Goal: Task Accomplishment & Management: Manage account settings

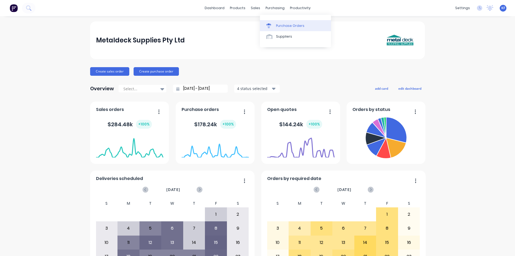
click at [287, 27] on div "Purchase Orders" at bounding box center [290, 25] width 28 height 5
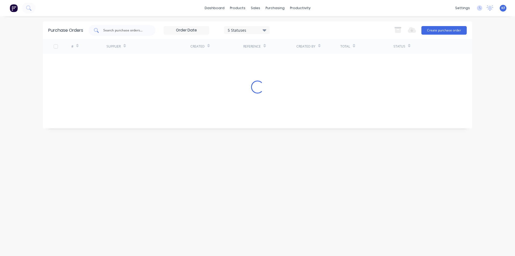
click at [129, 35] on div at bounding box center [121, 30] width 67 height 11
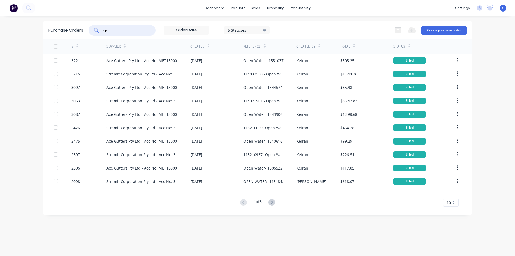
type input "o"
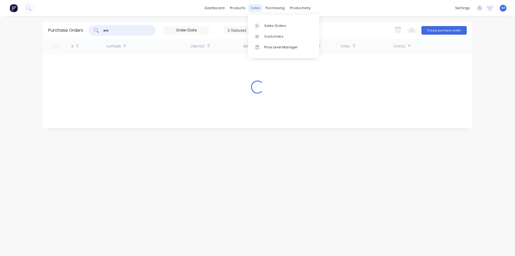
type input "ace"
drag, startPoint x: 258, startPoint y: 9, endPoint x: 263, endPoint y: 28, distance: 19.1
click at [258, 9] on div "sales" at bounding box center [255, 8] width 15 height 8
click at [263, 28] on link "Sales Orders" at bounding box center [283, 25] width 71 height 11
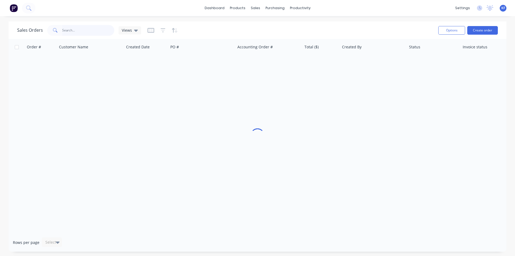
click at [74, 29] on input "text" at bounding box center [88, 30] width 52 height 11
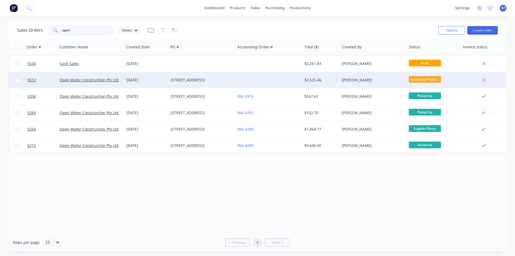
type input "open"
click at [213, 77] on div "[STREET_ADDRESS]" at bounding box center [201, 79] width 60 height 5
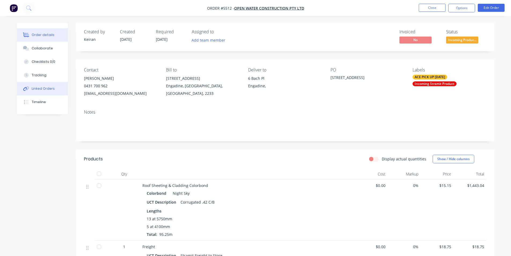
click at [45, 93] on button "Linked Orders" at bounding box center [42, 88] width 51 height 13
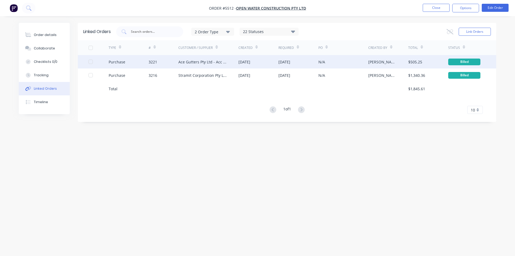
click at [220, 64] on div "Ace Gutters Pty Ltd - Acc No. MET15000" at bounding box center [202, 62] width 49 height 6
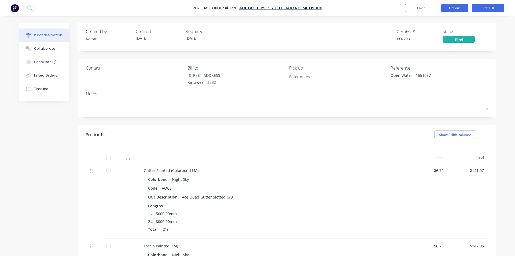
click at [463, 10] on button "Options" at bounding box center [454, 8] width 27 height 9
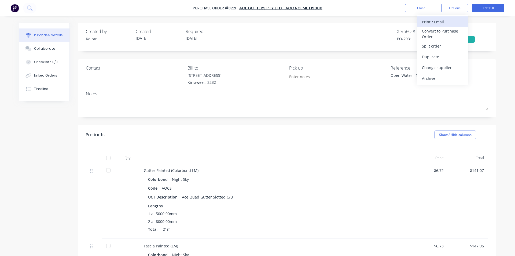
click at [436, 23] on div "Print / Email" at bounding box center [442, 22] width 41 height 8
click at [437, 43] on div "Without pricing" at bounding box center [442, 43] width 41 height 8
type textarea "x"
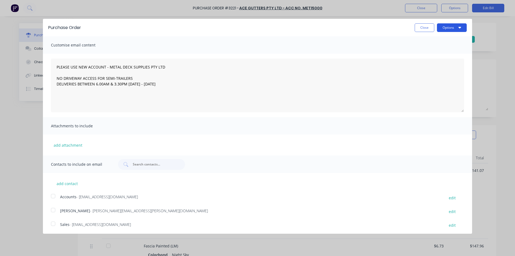
click at [439, 31] on button "Options" at bounding box center [452, 27] width 30 height 9
click at [439, 41] on div "Print" at bounding box center [440, 41] width 41 height 8
type textarea "PLEASE USE NEW ACCOUNT - METAL DECK SUPPLIES PTY LTD NO DRIVEWAY ACCESS FOR SEM…"
type textarea "x"
type textarea "PLEASE USE NEW ACCOUNT - METAL DECK SUPPLIES PTY LTD NO DRIVEWAY ACCESS FOR SEM…"
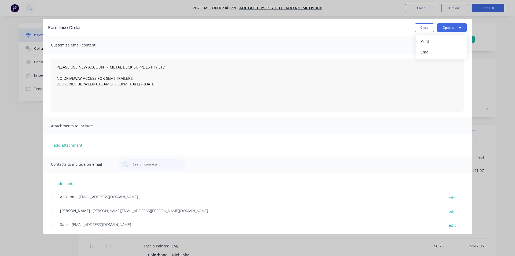
click at [423, 28] on button "Close" at bounding box center [425, 27] width 20 height 9
type textarea "x"
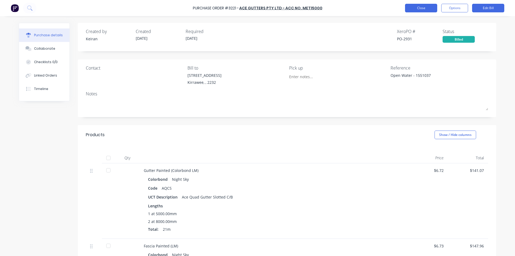
click at [430, 7] on button "Close" at bounding box center [421, 8] width 32 height 9
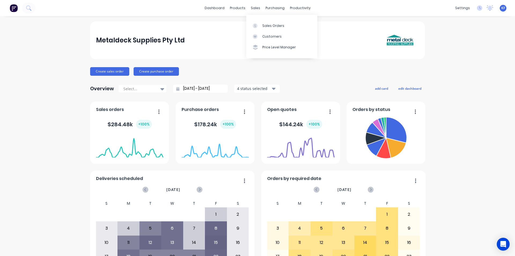
click at [262, 19] on div "Sales Orders Customers Price Level Manager" at bounding box center [281, 36] width 71 height 43
click at [263, 22] on link "Sales Orders" at bounding box center [281, 25] width 71 height 11
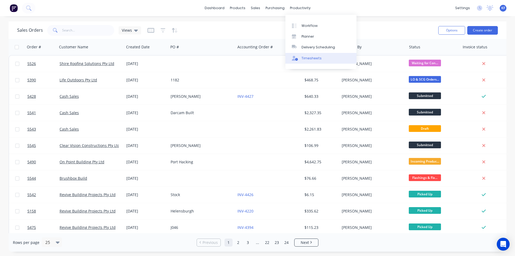
drag, startPoint x: 313, startPoint y: 47, endPoint x: 287, endPoint y: 53, distance: 27.4
click at [313, 47] on div "Delivery Scheduling" at bounding box center [318, 47] width 34 height 5
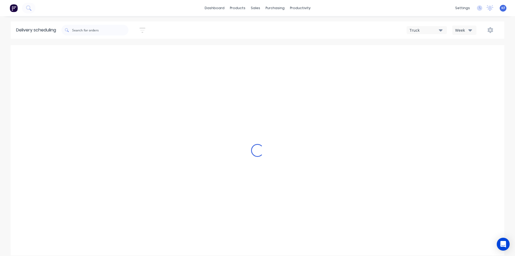
type input "[DATE] - [DATE]"
click at [100, 33] on input "text" at bounding box center [100, 30] width 56 height 11
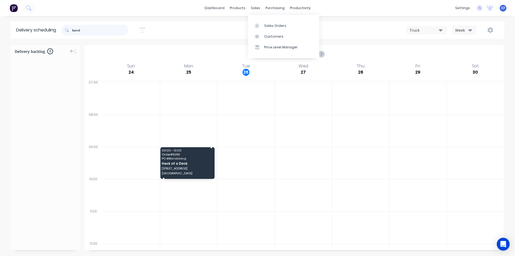
type input "band"
click at [185, 165] on div "09:00 - 10:00 Order # 5259 PO # Bandalong Heck of a Deck 1 Bandalong Crescent B…" at bounding box center [187, 163] width 54 height 32
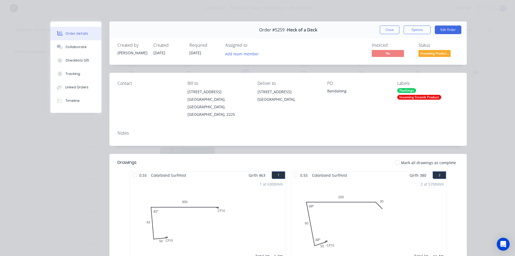
click at [396, 34] on button "Close" at bounding box center [390, 29] width 20 height 9
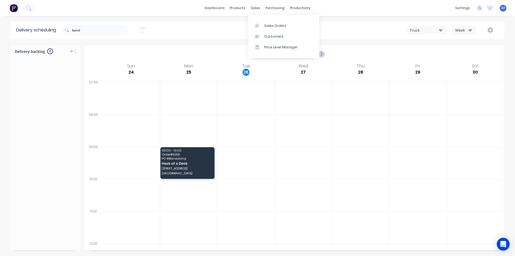
click at [255, 9] on div "sales" at bounding box center [255, 8] width 15 height 8
click at [263, 23] on link "Sales Orders" at bounding box center [283, 25] width 71 height 11
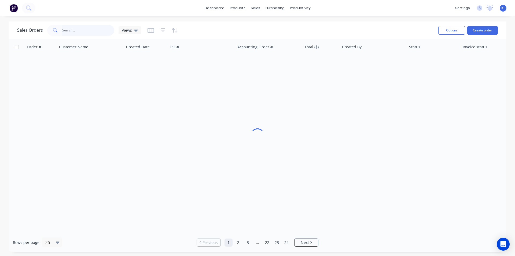
click at [56, 27] on div at bounding box center [80, 30] width 67 height 11
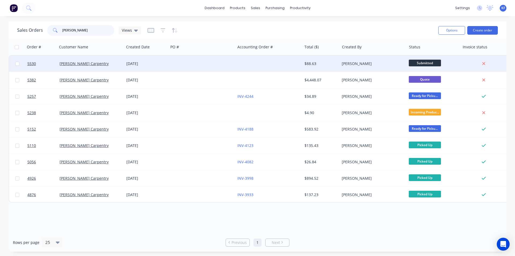
type input "welch"
click at [215, 65] on div at bounding box center [201, 64] width 67 height 16
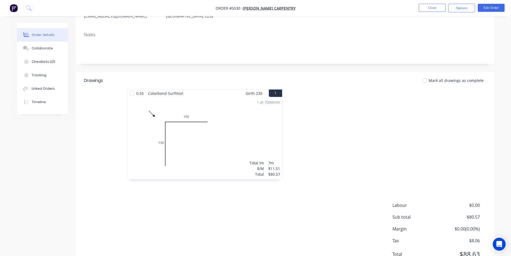
scroll to position [21, 0]
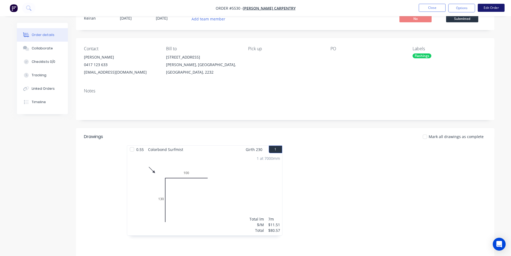
click at [492, 5] on button "Edit Order" at bounding box center [491, 8] width 27 height 8
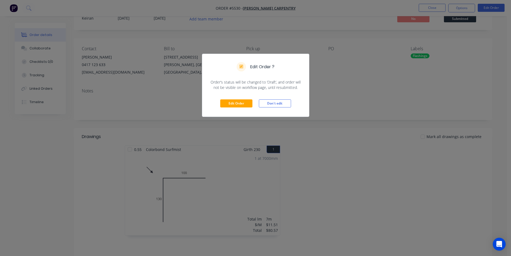
click at [242, 109] on div "Edit Order Don't edit" at bounding box center [255, 103] width 107 height 26
click at [243, 105] on button "Edit Order" at bounding box center [236, 103] width 32 height 8
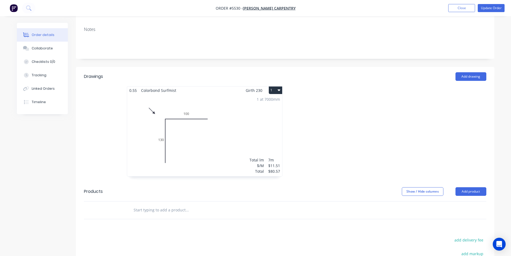
scroll to position [107, 0]
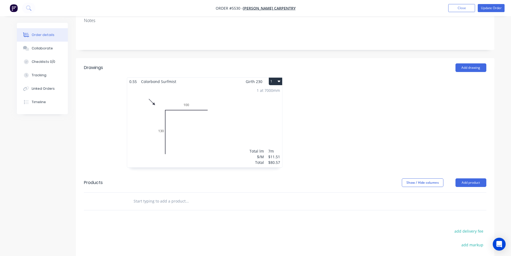
click at [200, 195] on input "text" at bounding box center [186, 200] width 107 height 11
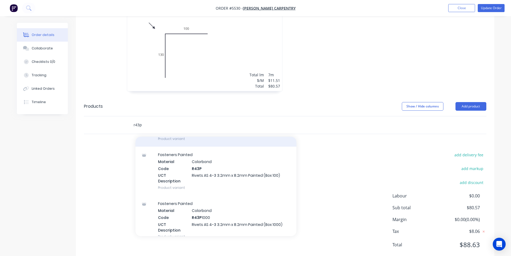
scroll to position [161, 0]
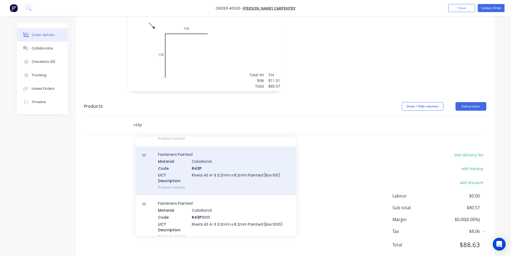
type input "r43p"
click at [212, 163] on div "Fasteners Painted Material Colorbond Code R43P UCT Description Rivets AS 4-3 3.…" at bounding box center [215, 170] width 161 height 49
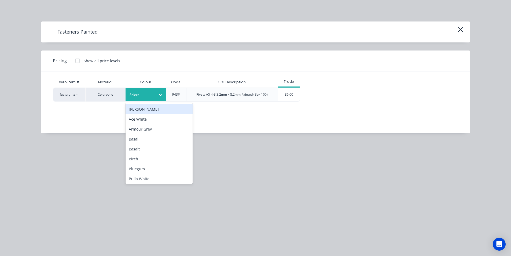
click at [158, 96] on icon at bounding box center [160, 94] width 5 height 5
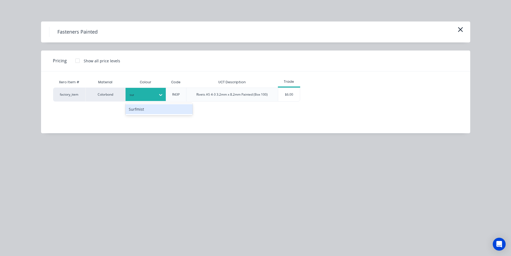
type input "surf"
click at [166, 109] on div "Surfmist" at bounding box center [158, 109] width 67 height 10
click at [287, 95] on div "$6.00" at bounding box center [289, 94] width 22 height 13
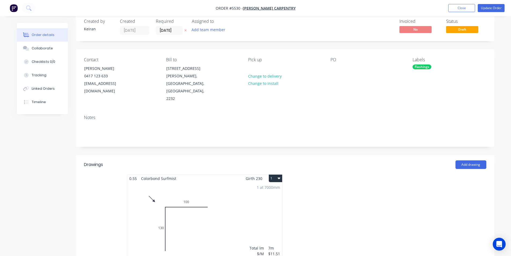
scroll to position [0, 0]
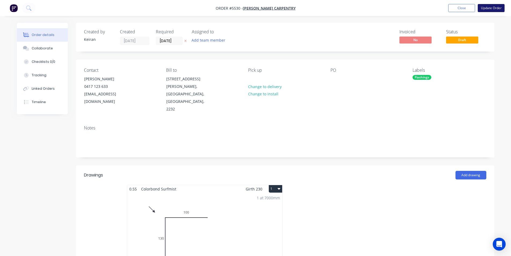
click at [482, 11] on button "Update Order" at bounding box center [491, 8] width 27 height 8
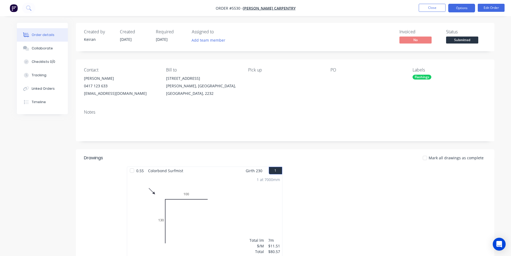
click at [472, 9] on button "Options" at bounding box center [461, 8] width 27 height 9
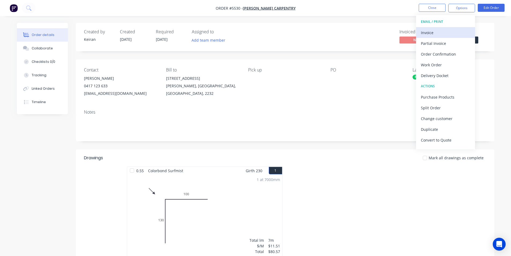
click at [455, 29] on div "Invoice" at bounding box center [445, 33] width 49 height 8
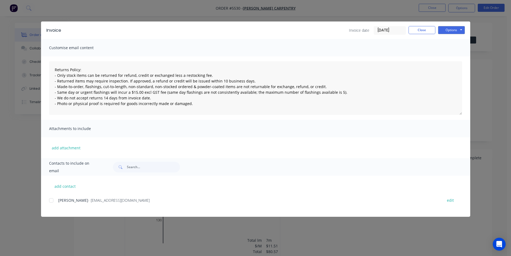
click at [53, 200] on div at bounding box center [51, 200] width 11 height 11
click at [458, 34] on button "Options" at bounding box center [451, 30] width 27 height 8
click at [454, 57] on button "Email" at bounding box center [455, 57] width 34 height 9
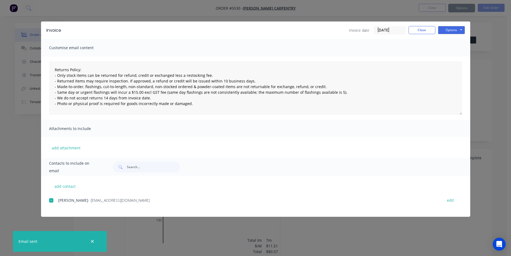
type textarea "Returns Policy: - Only stock items can be returned for refund, credit or exchan…"
click at [419, 33] on button "Close" at bounding box center [421, 30] width 27 height 8
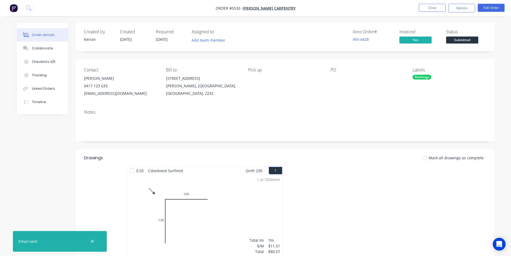
click at [459, 43] on span "Submitted" at bounding box center [462, 39] width 32 height 7
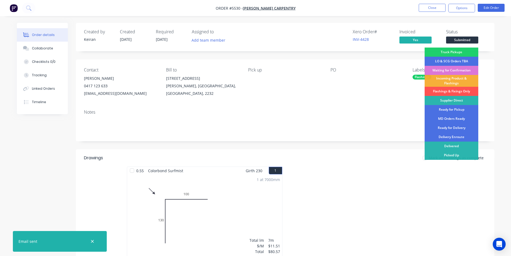
click at [455, 152] on div "Picked Up" at bounding box center [451, 154] width 54 height 9
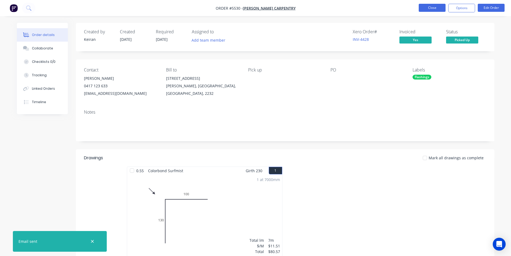
click at [433, 9] on button "Close" at bounding box center [432, 8] width 27 height 8
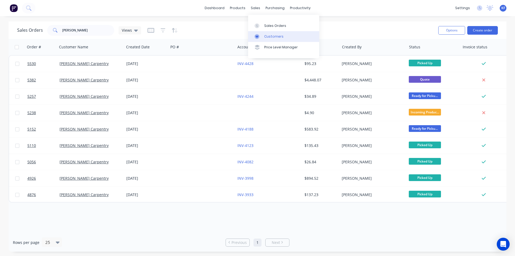
drag, startPoint x: 273, startPoint y: 26, endPoint x: 252, endPoint y: 31, distance: 21.5
click at [273, 26] on div "Sales Orders" at bounding box center [275, 25] width 22 height 5
click at [21, 27] on div "Sales Orders welch Views" at bounding box center [79, 30] width 124 height 11
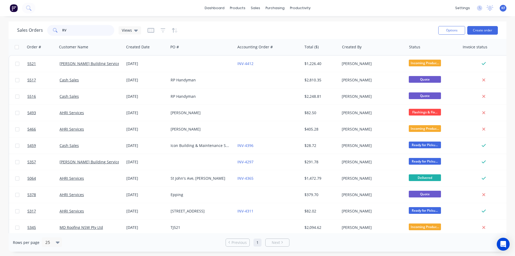
type input "R"
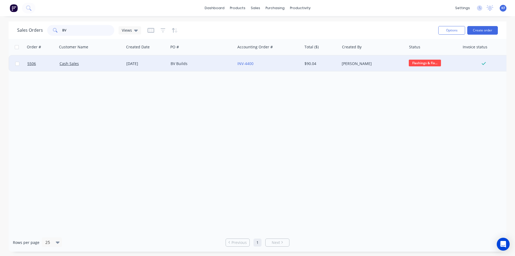
type input "BV"
click at [213, 60] on div "BV Builds" at bounding box center [201, 64] width 67 height 16
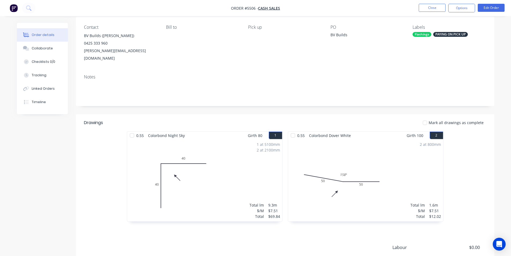
scroll to position [102, 0]
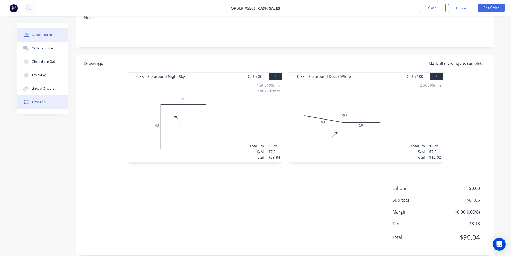
click at [27, 105] on button "Timeline" at bounding box center [42, 101] width 51 height 13
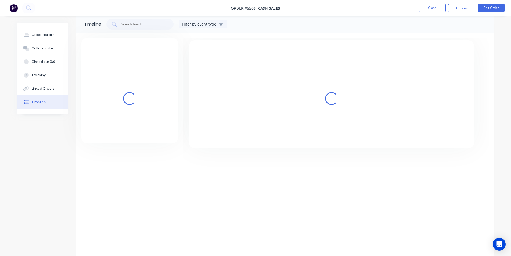
scroll to position [8, 0]
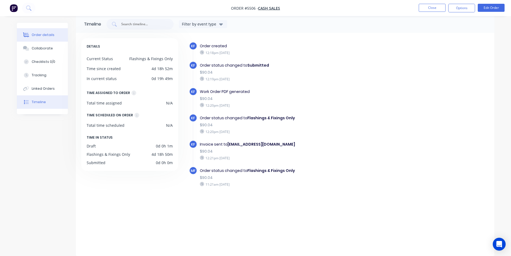
click at [45, 36] on div "Order details" at bounding box center [43, 34] width 23 height 5
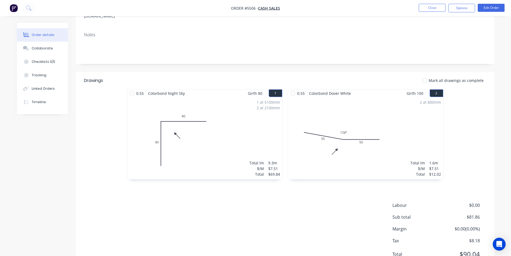
scroll to position [88, 0]
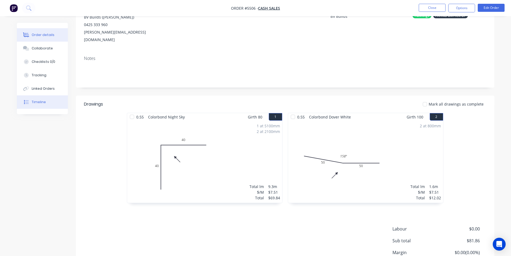
click at [46, 102] on button "Timeline" at bounding box center [42, 101] width 51 height 13
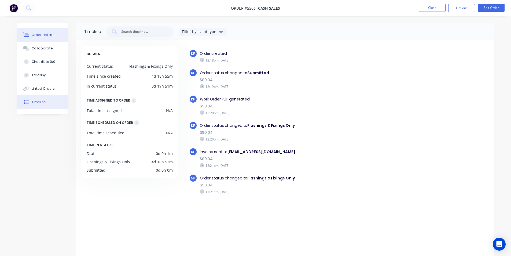
click at [48, 31] on button "Order details" at bounding box center [42, 34] width 51 height 13
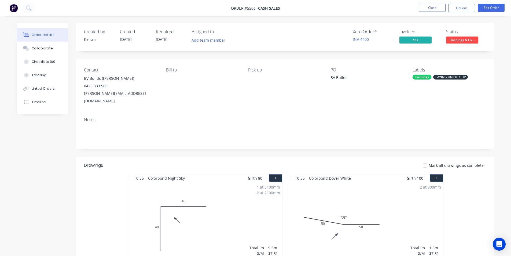
click at [467, 42] on span "Flashings & Fix..." at bounding box center [462, 39] width 32 height 7
click at [51, 100] on button "Timeline" at bounding box center [42, 101] width 51 height 13
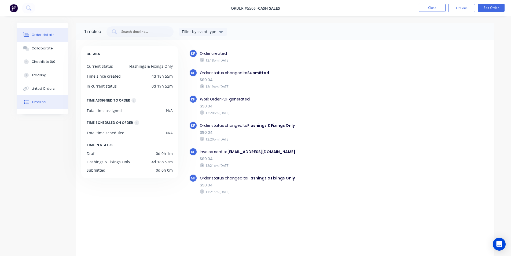
click at [32, 31] on button "Order details" at bounding box center [42, 34] width 51 height 13
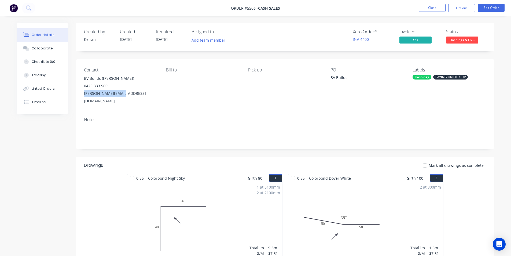
drag, startPoint x: 122, startPoint y: 93, endPoint x: 80, endPoint y: 91, distance: 41.8
click at [80, 91] on div "Contact BV Builds (Daniel) 0425 333 960 daniel@bvbuilds.com Bill to Pick up PO …" at bounding box center [285, 85] width 418 height 53
copy div "daniel@bvbuilds.com"
click at [470, 6] on button "Options" at bounding box center [461, 8] width 27 height 9
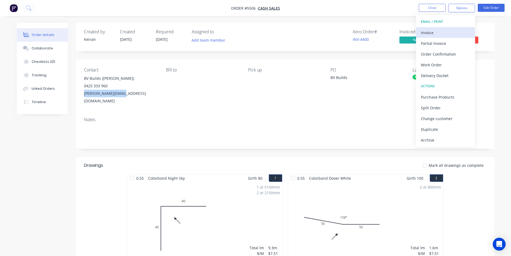
click at [451, 28] on button "Invoice" at bounding box center [445, 32] width 59 height 11
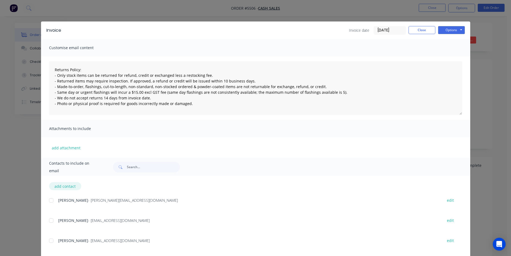
click at [62, 188] on button "add contact" at bounding box center [65, 186] width 32 height 8
type textarea "Returns Policy: - Only stock items can be returned for refund, credit or exchan…"
select select "AU"
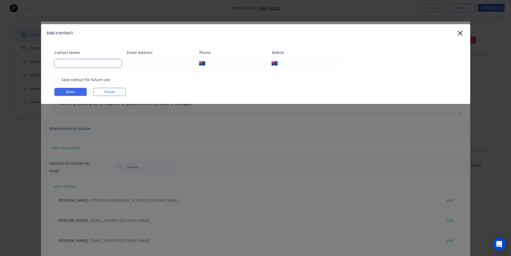
click at [75, 64] on input at bounding box center [87, 63] width 67 height 8
type input "BV Builds"
click at [177, 63] on input at bounding box center [160, 63] width 67 height 8
paste input "daniel@bvbuilds.com"
type input "daniel@bvbuilds.com"
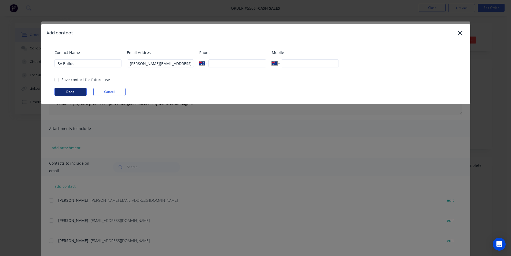
click at [83, 91] on button "Done" at bounding box center [70, 92] width 32 height 8
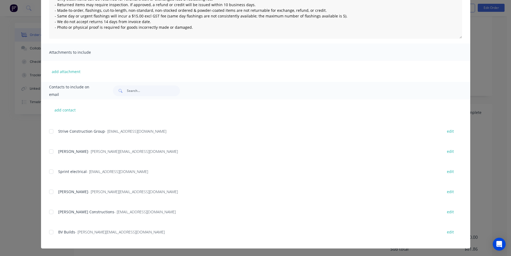
scroll to position [102, 0]
click at [48, 234] on div at bounding box center [51, 231] width 11 height 11
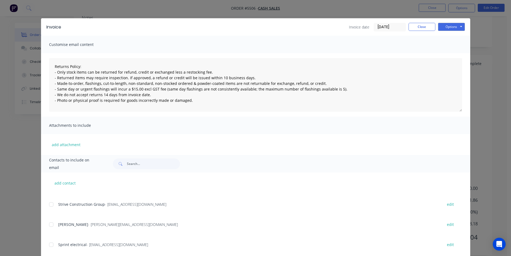
scroll to position [0, 0]
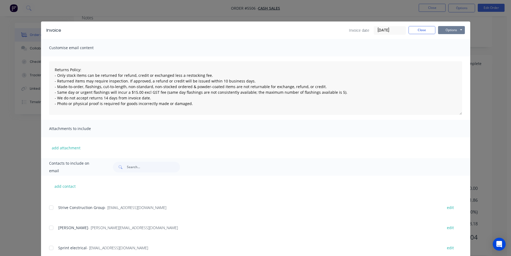
click at [455, 29] on button "Options" at bounding box center [451, 30] width 27 height 8
click at [448, 59] on button "Email" at bounding box center [455, 57] width 34 height 9
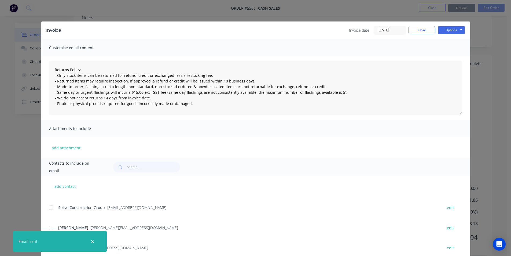
type textarea "Returns Policy: - Only stock items can be returned for refund, credit or exchan…"
click at [413, 33] on button "Close" at bounding box center [421, 30] width 27 height 8
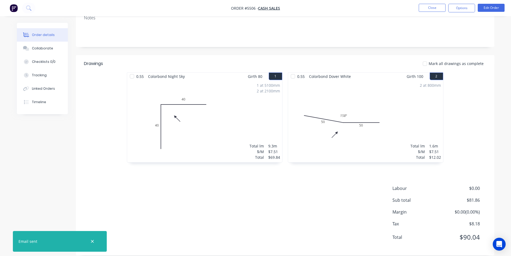
click at [426, 13] on nav "Order #5506 - Cash Sales Close Options Edit Order" at bounding box center [255, 8] width 511 height 16
click at [427, 11] on button "Close" at bounding box center [432, 8] width 27 height 8
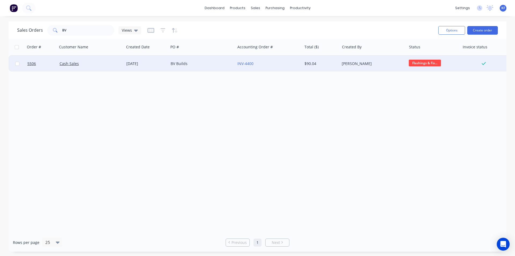
click at [415, 63] on span "Flashings & Fix..." at bounding box center [425, 63] width 32 height 7
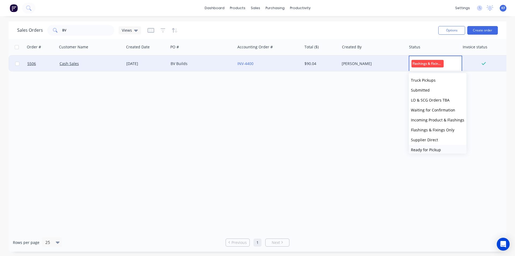
click at [423, 149] on span "Ready for Pickup" at bounding box center [426, 149] width 30 height 5
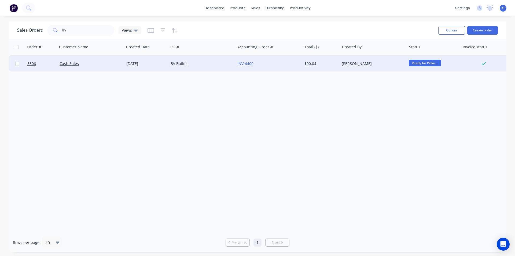
click at [136, 64] on div "[DATE]" at bounding box center [146, 63] width 40 height 5
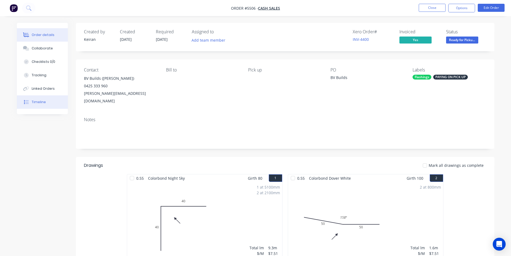
click at [46, 101] on button "Timeline" at bounding box center [42, 101] width 51 height 13
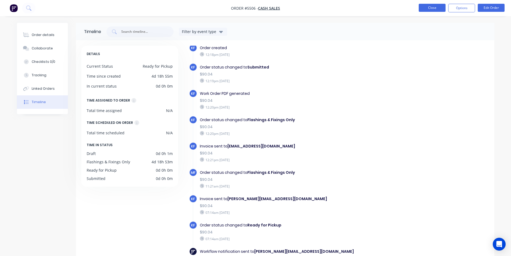
click at [426, 7] on button "Close" at bounding box center [432, 8] width 27 height 8
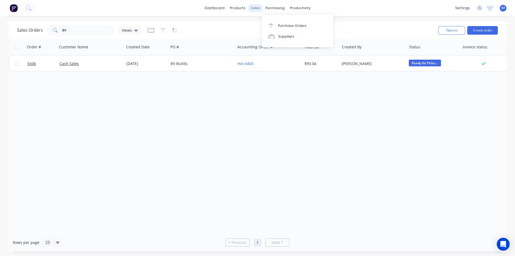
click at [259, 9] on div "sales" at bounding box center [255, 8] width 15 height 8
click at [274, 26] on div "Sales Orders" at bounding box center [275, 25] width 22 height 5
drag, startPoint x: 98, startPoint y: 31, endPoint x: 59, endPoint y: 32, distance: 39.2
click at [59, 32] on div "BV" at bounding box center [80, 30] width 67 height 11
type input "1156"
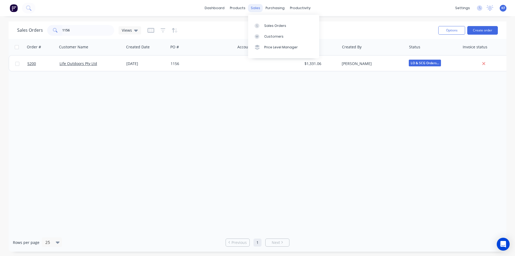
click at [253, 7] on div "sales" at bounding box center [255, 8] width 15 height 8
click at [267, 23] on div "Sales Orders" at bounding box center [275, 25] width 22 height 5
drag, startPoint x: 51, startPoint y: 21, endPoint x: 46, endPoint y: 19, distance: 5.4
click at [47, 19] on div "dashboard products sales purchasing productivity dashboard products Product Cat…" at bounding box center [257, 128] width 515 height 256
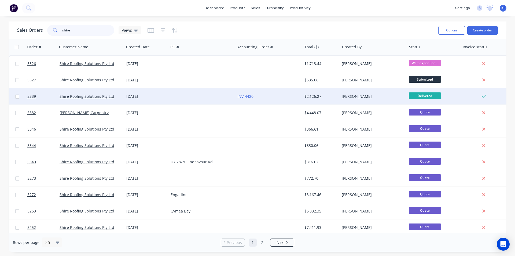
type input "shire"
click at [206, 100] on div at bounding box center [201, 96] width 67 height 16
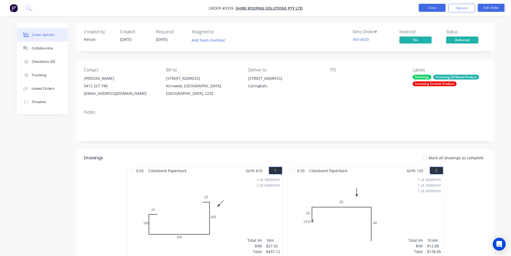
click at [435, 9] on button "Close" at bounding box center [432, 8] width 27 height 8
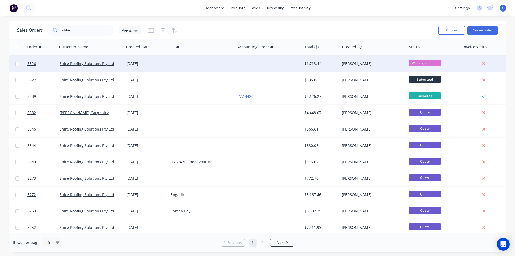
click at [366, 63] on div "[PERSON_NAME]" at bounding box center [372, 63] width 60 height 5
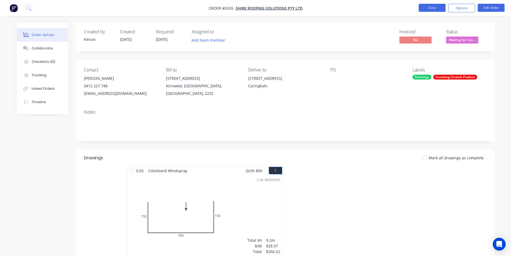
click at [420, 12] on button "Close" at bounding box center [432, 8] width 27 height 8
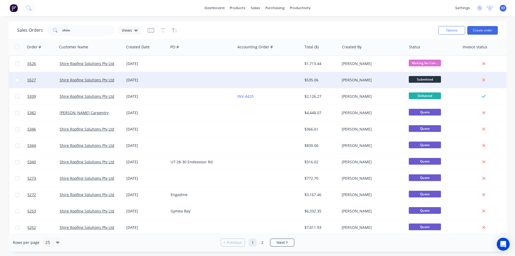
click at [354, 80] on div "[PERSON_NAME]" at bounding box center [372, 79] width 60 height 5
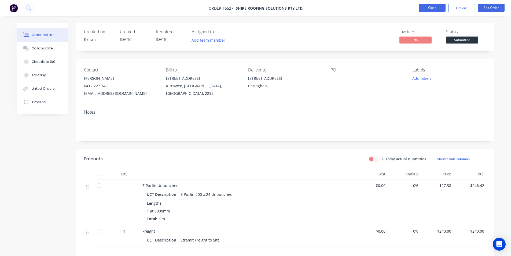
click at [423, 8] on button "Close" at bounding box center [432, 8] width 27 height 8
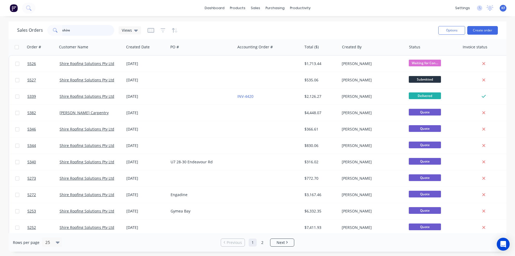
drag, startPoint x: 80, startPoint y: 33, endPoint x: 50, endPoint y: 24, distance: 31.2
click at [56, 27] on div "shire" at bounding box center [80, 30] width 67 height 11
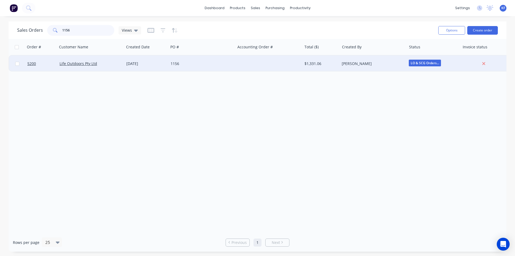
type input "1156"
click at [208, 62] on div "1156" at bounding box center [201, 63] width 60 height 5
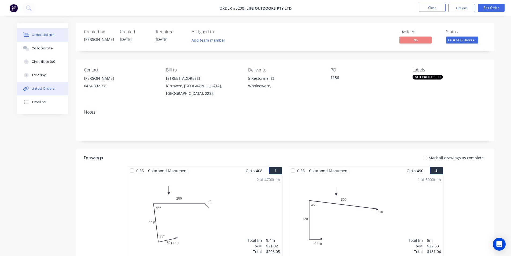
click at [49, 85] on button "Linked Orders" at bounding box center [42, 88] width 51 height 13
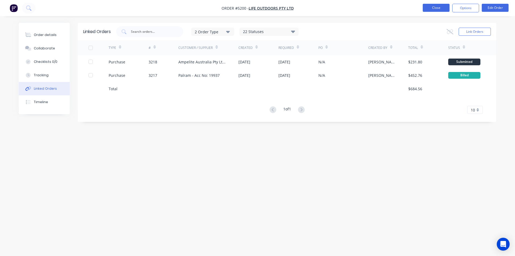
click at [439, 6] on button "Close" at bounding box center [436, 8] width 27 height 8
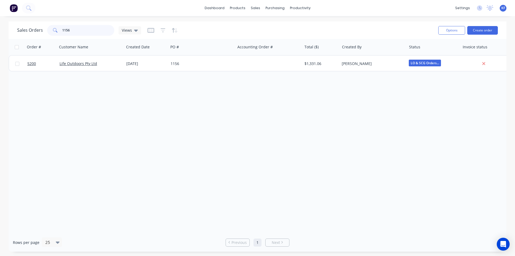
drag, startPoint x: 89, startPoint y: 28, endPoint x: 34, endPoint y: 24, distance: 55.4
click at [34, 24] on div "Sales Orders 1156 Views" at bounding box center [225, 30] width 417 height 13
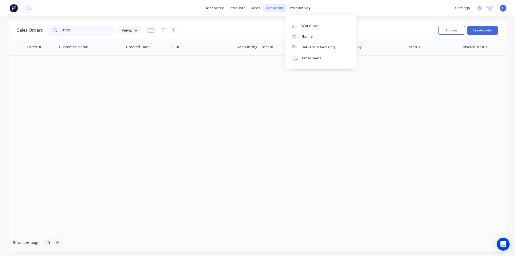
type input "3120"
click at [279, 8] on div "purchasing" at bounding box center [275, 8] width 24 height 8
click at [288, 24] on div "Purchase Orders" at bounding box center [292, 25] width 28 height 5
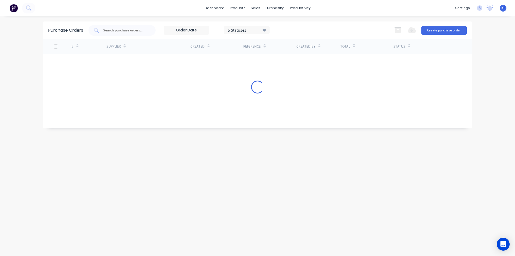
click at [157, 32] on div "5 Statuses 5 Statuses" at bounding box center [178, 30] width 181 height 11
click at [124, 34] on div at bounding box center [121, 30] width 67 height 11
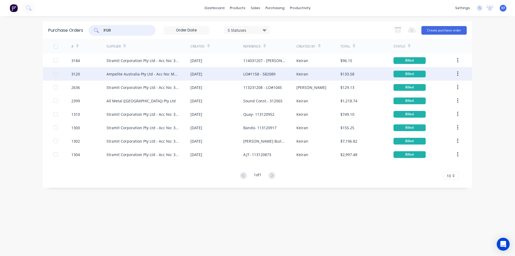
type input "3120"
click at [163, 70] on div "Ampelite Australia Pty Ltd - Acc No: METSUP" at bounding box center [148, 73] width 84 height 13
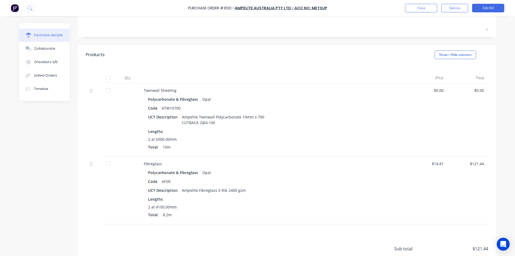
scroll to position [80, 0]
click at [47, 78] on button "Linked Orders" at bounding box center [44, 75] width 50 height 13
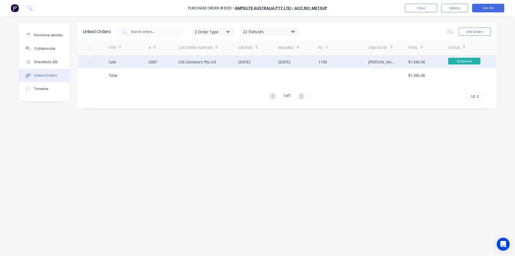
click at [272, 65] on div "[DATE]" at bounding box center [258, 61] width 40 height 13
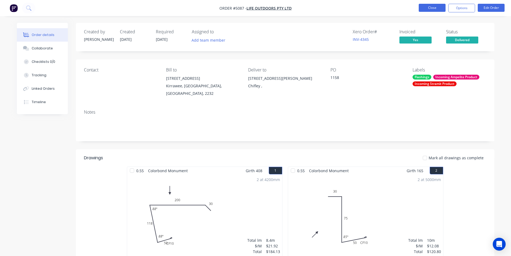
click at [429, 11] on button "Close" at bounding box center [432, 8] width 27 height 8
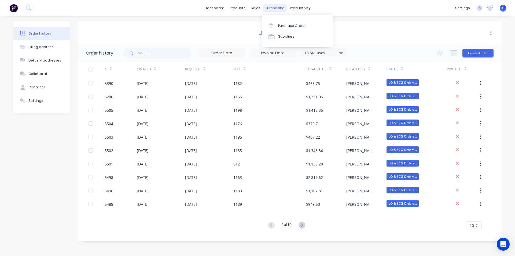
click at [271, 9] on div "purchasing" at bounding box center [275, 8] width 24 height 8
click at [279, 21] on link "Purchase Orders" at bounding box center [297, 25] width 71 height 11
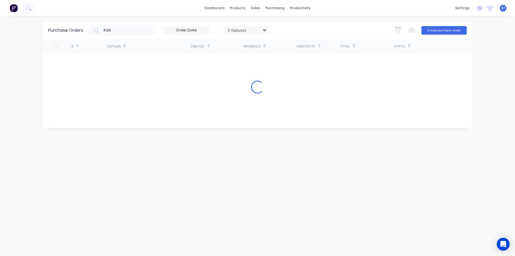
drag, startPoint x: 102, startPoint y: 25, endPoint x: 260, endPoint y: 18, distance: 157.3
click at [96, 23] on div "Purchase Orders 3120 5 Statuses 5 Statuses Export to Excel (XLSX) Create purcha…" at bounding box center [257, 29] width 429 height 17
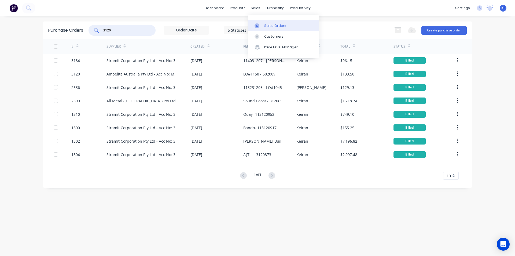
click at [269, 23] on link "Sales Orders" at bounding box center [283, 25] width 71 height 11
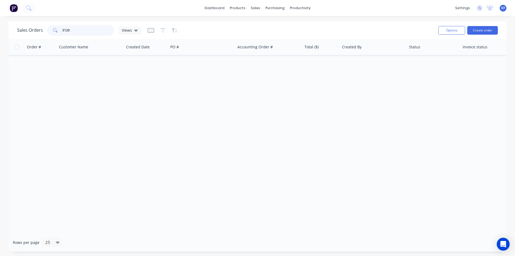
drag, startPoint x: 102, startPoint y: 27, endPoint x: 37, endPoint y: 15, distance: 66.0
click at [37, 15] on div "dashboard products sales purchasing productivity dashboard products Product Cat…" at bounding box center [257, 128] width 515 height 256
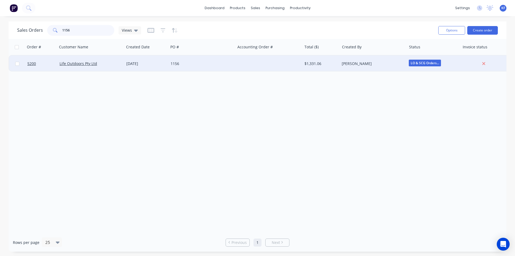
type input "1156"
click at [202, 62] on div "1156" at bounding box center [201, 63] width 60 height 5
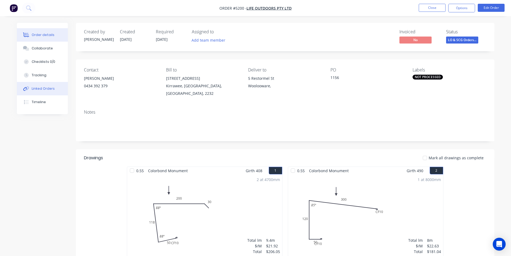
click at [38, 88] on div "Linked Orders" at bounding box center [43, 88] width 23 height 5
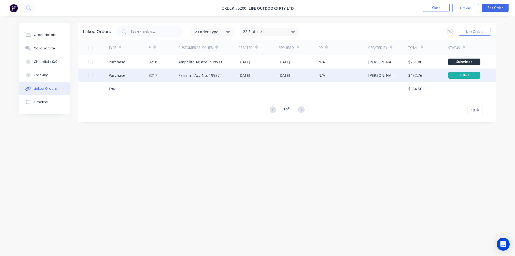
click at [208, 78] on div "Palram - Acc No: 19937" at bounding box center [208, 74] width 60 height 13
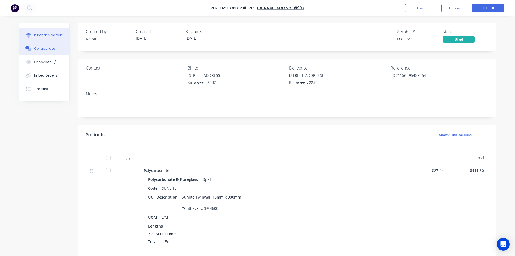
click at [50, 47] on div "Collaborate" at bounding box center [44, 48] width 21 height 5
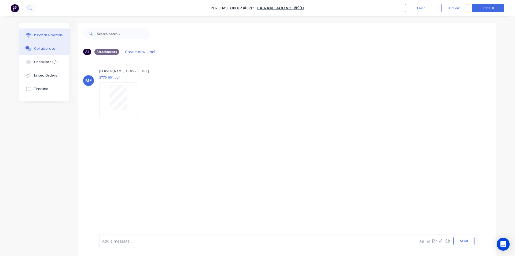
click at [38, 36] on div "Purchase details" at bounding box center [48, 35] width 29 height 5
type textarea "x"
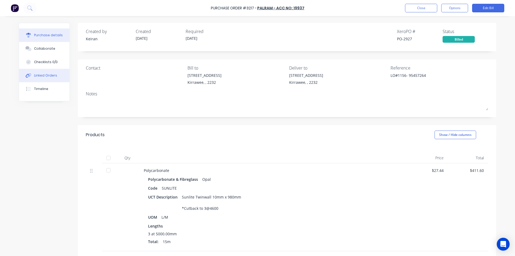
drag, startPoint x: 46, startPoint y: 74, endPoint x: 57, endPoint y: 73, distance: 11.3
click at [45, 74] on div "Linked Orders" at bounding box center [45, 75] width 23 height 5
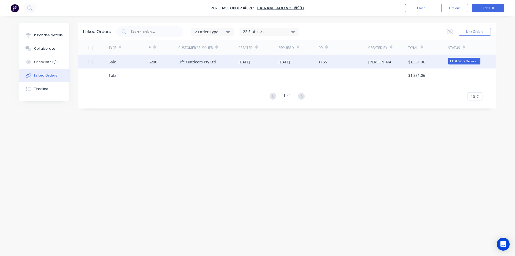
click at [187, 66] on div "Life Outdoors Pty Ltd" at bounding box center [208, 61] width 60 height 13
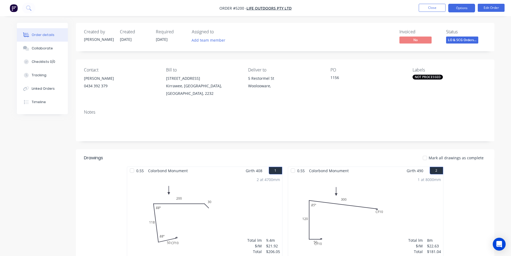
click at [455, 11] on button "Options" at bounding box center [461, 8] width 27 height 9
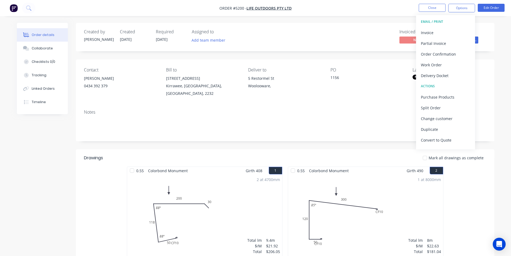
click at [482, 40] on div "Status LO & SCG Orders..." at bounding box center [466, 37] width 40 height 16
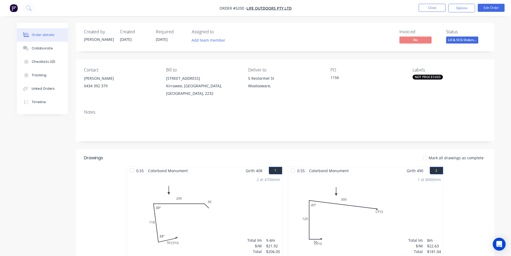
click at [474, 39] on span "LO & SCG Orders..." at bounding box center [462, 39] width 32 height 7
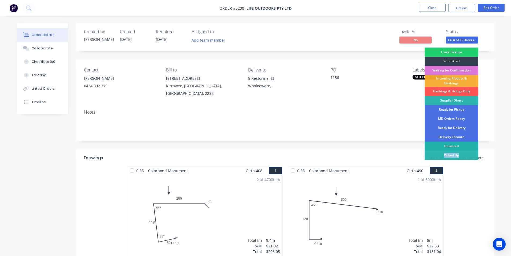
drag, startPoint x: 463, startPoint y: 155, endPoint x: 459, endPoint y: 146, distance: 9.9
click at [459, 146] on div "Truck Pickups Submitted Waiting for Confirmation Incoming Product & Flashings F…" at bounding box center [451, 111] width 54 height 128
click at [459, 146] on div "Delivered" at bounding box center [451, 145] width 54 height 9
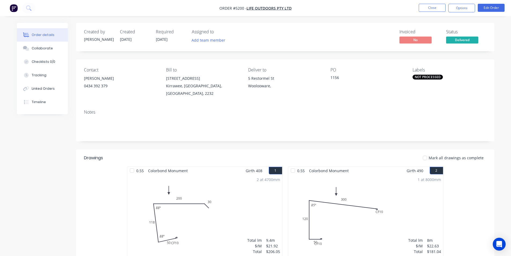
click at [458, 13] on nav "Order #5200 - Life Outdoors Pty Ltd Close Options Edit Order" at bounding box center [255, 8] width 511 height 16
click at [460, 8] on button "Options" at bounding box center [461, 8] width 27 height 9
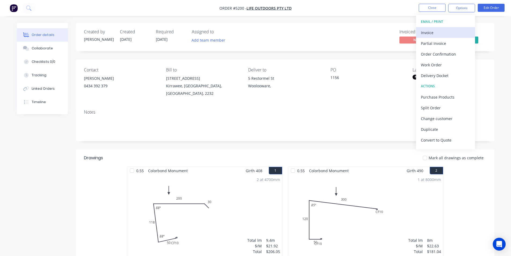
click at [442, 28] on button "Invoice" at bounding box center [445, 32] width 59 height 11
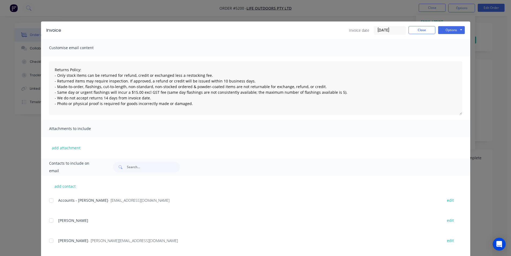
click at [48, 196] on div "add contact Accounts - Chris Flood - accounts@lifeoutdoors.com.au edit Tim Oake…" at bounding box center [255, 249] width 429 height 149
click at [49, 200] on div at bounding box center [51, 200] width 11 height 11
click at [452, 31] on button "Options" at bounding box center [451, 30] width 27 height 8
click at [448, 61] on button "Email" at bounding box center [455, 57] width 34 height 9
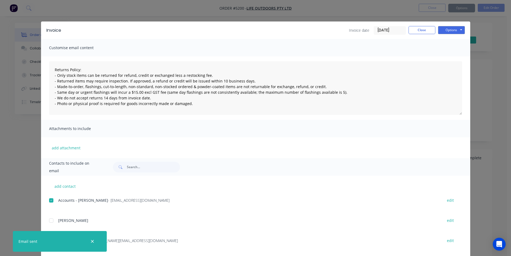
type textarea "Returns Policy: - Only stock items can be returned for refund, credit or exchan…"
click at [418, 30] on button "Close" at bounding box center [421, 30] width 27 height 8
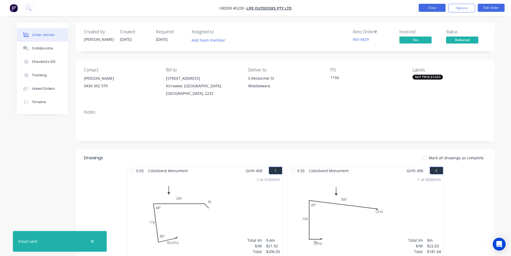
click at [433, 9] on button "Close" at bounding box center [432, 8] width 27 height 8
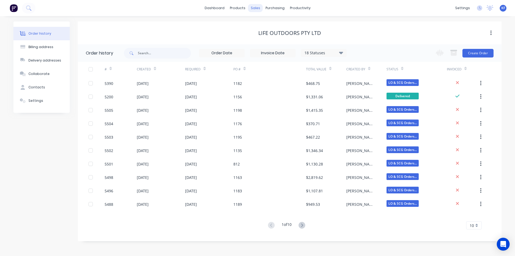
click at [253, 9] on div "sales" at bounding box center [255, 8] width 15 height 8
click at [256, 6] on div "sales" at bounding box center [255, 8] width 15 height 8
click at [268, 22] on link "Sales Orders" at bounding box center [283, 25] width 71 height 11
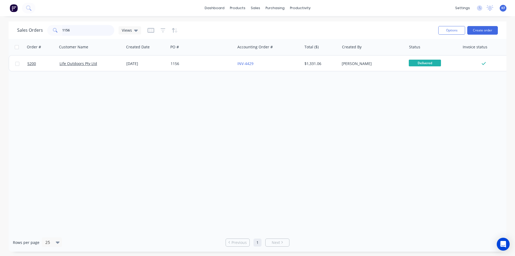
click at [60, 28] on div "1156" at bounding box center [80, 30] width 67 height 11
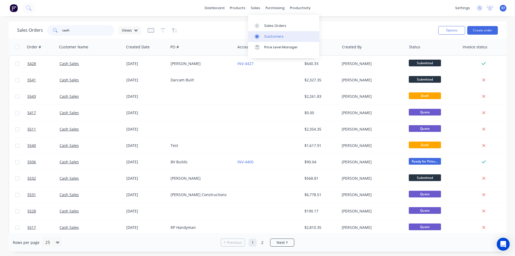
type input "cash"
click at [272, 34] on div "Customers" at bounding box center [273, 36] width 19 height 5
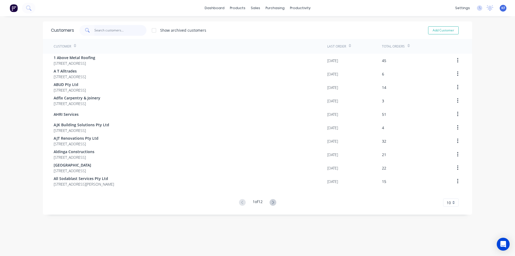
click at [110, 33] on input "text" at bounding box center [120, 30] width 52 height 11
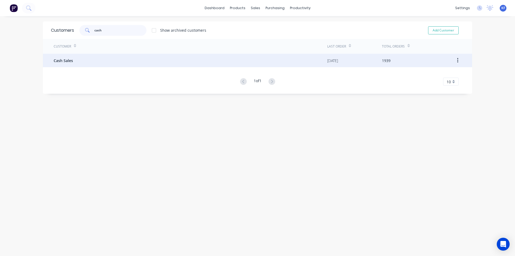
type input "cash"
click at [128, 62] on div "Cash Sales" at bounding box center [191, 60] width 274 height 13
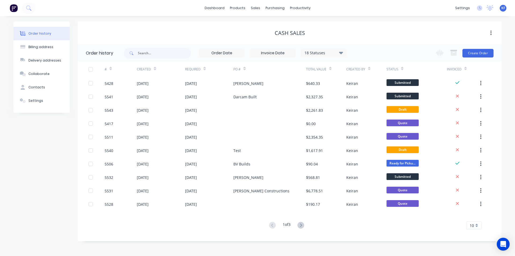
click at [345, 50] on div "18 Statuses" at bounding box center [323, 53] width 45 height 6
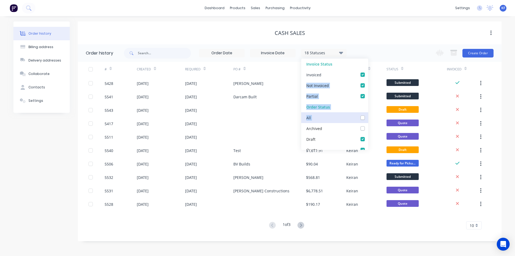
drag, startPoint x: 339, startPoint y: 71, endPoint x: 341, endPoint y: 115, distance: 44.0
click at [341, 115] on div "Invoice Status Invoiced Not Invoiced Partial Order Status All Archived Draft Qu…" at bounding box center [334, 103] width 67 height 91
click at [341, 115] on div "All" at bounding box center [334, 117] width 67 height 11
click at [368, 115] on label at bounding box center [368, 115] width 0 height 0
click at [368, 117] on input "checkbox" at bounding box center [370, 117] width 4 height 5
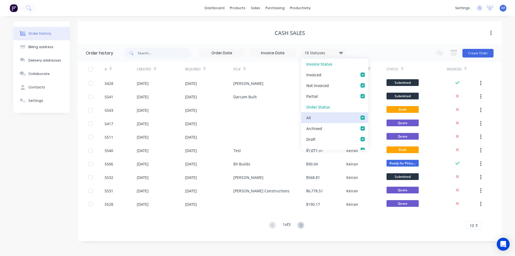
checkbox input "true"
click at [393, 25] on div "Cash Sales" at bounding box center [290, 32] width 424 height 23
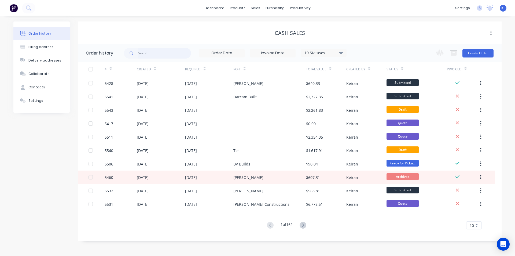
click at [152, 54] on input "text" at bounding box center [164, 53] width 53 height 11
type input "cootes"
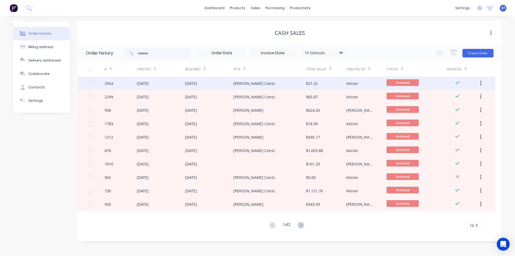
click at [207, 86] on div "14 Feb 2025" at bounding box center [209, 82] width 48 height 13
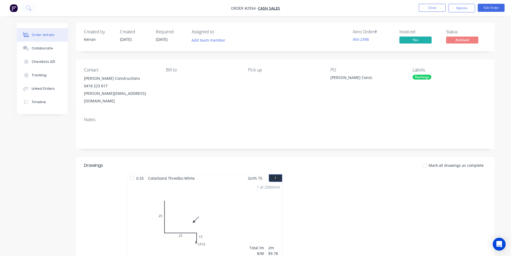
drag, startPoint x: 470, startPoint y: 7, endPoint x: 466, endPoint y: 13, distance: 6.3
click at [470, 7] on button "Options" at bounding box center [461, 8] width 27 height 9
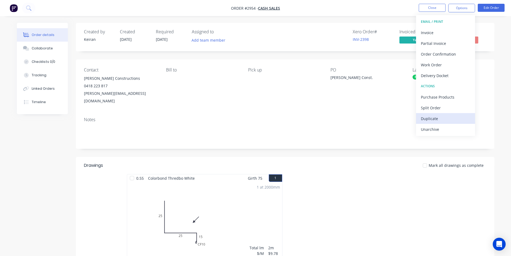
click at [440, 117] on div "Duplicate" at bounding box center [445, 119] width 49 height 8
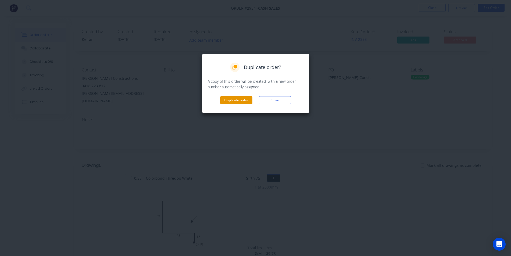
click at [235, 100] on button "Duplicate order" at bounding box center [236, 100] width 32 height 8
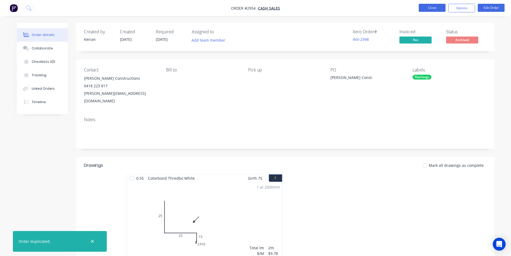
click at [437, 8] on button "Close" at bounding box center [432, 8] width 27 height 8
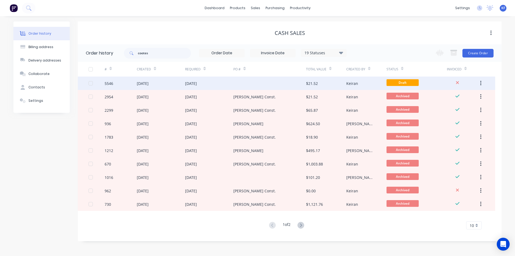
click at [258, 82] on div at bounding box center [269, 82] width 72 height 13
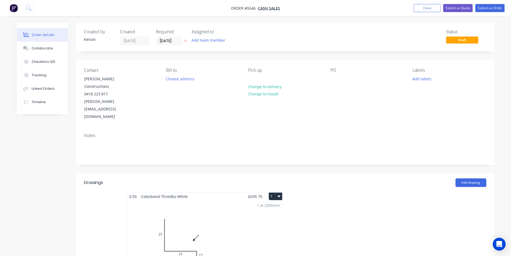
click at [339, 77] on div "PO" at bounding box center [366, 94] width 73 height 53
click at [332, 77] on div at bounding box center [334, 79] width 9 height 8
click at [172, 42] on input "[DATE]" at bounding box center [169, 41] width 26 height 8
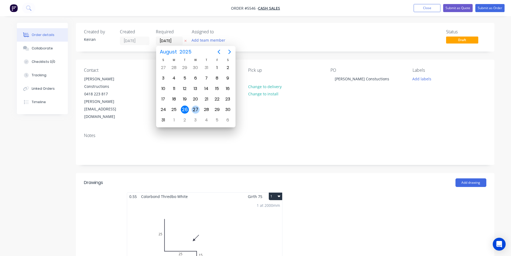
click at [195, 107] on div "27" at bounding box center [195, 109] width 8 height 8
type input "[DATE]"
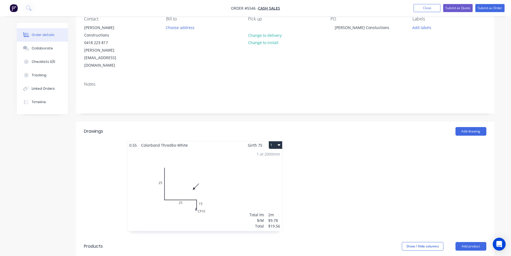
scroll to position [54, 0]
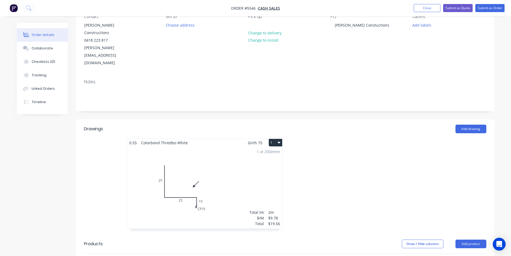
click at [278, 140] on icon "button" at bounding box center [279, 142] width 3 height 4
click at [265, 172] on button "Delete" at bounding box center [256, 177] width 51 height 11
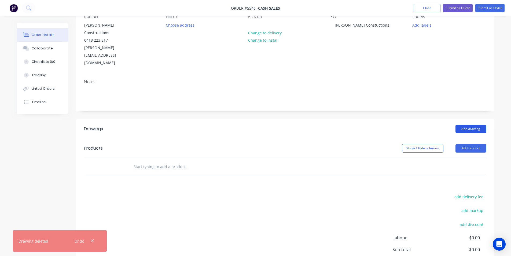
click at [471, 124] on button "Add drawing" at bounding box center [470, 128] width 31 height 9
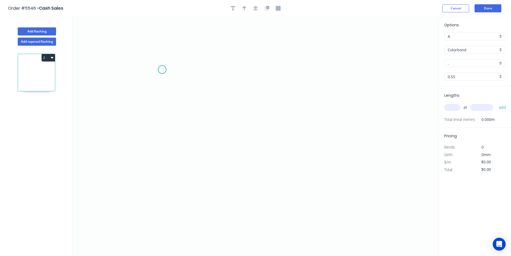
click at [160, 68] on icon "0" at bounding box center [255, 136] width 366 height 239
click at [160, 85] on icon "0" at bounding box center [255, 136] width 366 height 239
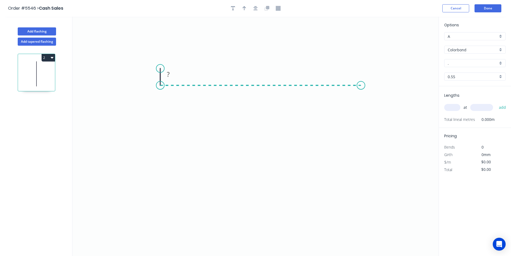
click at [361, 94] on icon "0 ?" at bounding box center [255, 136] width 366 height 239
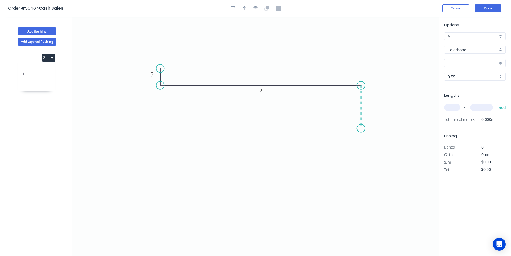
click at [363, 128] on icon "0 ? ?" at bounding box center [255, 136] width 366 height 239
click at [354, 139] on icon "0 ? ? ?" at bounding box center [255, 136] width 366 height 239
click at [155, 74] on rect at bounding box center [152, 75] width 11 height 8
click at [365, 136] on tspan "?" at bounding box center [364, 135] width 3 height 9
click at [357, 142] on div "Hide angle" at bounding box center [372, 139] width 54 height 11
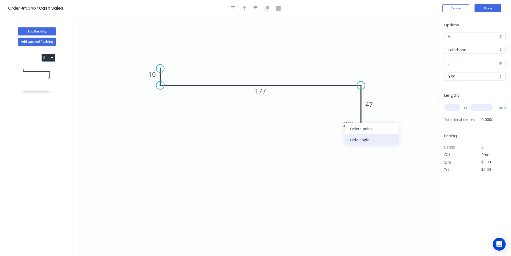
type input "$15.61"
click at [254, 10] on icon "button" at bounding box center [255, 8] width 4 height 5
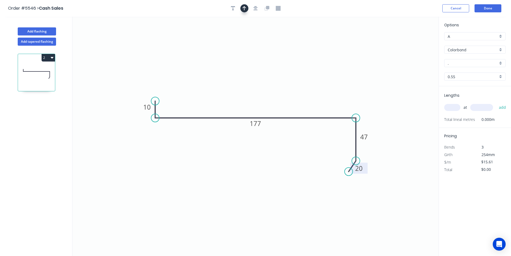
click at [246, 10] on icon "button" at bounding box center [244, 8] width 4 height 5
drag, startPoint x: 394, startPoint y: 59, endPoint x: 295, endPoint y: 89, distance: 103.7
click at [292, 90] on icon at bounding box center [292, 83] width 5 height 17
click at [459, 65] on input "." at bounding box center [473, 63] width 50 height 6
click at [479, 72] on div "[PERSON_NAME]" at bounding box center [474, 73] width 61 height 9
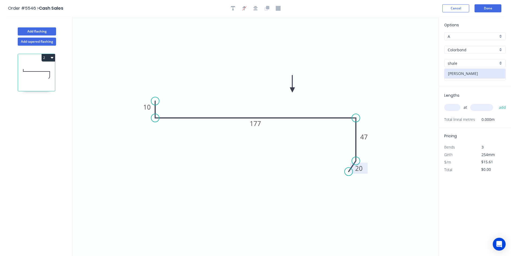
type input "[PERSON_NAME]"
click at [452, 107] on input "text" at bounding box center [452, 107] width 16 height 7
type input "1"
type input "1500"
click at [496, 103] on button "add" at bounding box center [502, 107] width 13 height 9
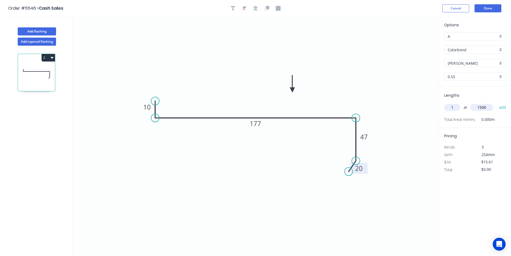
type input "$23.42"
click at [497, 6] on button "Done" at bounding box center [487, 8] width 27 height 8
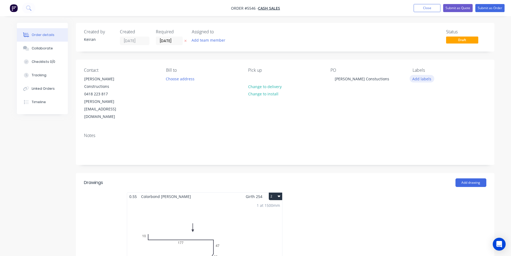
click at [431, 78] on button "Add labels" at bounding box center [421, 78] width 25 height 7
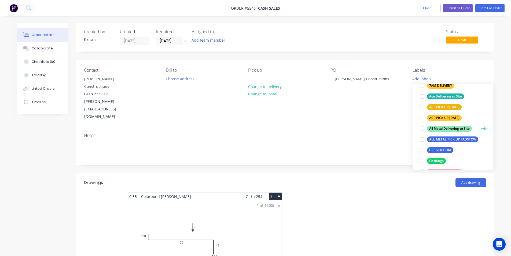
scroll to position [54, 0]
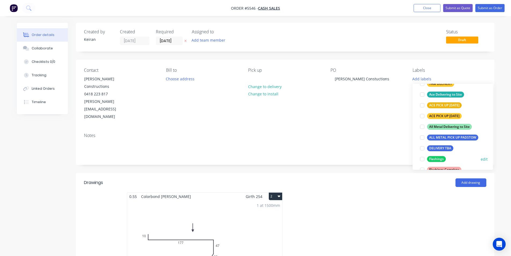
click at [422, 158] on div at bounding box center [422, 158] width 11 height 11
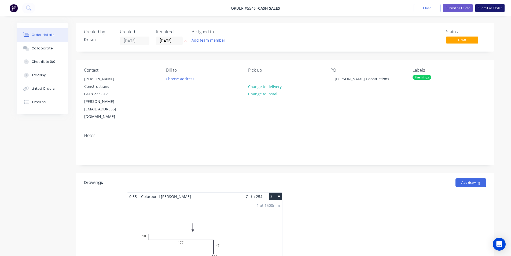
click at [486, 7] on button "Submit as Order" at bounding box center [489, 8] width 29 height 8
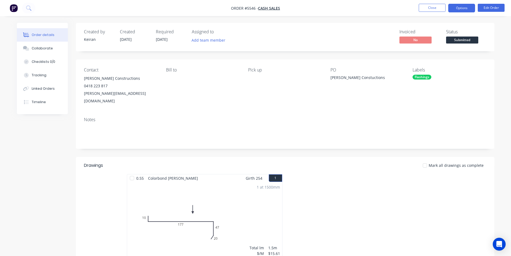
click at [470, 9] on button "Options" at bounding box center [461, 8] width 27 height 9
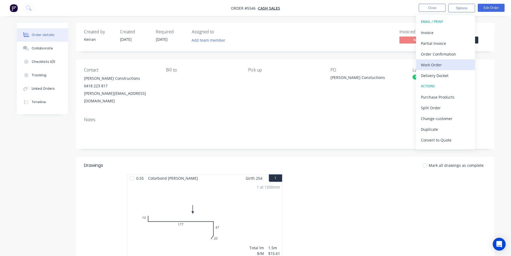
click at [433, 67] on div "Work Order" at bounding box center [445, 65] width 49 height 8
click at [433, 69] on button "Custom" at bounding box center [445, 64] width 59 height 11
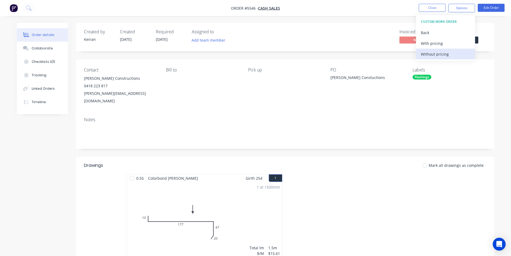
click at [433, 58] on button "Without pricing" at bounding box center [445, 54] width 59 height 11
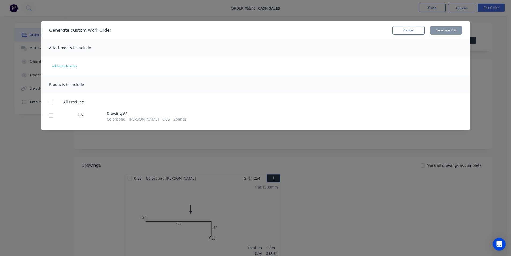
click at [54, 112] on div at bounding box center [51, 115] width 11 height 11
click at [438, 29] on button "Generate PDF" at bounding box center [446, 30] width 32 height 9
click at [409, 31] on button "Cancel" at bounding box center [408, 30] width 32 height 9
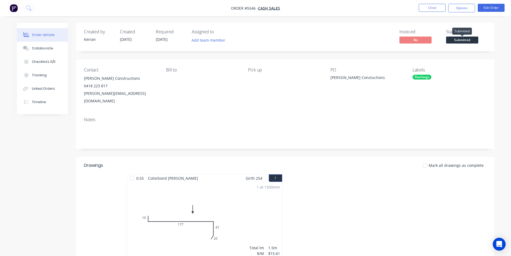
click at [452, 42] on span "Submitted" at bounding box center [462, 39] width 32 height 7
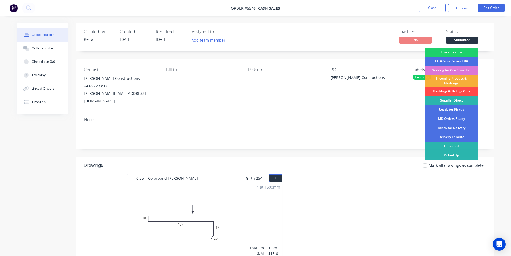
click at [451, 92] on div "Flashings & Fixings Only" at bounding box center [451, 91] width 54 height 9
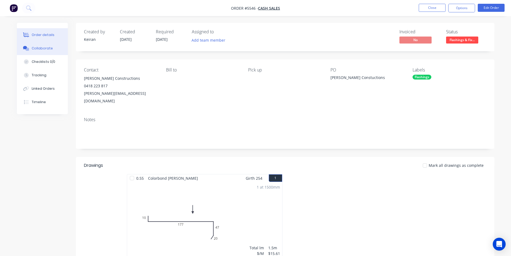
click at [37, 48] on div "Collaborate" at bounding box center [42, 48] width 21 height 5
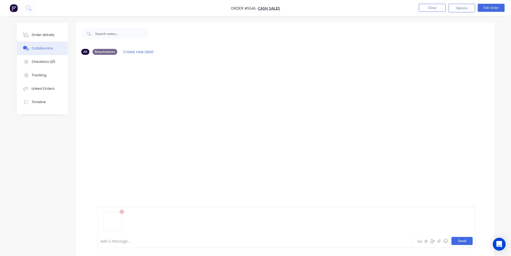
click at [465, 241] on button "Send" at bounding box center [461, 241] width 21 height 8
click at [429, 8] on button "Close" at bounding box center [432, 8] width 27 height 8
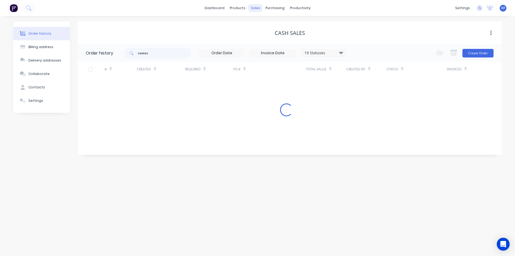
click at [253, 4] on div "sales" at bounding box center [255, 8] width 15 height 8
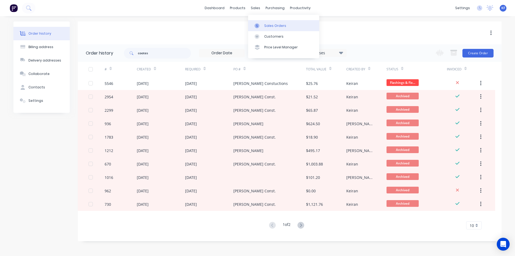
click at [264, 26] on div "Sales Orders" at bounding box center [275, 25] width 22 height 5
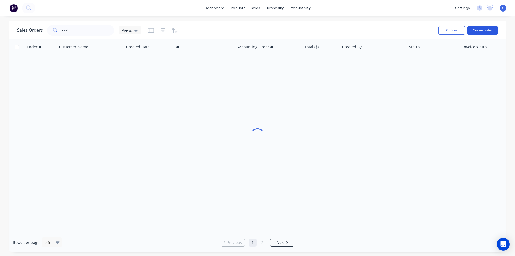
click at [502, 30] on div "Sales Orders cash Views Options Create order" at bounding box center [258, 29] width 498 height 17
click at [495, 29] on button "Create order" at bounding box center [482, 30] width 31 height 9
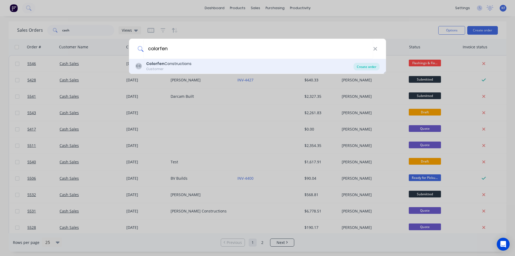
type input "colorfen"
click at [354, 66] on div "Create order" at bounding box center [366, 67] width 26 height 8
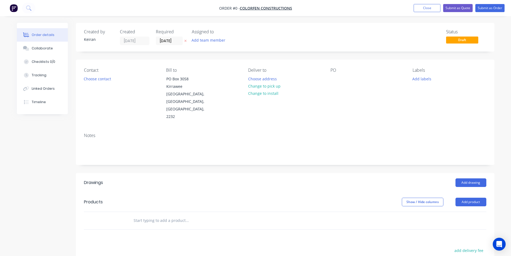
click at [113, 78] on div "Contact Choose contact" at bounding box center [120, 94] width 73 height 53
click at [112, 79] on button "Choose contact" at bounding box center [97, 78] width 33 height 7
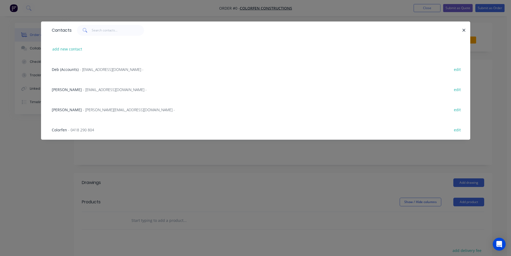
click at [86, 129] on span "- 0418 290 804" at bounding box center [81, 129] width 26 height 5
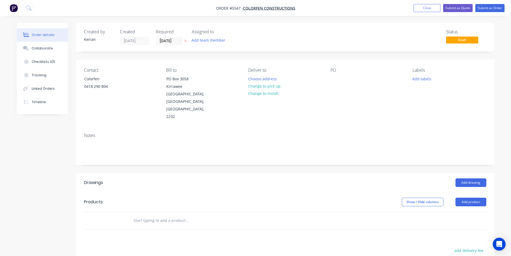
click at [488, 173] on header "Drawings Add drawing" at bounding box center [285, 182] width 418 height 19
click at [481, 178] on button "Add drawing" at bounding box center [470, 182] width 31 height 9
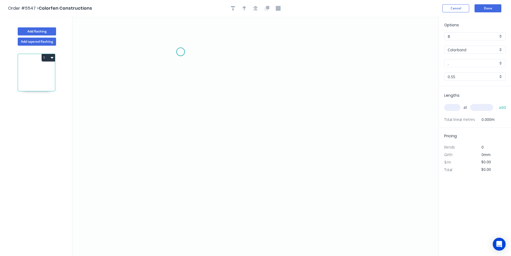
click at [180, 52] on icon "0" at bounding box center [255, 136] width 366 height 239
click at [181, 169] on icon "0" at bounding box center [255, 136] width 366 height 239
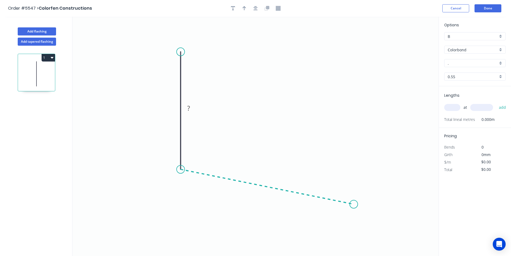
click at [353, 204] on icon "0 ?" at bounding box center [255, 136] width 366 height 239
click at [353, 204] on circle at bounding box center [353, 204] width 8 height 8
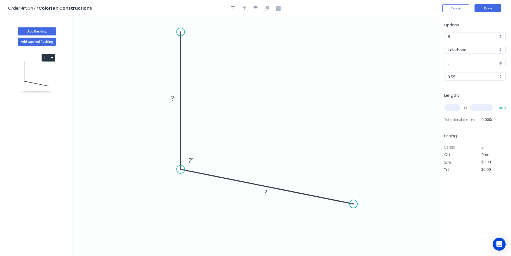
drag, startPoint x: 180, startPoint y: 53, endPoint x: 180, endPoint y: 32, distance: 21.5
click at [180, 32] on circle at bounding box center [180, 32] width 8 height 8
click at [173, 93] on rect at bounding box center [172, 98] width 17 height 11
click at [174, 99] on rect at bounding box center [172, 99] width 11 height 8
click at [255, 8] on icon "button" at bounding box center [255, 8] width 4 height 4
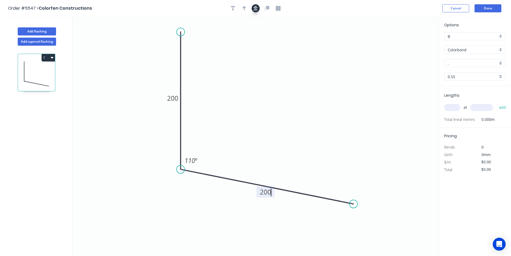
type input "$16.06"
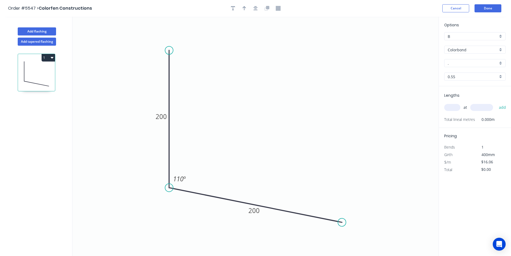
drag, startPoint x: 244, startPoint y: 8, endPoint x: 322, endPoint y: 26, distance: 80.2
click at [244, 8] on icon "button" at bounding box center [244, 8] width 4 height 4
click at [413, 43] on icon at bounding box center [411, 37] width 5 height 17
drag, startPoint x: 413, startPoint y: 43, endPoint x: 225, endPoint y: 163, distance: 223.0
click at [228, 163] on icon at bounding box center [236, 156] width 16 height 16
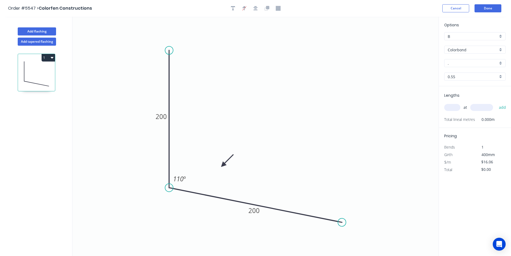
click at [475, 63] on input "." at bounding box center [473, 63] width 50 height 6
click at [483, 74] on div "Thredbo White" at bounding box center [474, 73] width 61 height 9
type input "Thredbo White"
click at [453, 109] on input "text" at bounding box center [452, 107] width 16 height 7
type input "1"
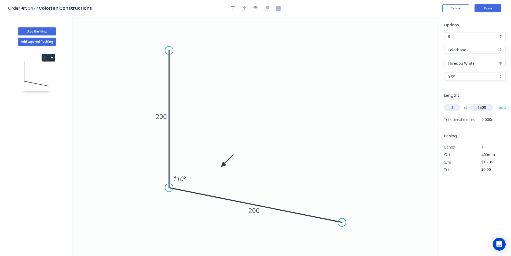
type input "6500"
click at [496, 103] on button "add" at bounding box center [502, 107] width 13 height 9
type input "$104.39"
click at [478, 8] on button "Done" at bounding box center [487, 8] width 27 height 8
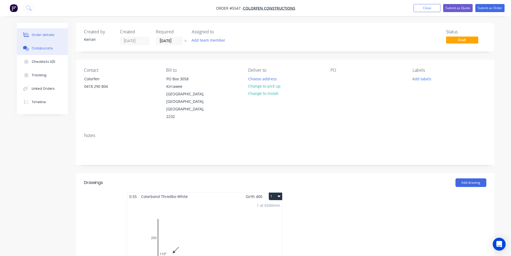
drag, startPoint x: 36, startPoint y: 49, endPoint x: 50, endPoint y: 50, distance: 13.2
click at [38, 49] on div "Collaborate" at bounding box center [42, 48] width 21 height 5
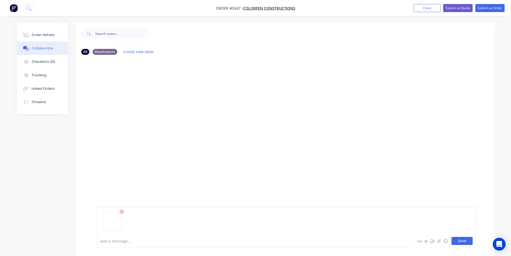
click at [466, 237] on button "Send" at bounding box center [461, 241] width 21 height 8
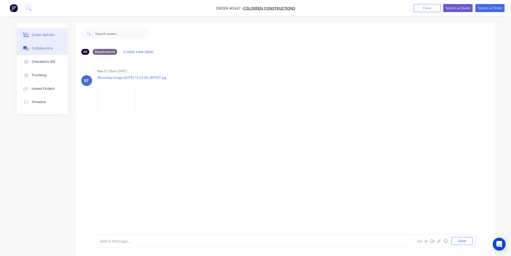
click at [49, 35] on div "Order details" at bounding box center [43, 34] width 23 height 5
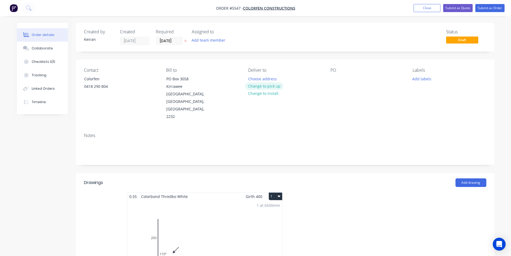
click at [266, 85] on button "Change to pick up" at bounding box center [264, 85] width 38 height 7
click at [162, 40] on input "[DATE]" at bounding box center [169, 41] width 26 height 8
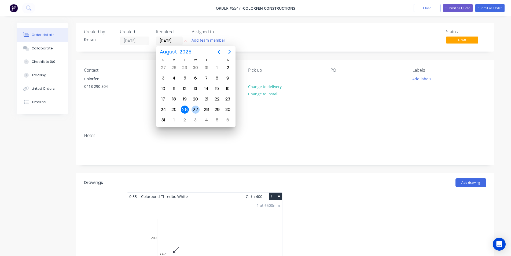
drag, startPoint x: 197, startPoint y: 108, endPoint x: 199, endPoint y: 106, distance: 2.9
click at [197, 108] on div "27" at bounding box center [195, 109] width 8 height 8
type input "[DATE]"
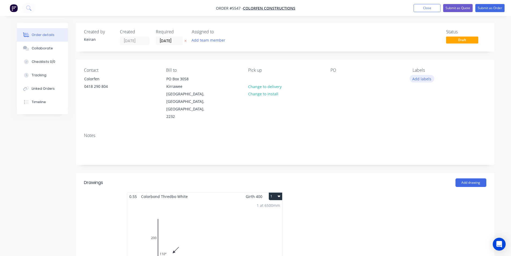
click at [413, 77] on button "Add labels" at bounding box center [421, 78] width 25 height 7
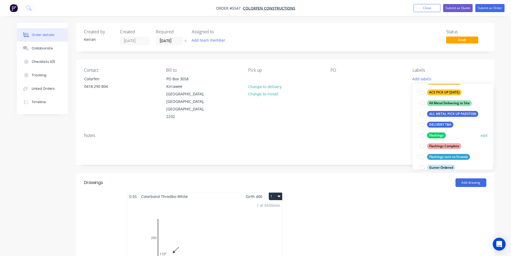
scroll to position [80, 0]
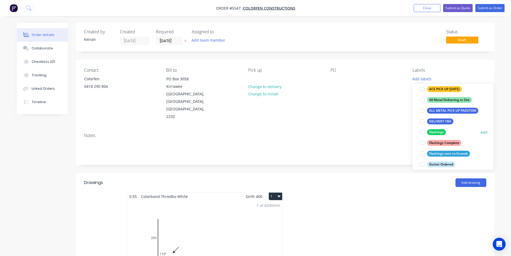
click at [424, 133] on div at bounding box center [422, 132] width 11 height 11
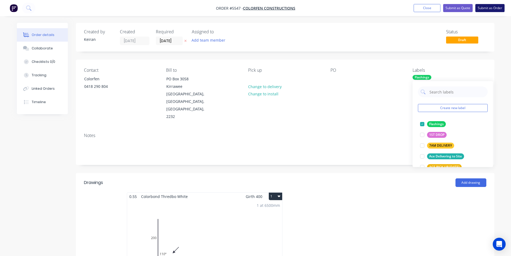
click at [496, 5] on button "Submit as Order" at bounding box center [489, 8] width 29 height 8
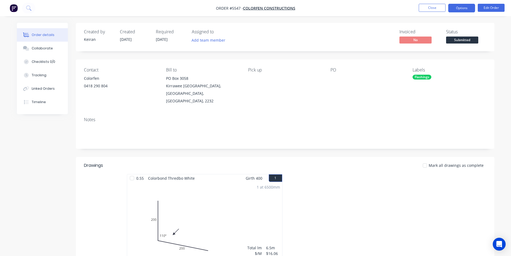
click at [462, 11] on button "Options" at bounding box center [461, 8] width 27 height 9
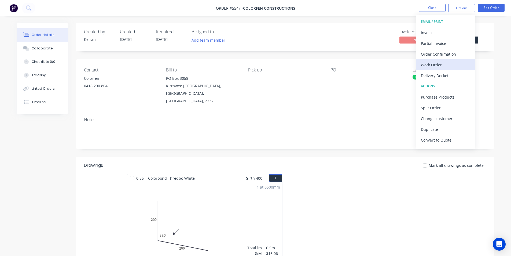
click at [445, 61] on div "Work Order" at bounding box center [445, 65] width 49 height 8
click at [445, 61] on div "Custom" at bounding box center [445, 65] width 49 height 8
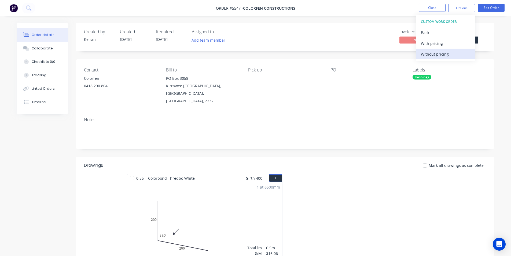
click at [443, 54] on div "Without pricing" at bounding box center [445, 54] width 49 height 8
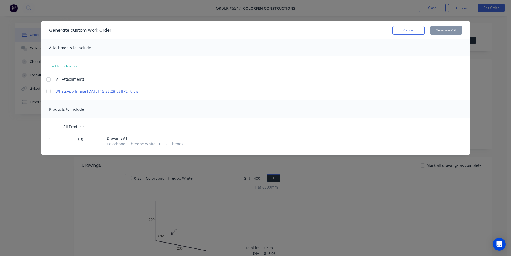
click at [45, 139] on div "All Products 6.5 Drawing # 1 Colorbond Thredbo White 0.55 1 bends" at bounding box center [255, 135] width 429 height 22
click at [49, 141] on div at bounding box center [51, 140] width 11 height 11
click at [448, 30] on button "Generate PDF" at bounding box center [446, 30] width 32 height 9
click at [404, 30] on button "Cancel" at bounding box center [408, 30] width 32 height 9
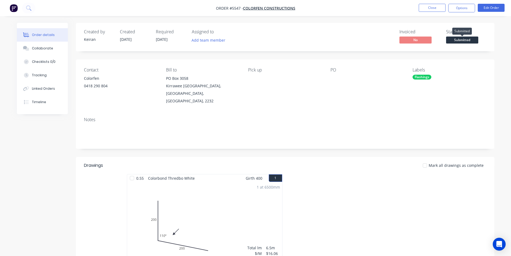
click at [455, 42] on span "Submitted" at bounding box center [462, 39] width 32 height 7
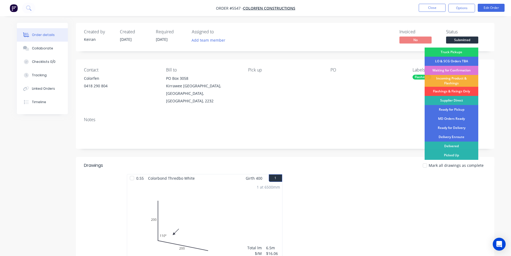
click at [451, 90] on div "Flashings & Fixings Only" at bounding box center [451, 91] width 54 height 9
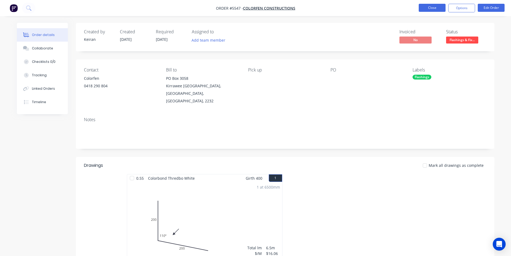
click at [435, 7] on button "Close" at bounding box center [432, 8] width 27 height 8
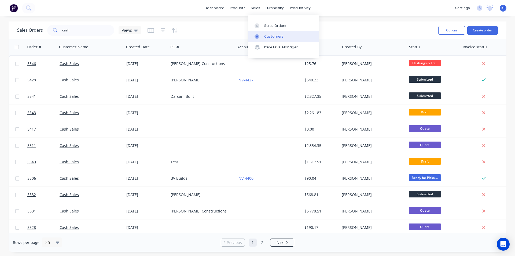
click at [271, 36] on div "Customers" at bounding box center [273, 36] width 19 height 5
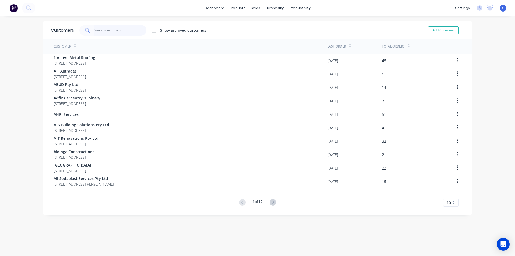
click at [98, 32] on input "text" at bounding box center [120, 30] width 52 height 11
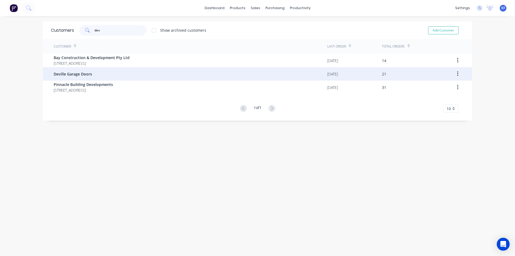
type input "dev"
click at [116, 76] on div "Deville Garage Doors" at bounding box center [191, 73] width 274 height 13
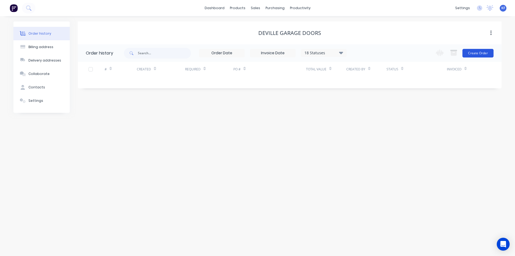
click at [475, 55] on button "Create Order" at bounding box center [477, 53] width 31 height 9
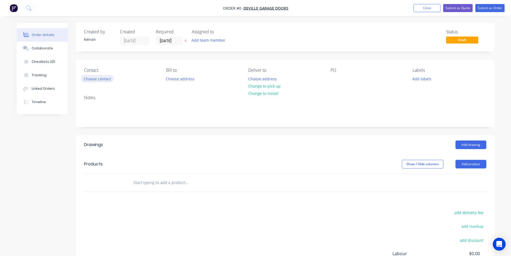
click at [108, 82] on button "Choose contact" at bounding box center [97, 78] width 33 height 7
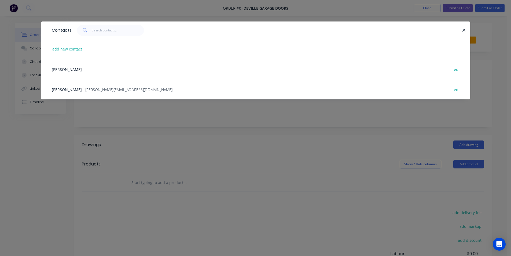
click at [59, 68] on span "Adrian" at bounding box center [67, 69] width 30 height 5
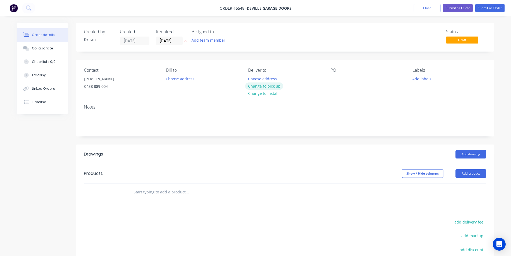
click at [264, 87] on button "Change to pick up" at bounding box center [264, 85] width 38 height 7
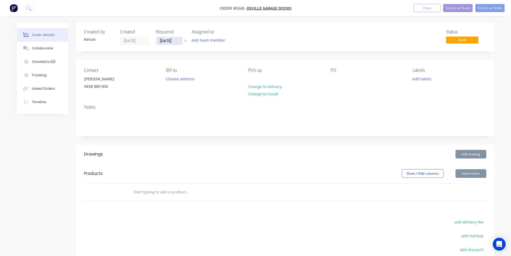
click at [179, 42] on input "[DATE]" at bounding box center [169, 41] width 26 height 8
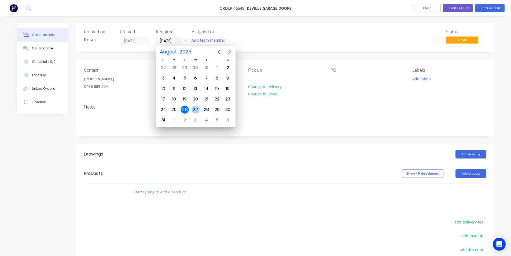
click at [196, 109] on div "27" at bounding box center [195, 109] width 8 height 8
type input "[DATE]"
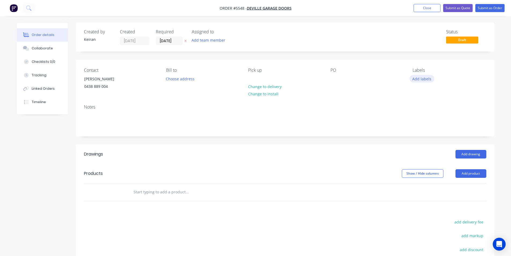
click at [428, 79] on button "Add labels" at bounding box center [421, 78] width 25 height 7
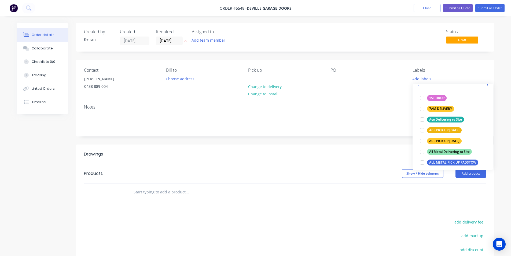
scroll to position [80, 0]
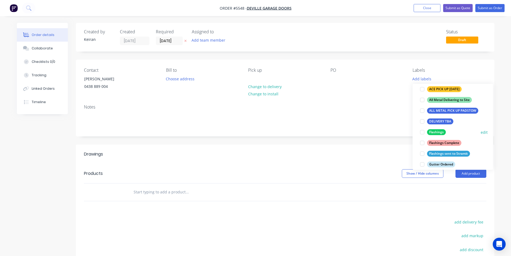
click at [422, 131] on div at bounding box center [422, 132] width 11 height 11
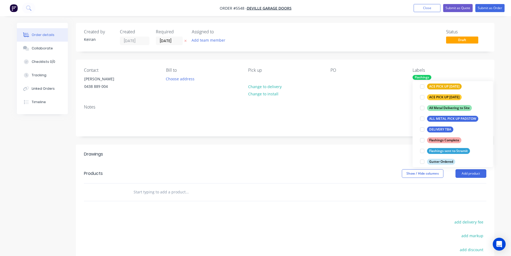
scroll to position [0, 0]
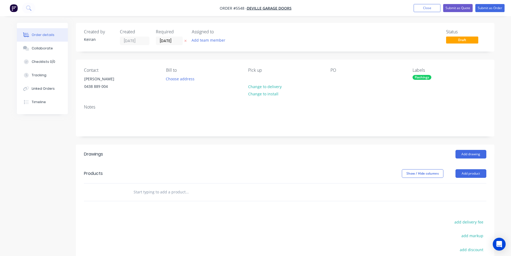
drag, startPoint x: 393, startPoint y: 206, endPoint x: 461, endPoint y: 168, distance: 77.2
click at [394, 206] on div "Drawings Add drawing Products Show / Hide columns Add product add delivery fee …" at bounding box center [285, 236] width 418 height 185
click at [470, 154] on button "Add drawing" at bounding box center [470, 154] width 31 height 9
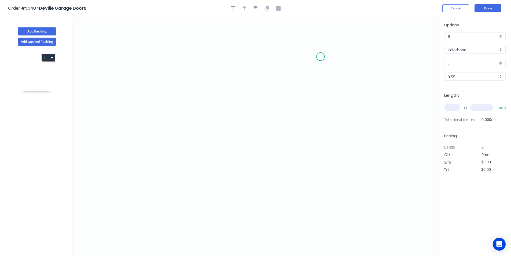
click at [322, 55] on icon "0" at bounding box center [255, 136] width 366 height 239
click at [318, 187] on icon "0" at bounding box center [255, 136] width 366 height 239
click at [252, 186] on icon "0 ?" at bounding box center [255, 136] width 366 height 239
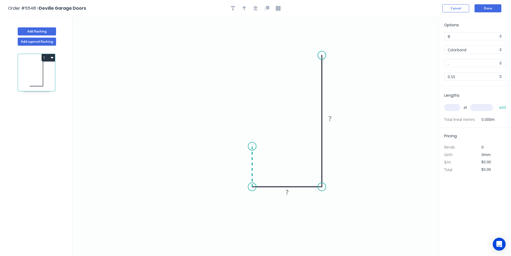
click at [251, 146] on icon "0 ? ?" at bounding box center [255, 136] width 366 height 239
click at [251, 145] on circle at bounding box center [252, 146] width 8 height 8
click at [245, 165] on tspan "?" at bounding box center [244, 163] width 3 height 9
click at [255, 10] on icon "button" at bounding box center [255, 8] width 4 height 4
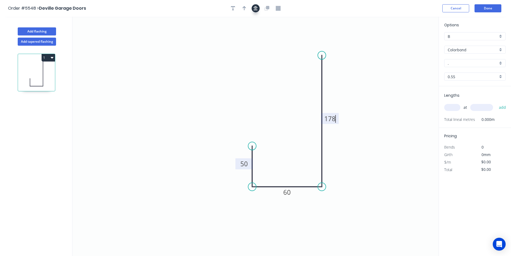
type input "$13.72"
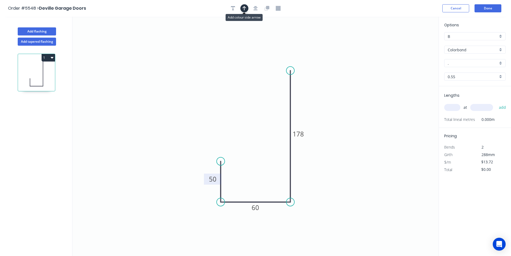
click at [247, 6] on button "button" at bounding box center [244, 8] width 8 height 8
click at [410, 41] on icon "0 50 60 178" at bounding box center [255, 136] width 366 height 239
click at [412, 43] on icon at bounding box center [411, 37] width 5 height 17
click at [412, 43] on icon at bounding box center [417, 43] width 17 height 5
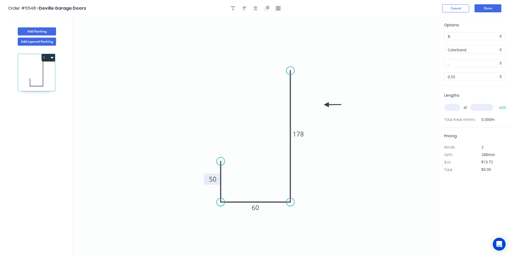
drag, startPoint x: 412, startPoint y: 43, endPoint x: 449, endPoint y: 85, distance: 56.2
click at [327, 105] on icon at bounding box center [332, 104] width 17 height 5
click at [466, 62] on input "." at bounding box center [473, 63] width 50 height 6
click at [472, 71] on div "Monument" at bounding box center [474, 73] width 61 height 9
type input "Monument"
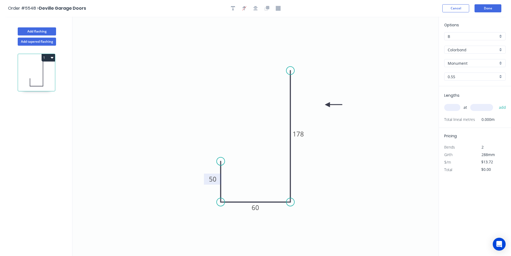
click at [455, 108] on input "text" at bounding box center [452, 107] width 16 height 7
type input "1"
type input "4358"
click at [496, 103] on button "add" at bounding box center [502, 107] width 13 height 9
type input "$59.79"
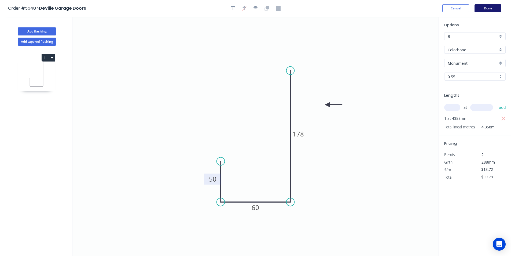
click at [482, 9] on button "Done" at bounding box center [487, 8] width 27 height 8
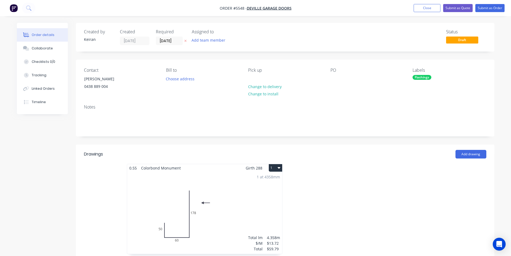
click at [486, 4] on nav "Order #5548 - Deville Garage Doors Add product Close Submit as Quote Submit as …" at bounding box center [255, 8] width 511 height 16
click at [487, 6] on button "Submit as Order" at bounding box center [489, 8] width 29 height 8
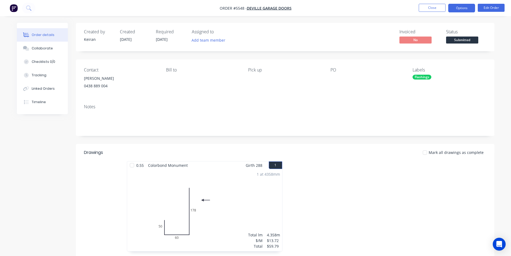
click at [466, 9] on button "Options" at bounding box center [461, 8] width 27 height 9
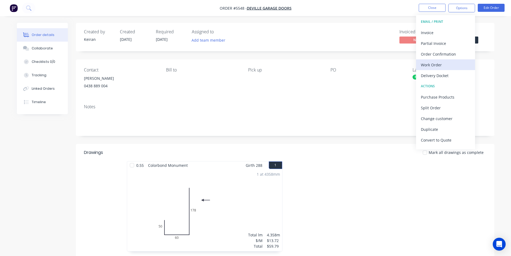
click at [446, 63] on div "Work Order" at bounding box center [445, 65] width 49 height 8
click at [446, 63] on div "Custom" at bounding box center [445, 65] width 49 height 8
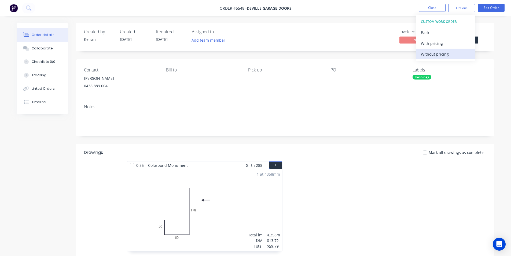
click at [444, 55] on div "Without pricing" at bounding box center [445, 54] width 49 height 8
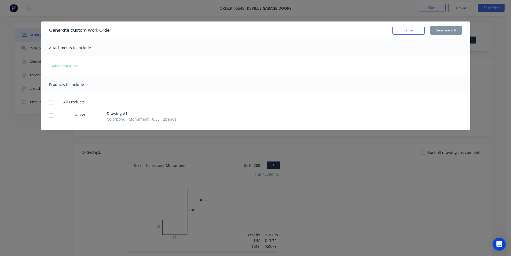
click at [47, 115] on div at bounding box center [51, 115] width 11 height 11
click at [451, 29] on button "Generate PDF" at bounding box center [446, 30] width 32 height 9
click at [418, 29] on button "Cancel" at bounding box center [408, 30] width 32 height 9
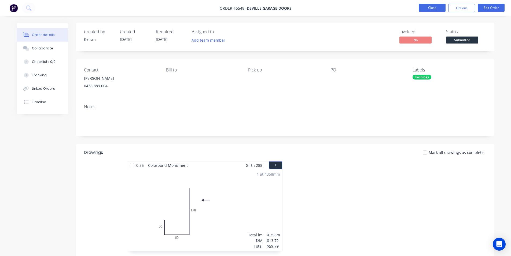
click at [429, 11] on button "Close" at bounding box center [432, 8] width 27 height 8
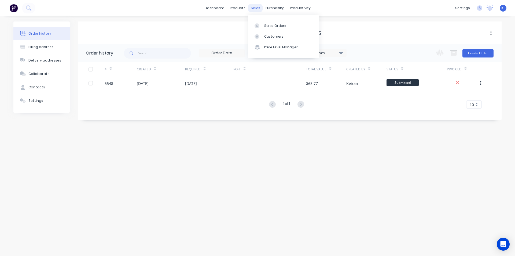
click at [254, 10] on div "sales" at bounding box center [255, 8] width 15 height 8
click at [265, 24] on div "Sales Orders" at bounding box center [275, 25] width 22 height 5
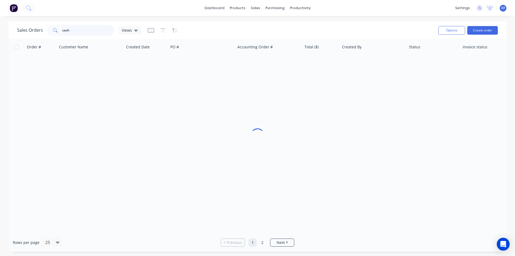
click at [39, 26] on div "Sales Orders cash Views" at bounding box center [79, 30] width 124 height 11
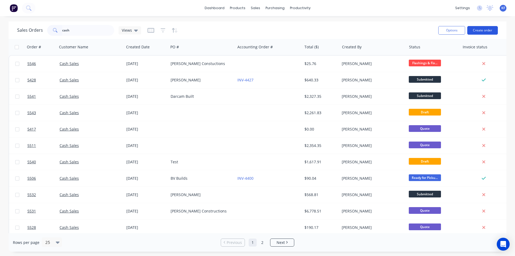
click at [486, 32] on button "Create order" at bounding box center [482, 30] width 31 height 9
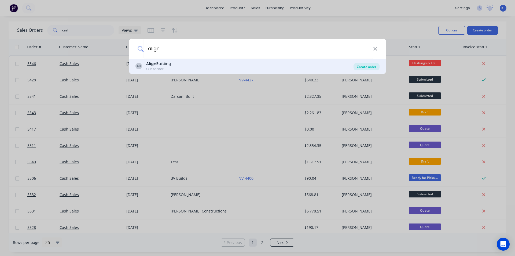
type input "align"
click at [368, 66] on div "Create order" at bounding box center [366, 67] width 26 height 8
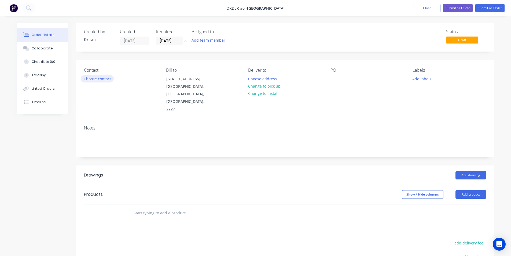
click at [97, 78] on button "Choose contact" at bounding box center [97, 78] width 33 height 7
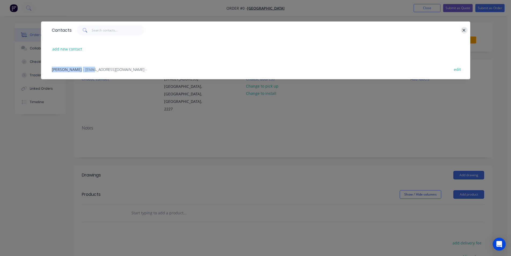
drag, startPoint x: 90, startPoint y: 68, endPoint x: 461, endPoint y: 29, distance: 373.0
click at [461, 29] on div "Contacts add new contact Steve Blomfield - alignbuilding@gmail.com - edit" at bounding box center [255, 50] width 429 height 58
click at [461, 29] on button "button" at bounding box center [464, 30] width 7 height 7
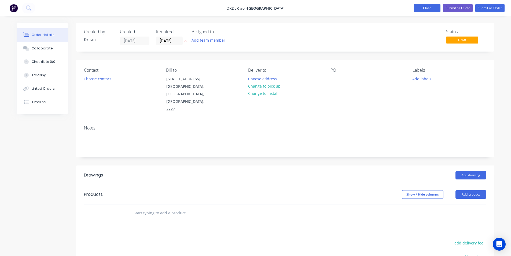
click at [429, 9] on button "Close" at bounding box center [426, 8] width 27 height 8
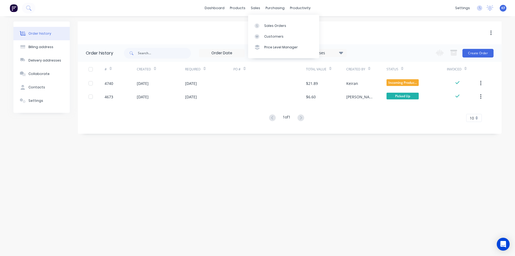
drag, startPoint x: 256, startPoint y: 10, endPoint x: 259, endPoint y: 12, distance: 3.9
click at [256, 10] on div "sales" at bounding box center [255, 8] width 15 height 8
click at [268, 27] on div "Sales Orders" at bounding box center [275, 25] width 22 height 5
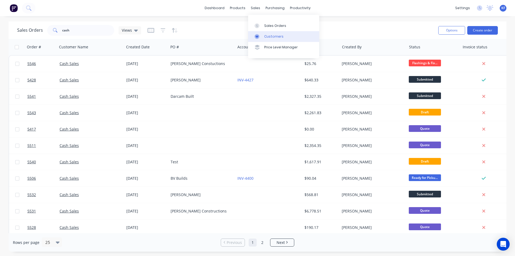
click at [271, 36] on div "Customers" at bounding box center [273, 36] width 19 height 5
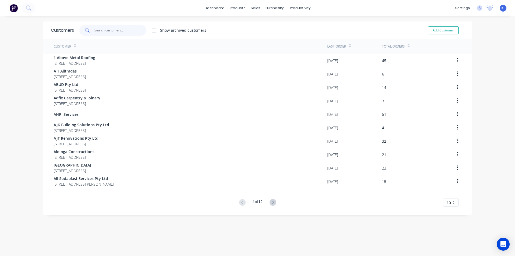
click at [115, 31] on input "text" at bounding box center [120, 30] width 52 height 11
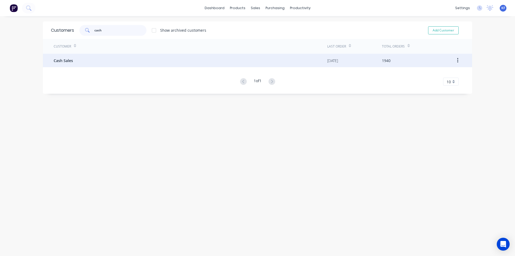
type input "cash"
click at [153, 63] on div "Cash Sales" at bounding box center [191, 60] width 274 height 13
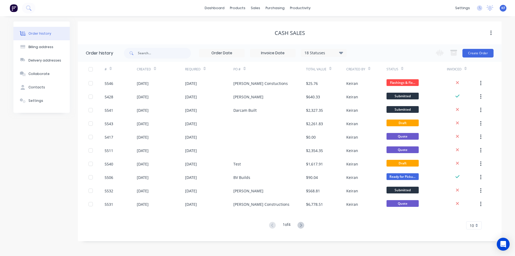
click at [341, 51] on icon at bounding box center [341, 52] width 4 height 6
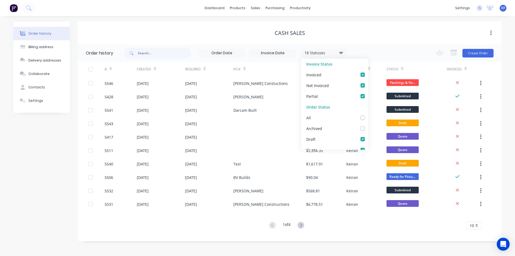
click at [368, 115] on label at bounding box center [368, 115] width 0 height 0
click at [368, 117] on input "checkbox" at bounding box center [370, 117] width 4 height 5
checkbox input "true"
click at [390, 41] on div "Cash Sales" at bounding box center [290, 32] width 424 height 23
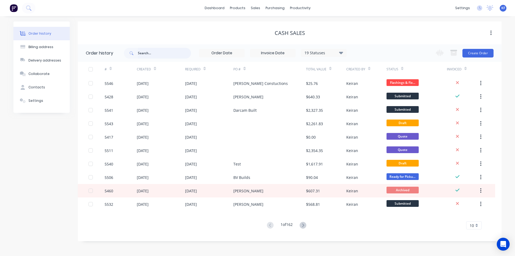
click at [164, 55] on input "text" at bounding box center [164, 53] width 53 height 11
type input "williams"
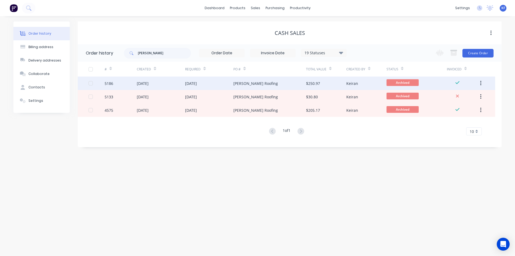
click at [250, 86] on div "[PERSON_NAME] Roofing" at bounding box center [269, 82] width 72 height 13
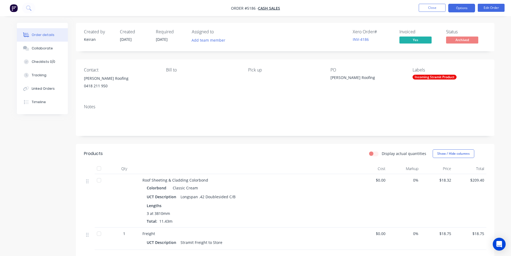
click at [467, 4] on button "Options" at bounding box center [461, 8] width 27 height 9
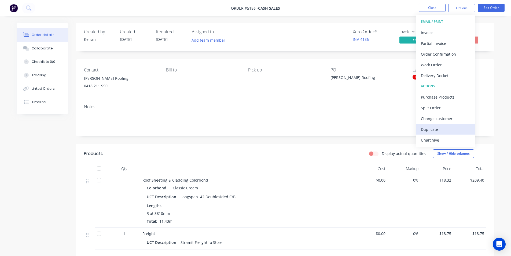
click at [445, 126] on div "Duplicate" at bounding box center [445, 129] width 49 height 8
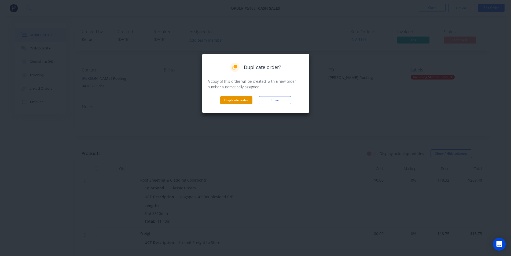
click at [228, 98] on button "Duplicate order" at bounding box center [236, 100] width 32 height 8
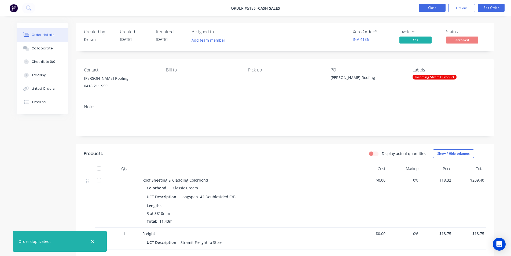
click at [424, 6] on button "Close" at bounding box center [432, 8] width 27 height 8
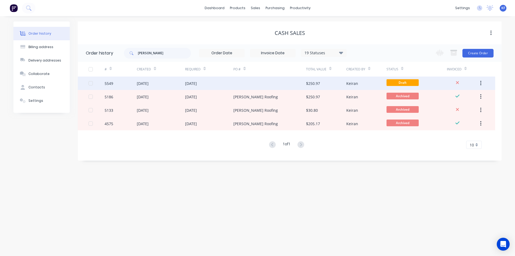
click at [231, 84] on div "[DATE]" at bounding box center [209, 82] width 48 height 13
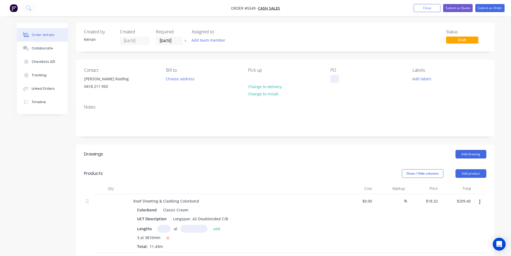
click at [333, 77] on div at bounding box center [334, 79] width 9 height 8
click at [164, 41] on input "[DATE]" at bounding box center [169, 41] width 26 height 8
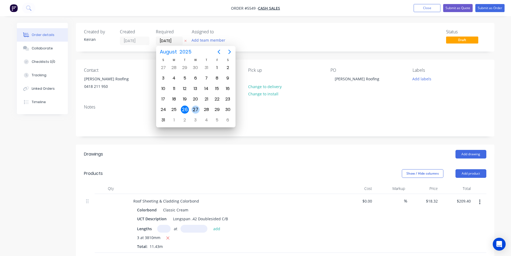
click at [194, 109] on div "27" at bounding box center [195, 109] width 8 height 8
type input "[DATE]"
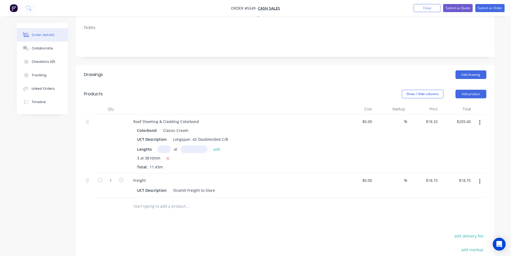
scroll to position [80, 0]
click at [482, 120] on button "button" at bounding box center [479, 121] width 13 height 10
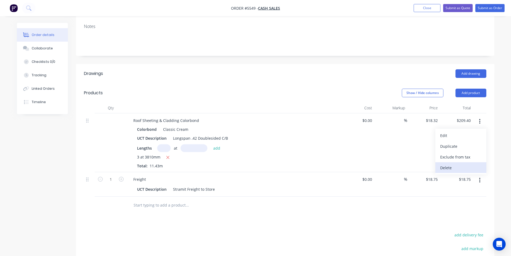
click at [445, 170] on div "Delete" at bounding box center [460, 168] width 41 height 8
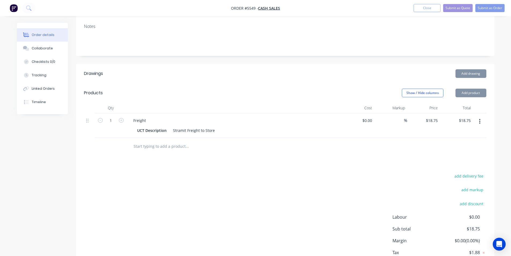
click at [479, 123] on icon "button" at bounding box center [479, 121] width 1 height 5
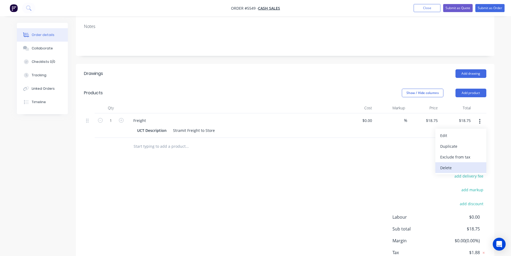
click at [458, 167] on div "Delete" at bounding box center [460, 168] width 41 height 8
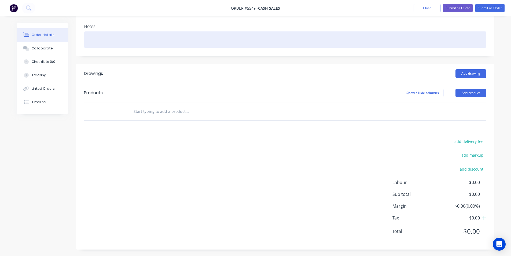
scroll to position [0, 0]
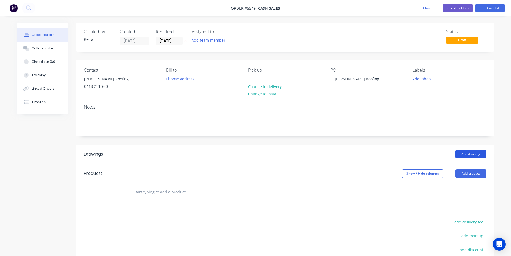
click at [473, 155] on button "Add drawing" at bounding box center [470, 154] width 31 height 9
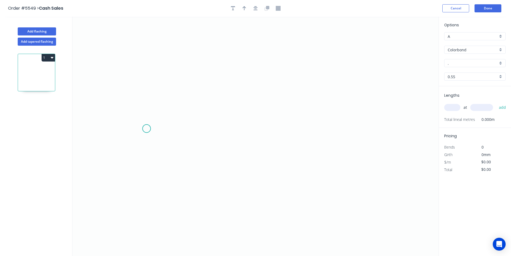
click at [148, 127] on icon "0" at bounding box center [255, 136] width 366 height 239
click at [160, 103] on icon at bounding box center [152, 115] width 13 height 25
click at [347, 115] on icon "0 ?" at bounding box center [255, 136] width 366 height 239
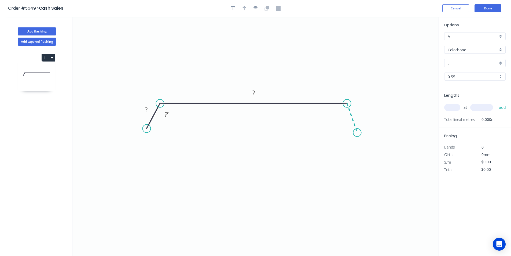
click at [357, 132] on icon "0 ? ? ? º" at bounding box center [255, 136] width 366 height 239
click at [176, 133] on div "Hide angle" at bounding box center [193, 135] width 54 height 11
click at [352, 133] on div "Hide angle" at bounding box center [369, 132] width 54 height 11
click at [144, 111] on rect at bounding box center [146, 110] width 11 height 8
click at [246, 7] on button "button" at bounding box center [244, 8] width 8 height 8
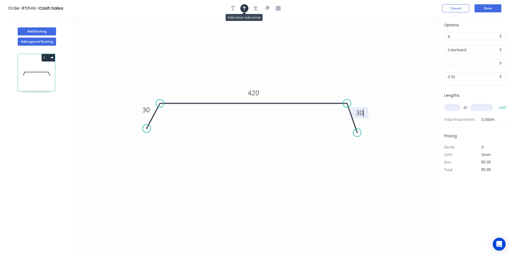
type input "$21.47"
drag, startPoint x: 321, startPoint y: 69, endPoint x: 406, endPoint y: 62, distance: 85.8
click at [298, 71] on icon at bounding box center [298, 64] width 5 height 17
click at [496, 36] on input "A" at bounding box center [473, 37] width 50 height 6
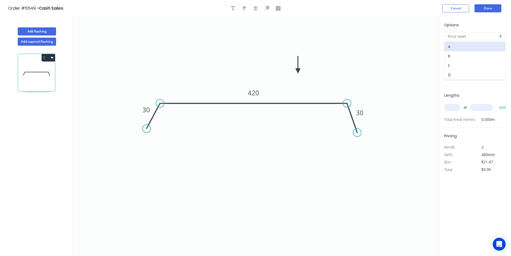
click at [487, 54] on div "B" at bounding box center [474, 55] width 61 height 9
type input "B"
type input "$19.82"
click at [482, 53] on div "Colorbond" at bounding box center [474, 50] width 61 height 8
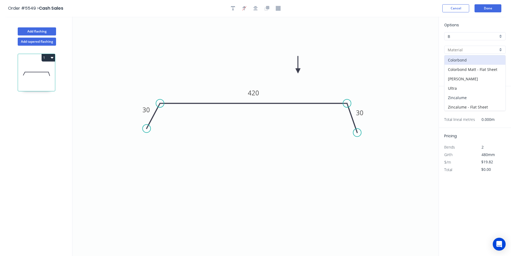
click at [465, 97] on div "Zincalume" at bounding box center [474, 97] width 61 height 9
type input "Zincalume"
type input "$22.54"
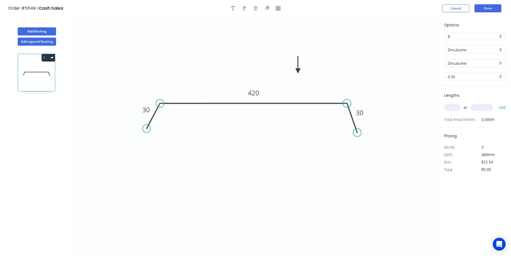
click at [454, 103] on div "at add" at bounding box center [475, 107] width 62 height 9
click at [455, 106] on input "text" at bounding box center [452, 107] width 16 height 7
type input "1"
type input "3750"
click at [496, 103] on button "add" at bounding box center [502, 107] width 13 height 9
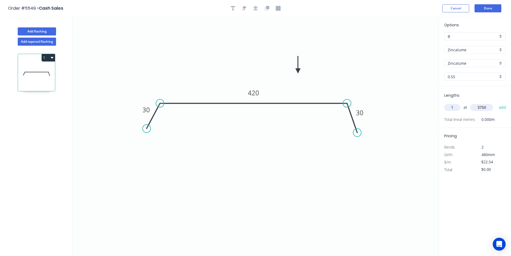
type input "$84.53"
click at [483, 11] on button "Done" at bounding box center [487, 8] width 27 height 8
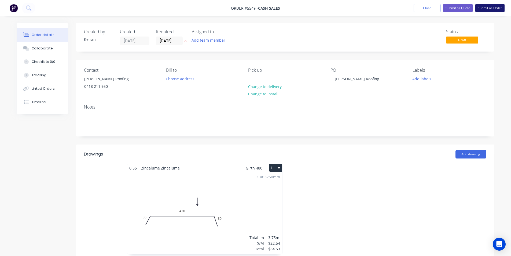
click at [494, 6] on button "Submit as Order" at bounding box center [489, 8] width 29 height 8
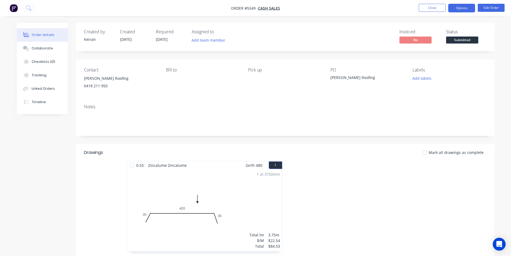
click at [466, 9] on button "Options" at bounding box center [461, 8] width 27 height 9
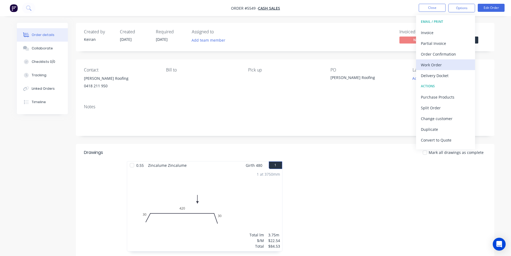
click at [438, 66] on div "Work Order" at bounding box center [445, 65] width 49 height 8
click at [438, 66] on div "Custom" at bounding box center [445, 65] width 49 height 8
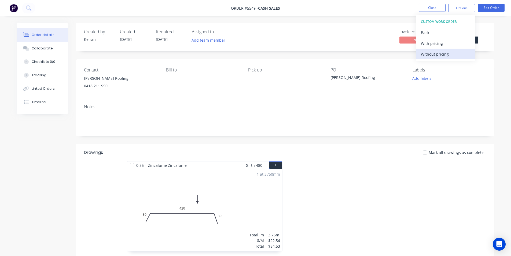
click at [439, 55] on div "Without pricing" at bounding box center [445, 54] width 49 height 8
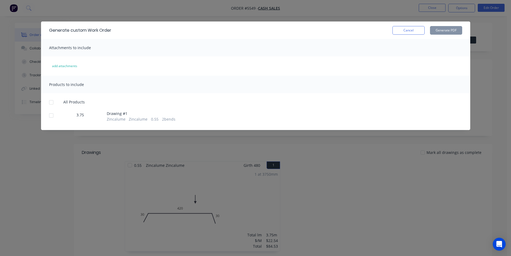
click at [47, 113] on div at bounding box center [51, 115] width 11 height 11
click at [452, 28] on button "Generate PDF" at bounding box center [446, 30] width 32 height 9
click at [415, 32] on button "Cancel" at bounding box center [408, 30] width 32 height 9
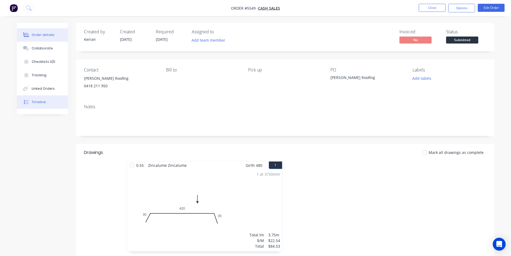
click at [50, 101] on button "Timeline" at bounding box center [42, 101] width 51 height 13
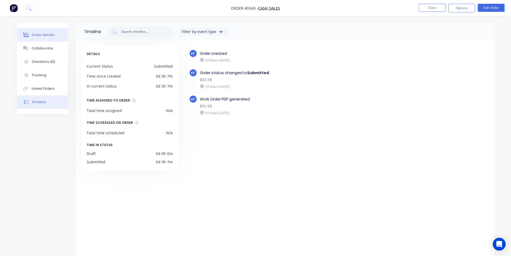
click at [51, 36] on div "Order details" at bounding box center [43, 34] width 23 height 5
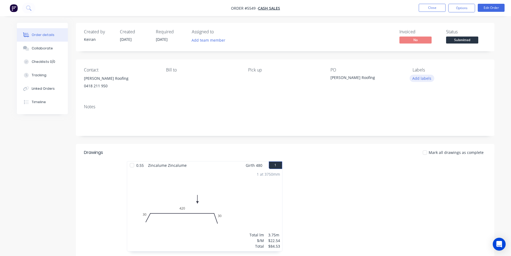
click at [424, 79] on button "Add labels" at bounding box center [421, 78] width 25 height 7
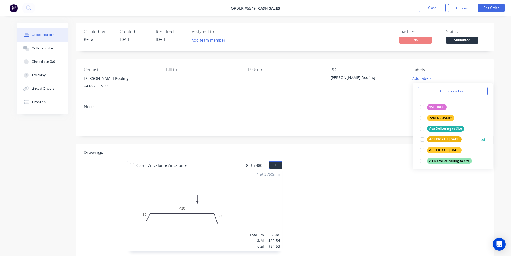
scroll to position [80, 0]
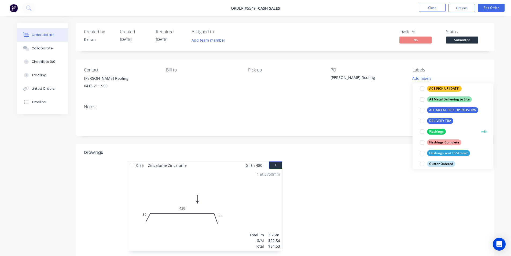
click at [423, 134] on div at bounding box center [422, 131] width 11 height 11
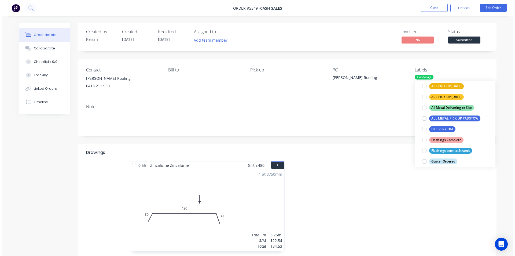
scroll to position [0, 0]
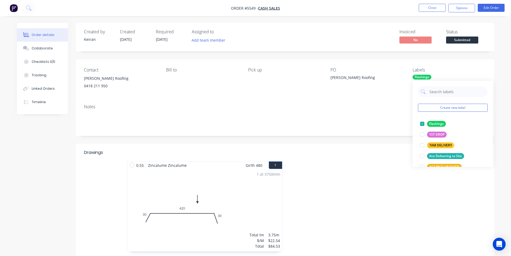
click at [457, 40] on span "Submitted" at bounding box center [462, 39] width 32 height 7
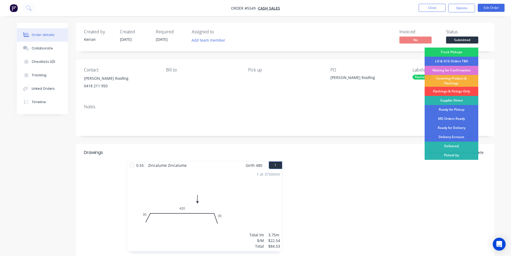
click at [440, 94] on div "Flashings & Fixings Only" at bounding box center [451, 91] width 54 height 9
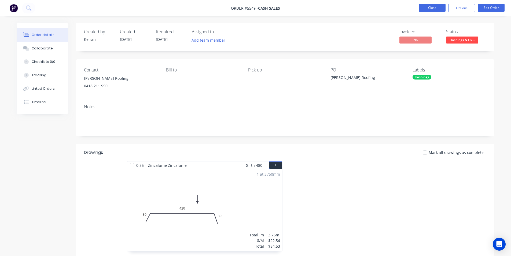
click at [431, 7] on button "Close" at bounding box center [432, 8] width 27 height 8
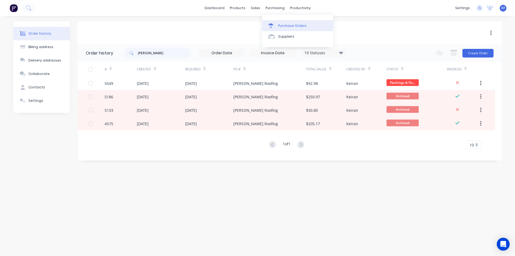
click at [268, 23] on link "Purchase Orders" at bounding box center [297, 25] width 71 height 11
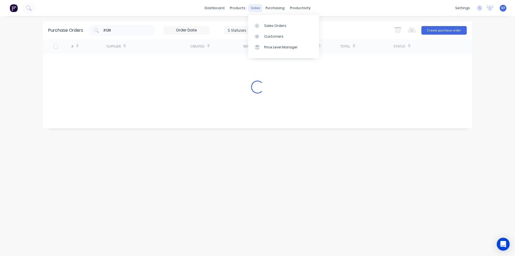
click at [256, 9] on div "sales" at bounding box center [255, 8] width 15 height 8
click at [266, 25] on div "Sales Orders" at bounding box center [275, 25] width 22 height 5
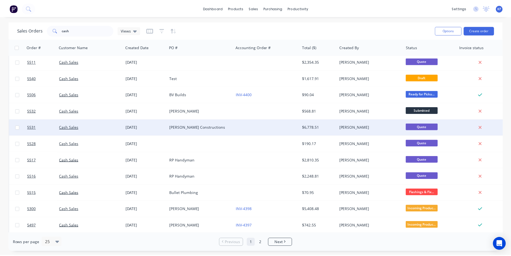
scroll to position [100, 0]
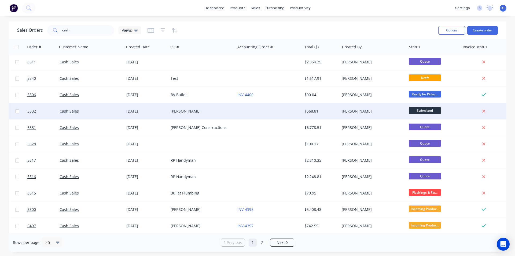
click at [423, 109] on span "Submitted" at bounding box center [425, 110] width 32 height 7
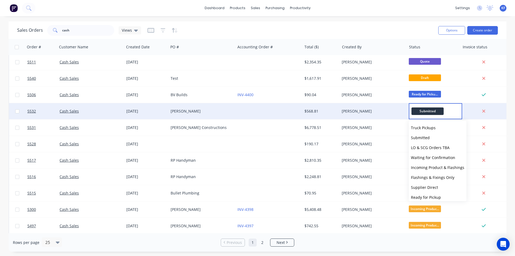
click at [308, 109] on div "$568.81" at bounding box center [319, 110] width 31 height 5
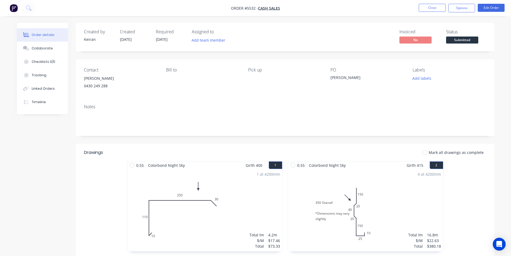
click at [451, 40] on span "Submitted" at bounding box center [462, 39] width 32 height 7
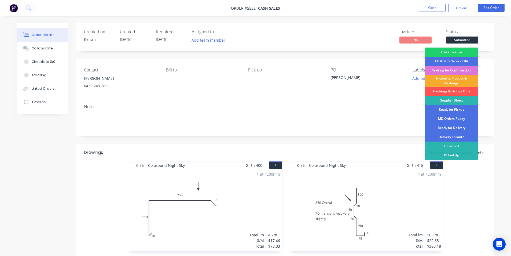
click at [452, 84] on div "Incoming Product & Flashings" at bounding box center [451, 81] width 54 height 12
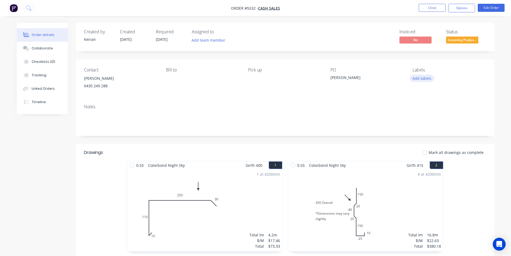
click at [428, 76] on button "Add labels" at bounding box center [421, 78] width 25 height 7
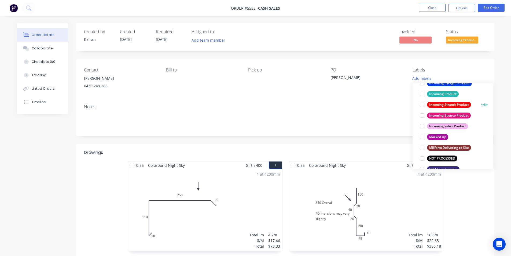
click at [420, 103] on div at bounding box center [422, 104] width 11 height 11
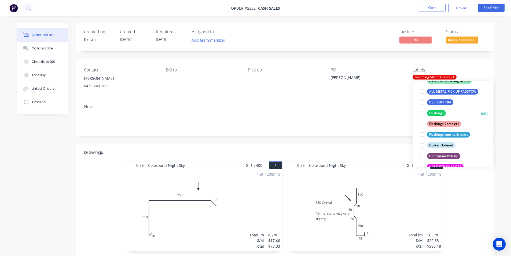
click at [421, 111] on div at bounding box center [422, 113] width 11 height 11
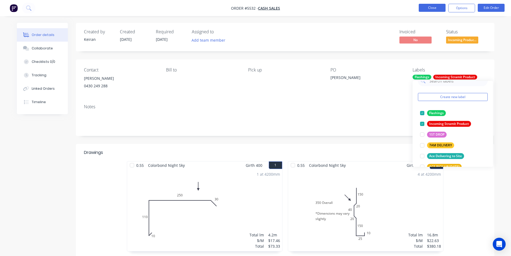
click at [430, 11] on button "Close" at bounding box center [432, 8] width 27 height 8
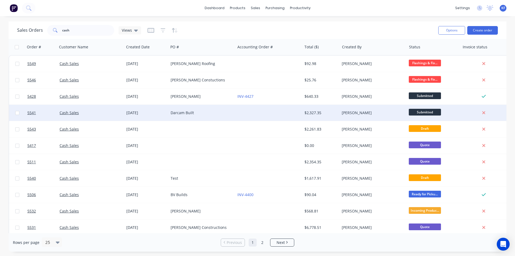
click at [372, 113] on div "[PERSON_NAME]" at bounding box center [372, 112] width 60 height 5
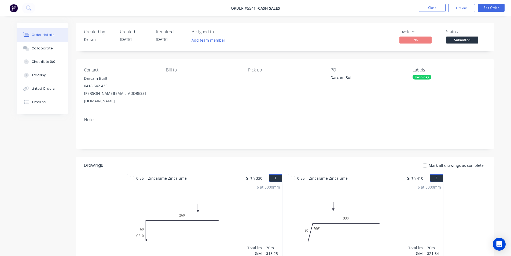
click at [460, 42] on span "Submitted" at bounding box center [462, 39] width 32 height 7
click at [455, 7] on button "Options" at bounding box center [461, 8] width 27 height 9
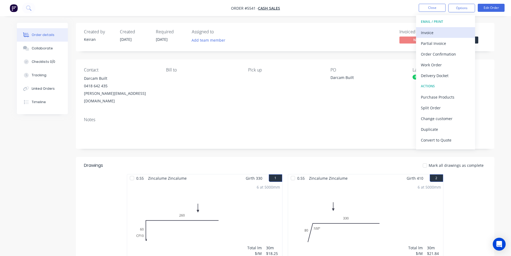
click at [442, 30] on div "Invoice" at bounding box center [445, 33] width 49 height 8
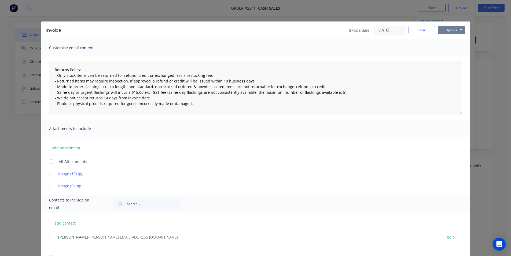
click at [441, 32] on button "Options" at bounding box center [451, 30] width 27 height 8
click at [446, 48] on button "Print" at bounding box center [455, 48] width 34 height 9
type textarea "Returns Policy: - Only stock items can be returned for refund, credit or exchan…"
click at [425, 28] on button "Close" at bounding box center [421, 30] width 27 height 8
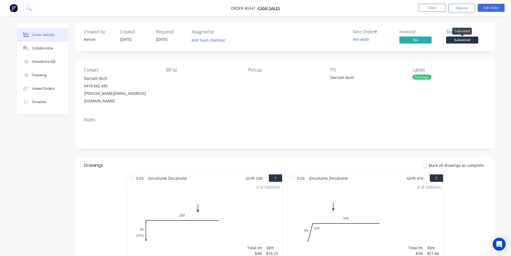
click at [454, 40] on span "Submitted" at bounding box center [462, 39] width 32 height 7
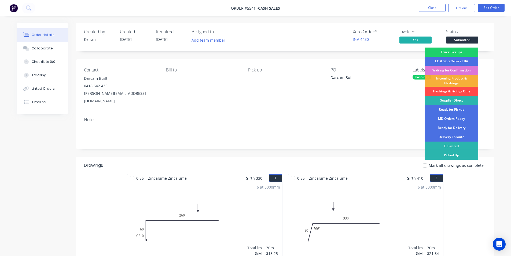
click at [451, 92] on div "Flashings & Fixings Only" at bounding box center [451, 91] width 54 height 9
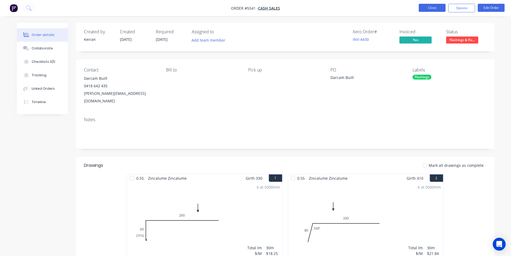
click at [426, 9] on button "Close" at bounding box center [432, 8] width 27 height 8
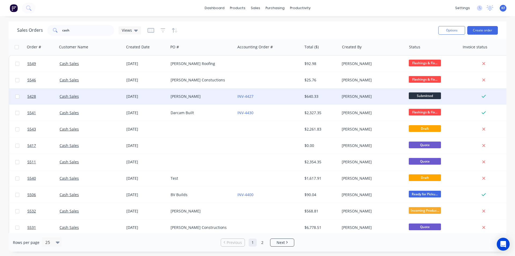
click at [393, 97] on div "[PERSON_NAME]" at bounding box center [372, 96] width 60 height 5
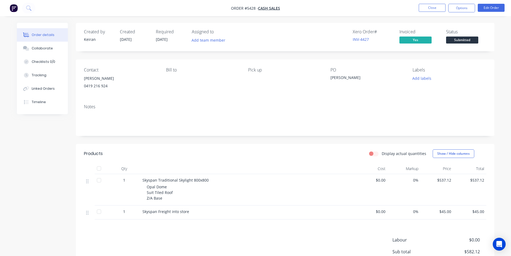
click at [460, 41] on span "Submitted" at bounding box center [462, 39] width 32 height 7
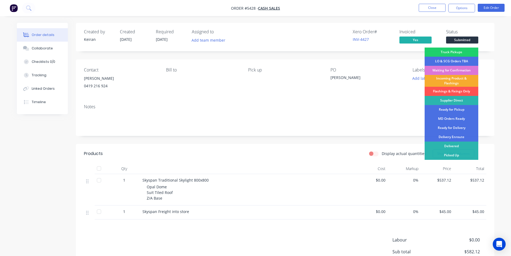
click at [456, 82] on div "Incoming Product & Flashings" at bounding box center [451, 81] width 54 height 12
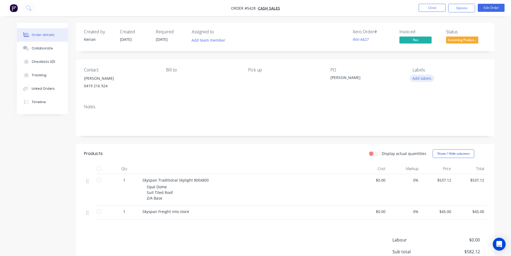
click at [417, 80] on button "Add labels" at bounding box center [421, 78] width 25 height 7
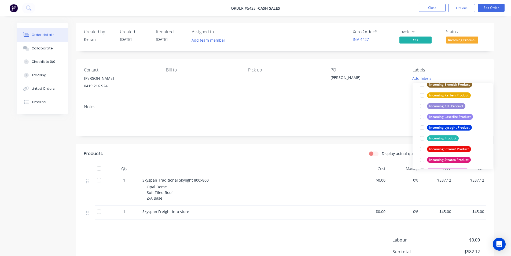
scroll to position [215, 0]
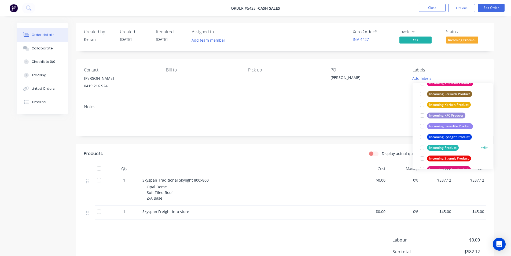
click at [421, 151] on div at bounding box center [422, 147] width 11 height 11
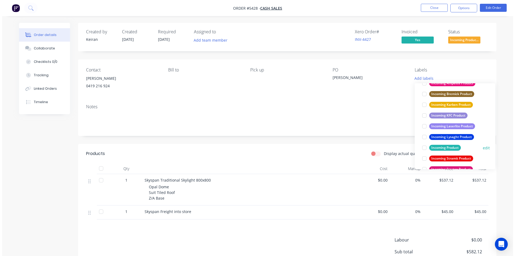
scroll to position [0, 0]
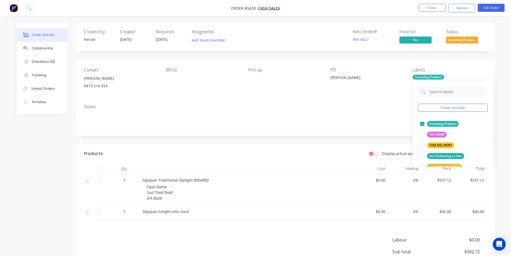
click at [393, 105] on div "Notes" at bounding box center [285, 106] width 402 height 5
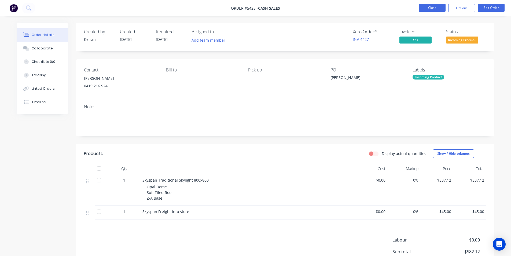
click at [431, 6] on button "Close" at bounding box center [432, 8] width 27 height 8
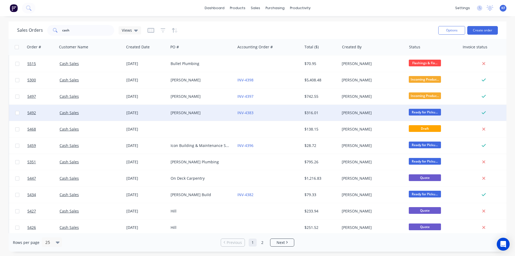
scroll to position [234, 0]
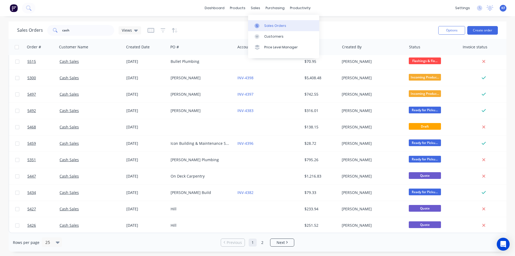
click at [269, 26] on div "Sales Orders" at bounding box center [275, 25] width 22 height 5
drag, startPoint x: 78, startPoint y: 29, endPoint x: 69, endPoint y: 28, distance: 9.2
click at [69, 28] on input "cash" at bounding box center [88, 30] width 52 height 11
type input "c"
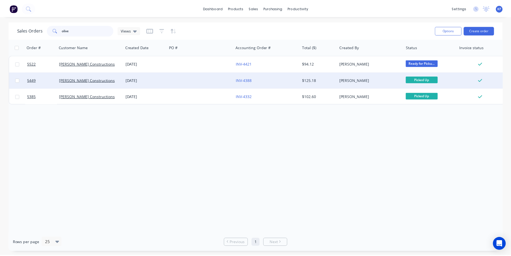
scroll to position [0, 0]
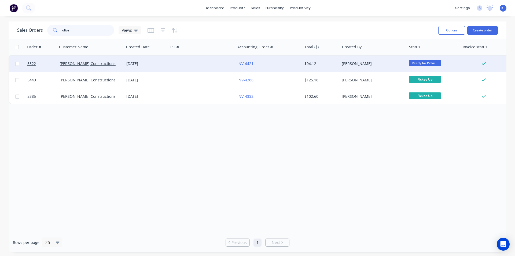
type input "olive"
click at [197, 68] on div at bounding box center [201, 64] width 67 height 16
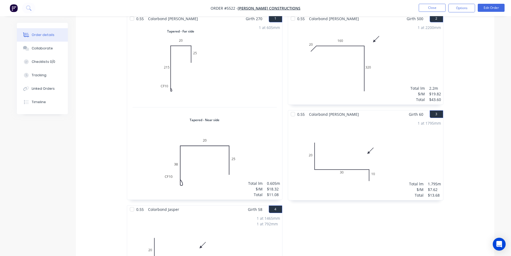
scroll to position [161, 0]
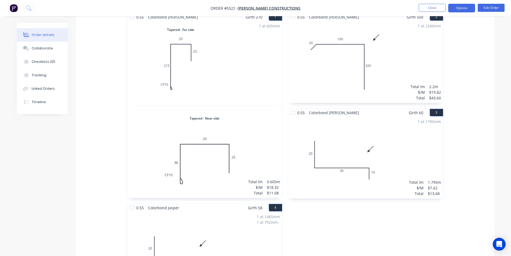
click at [468, 7] on button "Options" at bounding box center [461, 8] width 27 height 9
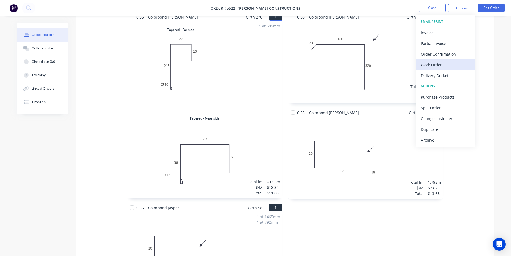
click at [434, 64] on div "Work Order" at bounding box center [445, 65] width 49 height 8
click at [433, 65] on div "Custom" at bounding box center [445, 65] width 49 height 8
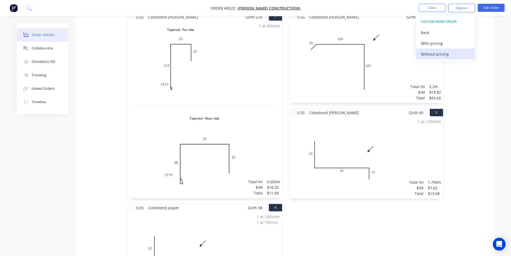
click at [435, 54] on div "Without pricing" at bounding box center [445, 54] width 49 height 8
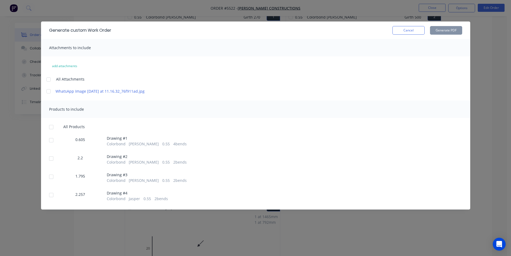
drag, startPoint x: 50, startPoint y: 146, endPoint x: 55, endPoint y: 145, distance: 5.4
click at [50, 145] on div at bounding box center [51, 140] width 11 height 11
click at [444, 31] on button "Generate PDF" at bounding box center [446, 30] width 32 height 9
click at [415, 32] on button "Cancel" at bounding box center [408, 30] width 32 height 9
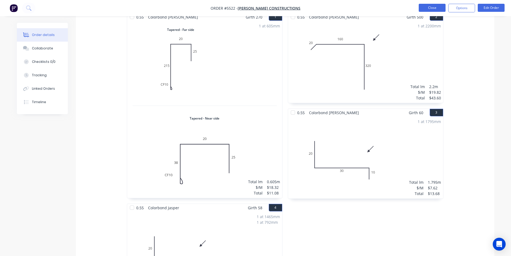
click at [430, 6] on button "Close" at bounding box center [432, 8] width 27 height 8
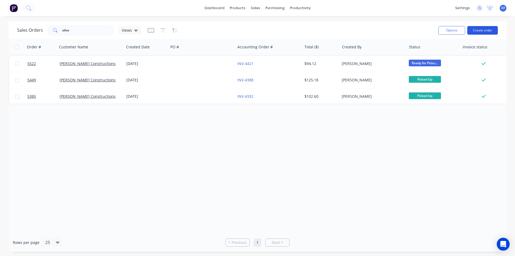
click at [488, 31] on button "Create order" at bounding box center [482, 30] width 31 height 9
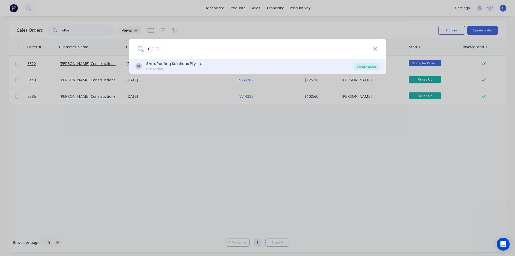
type input "shire"
click at [374, 66] on div "Create order" at bounding box center [366, 67] width 26 height 8
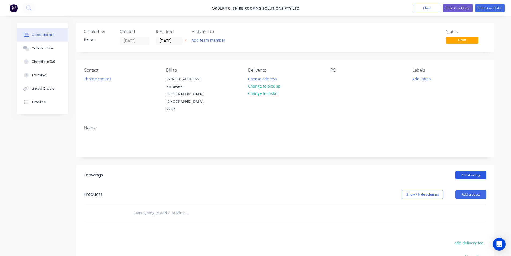
click at [465, 171] on button "Add drawing" at bounding box center [470, 175] width 31 height 9
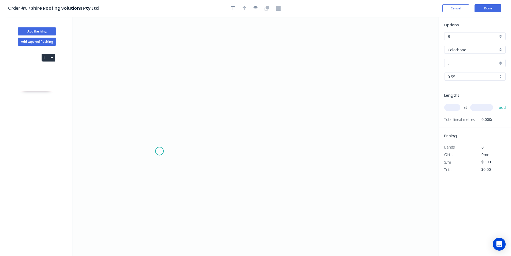
click at [158, 152] on icon "0" at bounding box center [255, 136] width 366 height 239
click at [172, 125] on icon "0" at bounding box center [255, 136] width 366 height 239
click at [359, 125] on icon "0 ?" at bounding box center [255, 136] width 366 height 239
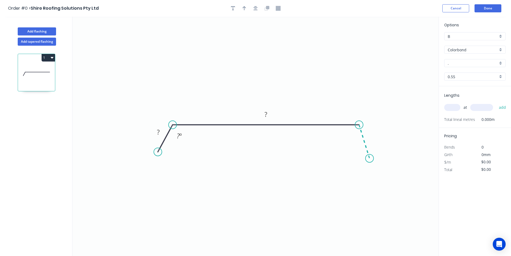
click at [369, 158] on icon "0 ? ? ? º" at bounding box center [255, 136] width 366 height 239
drag, startPoint x: 158, startPoint y: 154, endPoint x: 159, endPoint y: 158, distance: 4.5
click at [159, 158] on circle at bounding box center [159, 158] width 8 height 8
drag, startPoint x: 193, startPoint y: 154, endPoint x: 334, endPoint y: 148, distance: 141.2
click at [193, 154] on div "Hide angle" at bounding box center [207, 156] width 54 height 11
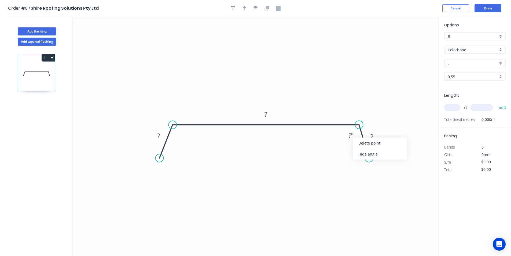
drag, startPoint x: 361, startPoint y: 150, endPoint x: 336, endPoint y: 156, distance: 25.5
click at [361, 150] on div "Hide angle" at bounding box center [380, 153] width 54 height 11
click at [158, 137] on tspan "?" at bounding box center [158, 135] width 3 height 9
click at [257, 8] on icon "button" at bounding box center [255, 8] width 4 height 5
type input "$25.91"
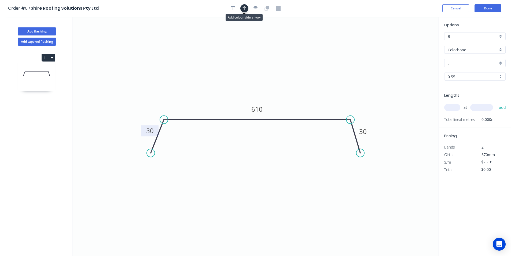
click at [246, 7] on icon "button" at bounding box center [244, 8] width 4 height 5
drag, startPoint x: 412, startPoint y: 42, endPoint x: 367, endPoint y: 83, distance: 61.5
click at [323, 83] on icon at bounding box center [325, 74] width 5 height 17
click at [489, 63] on input "." at bounding box center [473, 63] width 50 height 6
click at [479, 76] on div "Paperbark" at bounding box center [474, 73] width 61 height 9
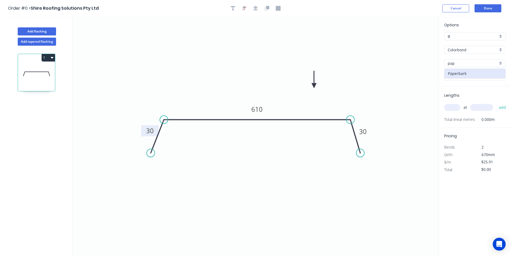
type input "Paperbark"
click at [454, 109] on input "text" at bounding box center [452, 107] width 16 height 7
type input "1"
type input "3200"
click at [496, 103] on button "add" at bounding box center [502, 107] width 13 height 9
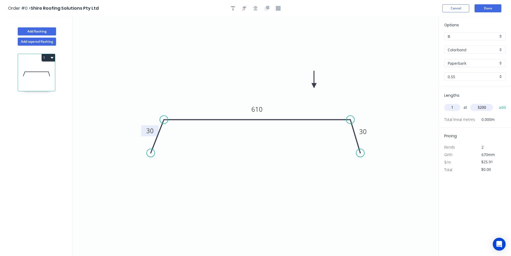
type input "$82.91"
click at [494, 6] on button "Done" at bounding box center [487, 8] width 27 height 8
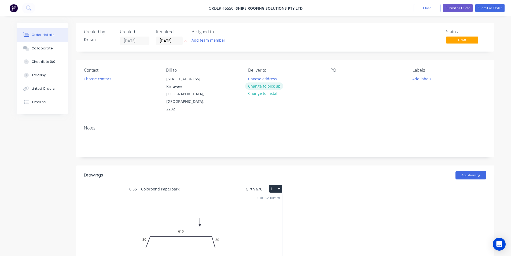
click at [272, 85] on button "Change to pick up" at bounding box center [264, 85] width 38 height 7
click at [101, 81] on button "Choose contact" at bounding box center [97, 78] width 33 height 7
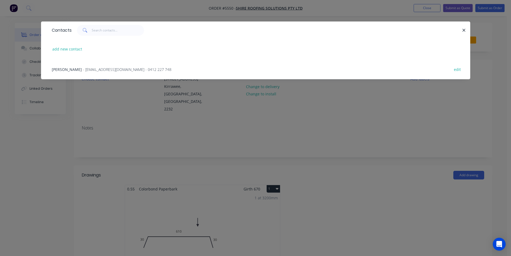
click at [71, 65] on div "Ben Fernance - shireroofingsolutions@outlook.com - 0412 227 748 edit" at bounding box center [255, 69] width 413 height 20
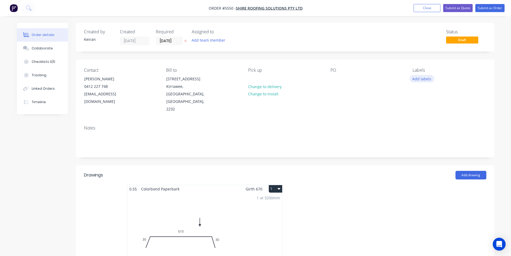
click at [415, 79] on button "Add labels" at bounding box center [421, 78] width 25 height 7
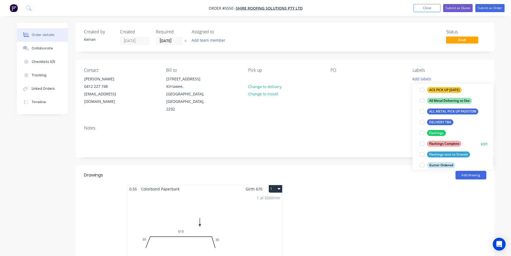
scroll to position [80, 0]
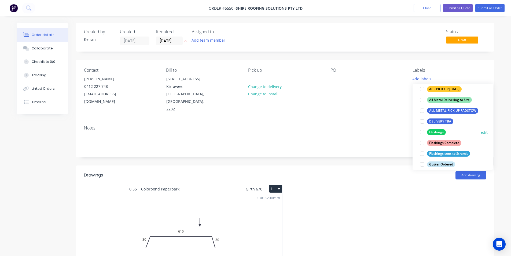
click at [423, 132] on div at bounding box center [422, 132] width 11 height 11
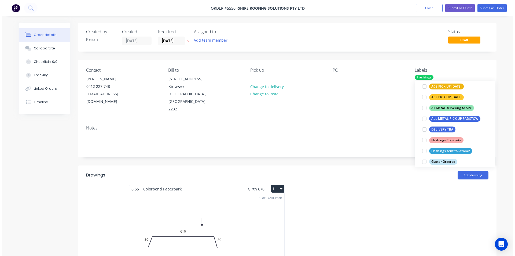
scroll to position [0, 0]
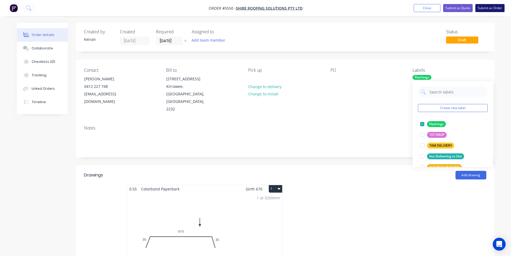
click at [490, 4] on button "Submit as Order" at bounding box center [489, 8] width 29 height 8
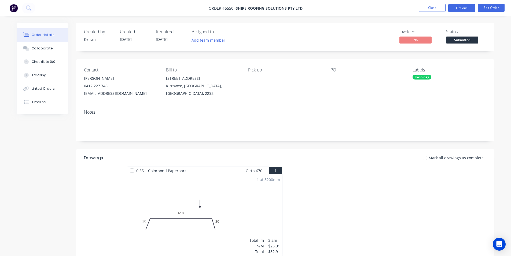
click at [464, 8] on button "Options" at bounding box center [461, 8] width 27 height 9
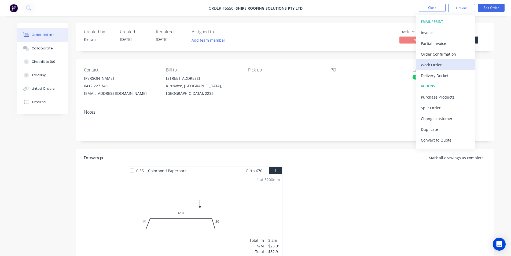
click at [447, 67] on div "Work Order" at bounding box center [445, 65] width 49 height 8
click at [447, 67] on div "Custom" at bounding box center [445, 65] width 49 height 8
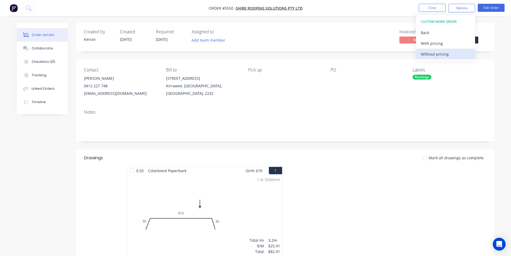
click at [441, 53] on div "Without pricing" at bounding box center [445, 54] width 49 height 8
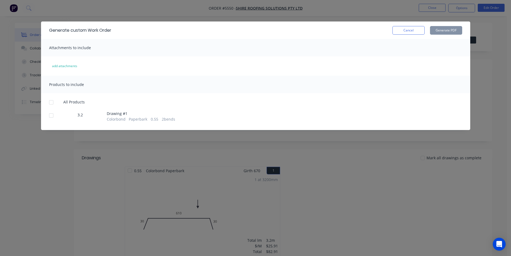
click at [57, 115] on div "3.2 Drawing # 1 Colorbond Paperbark 0.55 2 bends" at bounding box center [255, 116] width 413 height 11
drag, startPoint x: 53, startPoint y: 116, endPoint x: 275, endPoint y: 86, distance: 224.7
click at [54, 116] on div at bounding box center [51, 115] width 11 height 11
click at [451, 31] on button "Generate PDF" at bounding box center [446, 30] width 32 height 9
click at [403, 33] on button "Cancel" at bounding box center [408, 30] width 32 height 9
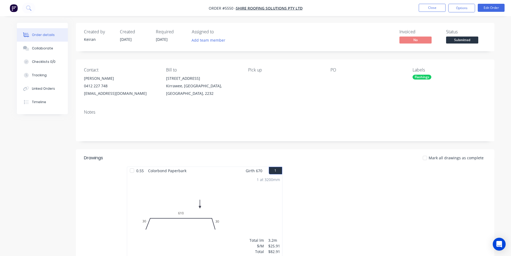
click at [455, 39] on span "Submitted" at bounding box center [462, 39] width 32 height 7
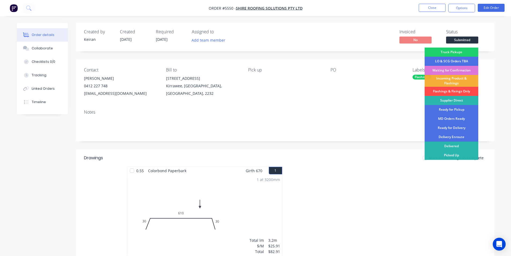
click at [451, 93] on div "Flashings & Fixings Only" at bounding box center [451, 91] width 54 height 9
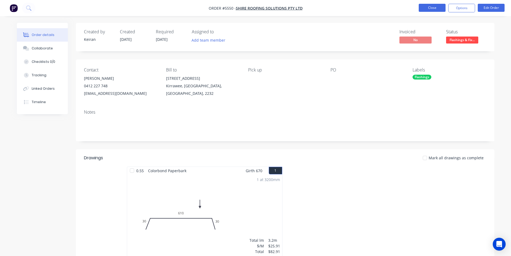
click at [436, 10] on button "Close" at bounding box center [432, 8] width 27 height 8
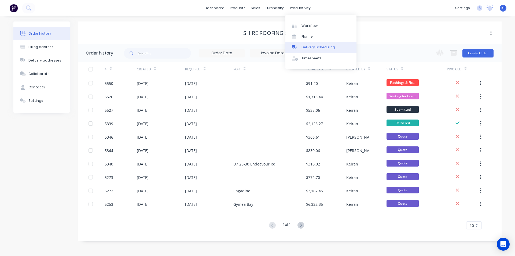
click at [311, 45] on link "Delivery Scheduling" at bounding box center [320, 47] width 71 height 11
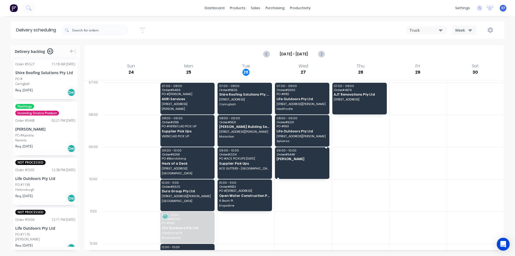
drag, startPoint x: 41, startPoint y: 136, endPoint x: 290, endPoint y: 158, distance: 249.3
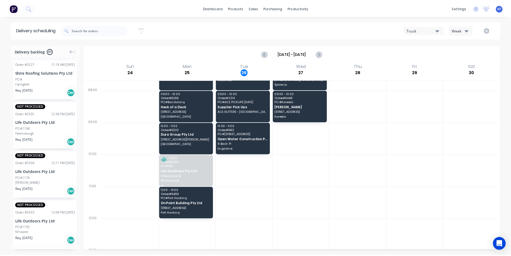
scroll to position [80, 0]
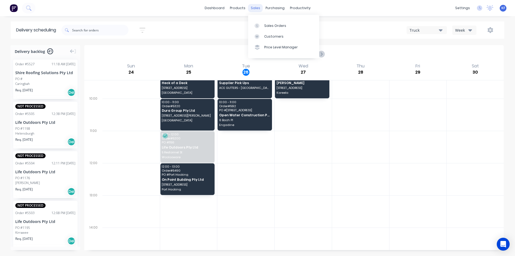
click at [254, 9] on div "sales" at bounding box center [255, 8] width 15 height 8
click at [270, 23] on link "Sales Orders" at bounding box center [283, 25] width 71 height 11
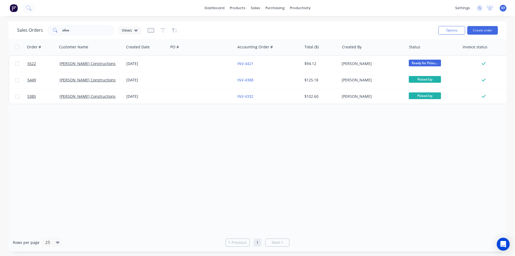
click at [39, 32] on div "Sales Orders olive Views" at bounding box center [225, 30] width 417 height 13
click at [75, 32] on input "olive" at bounding box center [88, 30] width 52 height 11
drag, startPoint x: 67, startPoint y: 28, endPoint x: 61, endPoint y: 26, distance: 6.7
click at [61, 26] on div "olive" at bounding box center [80, 30] width 67 height 11
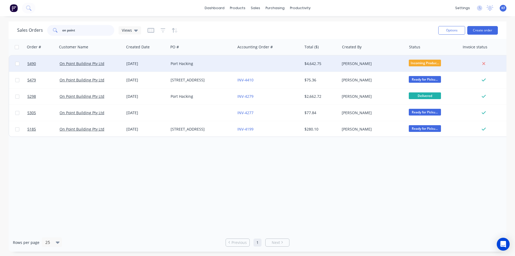
type input "on point"
click at [223, 61] on div "Port Hacking" at bounding box center [201, 63] width 60 height 5
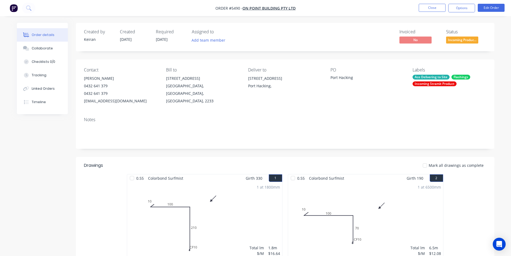
click at [454, 40] on span "Incoming Produc..." at bounding box center [462, 39] width 32 height 7
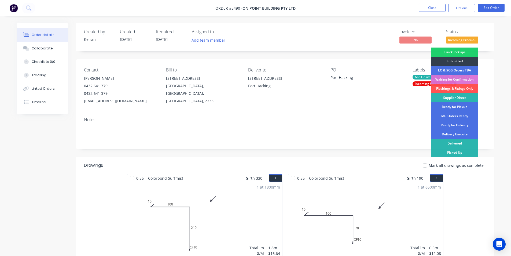
click at [454, 144] on div "Delivered" at bounding box center [454, 143] width 47 height 9
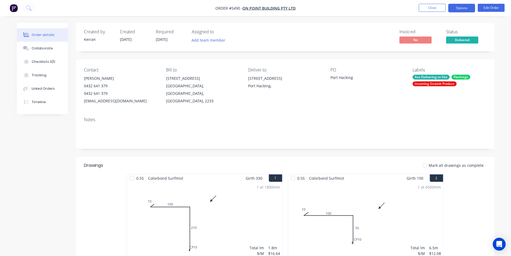
click at [455, 9] on button "Options" at bounding box center [461, 8] width 27 height 9
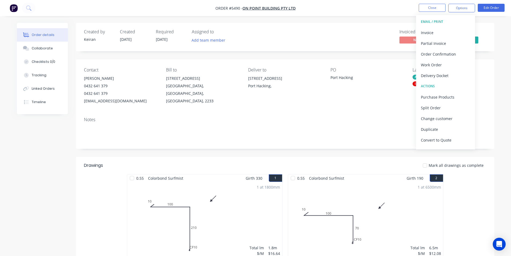
click at [441, 32] on div "Invoice" at bounding box center [445, 33] width 49 height 8
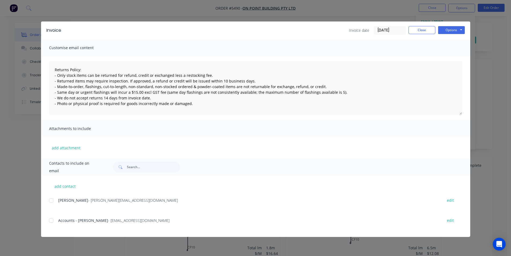
click at [52, 221] on div at bounding box center [51, 220] width 11 height 11
click at [442, 32] on button "Options" at bounding box center [451, 30] width 27 height 8
click at [450, 56] on button "Email" at bounding box center [455, 57] width 34 height 9
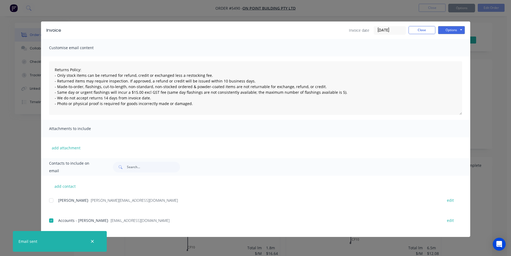
type textarea "Returns Policy: - Only stock items can be returned for refund, credit or exchan…"
click at [422, 34] on button "Close" at bounding box center [421, 30] width 27 height 8
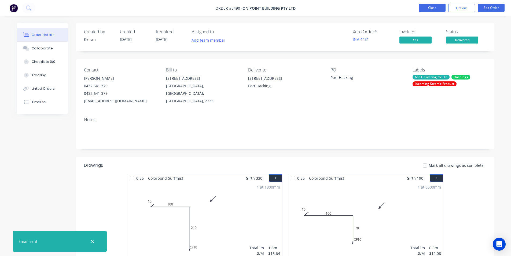
click at [426, 8] on button "Close" at bounding box center [432, 8] width 27 height 8
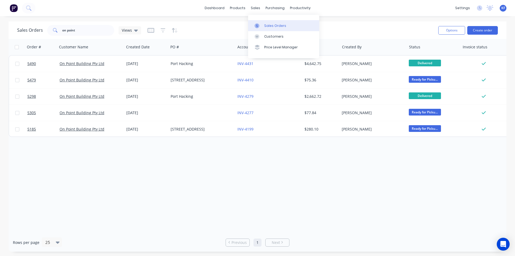
drag, startPoint x: 270, startPoint y: 25, endPoint x: 248, endPoint y: 32, distance: 22.7
click at [269, 26] on div "Sales Orders" at bounding box center [275, 25] width 22 height 5
drag, startPoint x: 101, startPoint y: 27, endPoint x: 54, endPoint y: 26, distance: 46.9
click at [54, 26] on div "on point" at bounding box center [80, 30] width 67 height 11
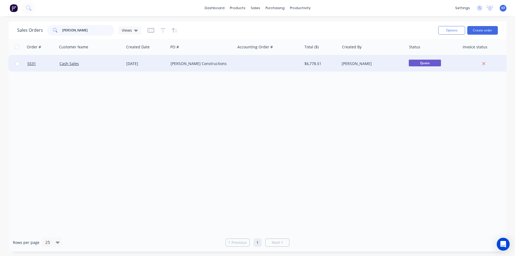
type input "pickering"
click at [198, 67] on div "Pickering Constructions" at bounding box center [201, 64] width 67 height 16
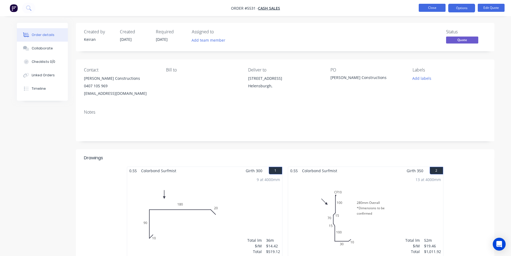
click at [430, 10] on button "Close" at bounding box center [432, 8] width 27 height 8
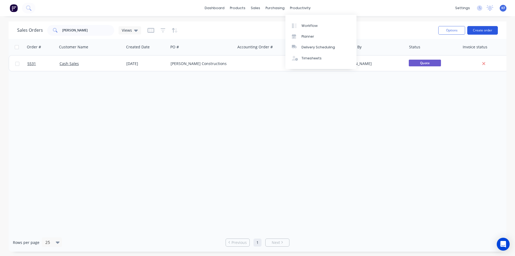
click at [492, 27] on button "Create order" at bounding box center [482, 30] width 31 height 9
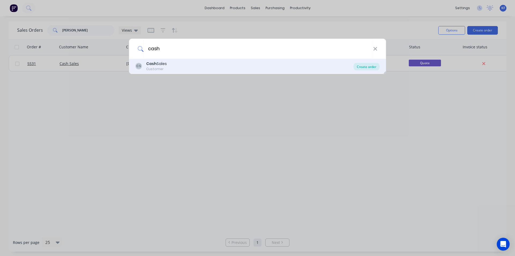
type input "cash"
click at [378, 68] on div "Create order" at bounding box center [366, 67] width 26 height 8
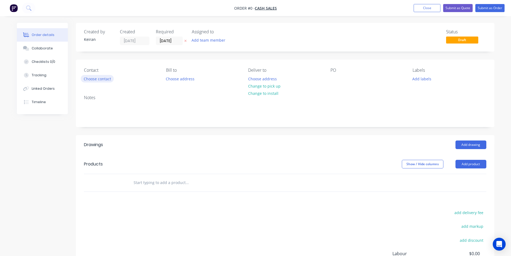
click at [105, 79] on button "Choose contact" at bounding box center [97, 78] width 33 height 7
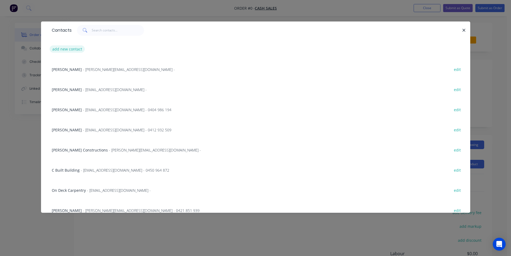
click at [69, 52] on button "add new contact" at bounding box center [67, 48] width 35 height 7
select select "AU"
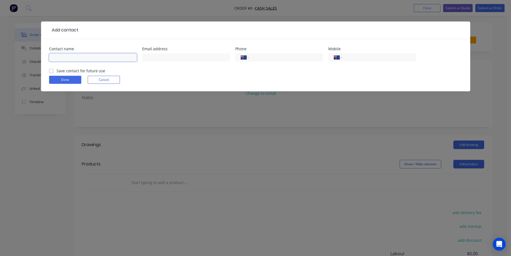
click at [83, 61] on input "text" at bounding box center [93, 57] width 88 height 8
type input "[PERSON_NAME]"
type input "0478"
click at [365, 58] on input "0478" at bounding box center [378, 57] width 64 height 6
type input "0478 504 183"
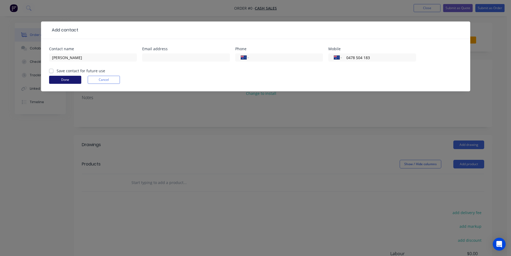
click at [70, 78] on button "Done" at bounding box center [65, 80] width 32 height 8
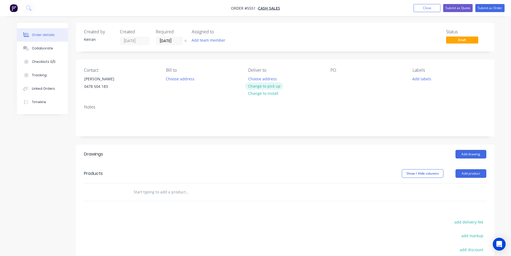
click at [278, 86] on button "Change to pick up" at bounding box center [264, 85] width 38 height 7
click at [339, 73] on div "PO" at bounding box center [366, 80] width 73 height 24
click at [336, 81] on div at bounding box center [334, 79] width 9 height 8
click at [463, 151] on button "Add drawing" at bounding box center [470, 154] width 31 height 9
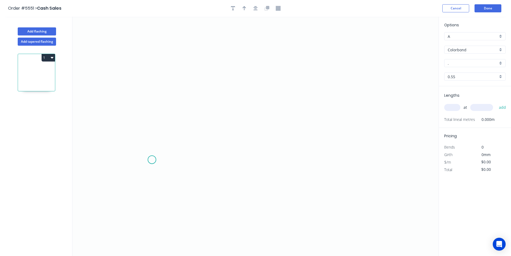
click at [152, 159] on icon "0" at bounding box center [255, 136] width 366 height 239
click at [165, 144] on icon "0" at bounding box center [255, 136] width 366 height 239
click at [323, 148] on icon "0 ?" at bounding box center [255, 136] width 366 height 239
click at [323, 79] on icon at bounding box center [323, 112] width 0 height 66
click at [317, 88] on icon "0 ? ? ?" at bounding box center [255, 136] width 366 height 239
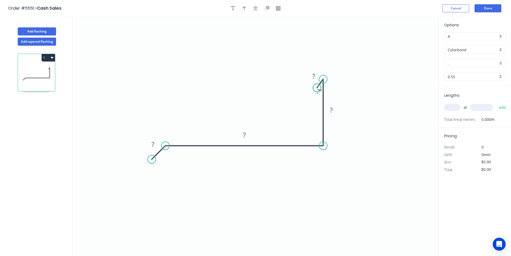
click at [317, 88] on circle at bounding box center [317, 88] width 8 height 8
click at [154, 144] on tspan "?" at bounding box center [153, 144] width 3 height 9
click at [329, 111] on div "Hide angle" at bounding box center [348, 111] width 54 height 11
type input "$12.32"
drag, startPoint x: 317, startPoint y: 89, endPoint x: 312, endPoint y: 88, distance: 5.2
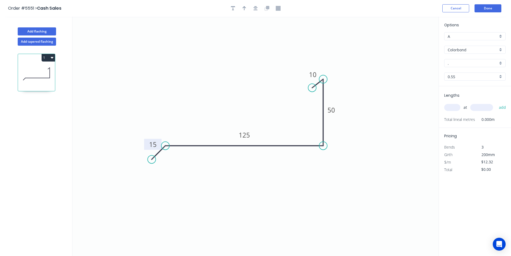
click at [312, 88] on circle at bounding box center [312, 88] width 8 height 8
click at [257, 8] on icon "button" at bounding box center [255, 8] width 4 height 4
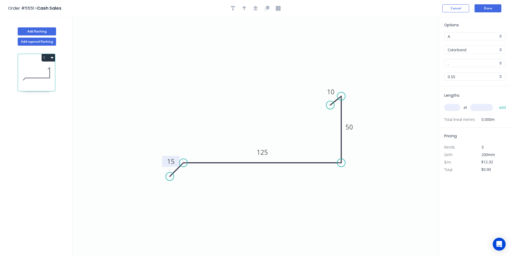
click at [247, 7] on button "button" at bounding box center [244, 8] width 8 height 8
drag, startPoint x: 411, startPoint y: 43, endPoint x: 288, endPoint y: 107, distance: 138.4
click at [288, 107] on icon at bounding box center [287, 100] width 5 height 17
click at [475, 60] on input "." at bounding box center [473, 63] width 50 height 6
click at [471, 73] on div "Classic Cream" at bounding box center [474, 73] width 61 height 9
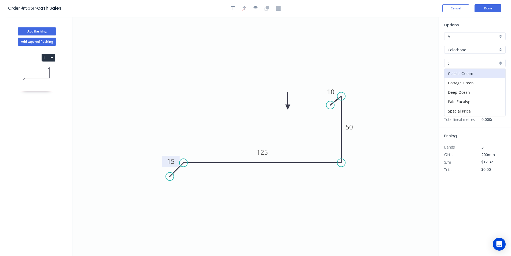
type input "Classic Cream"
click at [453, 110] on input "text" at bounding box center [452, 107] width 16 height 7
type input "2"
type input "2000"
click at [496, 103] on button "add" at bounding box center [502, 107] width 13 height 9
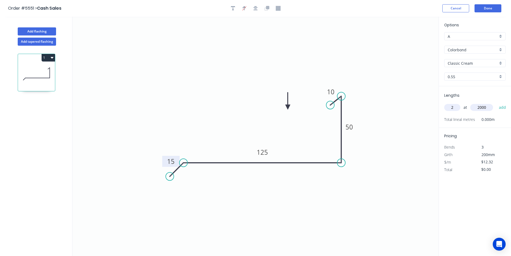
type input "$49.28"
click at [485, 8] on button "Done" at bounding box center [487, 8] width 27 height 8
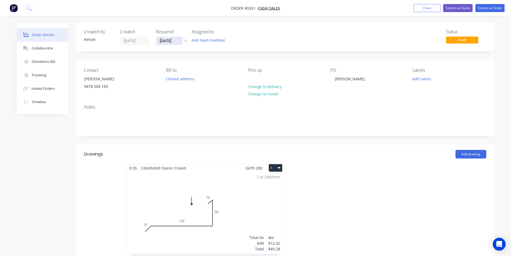
click at [165, 42] on input "[DATE]" at bounding box center [169, 41] width 26 height 8
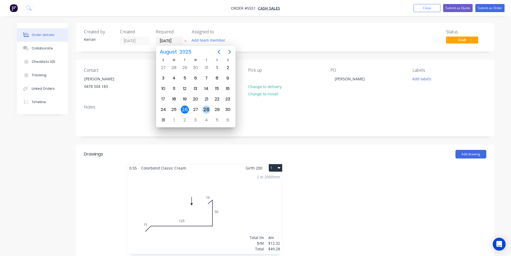
click at [209, 112] on div "28" at bounding box center [206, 109] width 8 height 8
type input "[DATE]"
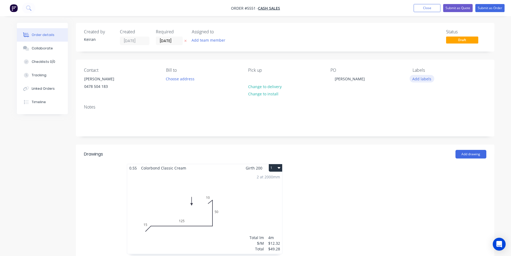
click at [426, 80] on button "Add labels" at bounding box center [421, 78] width 25 height 7
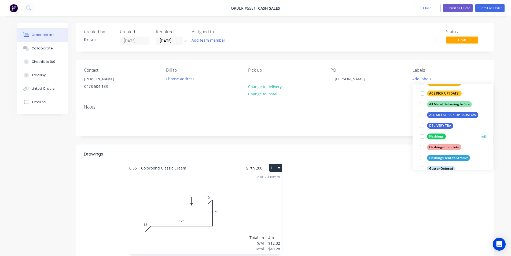
scroll to position [80, 0]
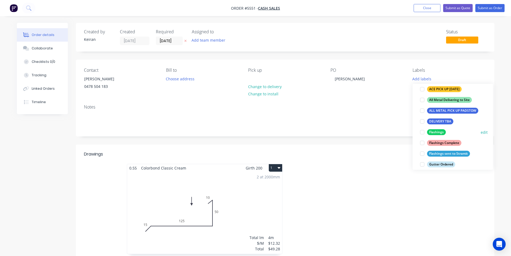
click at [422, 130] on div at bounding box center [422, 132] width 11 height 11
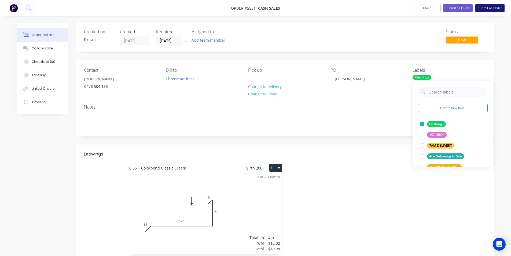
click at [486, 6] on button "Submit as Order" at bounding box center [489, 8] width 29 height 8
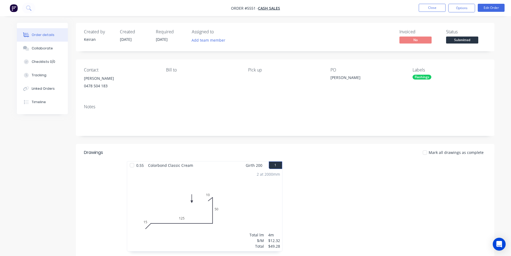
drag, startPoint x: 462, startPoint y: 7, endPoint x: 457, endPoint y: 13, distance: 7.6
click at [462, 7] on button "Options" at bounding box center [461, 8] width 27 height 9
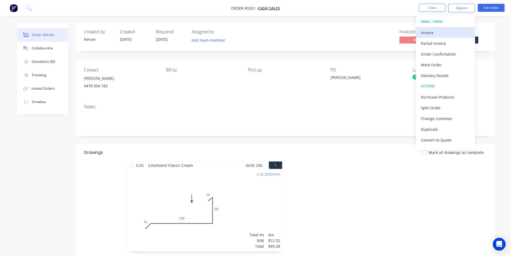
click at [446, 30] on div "Invoice" at bounding box center [445, 33] width 49 height 8
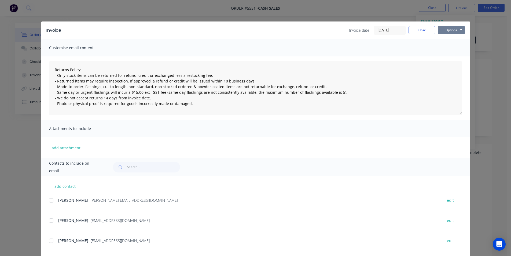
click at [447, 28] on button "Options" at bounding box center [451, 30] width 27 height 8
click at [449, 48] on button "Print" at bounding box center [455, 48] width 34 height 9
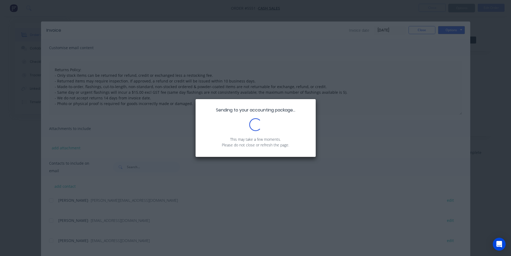
type textarea "Returns Policy: - Only stock items can be returned for refund, credit or exchan…"
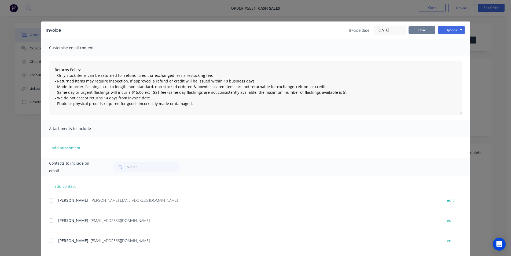
click at [421, 32] on button "Close" at bounding box center [421, 30] width 27 height 8
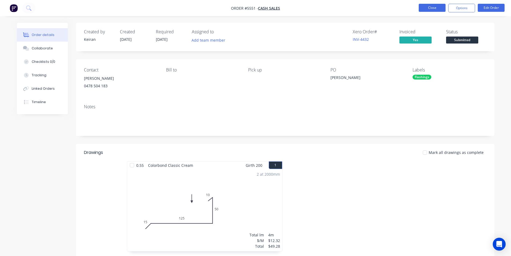
click at [426, 6] on button "Close" at bounding box center [432, 8] width 27 height 8
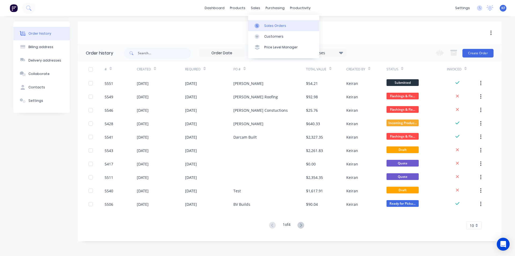
click at [271, 24] on div "Sales Orders" at bounding box center [275, 25] width 22 height 5
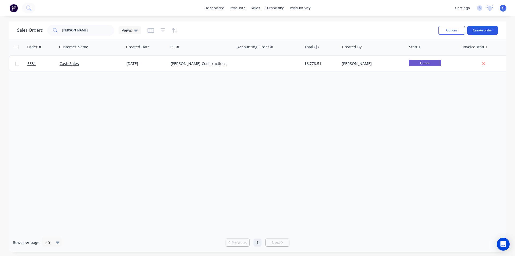
click at [478, 28] on button "Create order" at bounding box center [482, 30] width 31 height 9
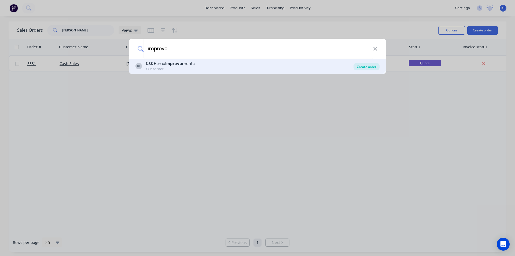
type input "improve"
click at [374, 64] on div "Create order" at bounding box center [366, 67] width 26 height 8
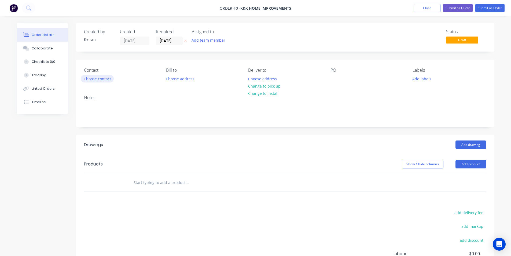
click at [106, 80] on button "Choose contact" at bounding box center [97, 78] width 33 height 7
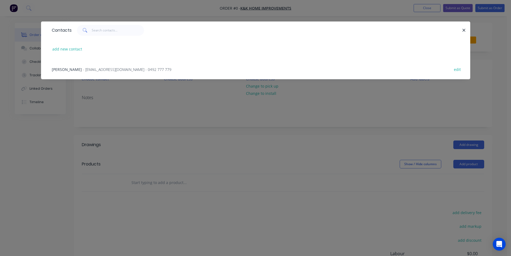
click at [83, 69] on span "- dinhvinh6767@gmail.com - 0492 777 779" at bounding box center [127, 69] width 88 height 5
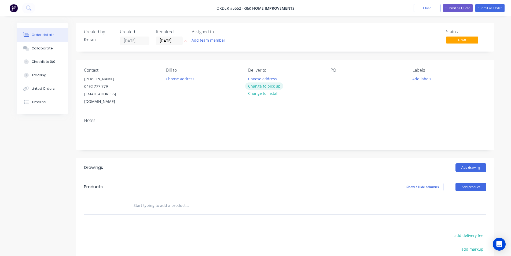
click at [263, 86] on button "Change to pick up" at bounding box center [264, 85] width 38 height 7
click at [258, 76] on div "Pick up Change to delivery Change to install" at bounding box center [284, 87] width 73 height 38
click at [251, 75] on div at bounding box center [252, 79] width 9 height 8
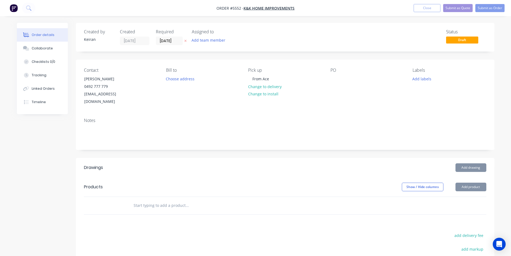
click at [205, 200] on input "text" at bounding box center [186, 205] width 107 height 11
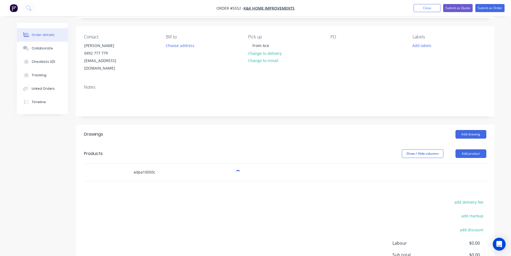
scroll to position [80, 0]
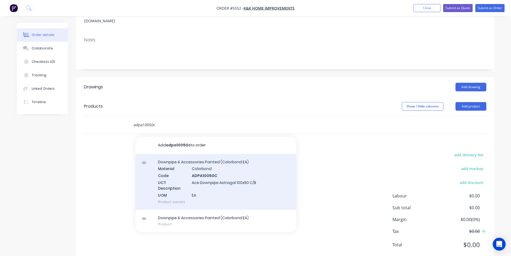
type input "adpa10050c"
click at [232, 178] on div "Downpipe & Accessories Painted (Colorbond EA) Material Colorbond Code ADPA10050…" at bounding box center [215, 182] width 161 height 56
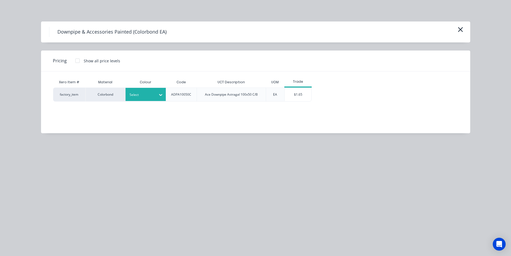
click at [148, 96] on div at bounding box center [142, 95] width 24 height 6
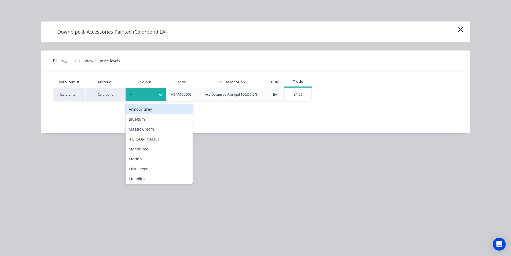
type input "mon"
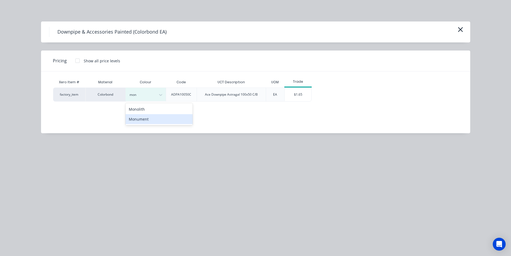
click at [164, 122] on div "Monument" at bounding box center [158, 119] width 67 height 10
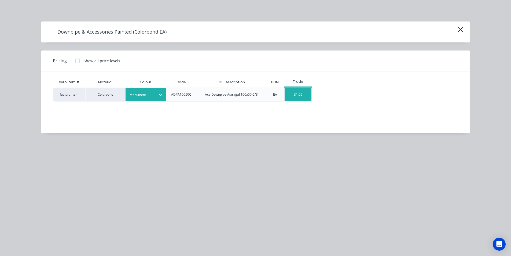
click at [302, 94] on div "$1.65" at bounding box center [298, 94] width 27 height 13
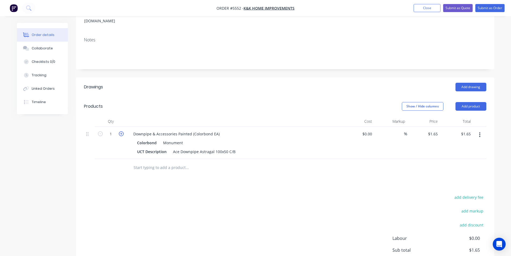
click at [121, 131] on icon "button" at bounding box center [121, 133] width 5 height 5
type input "2"
type input "$3.30"
click at [121, 131] on icon "button" at bounding box center [121, 133] width 5 height 5
type input "3"
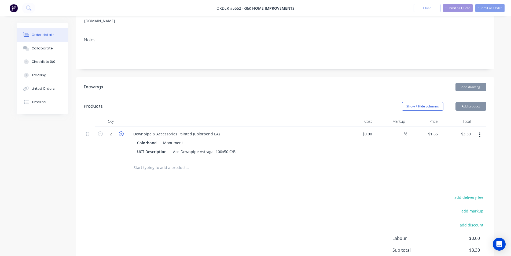
type input "$4.95"
click at [121, 131] on icon "button" at bounding box center [121, 133] width 5 height 5
type input "4"
type input "$6.60"
click at [121, 131] on icon "button" at bounding box center [121, 133] width 5 height 5
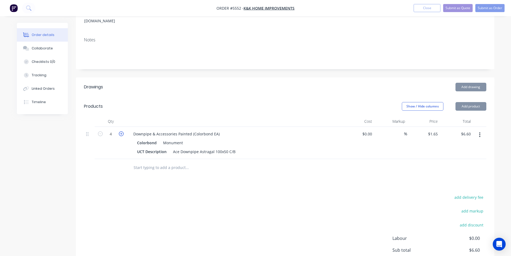
type input "5"
type input "$8.25"
click at [121, 131] on icon "button" at bounding box center [121, 133] width 5 height 5
type input "6"
type input "$9.90"
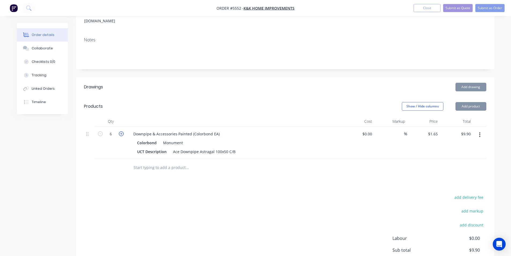
click at [121, 131] on icon "button" at bounding box center [121, 133] width 5 height 5
type input "7"
type input "$11.55"
click at [121, 131] on icon "button" at bounding box center [121, 133] width 5 height 5
type input "8"
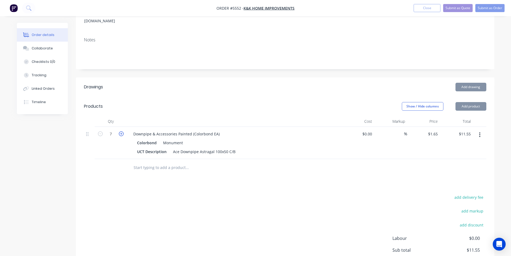
type input "$13.20"
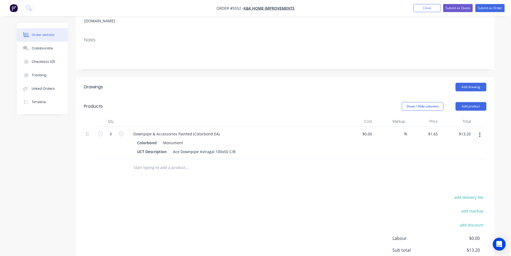
click at [156, 162] on input "text" at bounding box center [186, 167] width 107 height 11
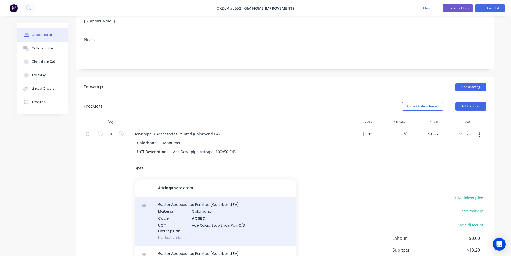
type input "aqsec"
click at [226, 214] on div "Gutter Accessories Painted (Colorbond EA) Material Colorbond Code AQSEC UCT Des…" at bounding box center [215, 220] width 161 height 49
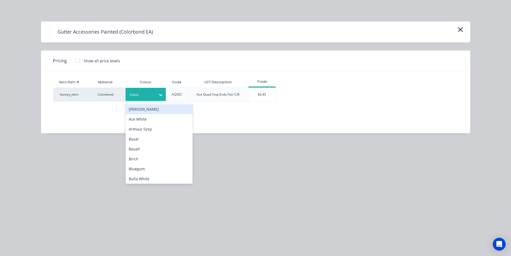
drag, startPoint x: 147, startPoint y: 95, endPoint x: 147, endPoint y: 98, distance: 2.7
click at [147, 98] on div "Select" at bounding box center [141, 94] width 30 height 7
type input "mon"
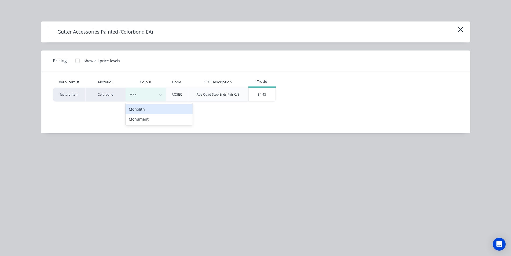
click at [160, 118] on div "Monument" at bounding box center [158, 119] width 67 height 10
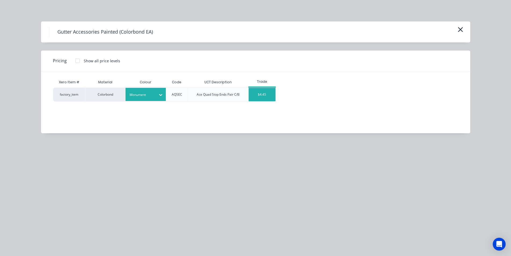
click at [267, 88] on div "$4.45" at bounding box center [262, 94] width 27 height 13
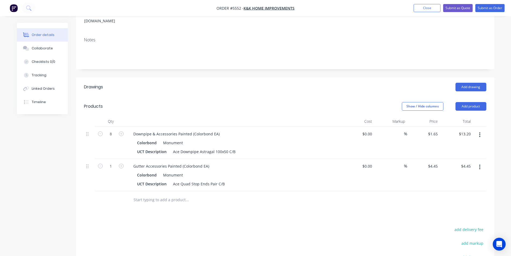
click at [148, 194] on input "text" at bounding box center [186, 199] width 107 height 11
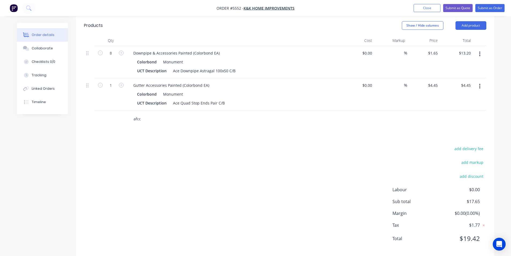
scroll to position [163, 0]
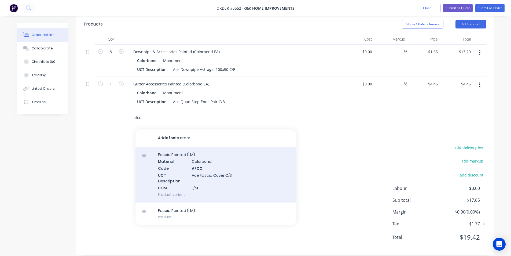
type input "afcc"
click at [191, 162] on div "Fascia Painted (LM) Material Colorbond Code AFCC UCT Description Ace Fascia Cov…" at bounding box center [215, 174] width 161 height 56
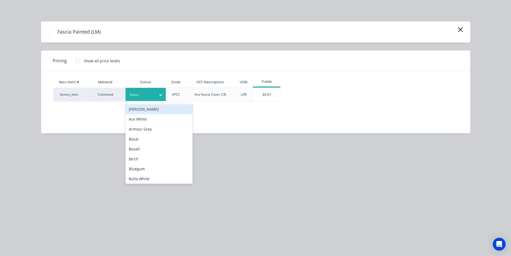
click at [145, 97] on div at bounding box center [142, 95] width 24 height 6
type input "a"
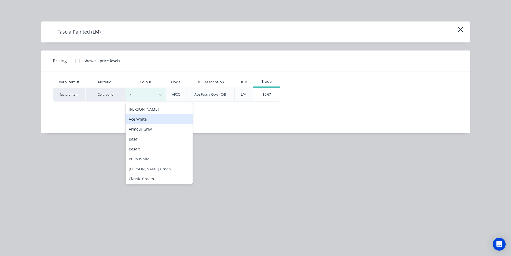
click at [152, 119] on div "Ace White" at bounding box center [158, 119] width 67 height 10
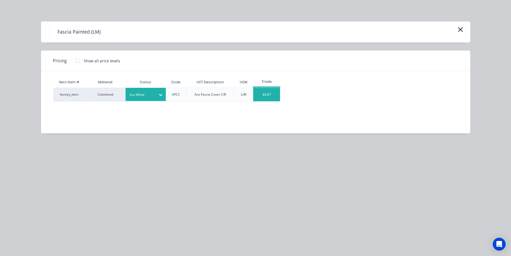
click at [267, 99] on div "$6.67" at bounding box center [266, 94] width 27 height 13
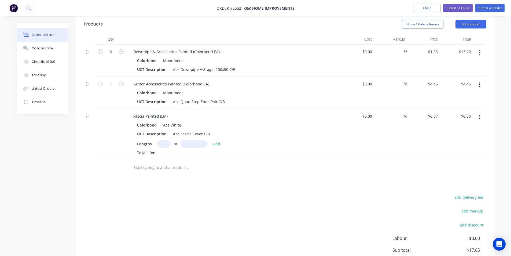
click at [160, 140] on input "text" at bounding box center [163, 144] width 13 height 8
type input "1"
type input "6000"
click at [211, 140] on button "add" at bounding box center [217, 143] width 13 height 7
type input "$40.02"
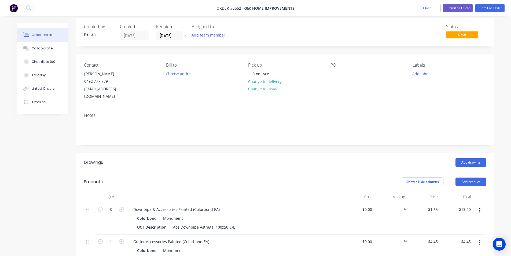
scroll to position [0, 0]
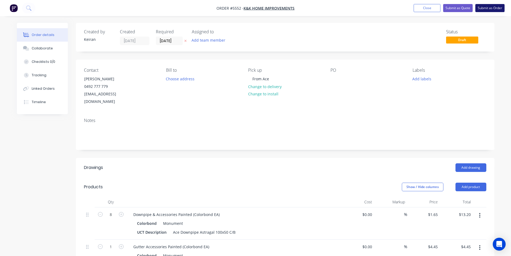
click at [488, 9] on button "Submit as Order" at bounding box center [489, 8] width 29 height 8
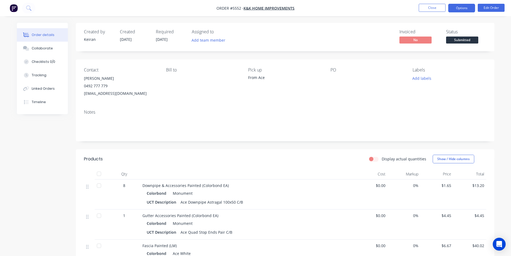
click at [462, 10] on button "Options" at bounding box center [461, 8] width 27 height 9
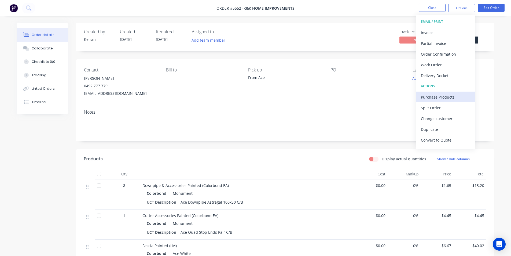
click at [436, 92] on button "Purchase Products" at bounding box center [445, 96] width 59 height 11
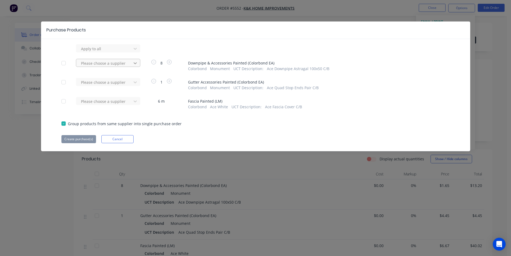
click at [133, 51] on icon at bounding box center [134, 48] width 5 height 5
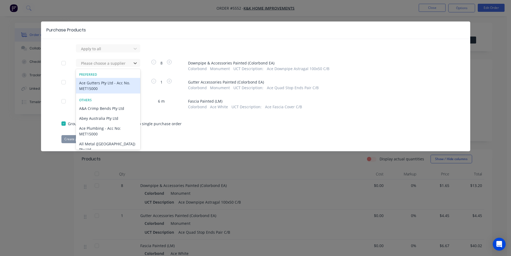
click at [113, 82] on div "Ace Gutters Pty Ltd - Acc No. MET15000" at bounding box center [108, 86] width 64 height 16
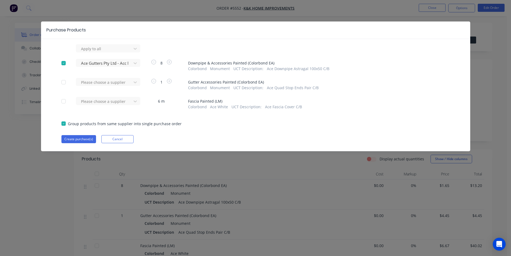
click at [113, 52] on div at bounding box center [104, 48] width 48 height 7
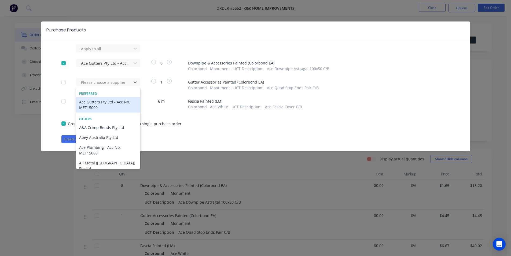
click at [111, 101] on div "Ace Gutters Pty Ltd - Acc No. MET15000" at bounding box center [108, 105] width 64 height 16
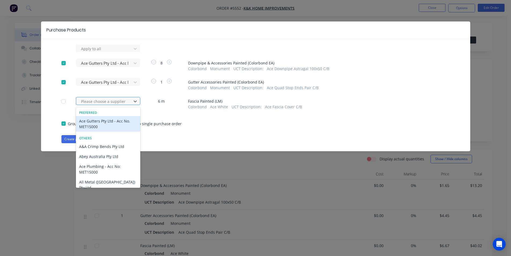
click at [111, 101] on div at bounding box center [104, 101] width 48 height 7
click at [108, 121] on div "Ace Gutters Pty Ltd - Acc No. MET15000" at bounding box center [108, 124] width 64 height 16
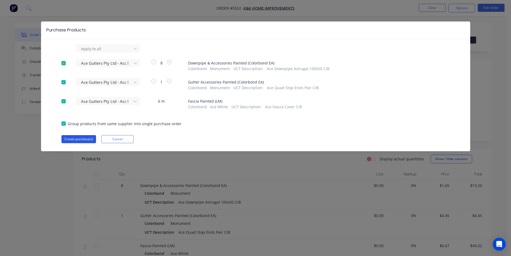
click at [89, 139] on button "Create purchase(s)" at bounding box center [78, 139] width 35 height 8
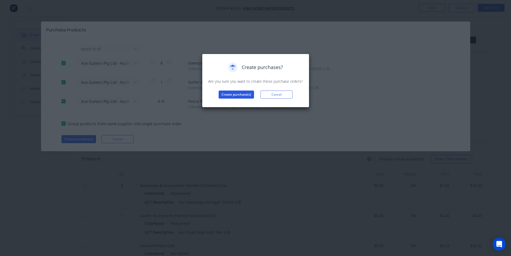
click at [241, 94] on button "Create purchase(s)" at bounding box center [236, 94] width 35 height 8
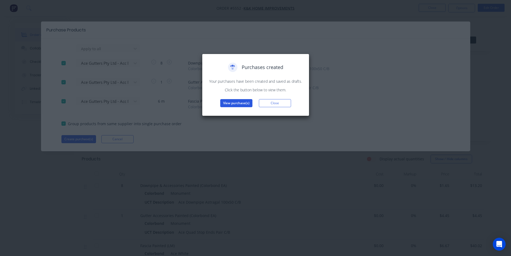
click at [243, 102] on button "View purchase(s)" at bounding box center [236, 103] width 32 height 8
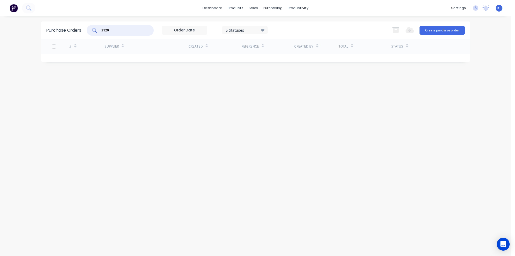
drag, startPoint x: 119, startPoint y: 33, endPoint x: 70, endPoint y: 29, distance: 49.0
click at [70, 29] on div "Purchase Orders 3120 5 Statuses 5 Statuses Export to Excel (XLSX) Create purcha…" at bounding box center [255, 29] width 429 height 17
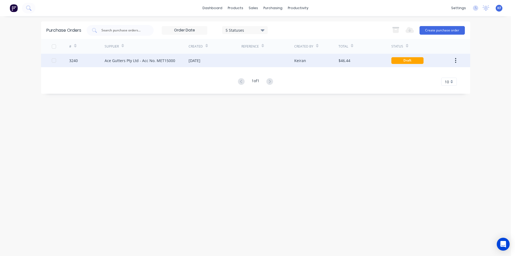
click at [187, 62] on div "Ace Gutters Pty Ltd - Acc No. MET15000" at bounding box center [147, 60] width 84 height 13
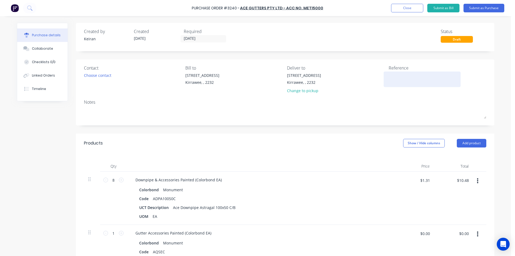
click at [396, 84] on textarea at bounding box center [422, 78] width 67 height 12
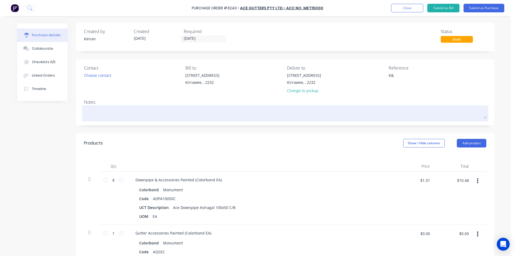
type textarea "K&K"
type textarea "x"
type textarea "K&K"
type textarea "x"
type textarea "K&K H"
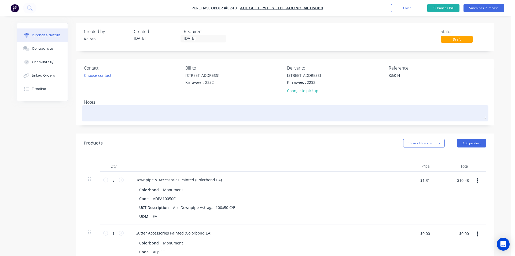
type textarea "x"
type textarea "K&K Ho"
type textarea "x"
type textarea "K&K Hom"
type textarea "x"
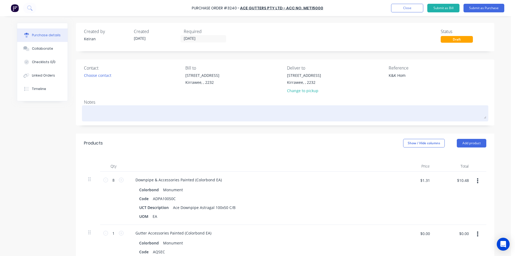
type textarea "K&K Home"
type textarea "x"
type textarea "K&K Home"
type textarea "x"
type textarea "K&K Home I"
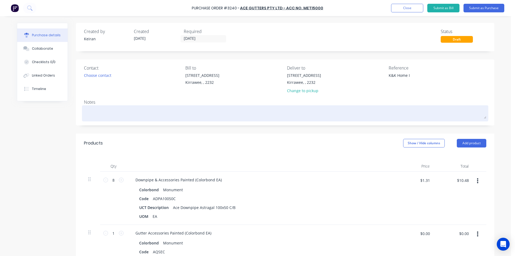
type textarea "x"
type textarea "K&K Home Im"
type textarea "x"
type textarea "K&K Home Imp"
type textarea "x"
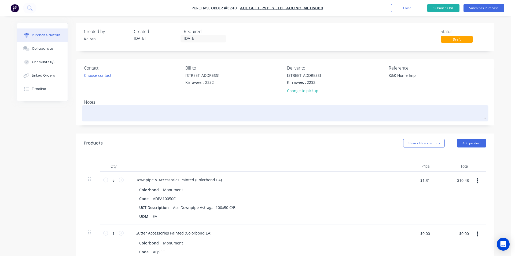
type textarea "K&K Home Impr"
type textarea "x"
type textarea "K&K Home Impro"
type textarea "x"
type textarea "K&K Home Improv"
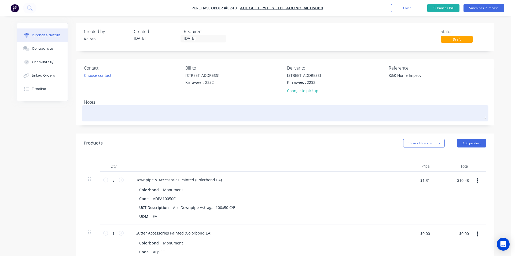
type textarea "x"
type textarea "K&K Home Improve"
type textarea "x"
type textarea "K&K Home Improvem"
type textarea "x"
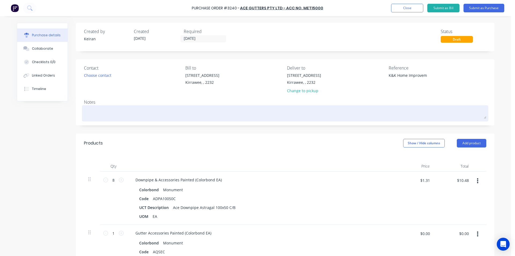
type textarea "K&K Home Improveme"
type textarea "x"
type textarea "K&K Home Improvemen"
type textarea "x"
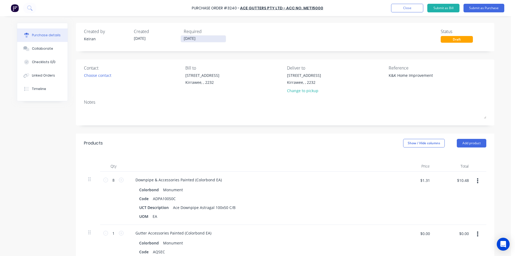
type textarea "K&K Home Improvement"
type textarea "x"
type textarea "K&K Home Improvement"
click at [189, 37] on input "[DATE]" at bounding box center [203, 38] width 45 height 7
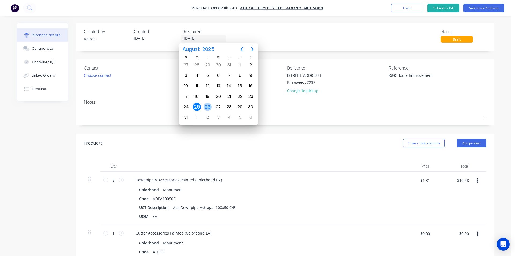
click at [211, 105] on div "26" at bounding box center [208, 107] width 8 height 8
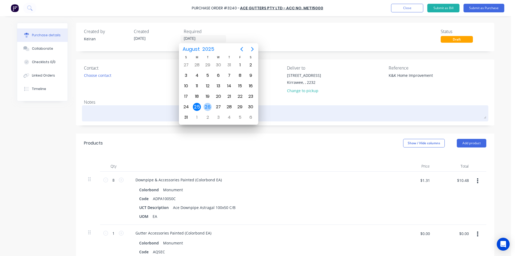
type textarea "x"
type input "[DATE]"
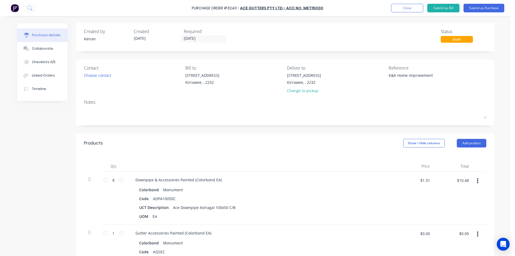
click at [291, 87] on div "86 Oak Rd Kirrawee, , 2232 Change to pickup" at bounding box center [304, 84] width 34 height 24
click at [293, 90] on div "Change to pickup" at bounding box center [304, 91] width 34 height 6
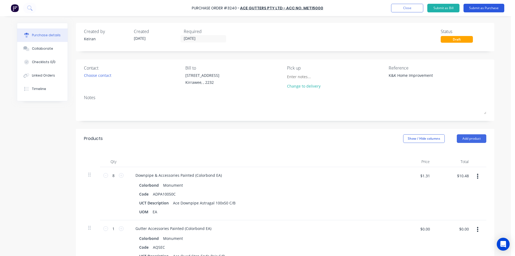
click at [486, 12] on button "Submit as Purchase" at bounding box center [483, 8] width 41 height 9
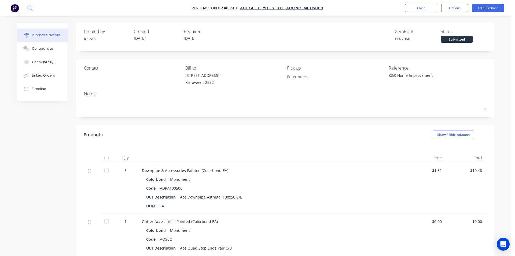
drag, startPoint x: 459, startPoint y: 12, endPoint x: 456, endPoint y: 14, distance: 3.5
click at [459, 12] on button "Options" at bounding box center [454, 8] width 27 height 9
click at [447, 21] on div "Print / Email" at bounding box center [442, 22] width 41 height 8
click at [440, 45] on div "Without pricing" at bounding box center [442, 43] width 41 height 8
type textarea "x"
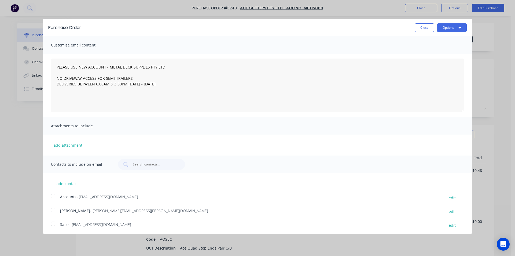
click at [53, 226] on div at bounding box center [53, 223] width 11 height 11
type textarea "PLEASE USE NEW ACCOUNT - METAL DECK SUPPLIES PTY LTD NO DRIVEWAY ACCESS FOR SEM…"
drag, startPoint x: 457, startPoint y: 27, endPoint x: 455, endPoint y: 32, distance: 5.2
click at [458, 27] on icon "button" at bounding box center [459, 28] width 3 height 2
click at [446, 52] on div "Email" at bounding box center [440, 52] width 41 height 8
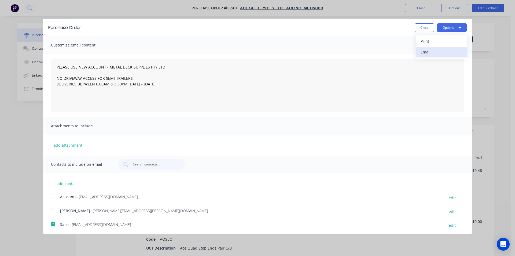
type textarea "x"
type textarea "PLEASE USE NEW ACCOUNT - METAL DECK SUPPLIES PTY LTD NO DRIVEWAY ACCESS FOR SEM…"
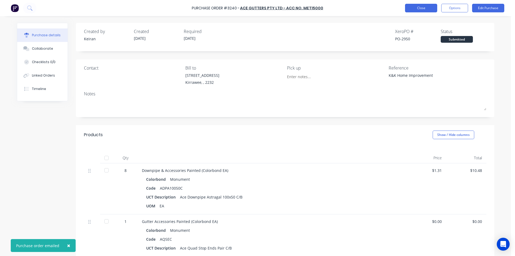
click at [427, 6] on button "Close" at bounding box center [421, 8] width 32 height 9
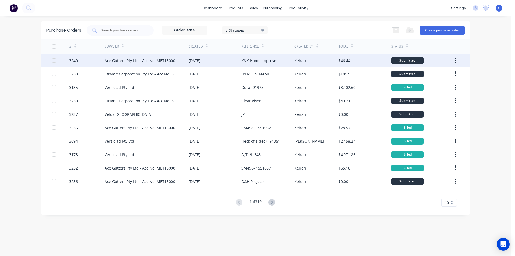
click at [237, 63] on div "[DATE]" at bounding box center [215, 60] width 53 height 13
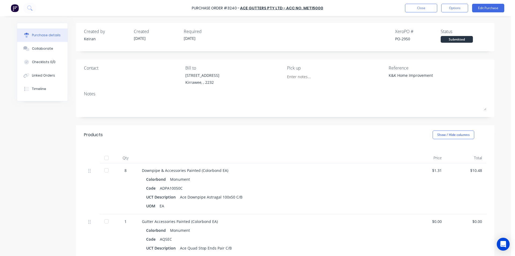
click at [449, 9] on button "Options" at bounding box center [454, 8] width 27 height 9
click at [435, 26] on div "Print / Email Convert to Bill Split order Duplicate Change supplier Archive" at bounding box center [442, 48] width 51 height 67
click at [435, 26] on button "Print / Email" at bounding box center [442, 21] width 51 height 11
click at [439, 43] on div "Without pricing" at bounding box center [442, 43] width 41 height 8
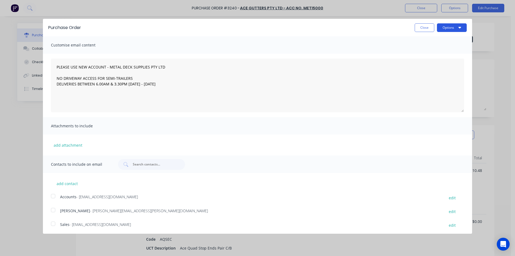
click at [443, 28] on button "Options" at bounding box center [452, 27] width 30 height 9
type textarea "x"
type textarea "PLEASE USE NEW ACCOUNT - METAL DECK SUPPLIES PTY LTD NO DRIVEWAY ACCESS FOR SEM…"
type textarea "x"
click at [439, 36] on button "Print" at bounding box center [441, 41] width 51 height 11
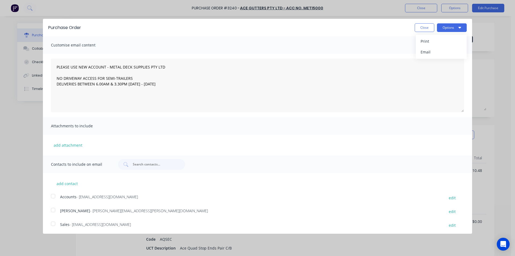
type textarea "PLEASE USE NEW ACCOUNT - METAL DECK SUPPLIES PTY LTD NO DRIVEWAY ACCESS FOR SEM…"
type textarea "x"
type textarea "PLEASE USE NEW ACCOUNT - METAL DECK SUPPLIES PTY LTD NO DRIVEWAY ACCESS FOR SEM…"
click at [428, 25] on button "Close" at bounding box center [425, 27] width 20 height 9
type textarea "x"
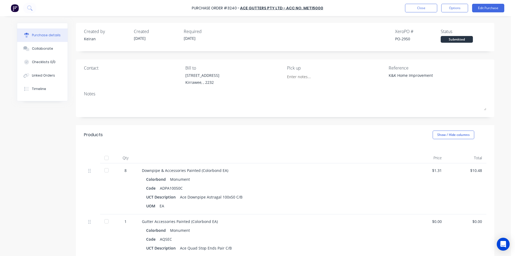
click at [422, 13] on div "Purchase Order #3240 - Ace Gutters Pty Ltd - Acc No. MET15000 Close Options Edi…" at bounding box center [257, 8] width 515 height 16
click at [422, 12] on button "Close" at bounding box center [421, 8] width 32 height 9
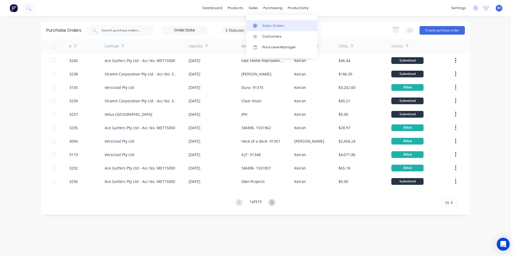
drag, startPoint x: 252, startPoint y: 10, endPoint x: 267, endPoint y: 27, distance: 23.0
click at [252, 10] on div "sales" at bounding box center [253, 8] width 15 height 8
click at [269, 28] on div "Sales Orders" at bounding box center [273, 25] width 22 height 5
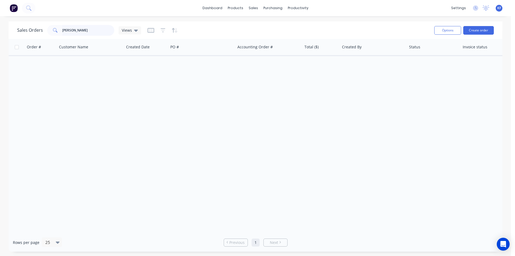
click at [40, 26] on div "Sales Orders pickering Views" at bounding box center [79, 30] width 124 height 11
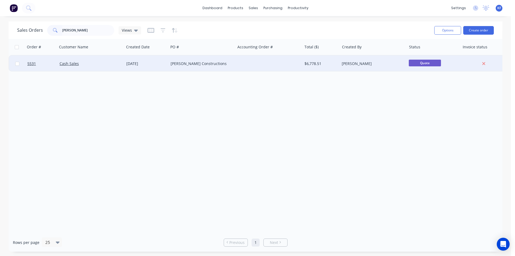
click at [166, 67] on div "[DATE]" at bounding box center [146, 64] width 44 height 16
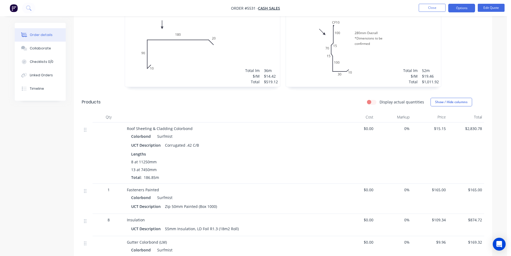
scroll to position [80, 0]
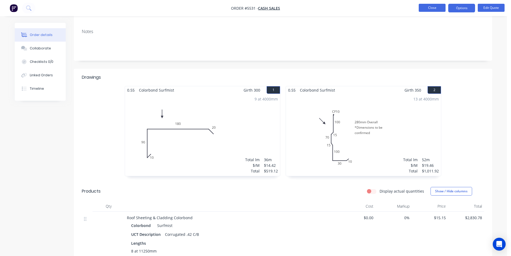
click at [429, 9] on button "Close" at bounding box center [432, 8] width 27 height 8
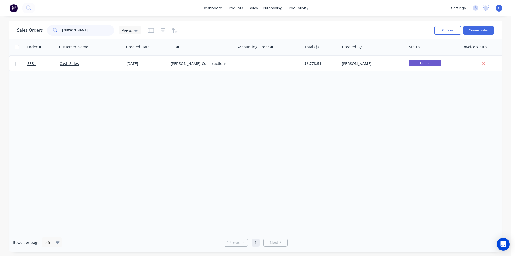
drag, startPoint x: 53, startPoint y: 26, endPoint x: 22, endPoint y: 30, distance: 31.3
click at [22, 29] on div "Sales Orders pickering Views" at bounding box center [79, 30] width 124 height 11
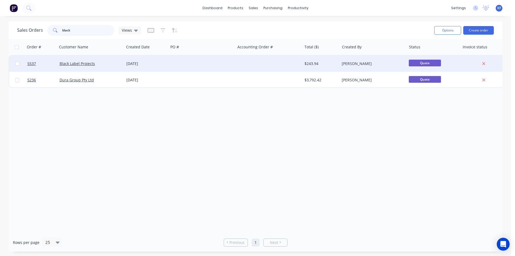
type input "black"
click at [261, 65] on div at bounding box center [268, 64] width 67 height 16
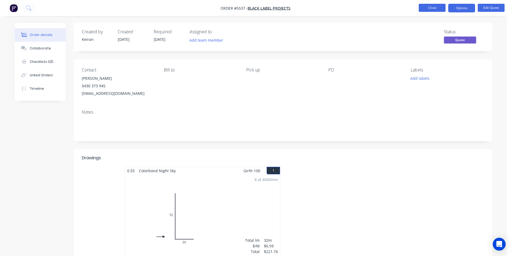
click at [424, 8] on button "Close" at bounding box center [432, 8] width 27 height 8
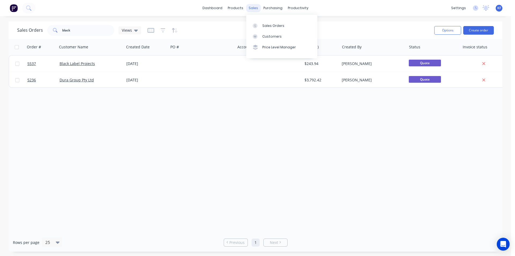
click at [252, 10] on div "sales" at bounding box center [253, 8] width 15 height 8
click at [262, 23] on link "Sales Orders" at bounding box center [281, 25] width 71 height 11
drag, startPoint x: 94, startPoint y: 29, endPoint x: 35, endPoint y: 28, distance: 59.3
click at [35, 28] on div "Sales Orders black Views" at bounding box center [79, 30] width 124 height 11
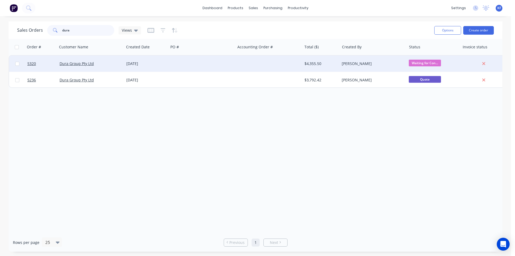
type input "dura"
click at [248, 63] on div at bounding box center [268, 64] width 67 height 16
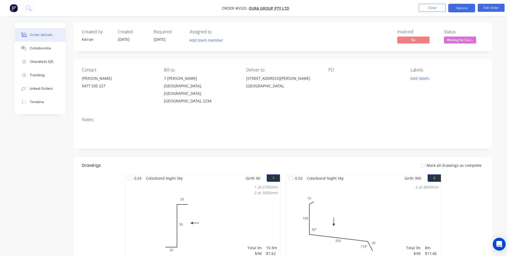
click at [455, 9] on button "Options" at bounding box center [461, 8] width 27 height 9
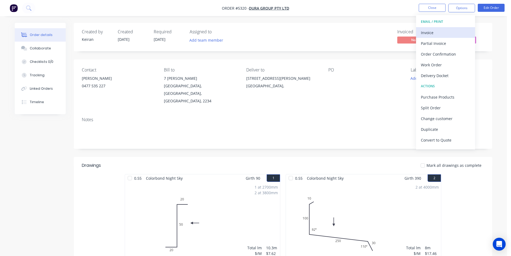
click at [441, 31] on div "Invoice" at bounding box center [445, 33] width 49 height 8
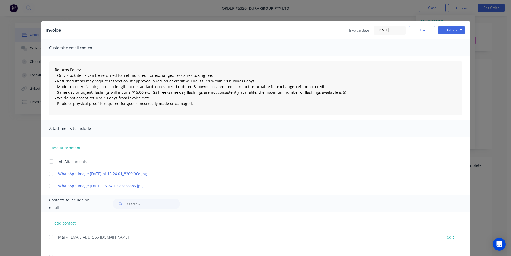
drag, startPoint x: 50, startPoint y: 238, endPoint x: 161, endPoint y: 197, distance: 118.4
click at [51, 237] on div at bounding box center [51, 236] width 11 height 11
click at [453, 34] on div "Options Preview Print Email" at bounding box center [451, 30] width 27 height 9
click at [452, 31] on button "Options" at bounding box center [451, 30] width 27 height 8
click at [455, 55] on div "Preview Print Email" at bounding box center [455, 48] width 34 height 27
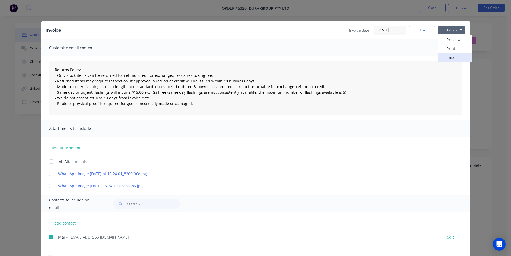
click at [455, 55] on button "Email" at bounding box center [455, 57] width 34 height 9
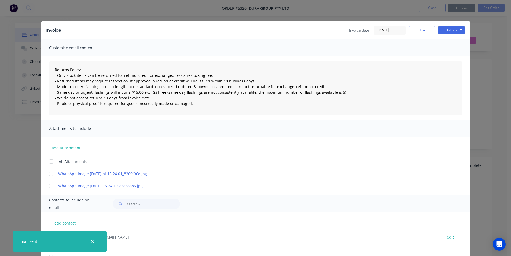
type textarea "Returns Policy: - Only stock items can be returned for refund, credit or exchan…"
click at [419, 31] on button "Close" at bounding box center [421, 30] width 27 height 8
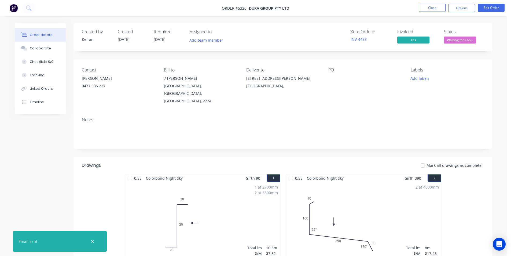
click at [457, 43] on span "Waiting for Con..." at bounding box center [460, 39] width 32 height 7
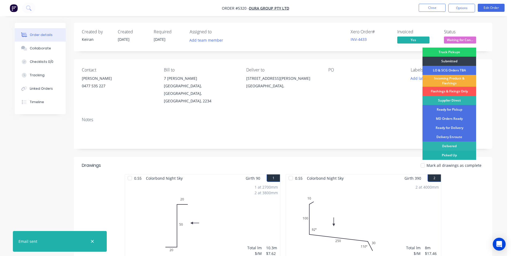
click at [457, 154] on div "Picked Up" at bounding box center [449, 154] width 54 height 9
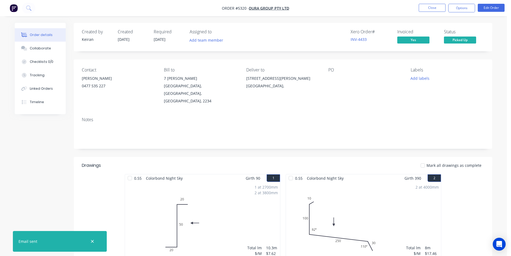
click at [466, 39] on span "Picked Up" at bounding box center [460, 39] width 32 height 7
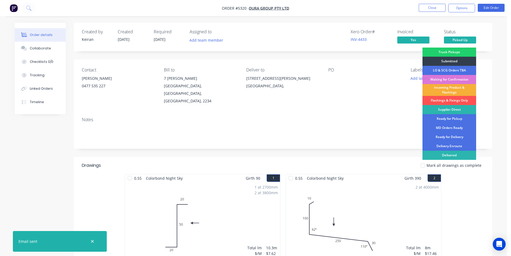
click at [457, 154] on div "Delivered" at bounding box center [449, 154] width 54 height 9
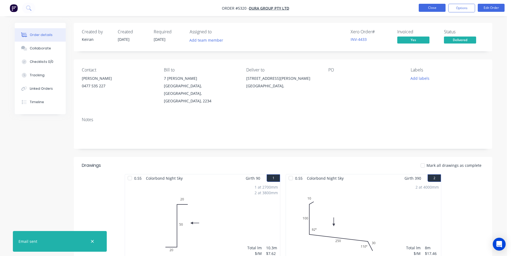
click at [434, 8] on button "Close" at bounding box center [432, 8] width 27 height 8
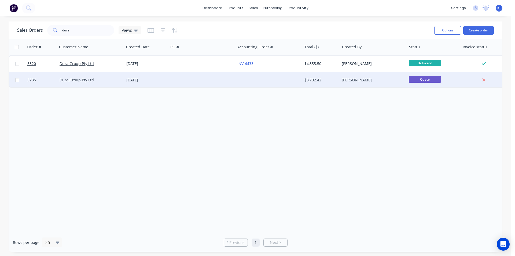
click at [286, 81] on div at bounding box center [268, 80] width 67 height 16
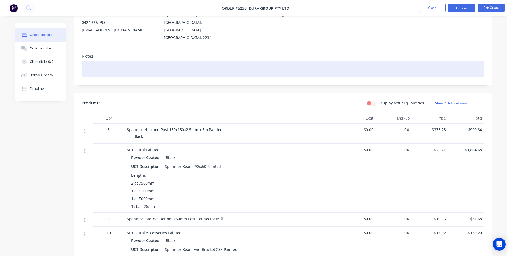
scroll to position [54, 0]
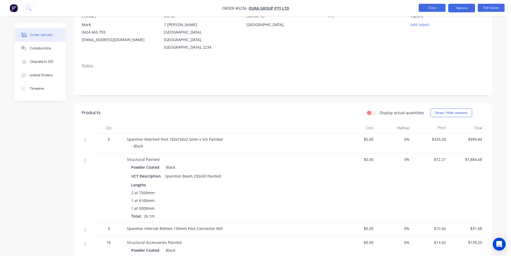
click at [430, 9] on button "Close" at bounding box center [432, 8] width 27 height 8
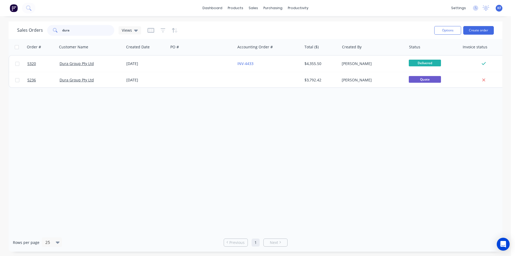
drag, startPoint x: 102, startPoint y: 34, endPoint x: 98, endPoint y: 34, distance: 3.5
click at [98, 34] on input "dura" at bounding box center [88, 30] width 52 height 11
type input "d"
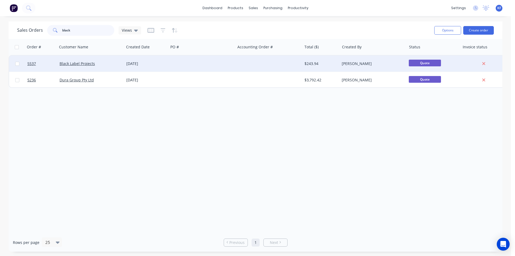
type input "black"
click at [211, 67] on div at bounding box center [201, 64] width 67 height 16
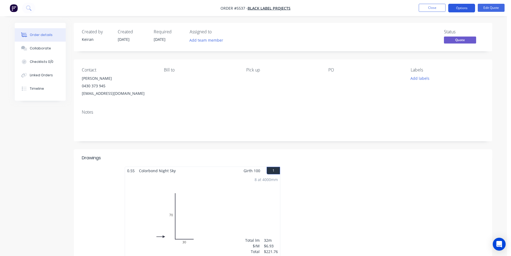
click at [454, 8] on button "Options" at bounding box center [461, 8] width 27 height 9
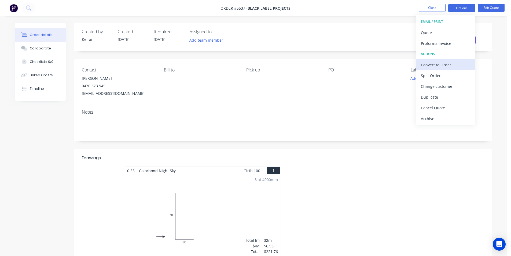
click at [446, 64] on div "Convert to Order" at bounding box center [445, 65] width 49 height 8
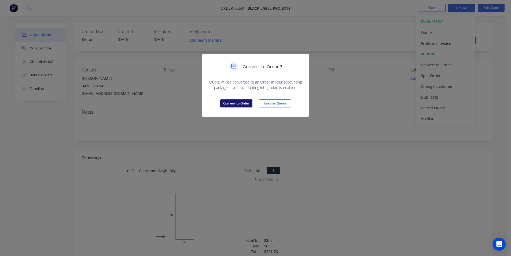
click at [231, 101] on button "Convert to Order" at bounding box center [236, 103] width 32 height 8
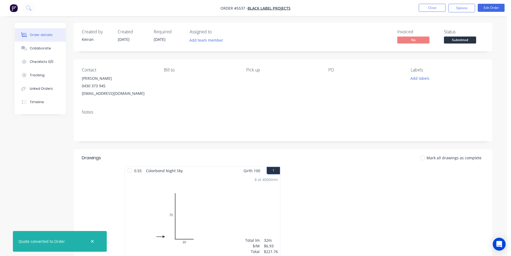
click at [171, 40] on div "Required 25/08/25" at bounding box center [168, 37] width 29 height 16
click at [488, 9] on button "Edit Order" at bounding box center [491, 8] width 27 height 8
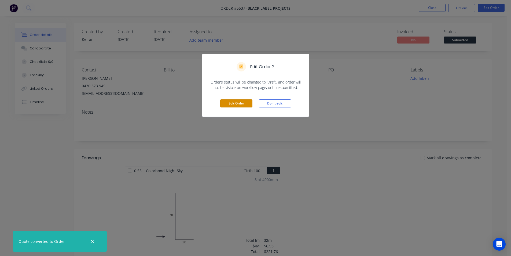
drag, startPoint x: 248, startPoint y: 102, endPoint x: 239, endPoint y: 92, distance: 13.5
click at [248, 101] on button "Edit Order" at bounding box center [236, 103] width 32 height 8
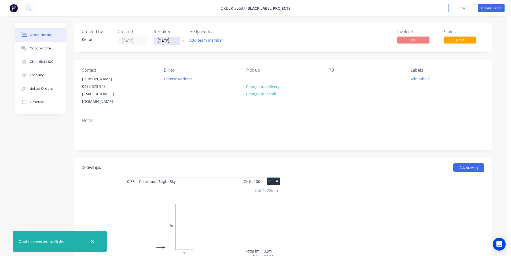
click at [168, 42] on input "[DATE]" at bounding box center [167, 41] width 26 height 8
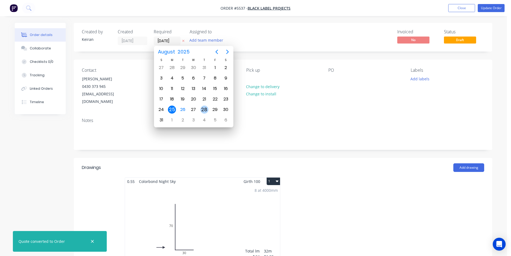
click at [201, 110] on div "28" at bounding box center [204, 109] width 8 height 8
type input "[DATE]"
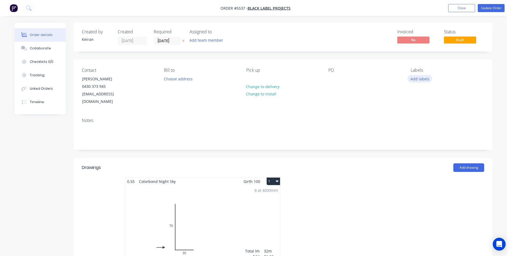
click at [418, 77] on button "Add labels" at bounding box center [419, 78] width 25 height 7
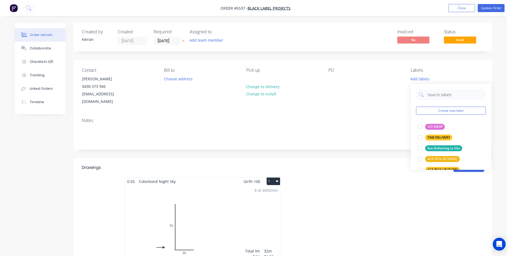
scroll to position [80, 0]
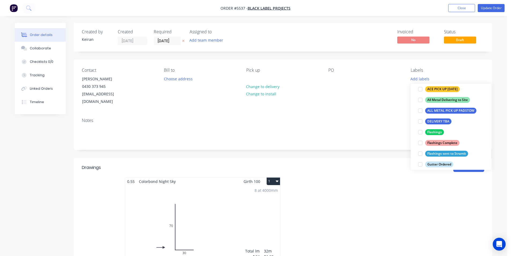
click at [422, 132] on div at bounding box center [420, 132] width 11 height 11
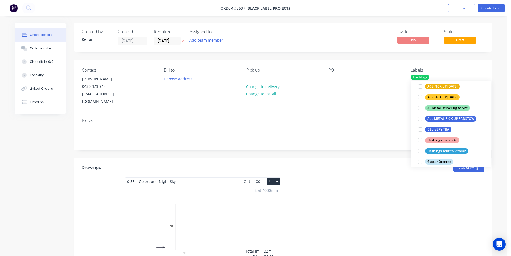
scroll to position [0, 0]
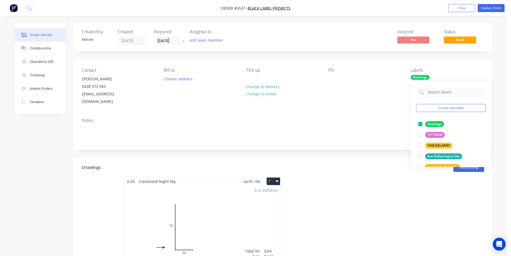
click at [490, 3] on nav "Order #5537 - Black Label Projects Add product Close Update Order" at bounding box center [255, 8] width 511 height 16
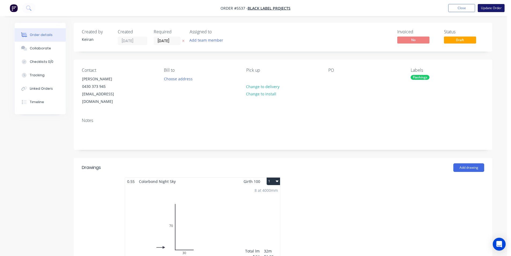
click at [490, 5] on button "Update Order" at bounding box center [491, 8] width 27 height 8
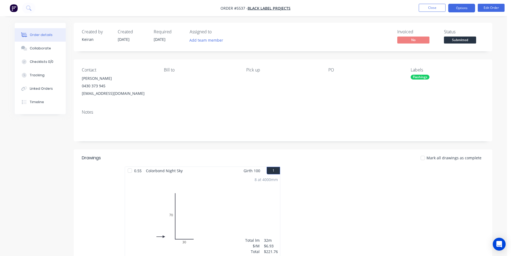
click at [464, 11] on button "Options" at bounding box center [461, 8] width 27 height 9
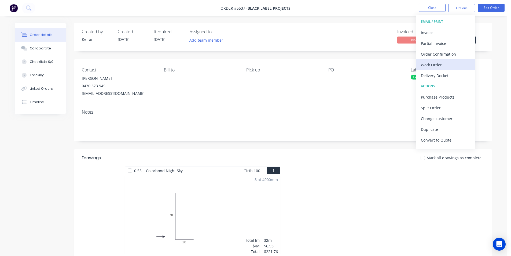
drag, startPoint x: 442, startPoint y: 58, endPoint x: 443, endPoint y: 63, distance: 4.6
click at [443, 63] on div "EMAIL / PRINT Invoice Partial Invoice Order Confirmation Work Order Delivery Do…" at bounding box center [445, 82] width 59 height 134
click at [443, 64] on div "Work Order" at bounding box center [445, 65] width 49 height 8
click at [443, 69] on button "Custom" at bounding box center [445, 64] width 59 height 11
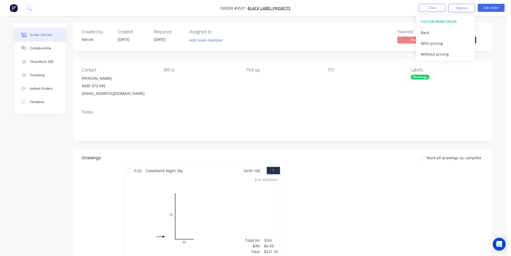
click at [443, 61] on div "Contact Jake Formica 0430 373 945 Blacklabelprojects@outlook.com Bill to Pick u…" at bounding box center [283, 82] width 418 height 46
click at [455, 7] on button "Options" at bounding box center [461, 8] width 27 height 9
click at [453, 52] on div "Without pricing" at bounding box center [445, 54] width 49 height 8
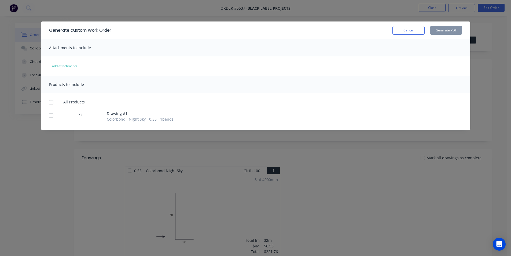
click at [51, 116] on div at bounding box center [51, 115] width 11 height 11
click at [439, 28] on button "Generate PDF" at bounding box center [446, 30] width 32 height 9
click at [413, 31] on button "Cancel" at bounding box center [408, 30] width 32 height 9
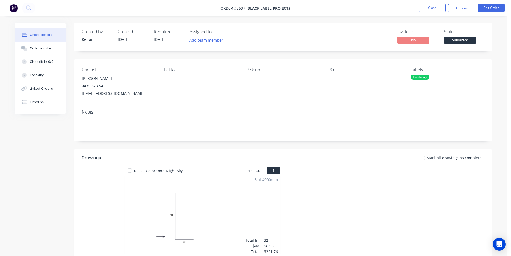
click at [452, 38] on span "Submitted" at bounding box center [460, 39] width 32 height 7
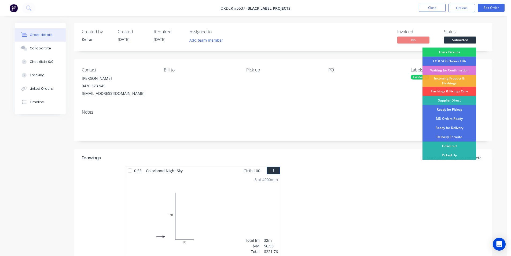
click at [458, 92] on div "Flashings & Fixings Only" at bounding box center [449, 91] width 54 height 9
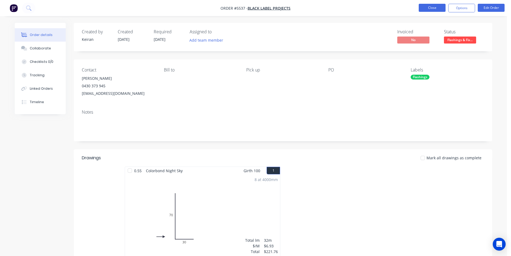
click at [438, 7] on button "Close" at bounding box center [432, 8] width 27 height 8
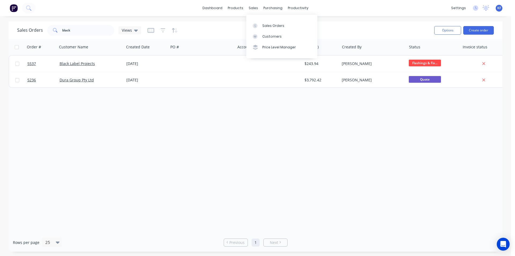
click at [254, 10] on div "sales" at bounding box center [253, 8] width 15 height 8
drag, startPoint x: 267, startPoint y: 24, endPoint x: 251, endPoint y: 28, distance: 17.0
click at [267, 24] on div "Sales Orders" at bounding box center [273, 25] width 22 height 5
drag, startPoint x: 89, startPoint y: 31, endPoint x: 35, endPoint y: 24, distance: 54.6
click at [60, 27] on div "black" at bounding box center [80, 30] width 67 height 11
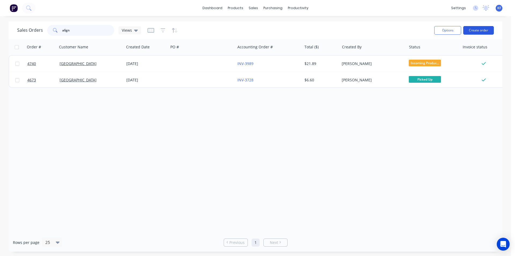
type input "align"
click at [485, 30] on button "Create order" at bounding box center [478, 30] width 31 height 9
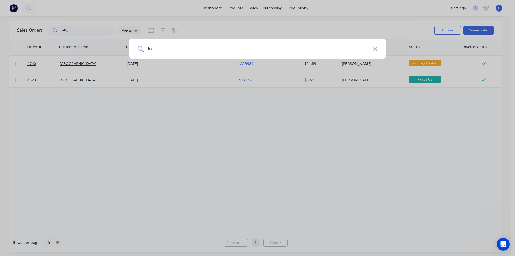
type input "l"
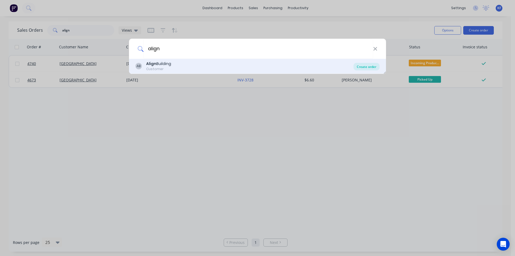
type input "align"
click at [360, 66] on div "Create order" at bounding box center [366, 67] width 26 height 8
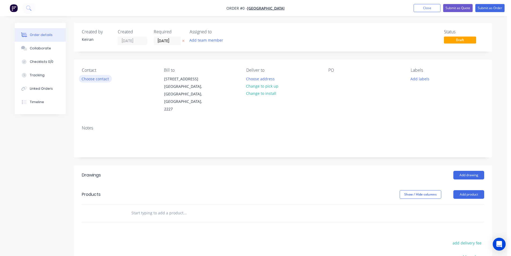
click at [96, 80] on button "Choose contact" at bounding box center [95, 78] width 33 height 7
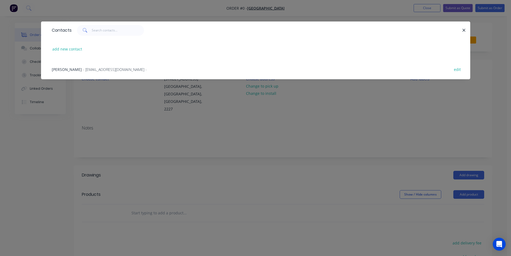
click at [125, 71] on span "- alignbuilding@gmail.com -" at bounding box center [115, 69] width 64 height 5
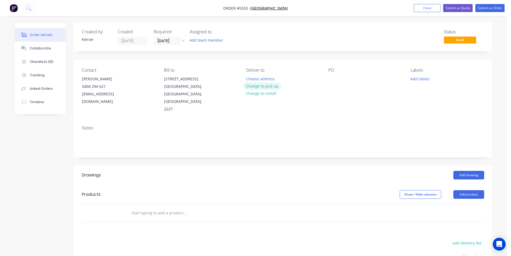
click at [265, 88] on button "Change to pick up" at bounding box center [262, 85] width 38 height 7
click at [175, 42] on input "[DATE]" at bounding box center [167, 41] width 26 height 8
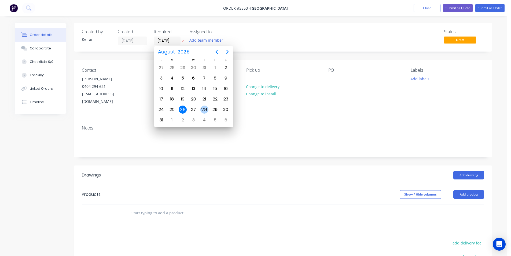
click at [205, 107] on div "28" at bounding box center [204, 109] width 8 height 8
type input "[DATE]"
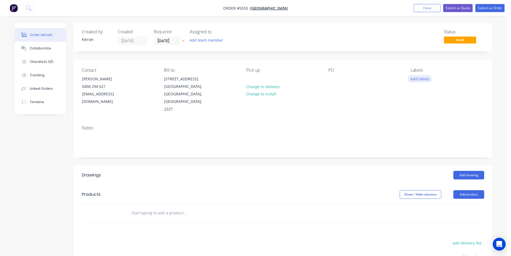
click at [411, 82] on button "Add labels" at bounding box center [419, 78] width 25 height 7
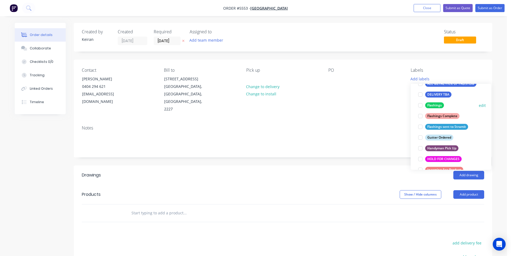
click at [420, 106] on div at bounding box center [420, 105] width 11 height 11
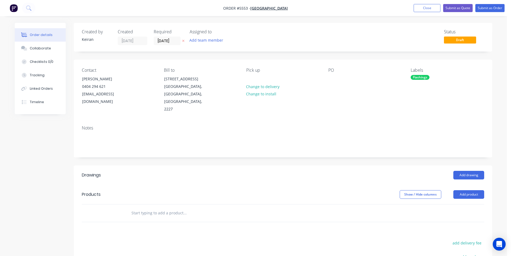
click at [469, 171] on button "Add drawing" at bounding box center [468, 175] width 31 height 9
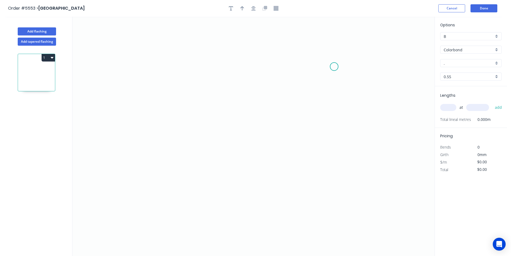
click at [334, 64] on icon "0" at bounding box center [253, 136] width 362 height 239
click at [334, 163] on icon "0" at bounding box center [253, 136] width 362 height 239
click at [254, 156] on icon "0 ?" at bounding box center [253, 136] width 362 height 239
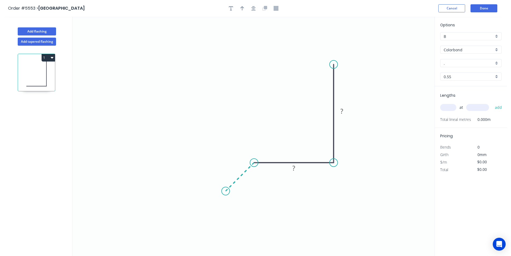
click at [226, 195] on icon "0 ? ?" at bounding box center [253, 136] width 362 height 239
click at [237, 215] on div "Crush & Fold" at bounding box center [253, 212] width 54 height 11
click at [237, 168] on rect at bounding box center [234, 169] width 11 height 8
click at [217, 179] on tspan "CF" at bounding box center [218, 175] width 7 height 9
drag, startPoint x: 217, startPoint y: 180, endPoint x: 229, endPoint y: 175, distance: 13.0
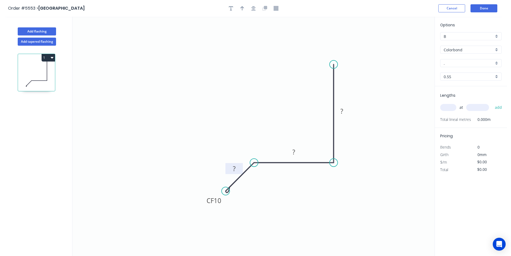
click at [209, 204] on g "CF 10" at bounding box center [213, 200] width 21 height 11
click at [232, 169] on rect at bounding box center [234, 169] width 11 height 8
drag, startPoint x: 231, startPoint y: 167, endPoint x: 228, endPoint y: 166, distance: 3.7
click at [228, 166] on g "?" at bounding box center [233, 168] width 17 height 11
click at [265, 179] on div "Show angle" at bounding box center [281, 180] width 54 height 11
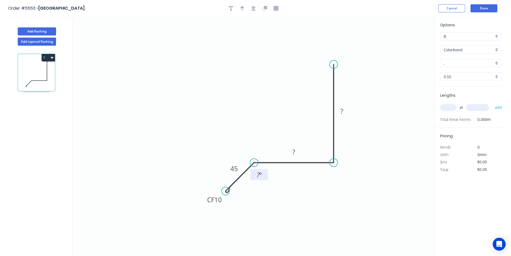
click at [260, 172] on tspan "º" at bounding box center [260, 174] width 2 height 9
click at [251, 9] on icon "button" at bounding box center [253, 8] width 4 height 5
type input "$12.08"
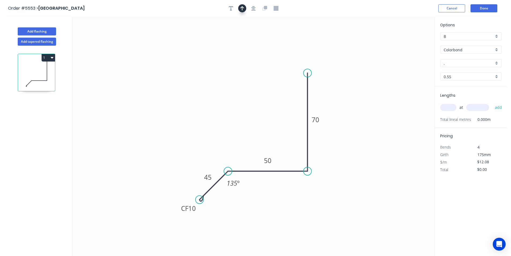
click at [244, 8] on icon "button" at bounding box center [242, 8] width 4 height 5
click at [272, 123] on icon at bounding box center [271, 116] width 5 height 17
click at [453, 63] on input "." at bounding box center [469, 63] width 50 height 6
click at [461, 72] on div "Dover White" at bounding box center [470, 73] width 61 height 9
type input "Dover White"
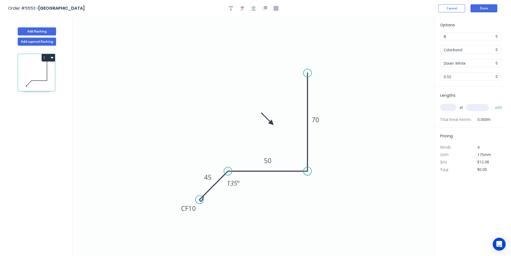
click at [450, 110] on input "text" at bounding box center [448, 107] width 16 height 7
type input "1"
type input "5200"
click at [492, 103] on button "add" at bounding box center [498, 107] width 13 height 9
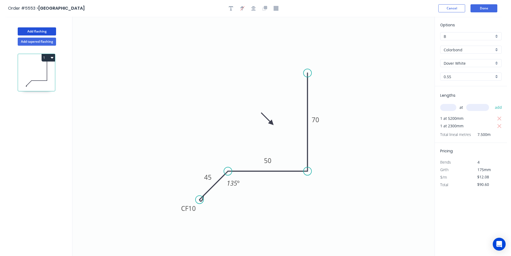
drag, startPoint x: 38, startPoint y: 32, endPoint x: 64, endPoint y: 29, distance: 26.7
click at [38, 32] on button "Add flashing" at bounding box center [37, 31] width 38 height 8
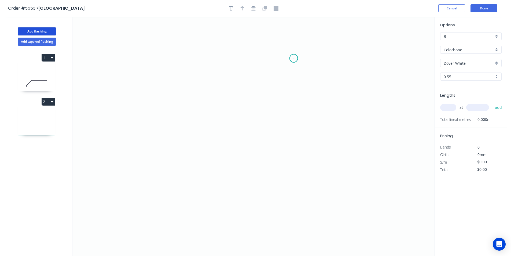
click at [294, 58] on icon "0" at bounding box center [253, 136] width 362 height 239
click at [294, 153] on icon "0" at bounding box center [253, 136] width 362 height 239
click at [245, 152] on icon "0 ?" at bounding box center [253, 136] width 362 height 239
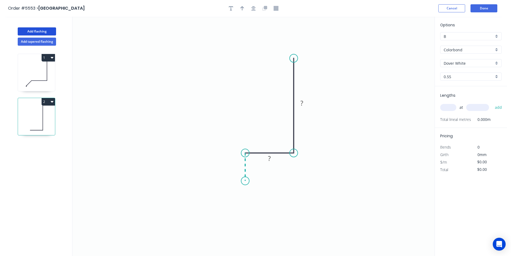
click at [245, 181] on icon "0 ? ?" at bounding box center [253, 136] width 362 height 239
click at [253, 195] on div "Crush & Fold" at bounding box center [272, 198] width 54 height 11
drag, startPoint x: 229, startPoint y: 176, endPoint x: 231, endPoint y: 189, distance: 13.3
click at [230, 190] on g "CF 10" at bounding box center [234, 184] width 21 height 11
click at [237, 168] on tspan "?" at bounding box center [237, 164] width 3 height 9
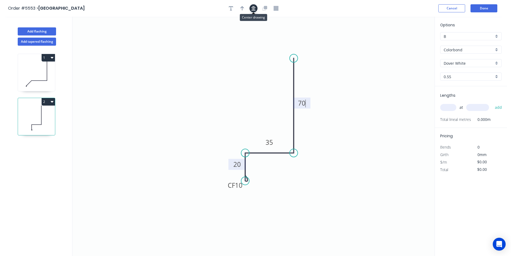
click at [253, 7] on icon "button" at bounding box center [253, 8] width 4 height 5
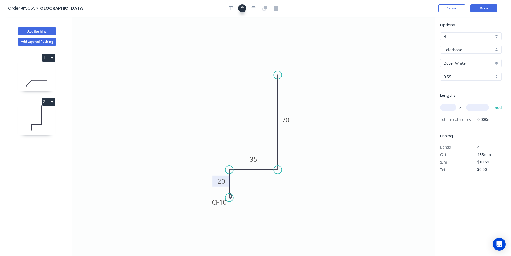
click at [242, 9] on icon "button" at bounding box center [242, 8] width 4 height 5
click at [226, 131] on icon at bounding box center [228, 122] width 5 height 17
click at [444, 108] on input "text" at bounding box center [448, 107] width 16 height 7
click at [492, 103] on button "add" at bounding box center [498, 107] width 13 height 9
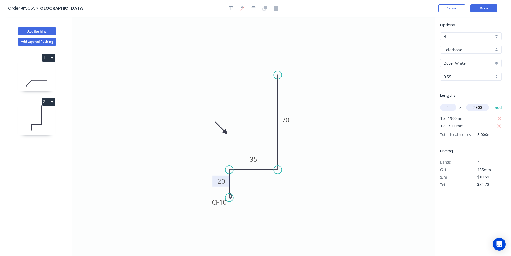
click at [492, 103] on button "add" at bounding box center [498, 107] width 13 height 9
click at [486, 9] on button "Done" at bounding box center [483, 8] width 27 height 8
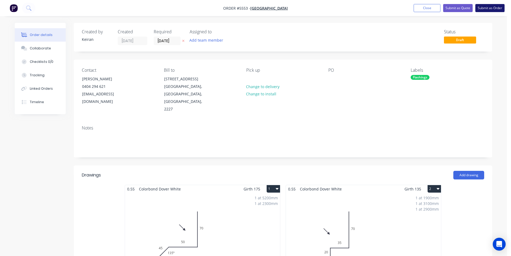
click at [480, 11] on button "Submit as Order" at bounding box center [489, 8] width 29 height 8
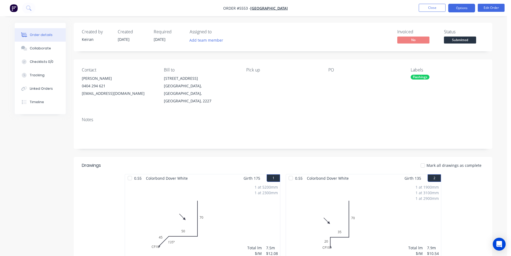
click at [468, 9] on button "Options" at bounding box center [461, 8] width 27 height 9
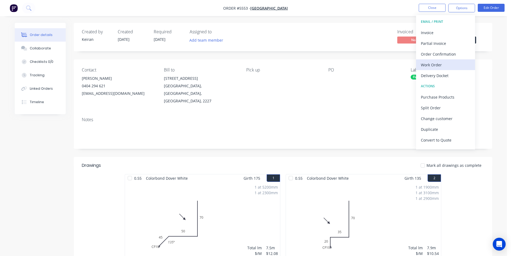
click at [443, 62] on div "Work Order" at bounding box center [445, 65] width 49 height 8
click at [443, 66] on div "Custom" at bounding box center [445, 65] width 49 height 8
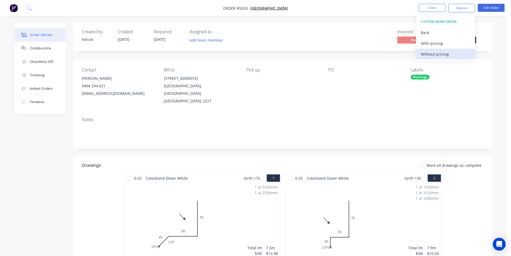
click at [441, 56] on div "Without pricing" at bounding box center [445, 54] width 49 height 8
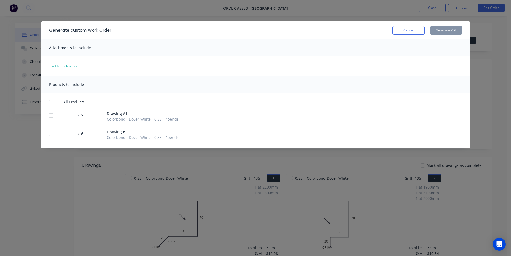
click at [53, 101] on div at bounding box center [51, 102] width 11 height 11
click at [434, 30] on button "Generate PDF" at bounding box center [446, 30] width 32 height 9
click at [402, 33] on button "Cancel" at bounding box center [408, 30] width 32 height 9
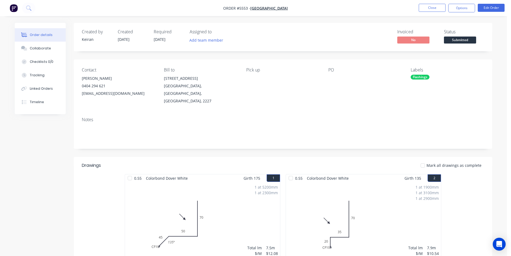
click at [453, 36] on div "Status Submitted" at bounding box center [464, 37] width 40 height 16
click at [454, 41] on span "Submitted" at bounding box center [460, 39] width 32 height 7
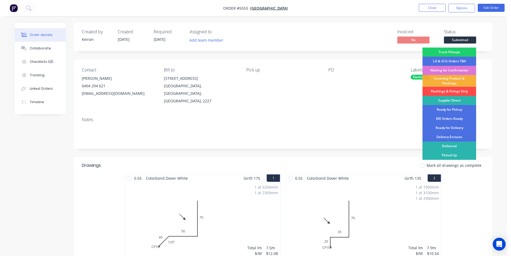
click at [453, 91] on div "Flashings & Fixings Only" at bounding box center [449, 91] width 54 height 9
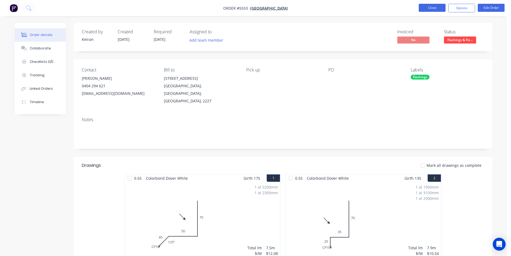
click at [428, 11] on button "Close" at bounding box center [432, 8] width 27 height 8
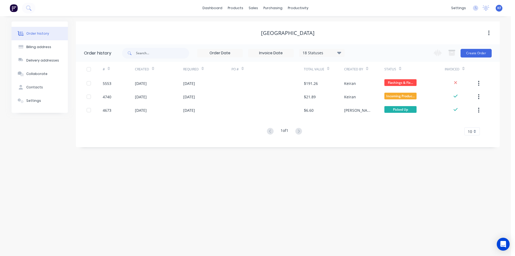
click at [252, 13] on div "dashboard products sales purchasing productivity dashboard products Product Cat…" at bounding box center [255, 8] width 511 height 16
click at [252, 12] on div "sales" at bounding box center [253, 8] width 15 height 8
click at [264, 25] on div "Sales Orders" at bounding box center [273, 25] width 22 height 5
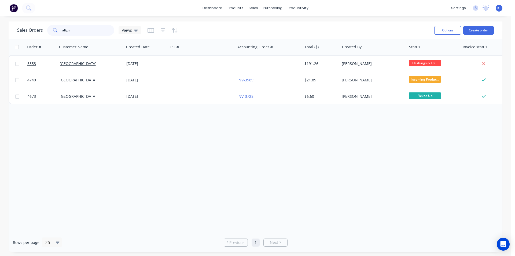
drag, startPoint x: 87, startPoint y: 27, endPoint x: 51, endPoint y: 26, distance: 36.0
click at [52, 27] on div "align" at bounding box center [80, 30] width 67 height 11
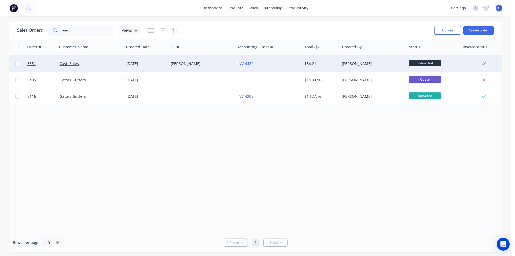
click at [379, 61] on div "[PERSON_NAME]" at bounding box center [372, 63] width 60 height 5
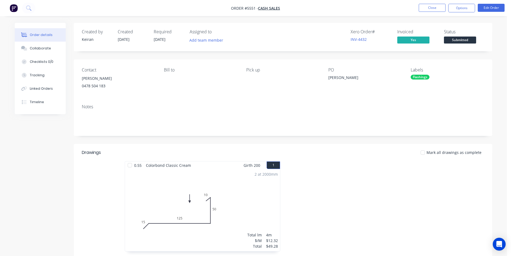
click at [475, 39] on span "Submitted" at bounding box center [460, 39] width 32 height 7
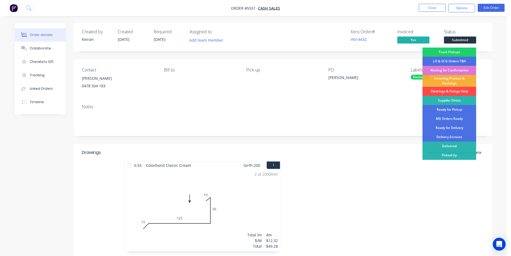
click at [453, 90] on div "Flashings & Fixings Only" at bounding box center [449, 91] width 54 height 9
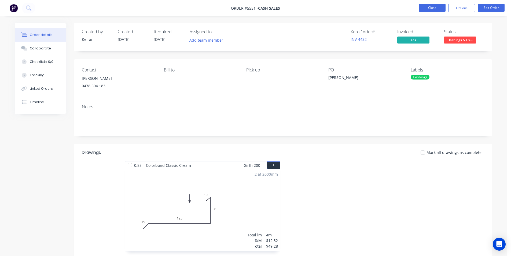
click at [419, 9] on button "Close" at bounding box center [432, 8] width 27 height 8
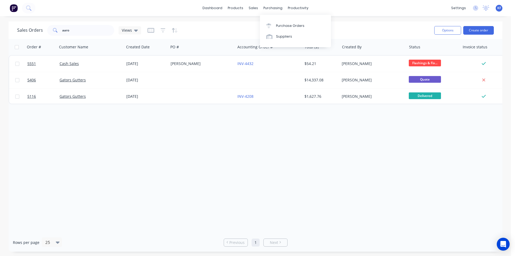
click at [268, 12] on div "purchasing" at bounding box center [273, 8] width 24 height 8
click at [278, 23] on div "Purchase Orders" at bounding box center [290, 25] width 28 height 5
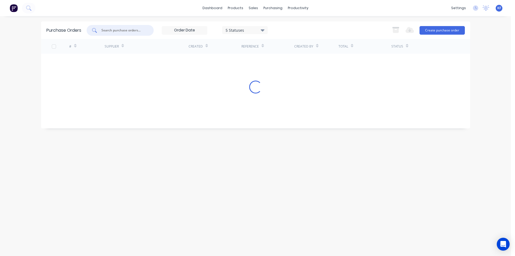
click at [127, 29] on input "text" at bounding box center [123, 30] width 45 height 5
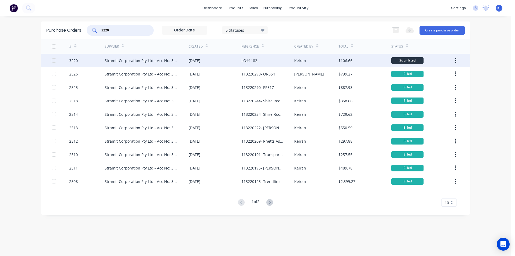
click at [265, 63] on div "LO#1182" at bounding box center [267, 60] width 53 height 13
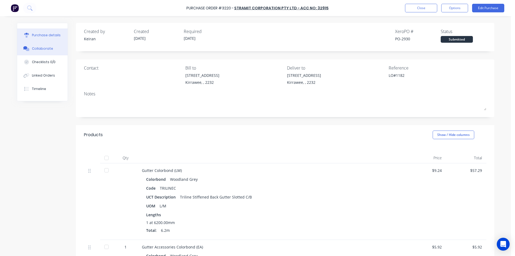
click at [29, 47] on button "Collaborate" at bounding box center [42, 48] width 50 height 13
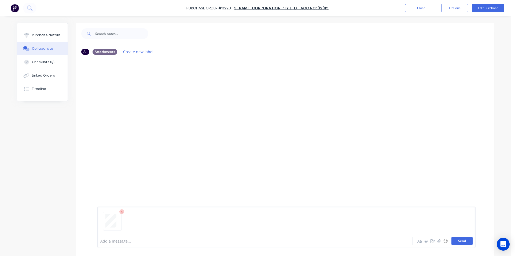
click at [454, 242] on button "Send" at bounding box center [461, 241] width 21 height 8
click at [43, 80] on button "Linked Orders" at bounding box center [42, 75] width 50 height 13
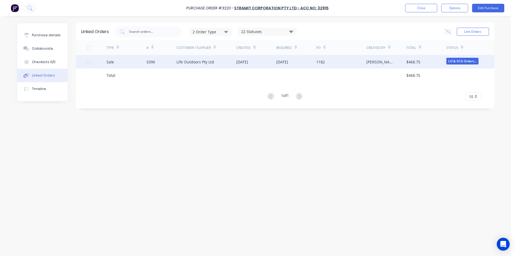
click at [207, 63] on div "Life Outdoors Pty Ltd" at bounding box center [195, 62] width 38 height 6
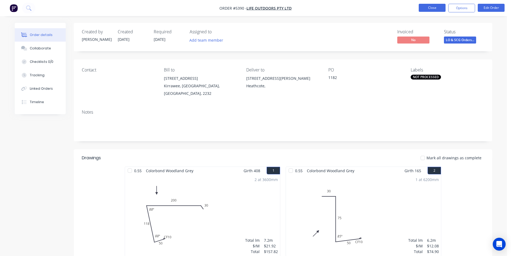
click at [425, 8] on button "Close" at bounding box center [432, 8] width 27 height 8
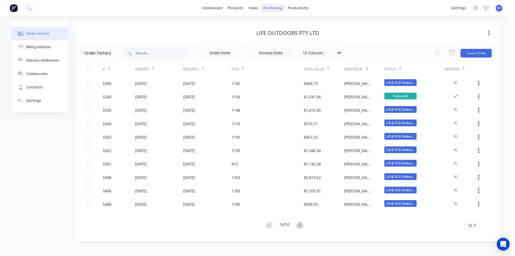
click at [268, 6] on div "purchasing" at bounding box center [273, 8] width 24 height 8
click at [278, 20] on link "Purchase Orders" at bounding box center [295, 25] width 71 height 11
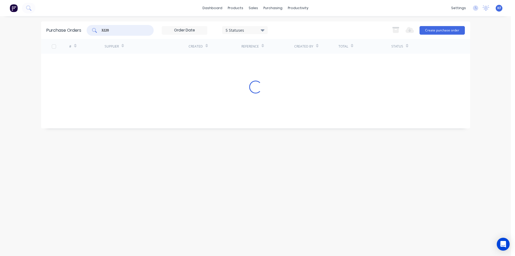
drag, startPoint x: 124, startPoint y: 32, endPoint x: 71, endPoint y: 30, distance: 53.7
click at [71, 30] on div "Purchase Orders 3220 5 Statuses 5 Statuses Export to Excel (XLSX) Create purcha…" at bounding box center [255, 29] width 429 height 17
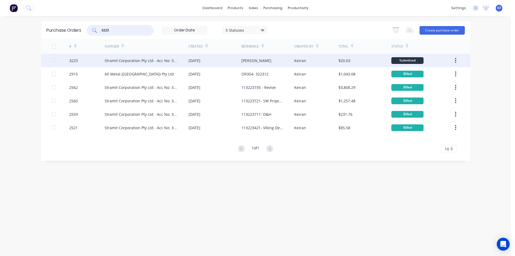
click at [259, 62] on div "Cuthill" at bounding box center [267, 60] width 53 height 13
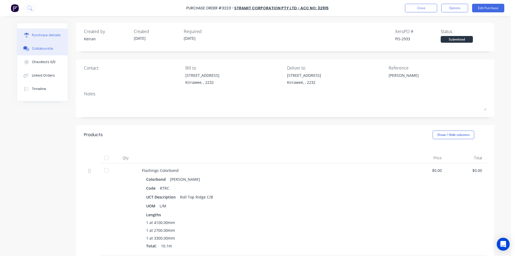
click at [45, 48] on div "Collaborate" at bounding box center [42, 48] width 21 height 5
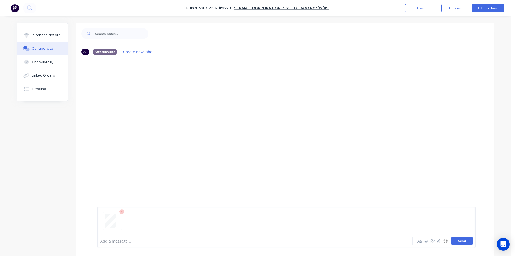
click at [462, 238] on button "Send" at bounding box center [461, 241] width 21 height 8
click at [47, 73] on div "Linked Orders" at bounding box center [43, 75] width 23 height 5
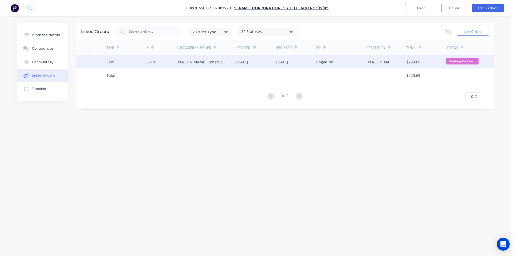
click at [183, 65] on div "[PERSON_NAME] Constructions" at bounding box center [206, 61] width 60 height 13
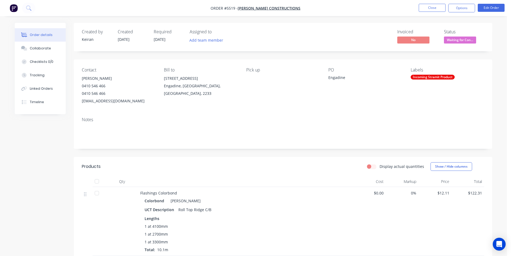
click at [462, 41] on span "Waiting for Con..." at bounding box center [460, 39] width 32 height 7
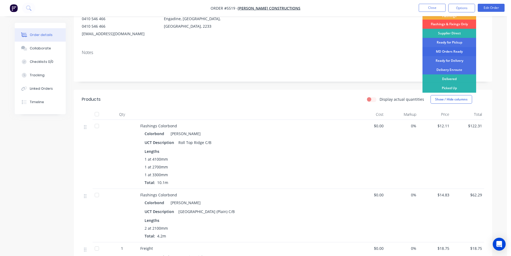
scroll to position [54, 0]
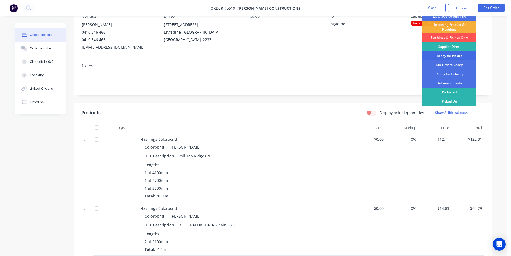
click at [460, 54] on div "Ready for Pickup" at bounding box center [449, 55] width 54 height 9
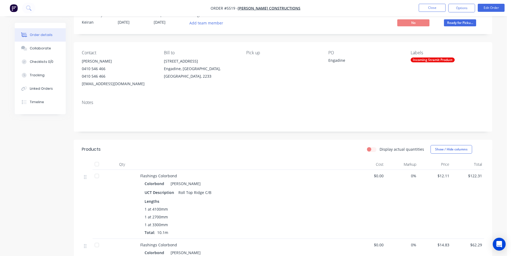
scroll to position [0, 0]
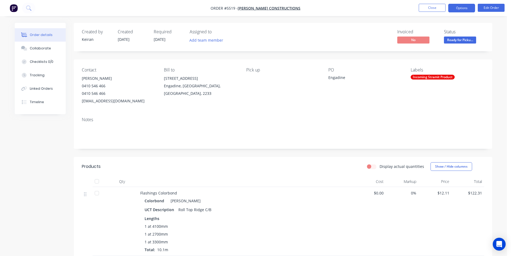
click at [460, 10] on button "Options" at bounding box center [461, 8] width 27 height 9
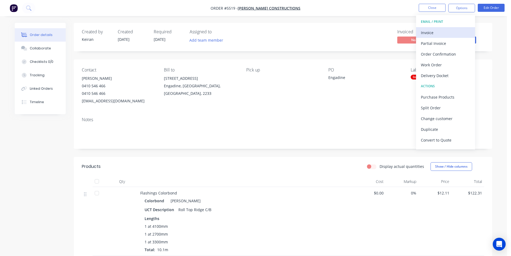
click at [446, 35] on div "Invoice" at bounding box center [445, 33] width 49 height 8
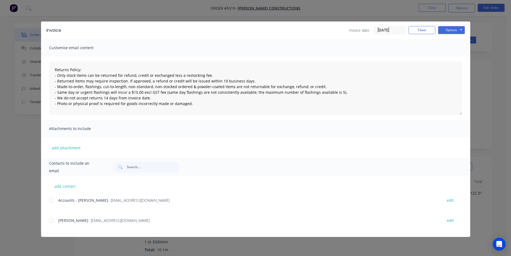
click at [51, 200] on div at bounding box center [51, 200] width 11 height 11
click at [448, 31] on button "Options" at bounding box center [451, 30] width 27 height 8
click at [453, 61] on button "Email" at bounding box center [455, 57] width 34 height 9
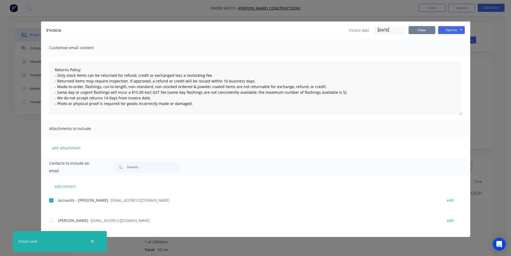
click at [416, 31] on button "Close" at bounding box center [421, 30] width 27 height 8
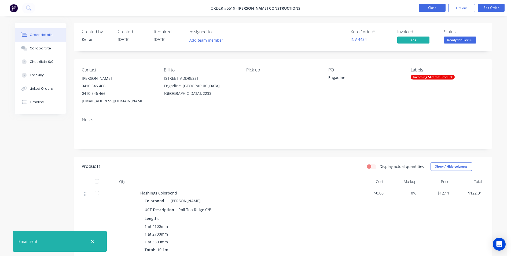
click at [440, 9] on button "Close" at bounding box center [432, 8] width 27 height 8
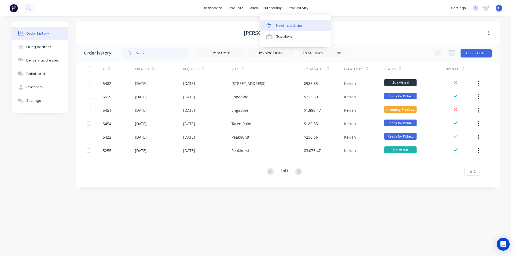
click at [284, 28] on div "Purchase Orders" at bounding box center [290, 25] width 28 height 5
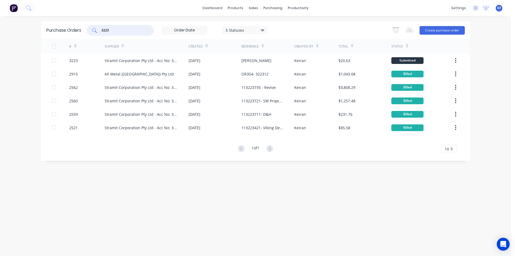
drag, startPoint x: 121, startPoint y: 30, endPoint x: 79, endPoint y: 27, distance: 43.0
click at [79, 27] on div "Purchase Orders 3223 5 Statuses 5 Statuses Export to Excel (XLSX) Create purcha…" at bounding box center [255, 29] width 429 height 17
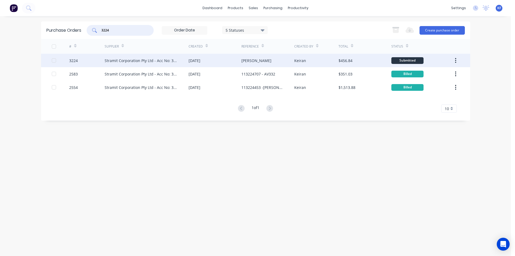
click at [217, 61] on div "[DATE]" at bounding box center [215, 60] width 53 height 13
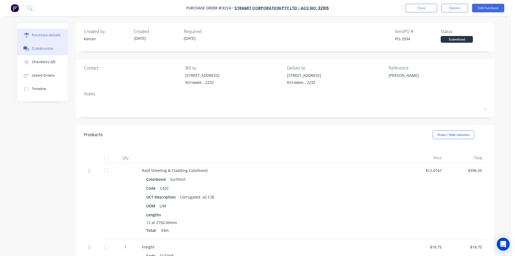
click at [46, 50] on div "Collaborate" at bounding box center [42, 48] width 21 height 5
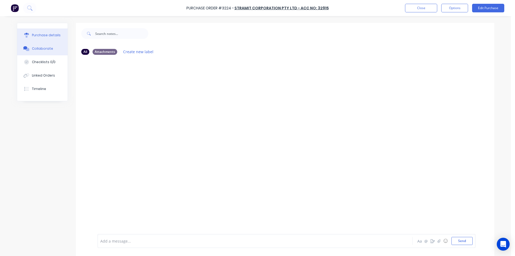
click at [42, 36] on div "Purchase details" at bounding box center [46, 35] width 29 height 5
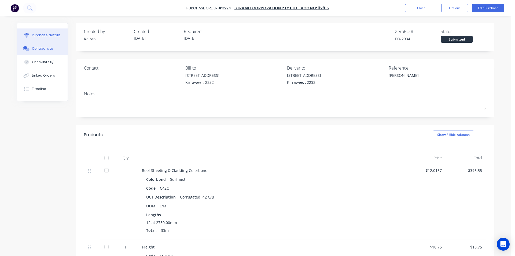
click at [32, 49] on div "Collaborate" at bounding box center [42, 48] width 21 height 5
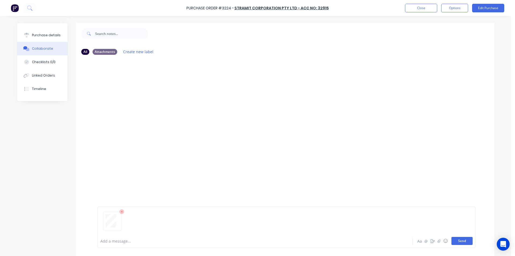
click at [461, 239] on button "Send" at bounding box center [461, 241] width 21 height 8
click at [42, 73] on button "Linked Orders" at bounding box center [42, 75] width 50 height 13
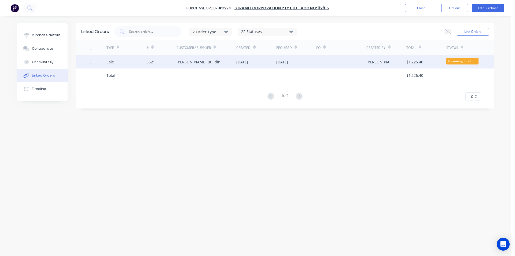
click at [232, 62] on div "[PERSON_NAME] Building Services" at bounding box center [206, 61] width 60 height 13
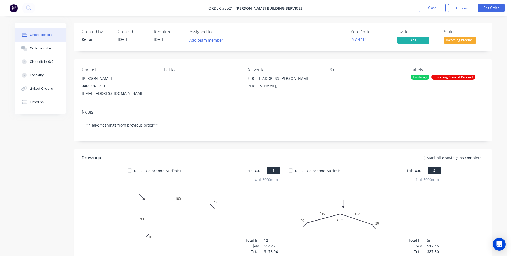
click at [470, 40] on span "Incoming Produc..." at bounding box center [460, 39] width 32 height 7
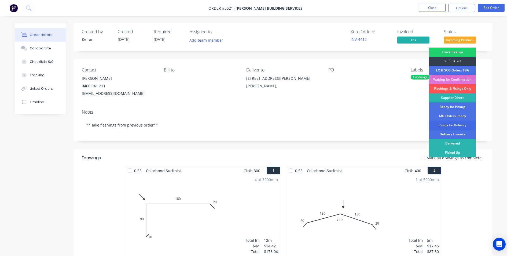
click at [456, 126] on div "Ready for Delivery" at bounding box center [452, 124] width 47 height 9
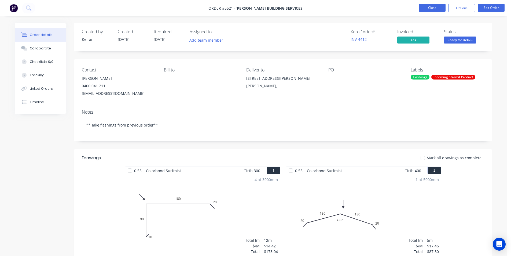
click at [426, 8] on button "Close" at bounding box center [432, 8] width 27 height 8
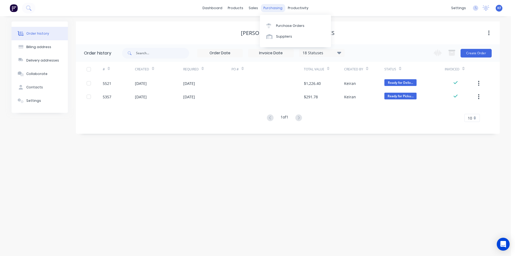
click at [276, 11] on div "purchasing" at bounding box center [273, 8] width 24 height 8
click at [288, 27] on div "Purchase Orders" at bounding box center [290, 25] width 28 height 5
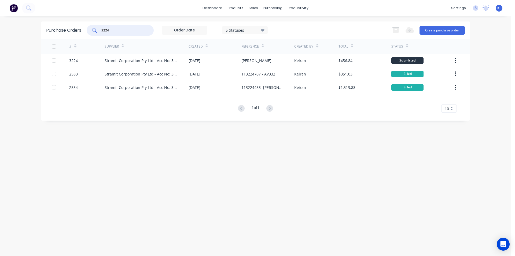
drag, startPoint x: 120, startPoint y: 32, endPoint x: 88, endPoint y: 29, distance: 32.3
click at [88, 29] on div "3224" at bounding box center [120, 30] width 67 height 11
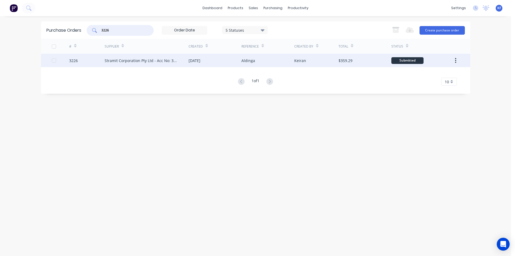
click at [200, 60] on div "[DATE]" at bounding box center [195, 61] width 12 height 6
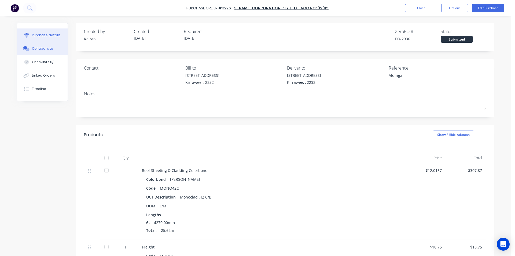
click at [49, 48] on button "Collaborate" at bounding box center [42, 48] width 50 height 13
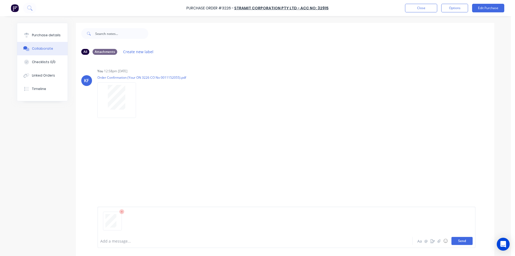
click at [455, 239] on button "Send" at bounding box center [461, 241] width 21 height 8
click at [454, 240] on button "Send" at bounding box center [461, 241] width 21 height 8
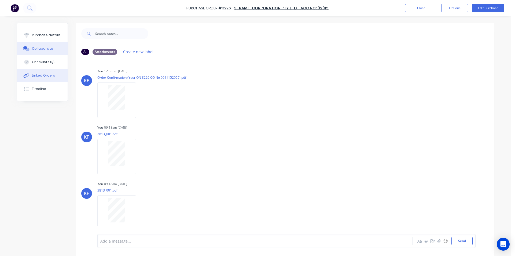
click at [44, 78] on button "Linked Orders" at bounding box center [42, 75] width 50 height 13
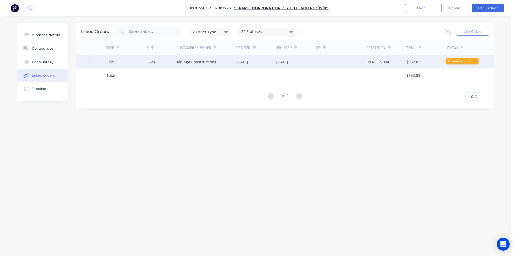
click at [230, 65] on div "Aldinga Constructions" at bounding box center [206, 61] width 60 height 13
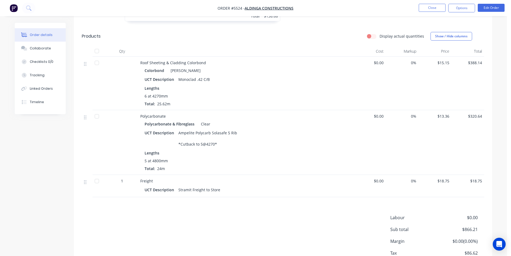
scroll to position [241, 0]
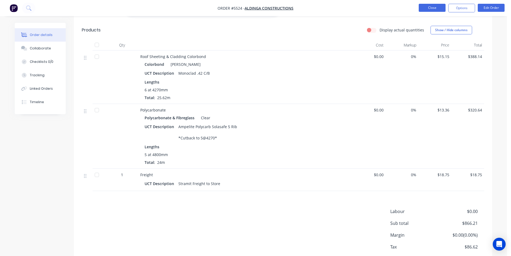
click at [434, 10] on button "Close" at bounding box center [432, 8] width 27 height 8
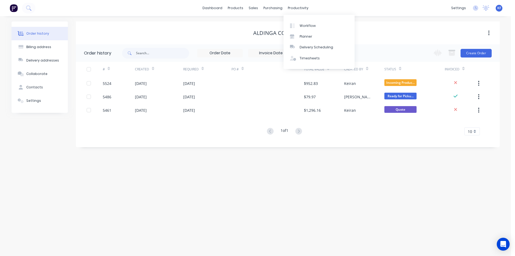
drag, startPoint x: 276, startPoint y: 9, endPoint x: 280, endPoint y: 19, distance: 11.4
click at [276, 8] on div "purchasing" at bounding box center [273, 8] width 24 height 8
click at [284, 25] on div "Purchase Orders" at bounding box center [290, 25] width 28 height 5
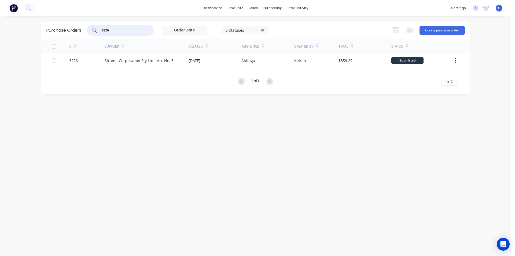
drag, startPoint x: 117, startPoint y: 30, endPoint x: 71, endPoint y: 26, distance: 46.3
click at [73, 27] on div "Purchase Orders 3226 5 Statuses 5 Statuses Export to Excel (XLSX) Create purcha…" at bounding box center [255, 29] width 429 height 17
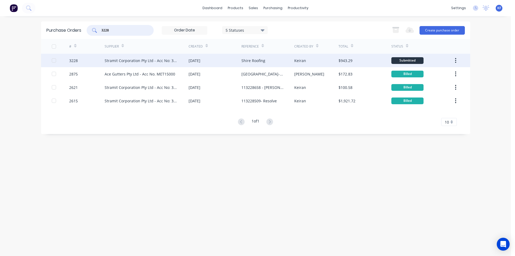
click at [178, 61] on div "Stramit Corporation Pty Ltd - Acc No: 32915" at bounding box center [141, 61] width 73 height 6
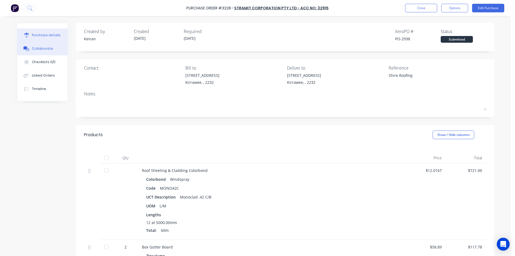
click at [52, 49] on button "Collaborate" at bounding box center [42, 48] width 50 height 13
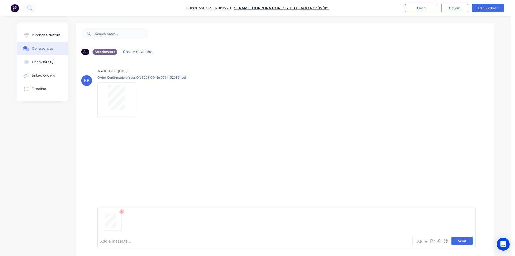
click at [460, 239] on button "Send" at bounding box center [461, 241] width 21 height 8
click at [50, 35] on div "Purchase details" at bounding box center [46, 35] width 29 height 5
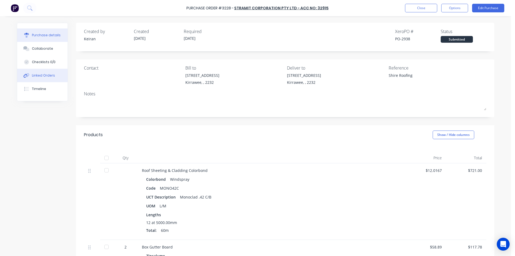
click at [51, 78] on button "Linked Orders" at bounding box center [42, 75] width 50 height 13
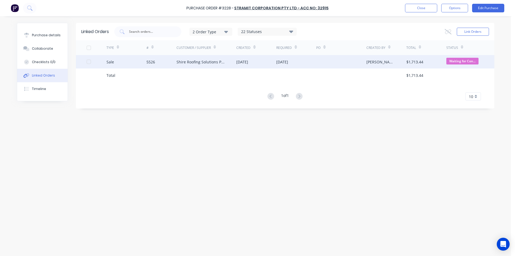
click at [276, 62] on div "[DATE]" at bounding box center [282, 62] width 12 height 6
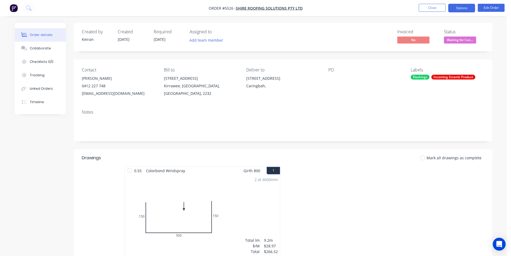
click at [464, 8] on button "Options" at bounding box center [461, 8] width 27 height 9
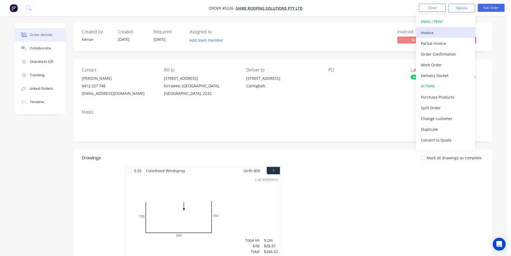
click at [442, 29] on div "Invoice" at bounding box center [445, 33] width 49 height 8
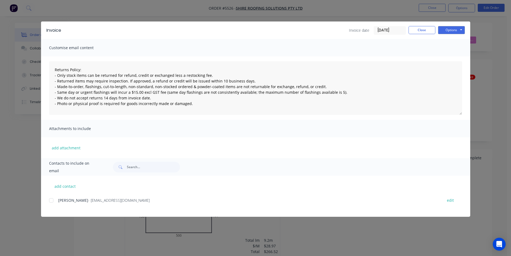
click at [52, 202] on div at bounding box center [51, 200] width 11 height 11
click at [446, 31] on button "Options" at bounding box center [451, 30] width 27 height 8
click at [453, 57] on button "Email" at bounding box center [455, 57] width 34 height 9
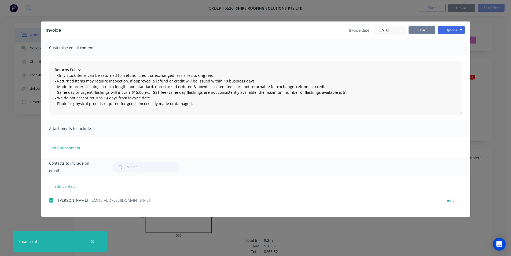
click at [413, 30] on button "Close" at bounding box center [421, 30] width 27 height 8
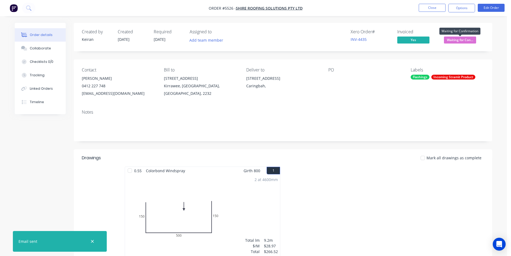
click at [454, 42] on span "Waiting for Con..." at bounding box center [460, 39] width 32 height 7
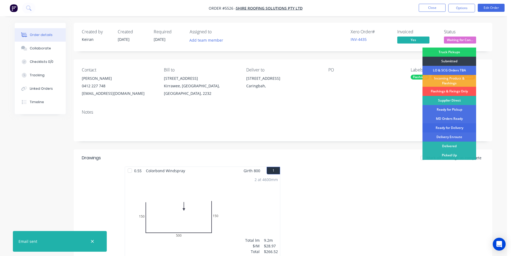
click at [457, 128] on div "Ready for Delivery" at bounding box center [449, 127] width 54 height 9
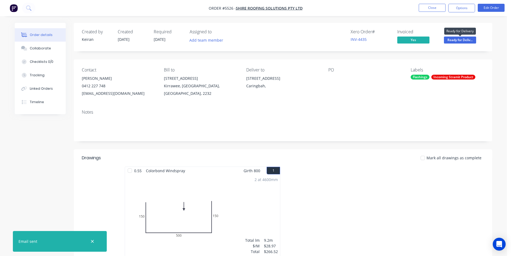
click at [459, 41] on span "Ready for Deliv..." at bounding box center [460, 39] width 32 height 7
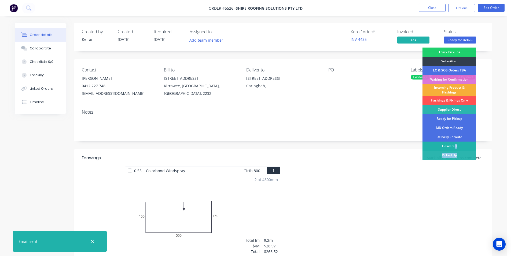
drag, startPoint x: 459, startPoint y: 153, endPoint x: 454, endPoint y: 146, distance: 7.9
click at [454, 146] on div "Truck Pickups Submitted LO & SCG Orders TBA Waiting for Confirmation Incoming P…" at bounding box center [449, 111] width 54 height 128
click at [454, 146] on div "Delivered" at bounding box center [449, 145] width 54 height 9
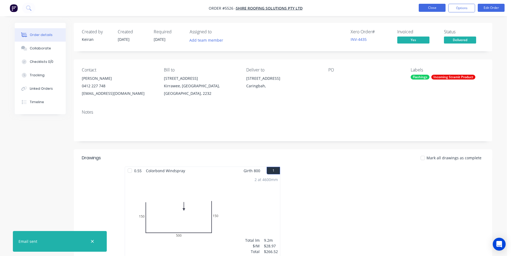
click at [437, 8] on button "Close" at bounding box center [432, 8] width 27 height 8
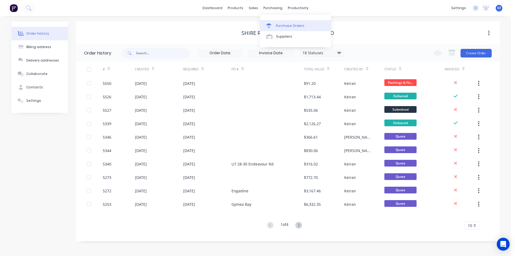
click at [281, 24] on div "Purchase Orders" at bounding box center [290, 25] width 28 height 5
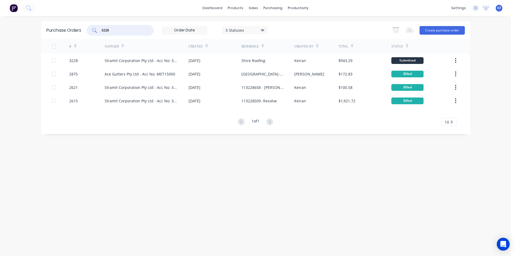
drag, startPoint x: 139, startPoint y: 32, endPoint x: 91, endPoint y: 29, distance: 47.8
click at [91, 29] on div "3228" at bounding box center [120, 30] width 67 height 11
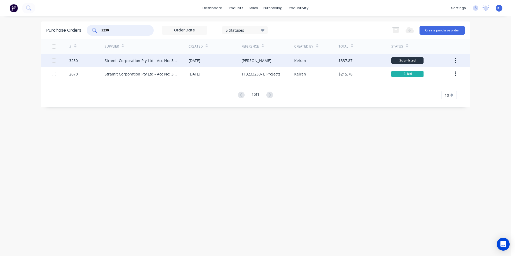
click at [241, 62] on div "Cuthill" at bounding box center [256, 61] width 30 height 6
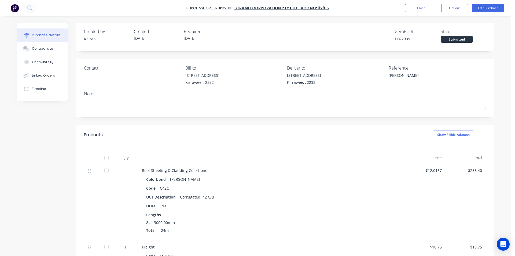
drag, startPoint x: 50, startPoint y: 51, endPoint x: 77, endPoint y: 43, distance: 28.3
click at [52, 51] on button "Collaborate" at bounding box center [42, 48] width 50 height 13
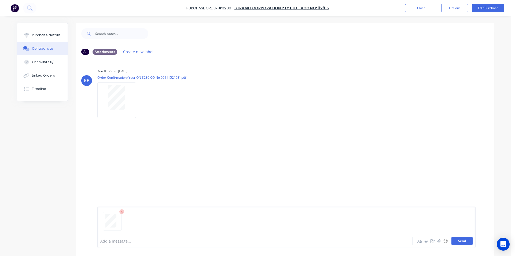
click at [462, 238] on button "Send" at bounding box center [461, 241] width 21 height 8
click at [44, 73] on div "Linked Orders" at bounding box center [43, 75] width 23 height 5
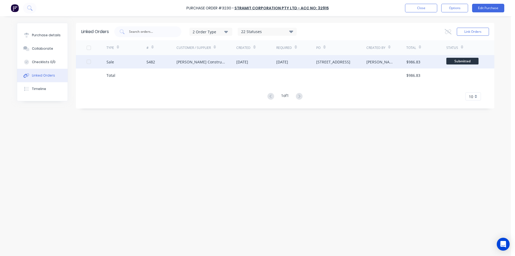
click at [197, 66] on div "[PERSON_NAME] Constructions" at bounding box center [206, 61] width 60 height 13
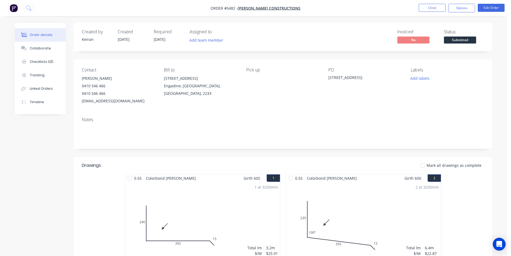
click at [448, 39] on span "Submitted" at bounding box center [460, 39] width 32 height 7
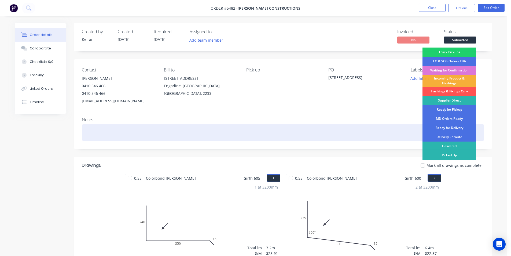
click at [173, 126] on div at bounding box center [283, 132] width 402 height 16
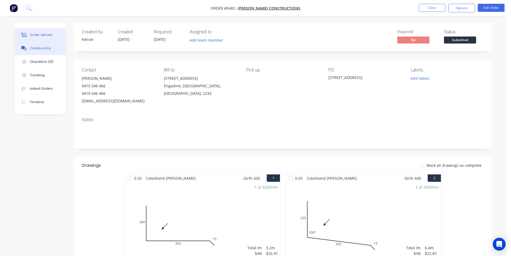
click at [27, 50] on icon at bounding box center [25, 48] width 4 height 3
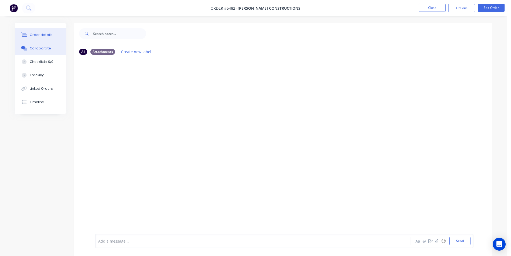
click at [45, 37] on button "Order details" at bounding box center [40, 34] width 51 height 13
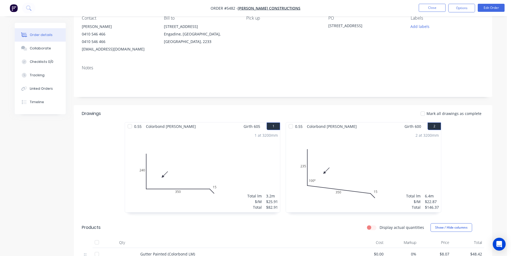
scroll to position [134, 0]
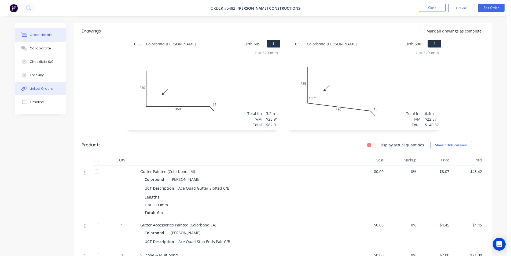
click at [49, 92] on button "Linked Orders" at bounding box center [40, 88] width 51 height 13
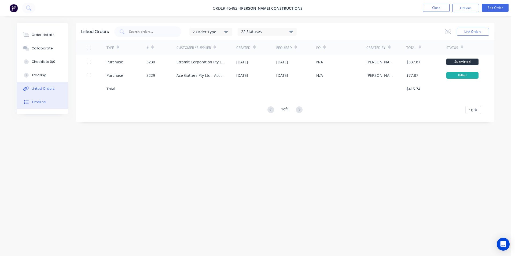
click at [52, 100] on button "Timeline" at bounding box center [42, 101] width 51 height 13
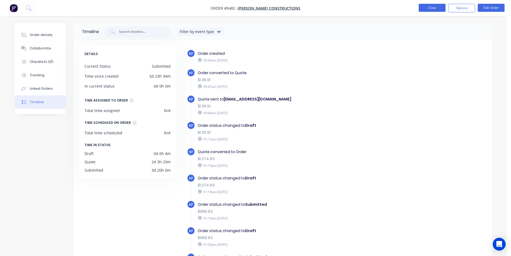
click at [431, 12] on button "Close" at bounding box center [432, 8] width 27 height 8
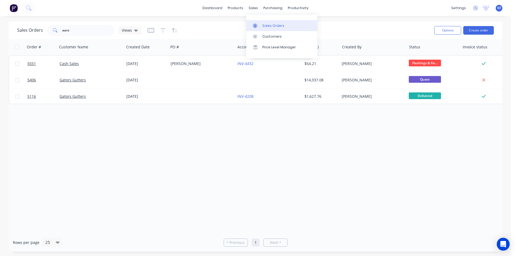
click at [264, 25] on div "Sales Orders" at bounding box center [273, 25] width 22 height 5
drag, startPoint x: 76, startPoint y: 35, endPoint x: 50, endPoint y: 30, distance: 26.3
click at [51, 30] on div "aaro" at bounding box center [80, 30] width 67 height 11
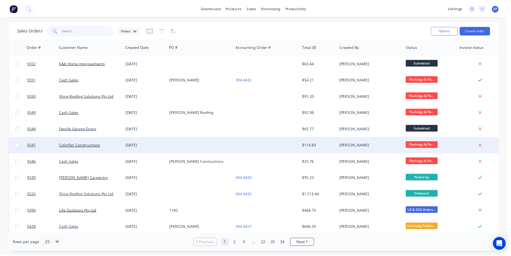
scroll to position [54, 0]
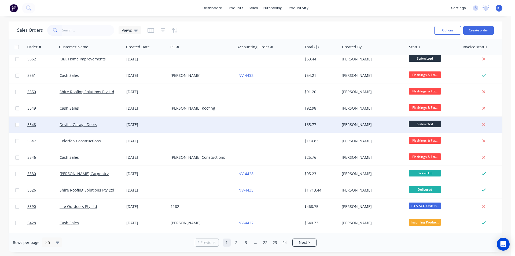
click at [264, 125] on div at bounding box center [268, 124] width 67 height 16
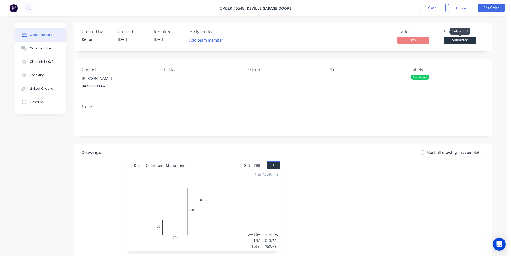
click at [455, 40] on span "Submitted" at bounding box center [460, 39] width 32 height 7
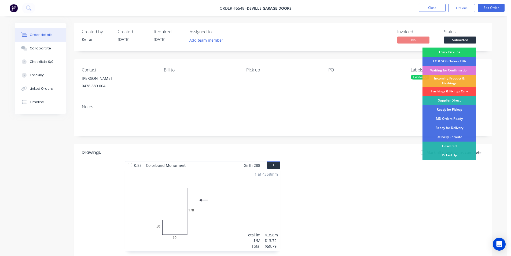
click at [459, 91] on div "Flashings & Fixings Only" at bounding box center [449, 91] width 54 height 9
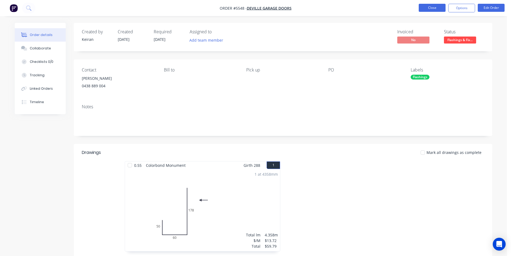
click at [432, 8] on button "Close" at bounding box center [432, 8] width 27 height 8
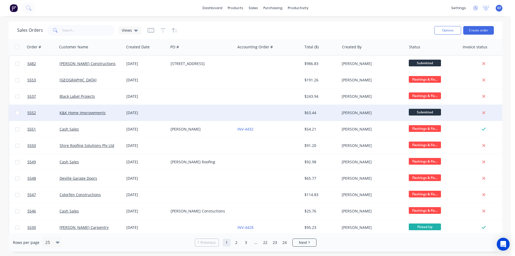
click at [425, 113] on span "Submitted" at bounding box center [425, 112] width 32 height 7
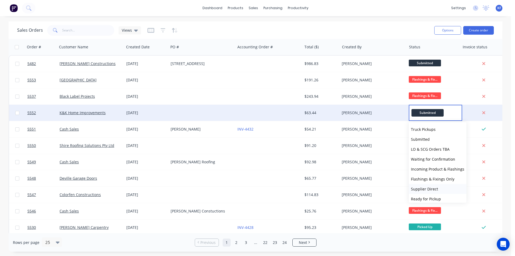
click at [428, 189] on span "Supplier Direct" at bounding box center [424, 188] width 27 height 5
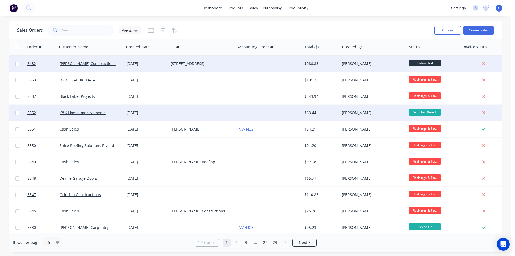
click at [391, 64] on div "[PERSON_NAME]" at bounding box center [372, 63] width 60 height 5
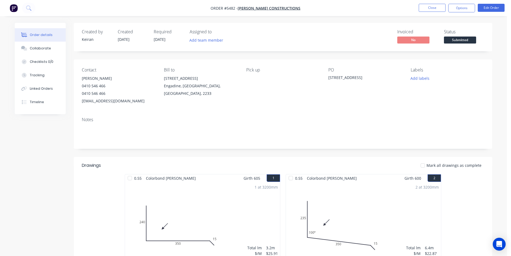
drag, startPoint x: 465, startPoint y: 38, endPoint x: 464, endPoint y: 46, distance: 8.6
click at [465, 38] on span "Submitted" at bounding box center [460, 39] width 32 height 7
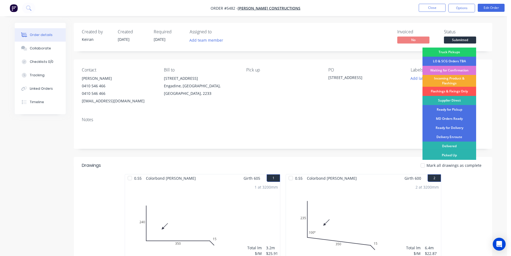
click at [456, 82] on div "Incoming Product & Flashings" at bounding box center [449, 81] width 54 height 12
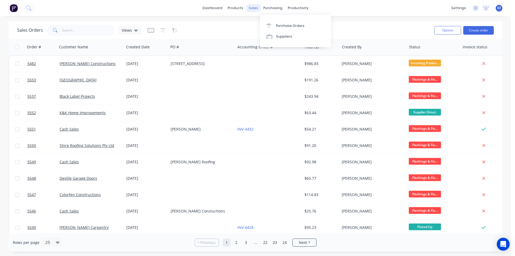
click at [256, 7] on div "sales" at bounding box center [253, 8] width 15 height 8
click at [257, 20] on div "Sales Orders Customers Price Level Manager" at bounding box center [281, 36] width 71 height 43
click at [260, 23] on link "Sales Orders" at bounding box center [281, 25] width 71 height 11
click at [475, 28] on button "Create order" at bounding box center [478, 30] width 31 height 9
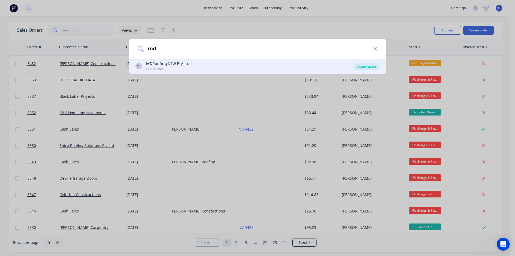
type input "md"
click at [366, 66] on div "Create order" at bounding box center [366, 67] width 26 height 8
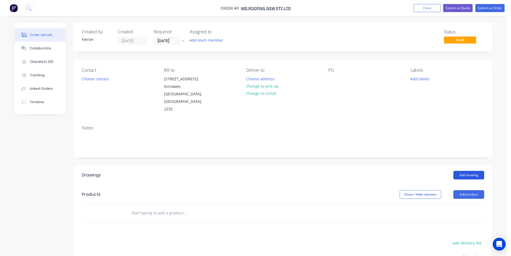
click at [464, 171] on button "Add drawing" at bounding box center [468, 175] width 31 height 9
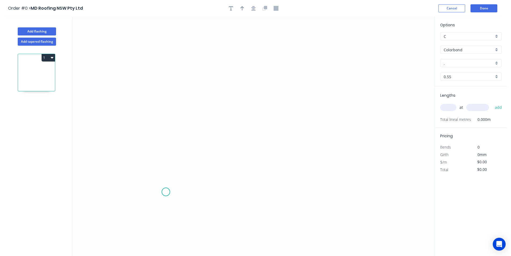
click at [166, 191] on icon "0" at bounding box center [253, 136] width 362 height 239
click at [172, 69] on icon "0" at bounding box center [253, 136] width 362 height 239
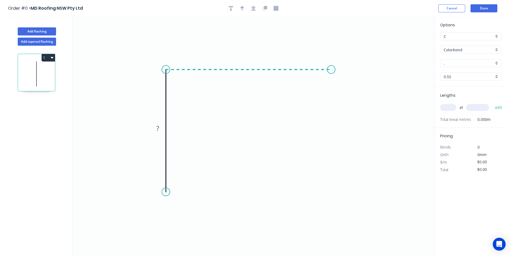
click at [331, 83] on icon "0 ?" at bounding box center [253, 136] width 362 height 239
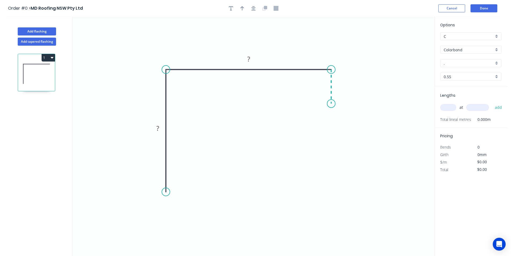
click at [331, 104] on icon "0 ? ?" at bounding box center [253, 136] width 362 height 239
click at [180, 205] on div "Crush & Fold" at bounding box center [193, 207] width 54 height 11
click at [160, 130] on rect at bounding box center [157, 129] width 11 height 8
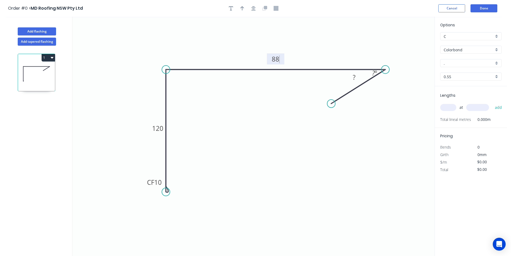
drag, startPoint x: 333, startPoint y: 67, endPoint x: 385, endPoint y: 68, distance: 52.6
click at [385, 68] on circle at bounding box center [385, 69] width 8 height 8
drag, startPoint x: 333, startPoint y: 104, endPoint x: 390, endPoint y: 73, distance: 64.5
click at [385, 104] on circle at bounding box center [385, 101] width 8 height 8
drag, startPoint x: 387, startPoint y: 70, endPoint x: 413, endPoint y: 69, distance: 25.8
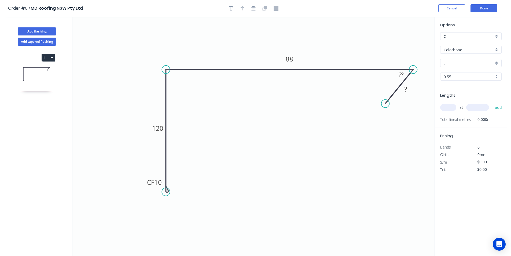
click at [413, 69] on circle at bounding box center [413, 69] width 8 height 8
drag, startPoint x: 405, startPoint y: 106, endPoint x: 412, endPoint y: 108, distance: 6.7
click at [412, 108] on circle at bounding box center [413, 108] width 8 height 8
click at [178, 90] on div "Show angle" at bounding box center [196, 87] width 54 height 11
click at [173, 78] on tspan "?" at bounding box center [174, 78] width 3 height 9
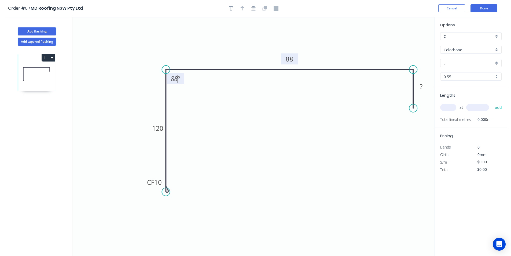
click at [287, 59] on tspan "88" at bounding box center [290, 58] width 8 height 9
click at [420, 86] on tspan "?" at bounding box center [421, 86] width 3 height 9
click at [254, 11] on button "button" at bounding box center [253, 8] width 8 height 8
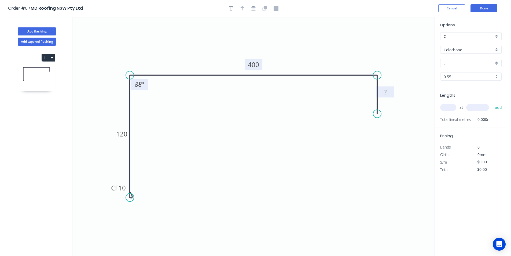
click at [385, 93] on tspan "?" at bounding box center [385, 91] width 3 height 9
click at [240, 7] on button "button" at bounding box center [242, 8] width 8 height 8
type input "$21.44"
drag, startPoint x: 407, startPoint y: 44, endPoint x: 345, endPoint y: 50, distance: 62.2
click at [298, 49] on icon at bounding box center [299, 43] width 5 height 17
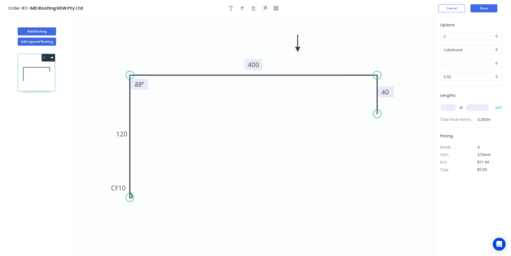
click at [456, 64] on input "." at bounding box center [469, 63] width 50 height 6
click at [465, 77] on div "Monument" at bounding box center [470, 73] width 61 height 9
type input "Monument"
click at [450, 109] on input "text" at bounding box center [448, 107] width 16 height 7
type input "1"
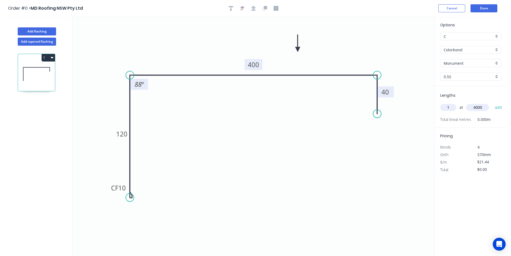
type input "4000"
click at [492, 103] on button "add" at bounding box center [498, 107] width 13 height 9
type input "$85.76"
click at [498, 6] on div "Cancel Done" at bounding box center [468, 8] width 61 height 8
click at [489, 8] on button "Done" at bounding box center [483, 8] width 27 height 8
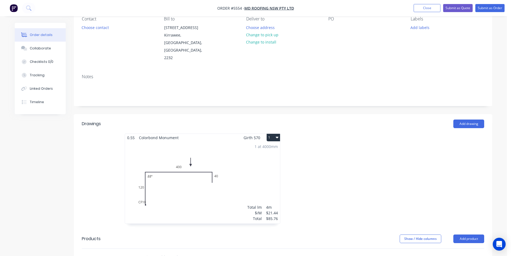
scroll to position [134, 0]
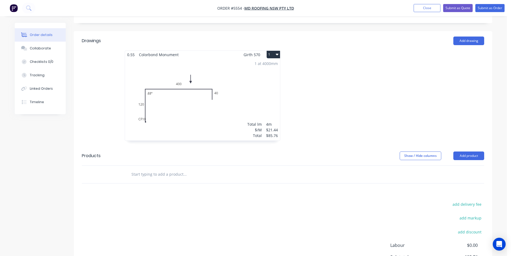
click at [170, 166] on div at bounding box center [221, 173] width 193 height 17
click at [171, 169] on input "text" at bounding box center [184, 174] width 107 height 11
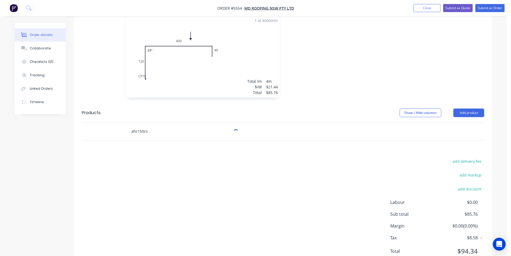
scroll to position [183, 0]
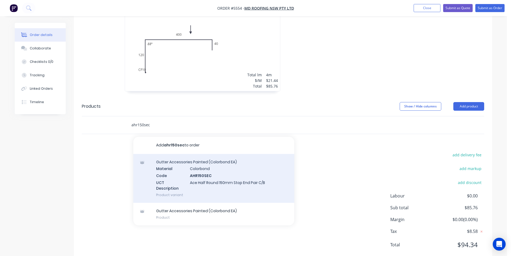
type input "ahr150sec"
click at [226, 173] on div "Gutter Accessories Painted (Colorbond EA) Material Colorbond Code AHR150SEC UCT…" at bounding box center [213, 178] width 161 height 49
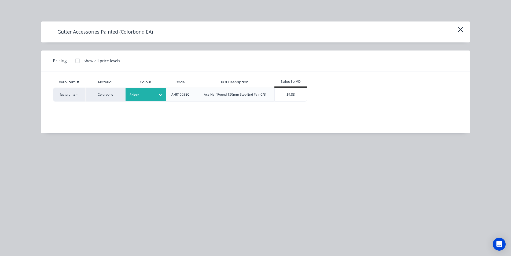
click at [150, 96] on div at bounding box center [142, 95] width 24 height 6
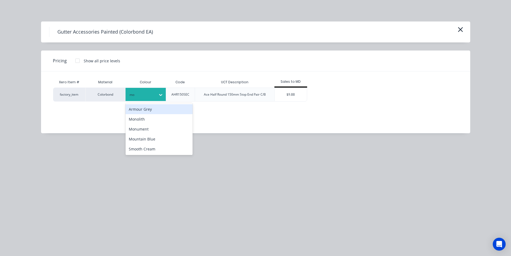
type input "mon"
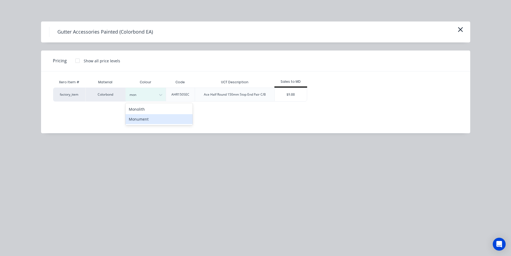
click at [155, 117] on div "Monument" at bounding box center [158, 119] width 67 height 10
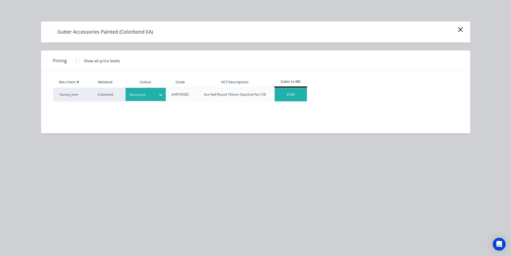
click at [291, 97] on div "$9.88" at bounding box center [291, 94] width 32 height 13
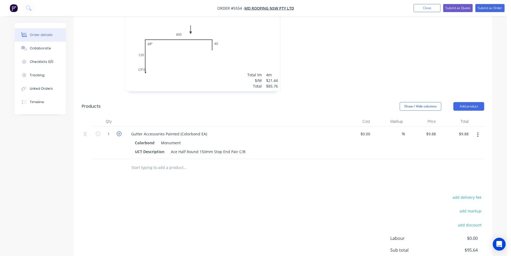
click at [119, 131] on icon "button" at bounding box center [119, 133] width 5 height 5
type input "2"
type input "$19.76"
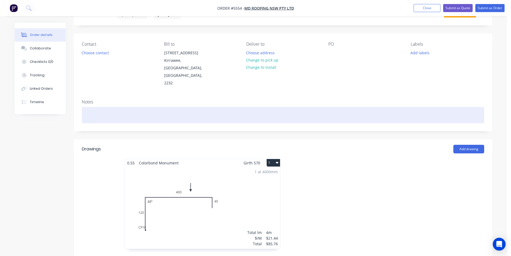
scroll to position [0, 0]
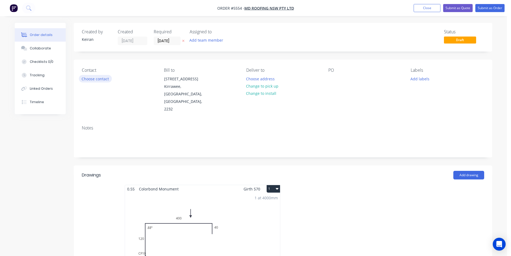
click at [104, 80] on button "Choose contact" at bounding box center [95, 78] width 33 height 7
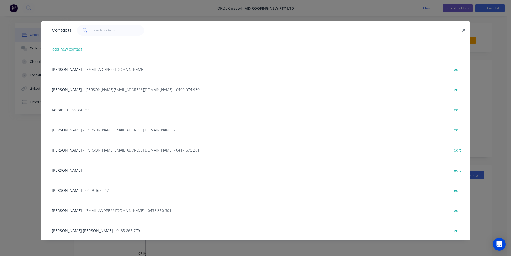
click at [87, 130] on span "- [PERSON_NAME][EMAIL_ADDRESS][DOMAIN_NAME] -" at bounding box center [129, 129] width 92 height 5
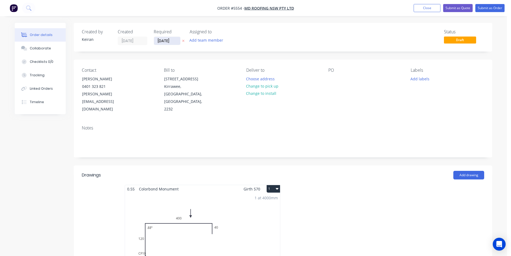
click at [165, 40] on input "[DATE]" at bounding box center [167, 41] width 26 height 8
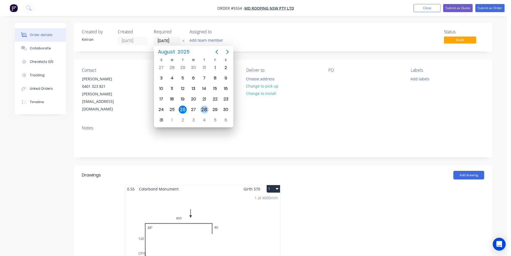
click at [204, 110] on div "28" at bounding box center [204, 109] width 8 height 8
type input "[DATE]"
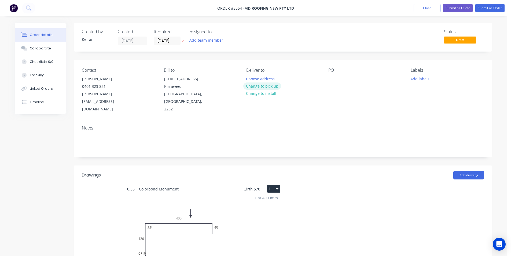
click at [251, 87] on button "Change to pick up" at bounding box center [262, 85] width 38 height 7
click at [334, 79] on div at bounding box center [332, 79] width 9 height 8
click at [422, 79] on button "Add labels" at bounding box center [419, 78] width 25 height 7
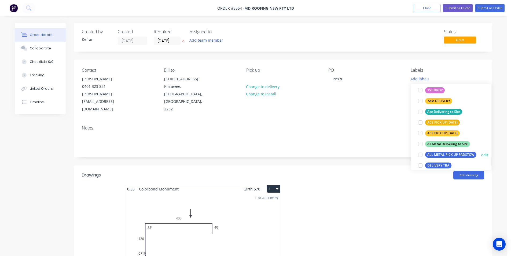
scroll to position [54, 0]
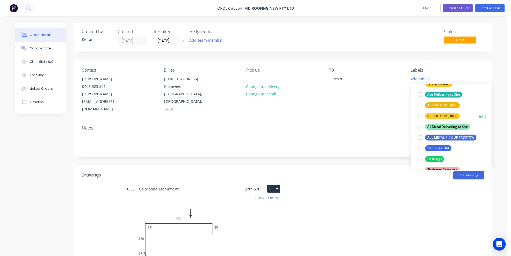
click at [422, 115] on div at bounding box center [420, 115] width 11 height 11
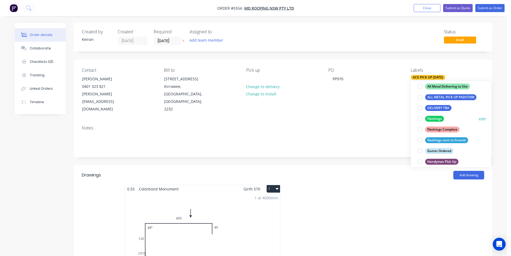
click at [420, 119] on div at bounding box center [420, 118] width 11 height 11
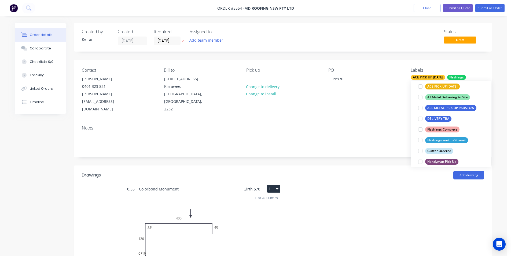
scroll to position [16, 0]
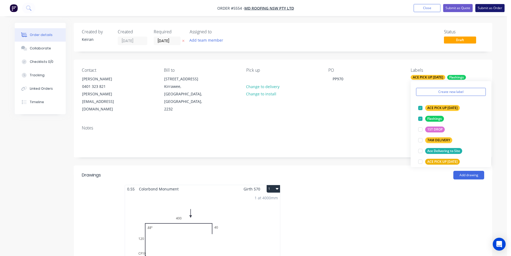
click at [486, 8] on button "Submit as Order" at bounding box center [489, 8] width 29 height 8
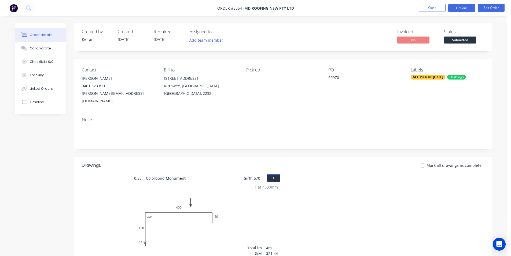
click at [462, 7] on button "Options" at bounding box center [461, 8] width 27 height 9
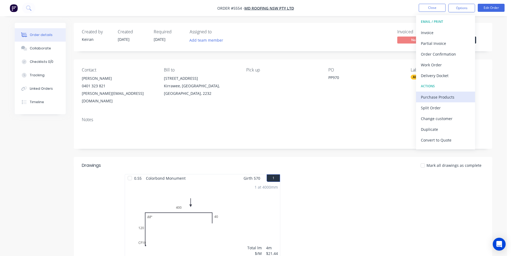
click at [441, 100] on div "Purchase Products" at bounding box center [445, 97] width 49 height 8
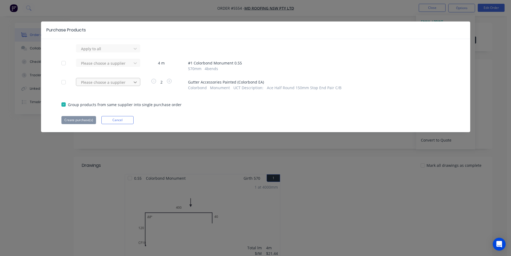
click at [133, 53] on div at bounding box center [135, 48] width 10 height 9
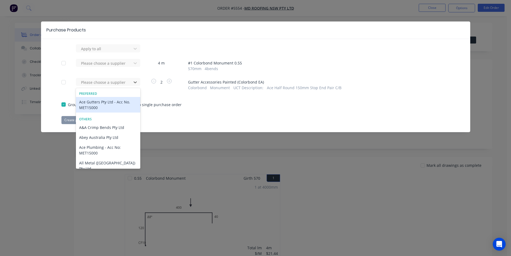
click at [108, 103] on div "Ace Gutters Pty Ltd - Acc No. MET15000" at bounding box center [108, 105] width 64 height 16
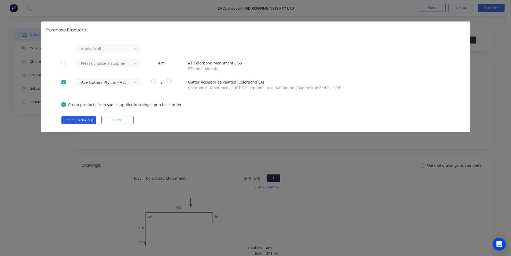
click at [69, 120] on button "Create purchase(s)" at bounding box center [78, 120] width 35 height 8
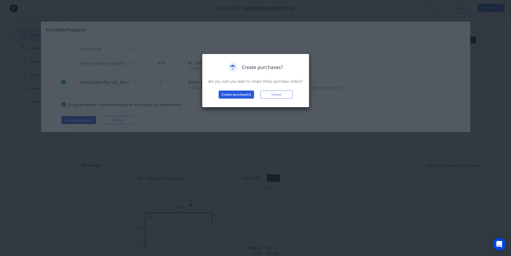
click at [250, 93] on button "Create purchase(s)" at bounding box center [236, 94] width 35 height 8
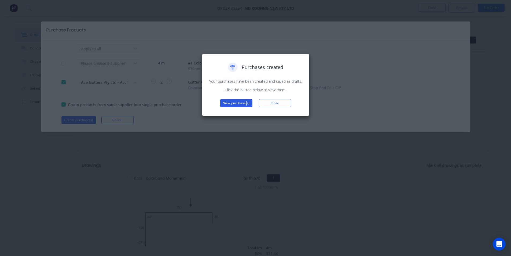
click at [246, 98] on div "Purchases created Your purchases have been created and saved as drafts. Click t…" at bounding box center [256, 84] width 96 height 45
click at [247, 101] on button "View purchase(s)" at bounding box center [236, 103] width 32 height 8
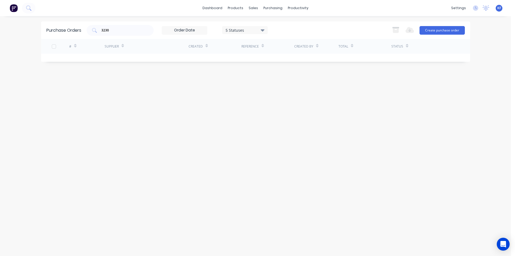
drag, startPoint x: 133, startPoint y: 32, endPoint x: 56, endPoint y: 21, distance: 77.7
click at [60, 23] on div "Purchase Orders 3230 5 Statuses 5 Statuses Export to Excel (XLSX) Create purcha…" at bounding box center [255, 29] width 429 height 17
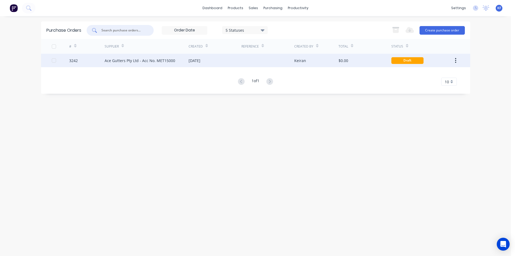
click at [241, 65] on div at bounding box center [267, 60] width 53 height 13
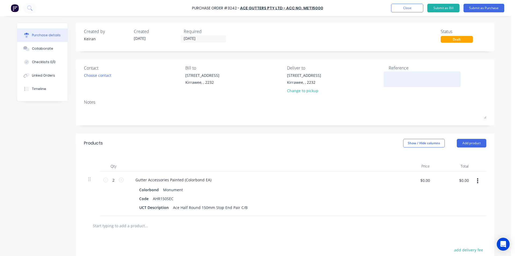
click at [389, 76] on div at bounding box center [422, 78] width 67 height 13
click at [392, 78] on textarea at bounding box center [422, 78] width 67 height 12
type textarea "x"
type textarea "P"
type textarea "x"
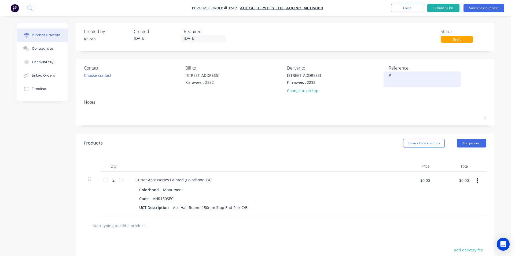
type textarea "PP"
type textarea "x"
type textarea "PP97"
type textarea "x"
type textarea "PP970"
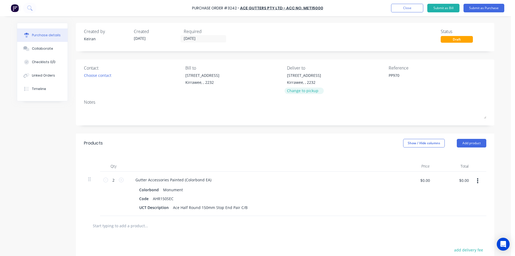
click at [315, 88] on div "Change to pickup" at bounding box center [304, 91] width 34 height 6
type textarea "x"
type textarea "PP970"
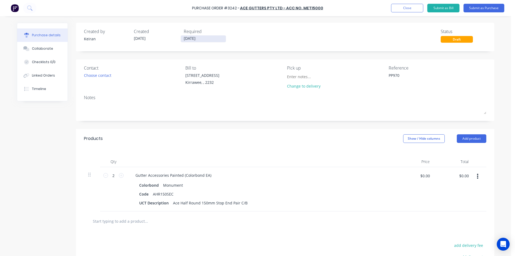
click at [188, 38] on input "[DATE]" at bounding box center [203, 38] width 45 height 7
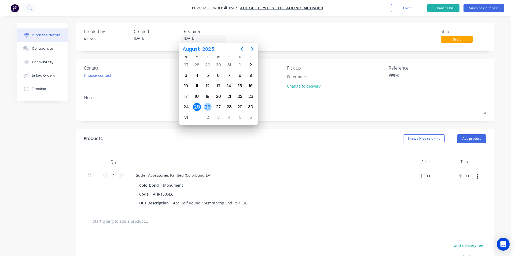
click at [208, 104] on div "26" at bounding box center [208, 107] width 8 height 8
type textarea "x"
type input "[DATE]"
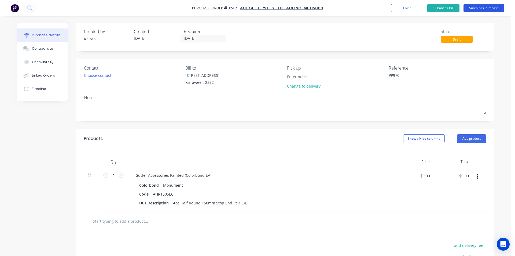
click at [467, 9] on button "Submit as Purchase" at bounding box center [483, 8] width 41 height 9
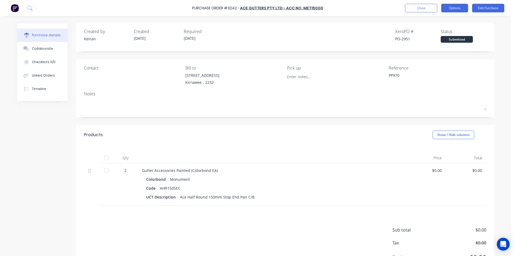
click at [460, 8] on button "Options" at bounding box center [454, 8] width 27 height 9
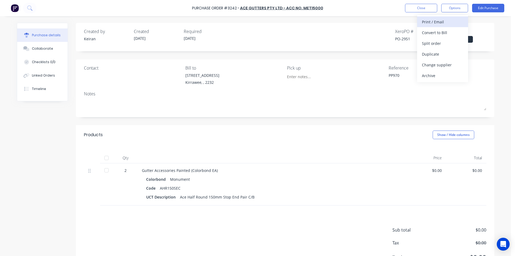
click at [450, 23] on div "Print / Email" at bounding box center [442, 22] width 41 height 8
click at [449, 44] on div "Without pricing" at bounding box center [442, 43] width 41 height 8
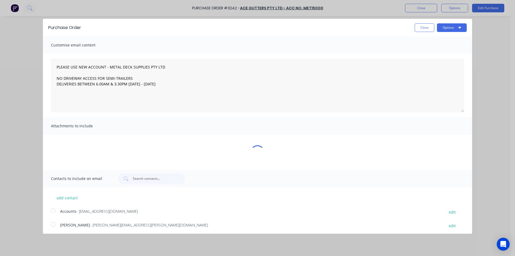
type textarea "x"
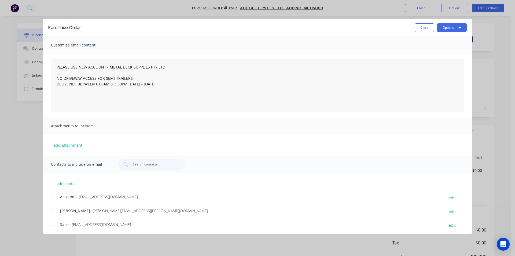
click at [55, 225] on div at bounding box center [53, 223] width 11 height 11
type textarea "PLEASE USE NEW ACCOUNT - METAL DECK SUPPLIES PTY LTD NO DRIVEWAY ACCESS FOR SEM…"
click at [458, 26] on icon "button" at bounding box center [459, 27] width 3 height 4
click at [442, 51] on div "Email" at bounding box center [440, 52] width 41 height 8
type textarea "x"
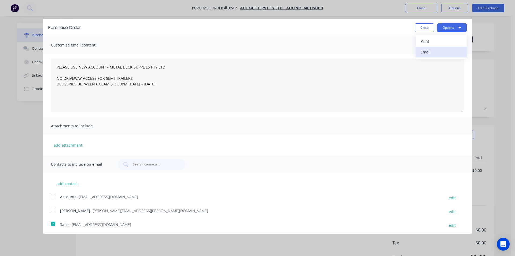
type textarea "PLEASE USE NEW ACCOUNT - METAL DECK SUPPLIES PTY LTD NO DRIVEWAY ACCESS FOR SEM…"
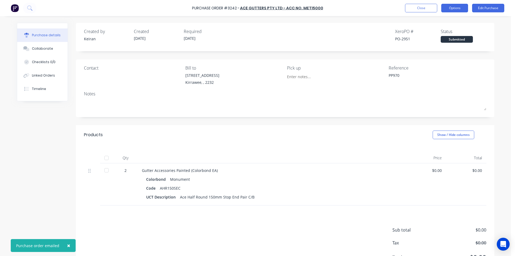
drag, startPoint x: 448, startPoint y: 6, endPoint x: 448, endPoint y: 11, distance: 5.4
click at [448, 8] on button "Options" at bounding box center [454, 8] width 27 height 9
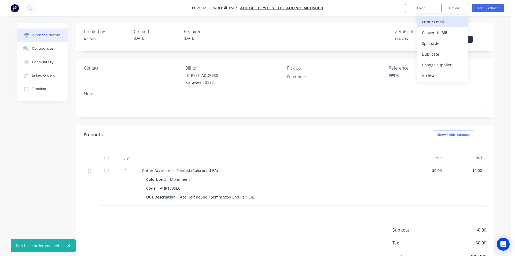
click at [444, 22] on div "Print / Email" at bounding box center [442, 22] width 41 height 8
click at [445, 43] on div "Without pricing" at bounding box center [442, 43] width 41 height 8
type textarea "x"
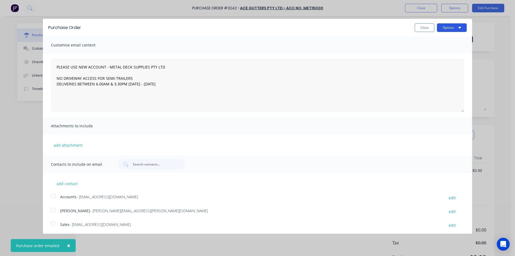
click at [445, 31] on button "Options" at bounding box center [452, 27] width 30 height 9
click at [438, 39] on div "Print" at bounding box center [440, 41] width 41 height 8
type textarea "PLEASE USE NEW ACCOUNT - METAL DECK SUPPLIES PTY LTD NO DRIVEWAY ACCESS FOR SEM…"
type textarea "x"
type textarea "PLEASE USE NEW ACCOUNT - METAL DECK SUPPLIES PTY LTD NO DRIVEWAY ACCESS FOR SEM…"
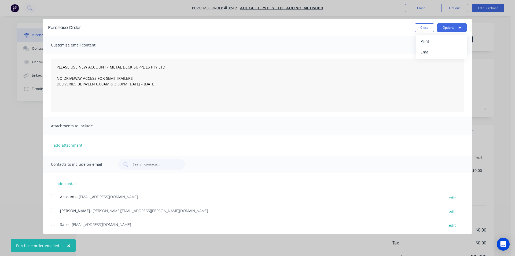
type textarea "x"
type textarea "PLEASE USE NEW ACCOUNT - METAL DECK SUPPLIES PTY LTD NO DRIVEWAY ACCESS FOR SEM…"
type textarea "x"
type textarea "PLEASE USE NEW ACCOUNT - METAL DECK SUPPLIES PTY LTD NO DRIVEWAY ACCESS FOR SEM…"
type textarea "x"
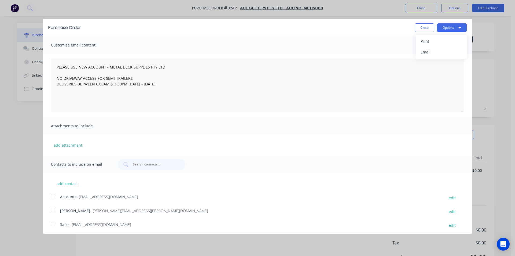
type textarea "PLEASE USE NEW ACCOUNT - METAL DECK SUPPLIES PTY LTD NO DRIVEWAY ACCESS FOR SEM…"
type textarea "x"
type textarea "PLEASE USE NEW ACCOUNT - METAL DECK SUPPLIES PTY LTD NO DRIVEWAY ACCESS FOR SEM…"
click at [419, 28] on button "Close" at bounding box center [425, 27] width 20 height 9
type textarea "x"
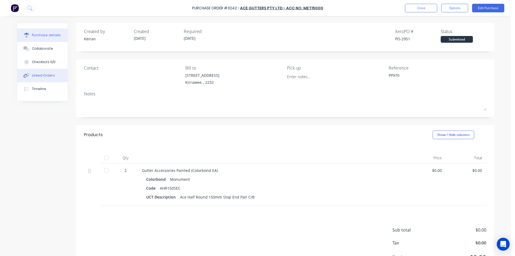
click at [40, 74] on div "Linked Orders" at bounding box center [43, 75] width 23 height 5
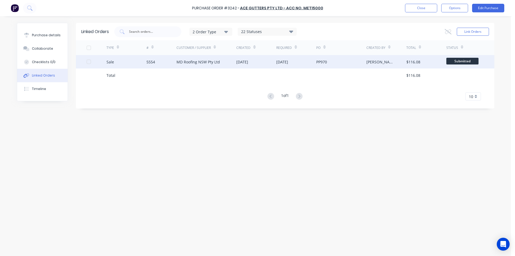
click at [287, 64] on div "[DATE]" at bounding box center [282, 62] width 12 height 6
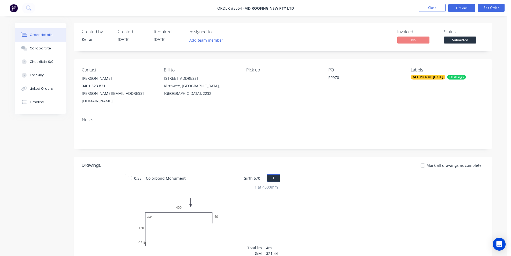
click at [456, 8] on button "Options" at bounding box center [461, 8] width 27 height 9
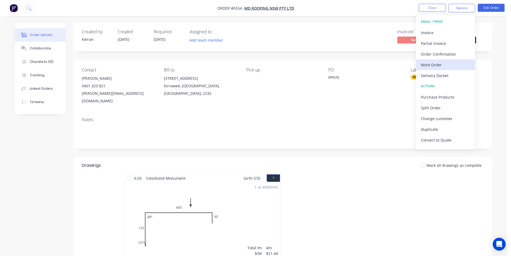
click at [444, 65] on div "Work Order" at bounding box center [445, 65] width 49 height 8
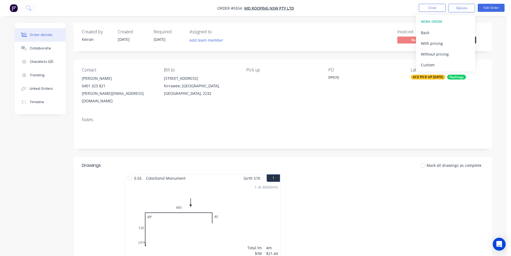
click at [444, 65] on div "Custom" at bounding box center [445, 65] width 49 height 8
click at [441, 57] on div "Without pricing" at bounding box center [445, 54] width 49 height 8
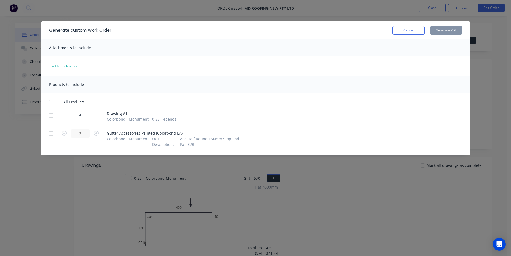
drag, startPoint x: 52, startPoint y: 114, endPoint x: 111, endPoint y: 104, distance: 59.7
click at [52, 114] on div at bounding box center [51, 115] width 11 height 11
click at [435, 32] on button "Generate PDF" at bounding box center [446, 30] width 32 height 9
click at [412, 32] on button "Cancel" at bounding box center [408, 30] width 32 height 9
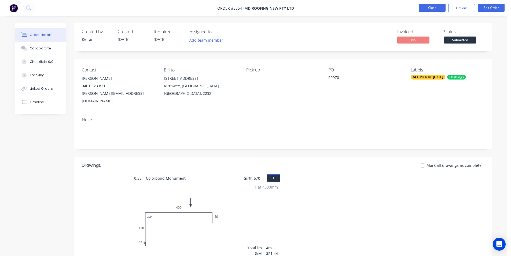
click at [433, 10] on button "Close" at bounding box center [432, 8] width 27 height 8
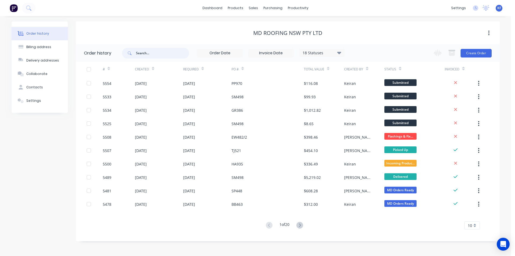
click at [146, 52] on input "text" at bounding box center [162, 53] width 53 height 11
type input "pp897"
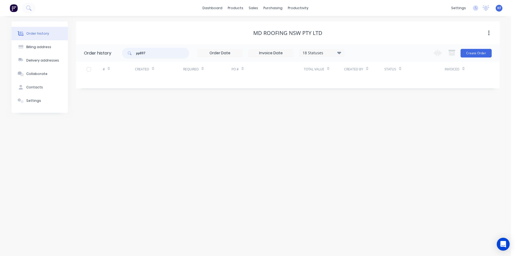
click at [152, 53] on input "pp897" at bounding box center [162, 53] width 53 height 11
type input "pp817"
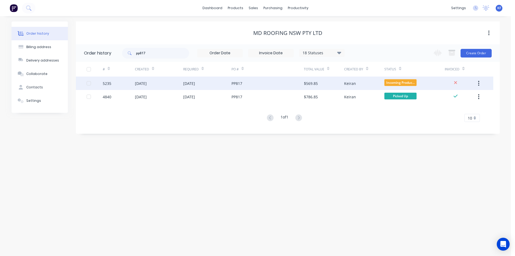
click at [251, 85] on div "PP817" at bounding box center [267, 82] width 72 height 13
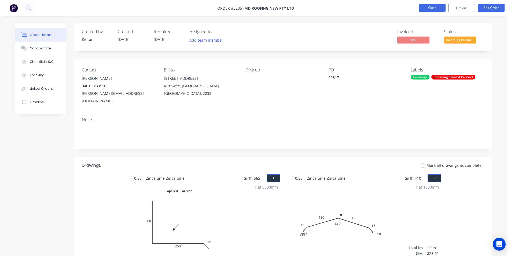
click at [437, 9] on button "Close" at bounding box center [432, 8] width 27 height 8
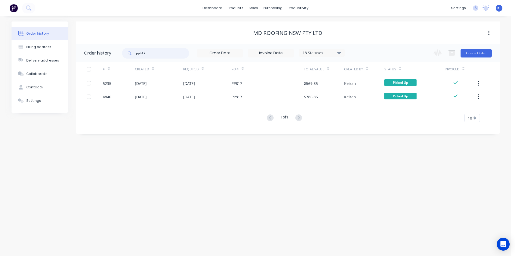
drag, startPoint x: 128, startPoint y: 48, endPoint x: 108, endPoint y: 46, distance: 20.3
click at [108, 46] on header "Order history pp817 18 Statuses Invoice Status Invoiced Not Invoiced Partial Or…" at bounding box center [288, 52] width 424 height 17
type input "fa493"
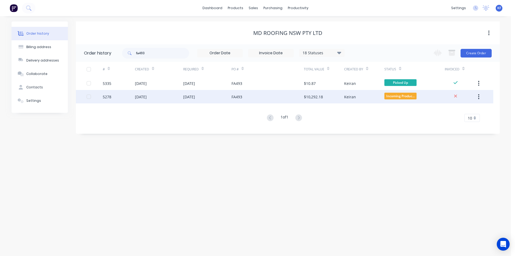
click at [263, 100] on div "FA493" at bounding box center [267, 96] width 72 height 13
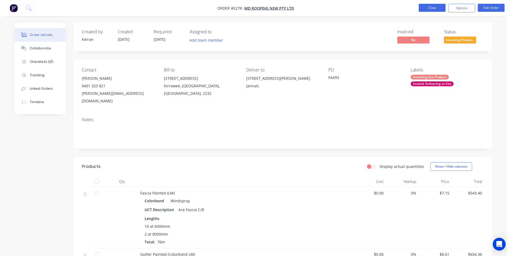
click at [423, 9] on button "Close" at bounding box center [432, 8] width 27 height 8
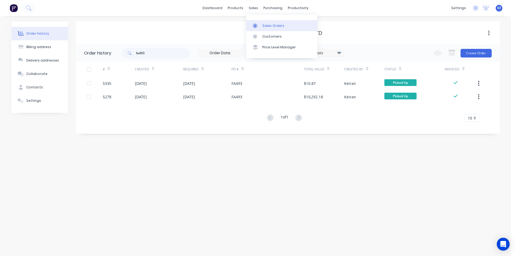
click at [263, 23] on div "Sales Orders" at bounding box center [273, 25] width 22 height 5
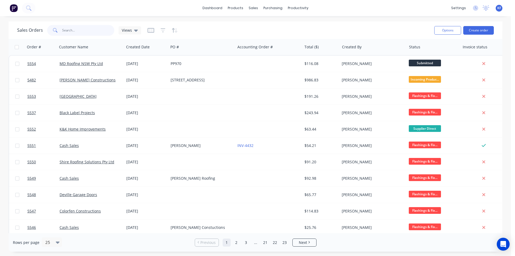
click at [93, 28] on input "text" at bounding box center [88, 30] width 52 height 11
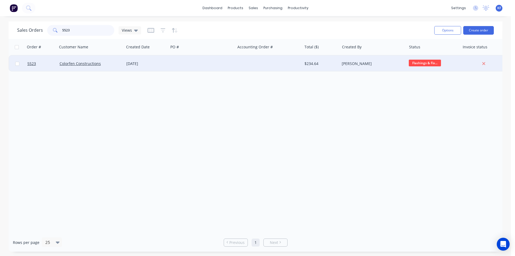
type input "5523"
click at [261, 62] on div at bounding box center [268, 64] width 67 height 16
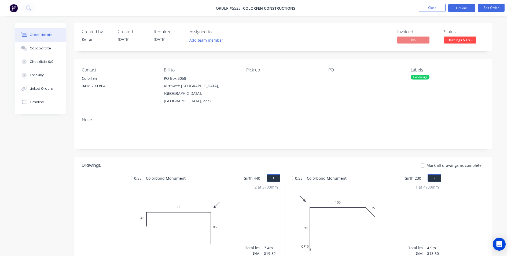
click at [467, 6] on button "Options" at bounding box center [461, 8] width 27 height 9
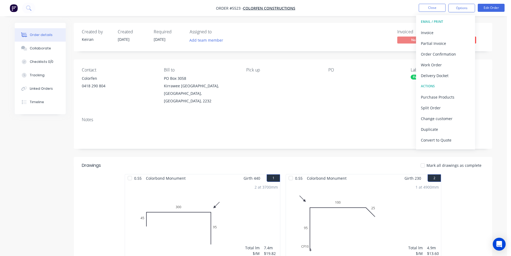
click at [441, 34] on div "Invoice" at bounding box center [445, 33] width 49 height 8
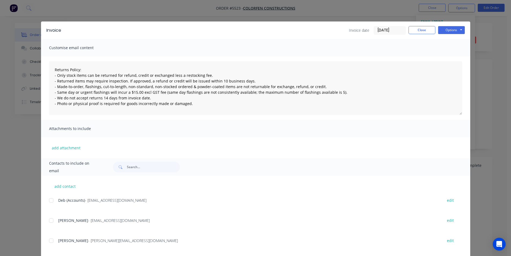
click at [47, 201] on div at bounding box center [51, 200] width 11 height 11
click at [454, 31] on button "Options" at bounding box center [451, 30] width 27 height 8
click at [454, 54] on button "Email" at bounding box center [455, 57] width 34 height 9
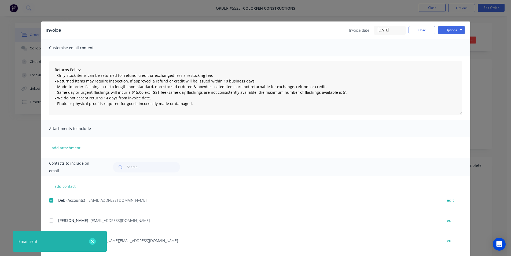
click at [93, 241] on icon "button" at bounding box center [92, 240] width 3 height 3
type textarea "Returns Policy: - Only stock items can be returned for refund, credit or exchan…"
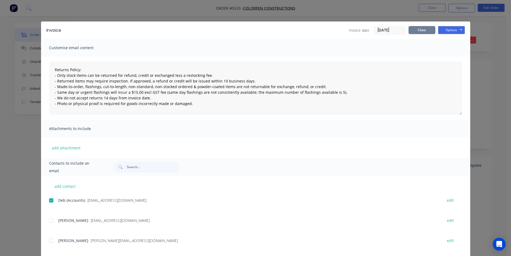
click at [420, 27] on button "Close" at bounding box center [421, 30] width 27 height 8
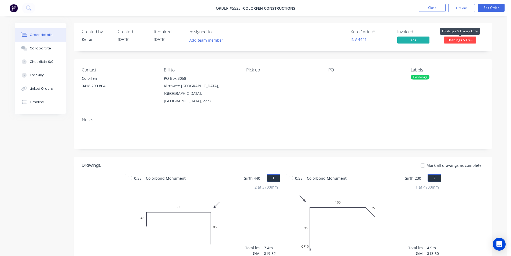
click at [452, 39] on span "Flashings & Fix..." at bounding box center [460, 39] width 32 height 7
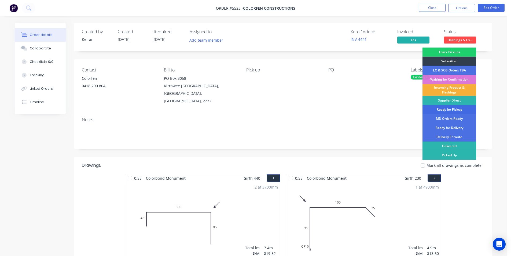
click at [453, 110] on div "Ready for Pickup" at bounding box center [449, 109] width 54 height 9
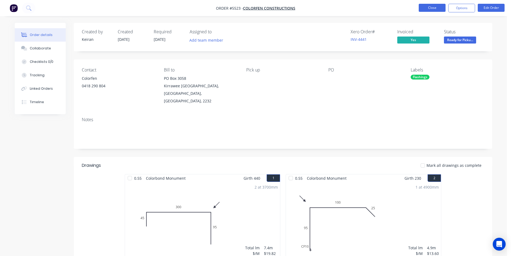
click at [434, 9] on button "Close" at bounding box center [432, 8] width 27 height 8
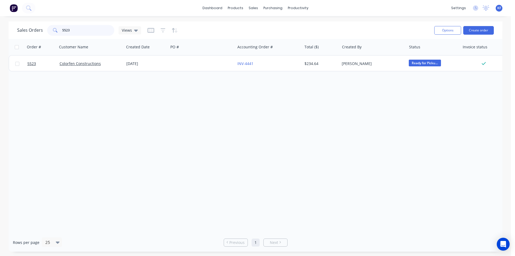
drag, startPoint x: 98, startPoint y: 28, endPoint x: 10, endPoint y: 27, distance: 88.5
click at [17, 29] on div "Sales Orders 5523 Views Options Create order" at bounding box center [256, 29] width 494 height 17
type input "5515"
click at [270, 67] on div at bounding box center [268, 64] width 67 height 16
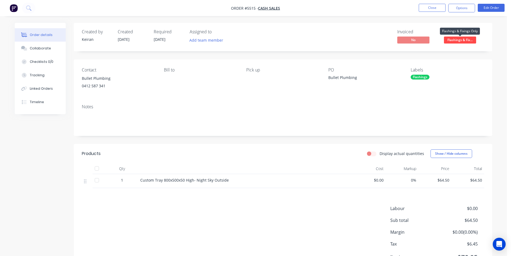
click at [458, 40] on span "Flashings & Fix..." at bounding box center [460, 39] width 32 height 7
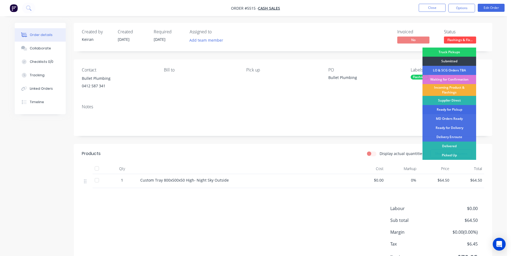
click at [451, 109] on div "Ready for Pickup" at bounding box center [449, 109] width 54 height 9
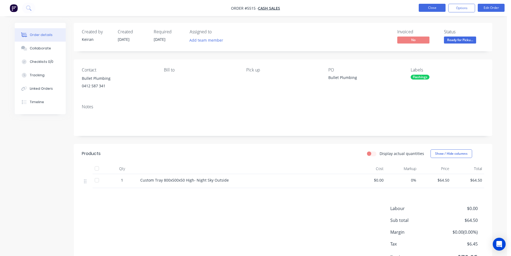
click at [419, 9] on button "Close" at bounding box center [432, 8] width 27 height 8
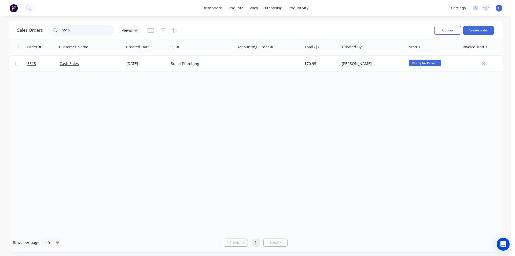
drag, startPoint x: 70, startPoint y: 31, endPoint x: 26, endPoint y: 27, distance: 44.7
click at [26, 28] on div "Sales Orders 5515 Views" at bounding box center [79, 30] width 124 height 11
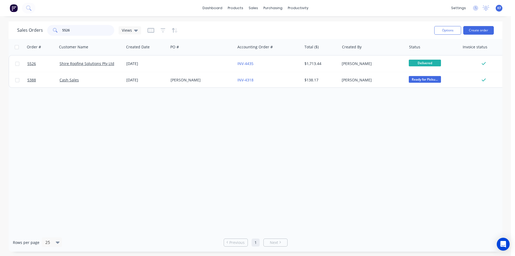
drag, startPoint x: 77, startPoint y: 31, endPoint x: 26, endPoint y: 21, distance: 51.9
click at [50, 23] on div "Sales Orders 5526 Views Options Create order" at bounding box center [256, 29] width 494 height 17
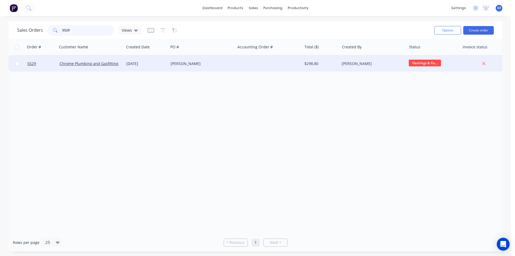
type input "5529"
click at [254, 61] on div at bounding box center [268, 64] width 67 height 16
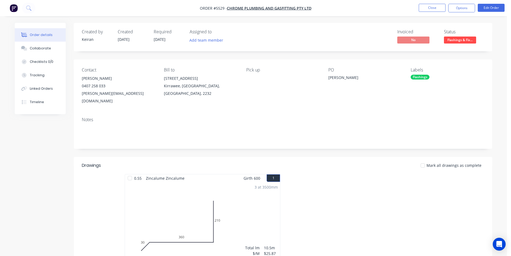
click at [455, 41] on span "Flashings & Fix..." at bounding box center [460, 39] width 32 height 7
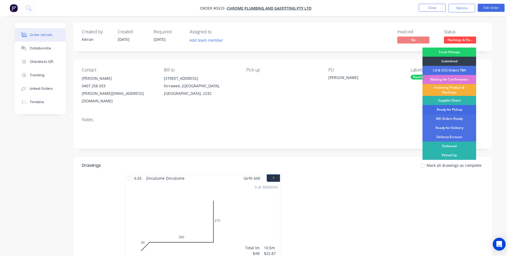
click at [452, 108] on div "Ready for Pickup" at bounding box center [449, 109] width 54 height 9
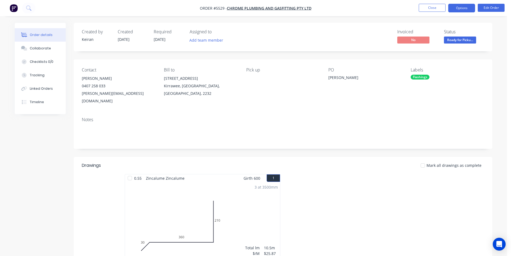
click at [457, 11] on button "Options" at bounding box center [461, 8] width 27 height 9
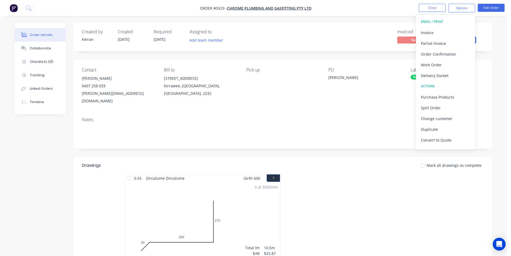
click at [440, 31] on div "Invoice" at bounding box center [445, 33] width 49 height 8
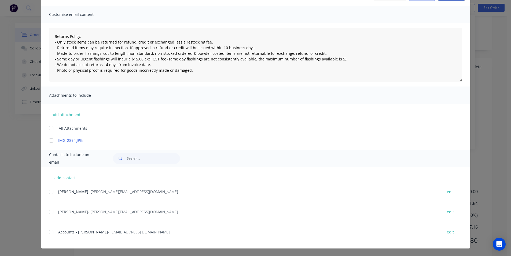
scroll to position [102, 0]
click at [51, 235] on div at bounding box center [51, 231] width 11 height 11
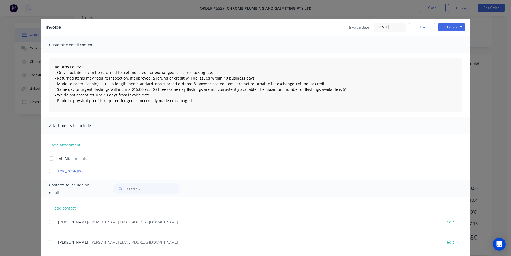
scroll to position [0, 0]
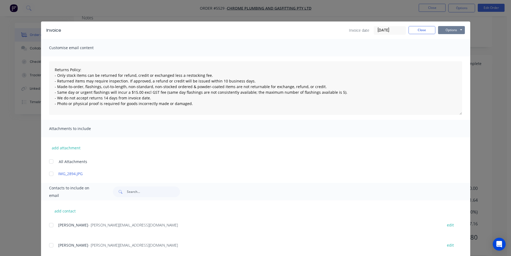
click at [446, 33] on button "Options" at bounding box center [451, 30] width 27 height 8
click at [447, 56] on button "Email" at bounding box center [455, 57] width 34 height 9
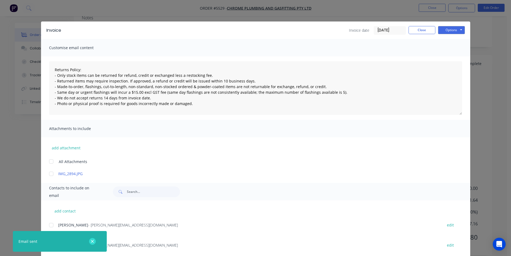
click at [94, 240] on icon "button" at bounding box center [92, 240] width 3 height 3
type textarea "Returns Policy: - Only stock items can be returned for refund, credit or exchan…"
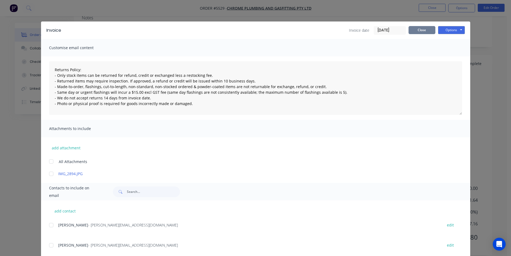
click at [411, 32] on button "Close" at bounding box center [421, 30] width 27 height 8
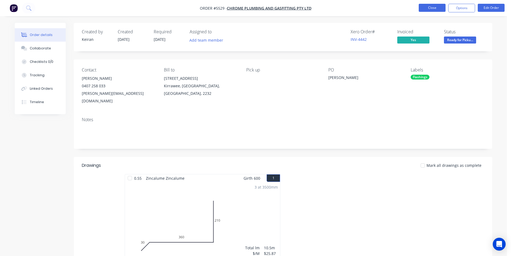
click at [428, 4] on button "Close" at bounding box center [432, 8] width 27 height 8
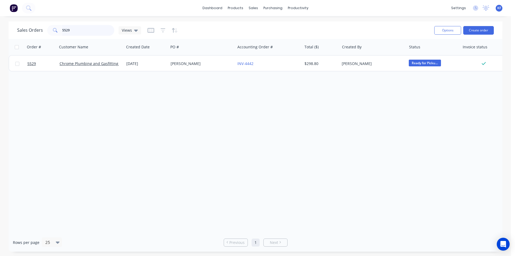
drag, startPoint x: 82, startPoint y: 29, endPoint x: 0, endPoint y: 23, distance: 82.5
click at [4, 26] on div "Sales Orders 5529 Views Options Create order Order # Customer Name Created Date…" at bounding box center [255, 136] width 511 height 230
click at [268, 29] on link "Sales Orders" at bounding box center [281, 25] width 71 height 11
drag, startPoint x: 59, startPoint y: 31, endPoint x: 34, endPoint y: 26, distance: 25.7
click at [34, 26] on div "Sales Orders 5521 Views" at bounding box center [223, 30] width 413 height 13
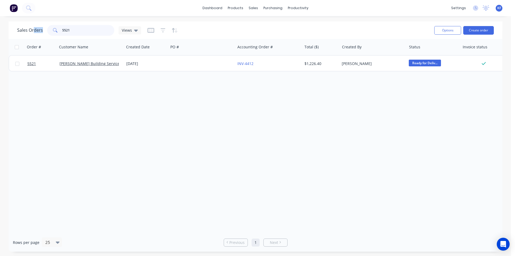
click at [83, 33] on input "5521" at bounding box center [88, 30] width 52 height 11
drag, startPoint x: 63, startPoint y: 29, endPoint x: 49, endPoint y: 26, distance: 14.3
click at [51, 26] on div "5521" at bounding box center [80, 30] width 67 height 11
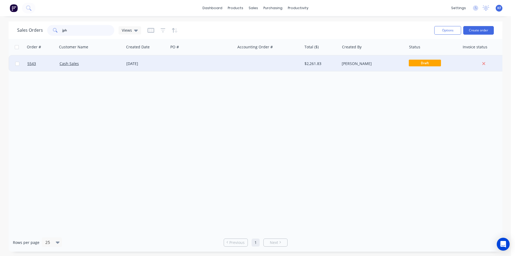
type input "jph"
click at [182, 68] on div at bounding box center [201, 64] width 67 height 16
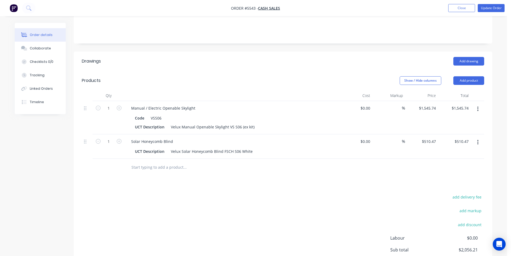
scroll to position [107, 0]
click at [482, 56] on button "Add drawing" at bounding box center [468, 60] width 31 height 9
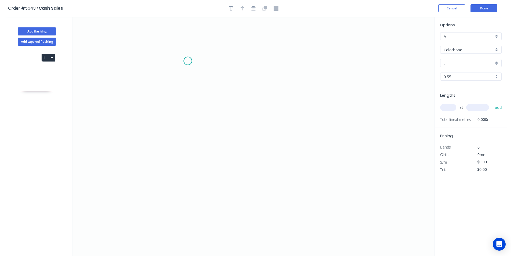
click at [188, 61] on icon "0" at bounding box center [253, 136] width 362 height 239
click at [186, 134] on icon "0" at bounding box center [253, 136] width 362 height 239
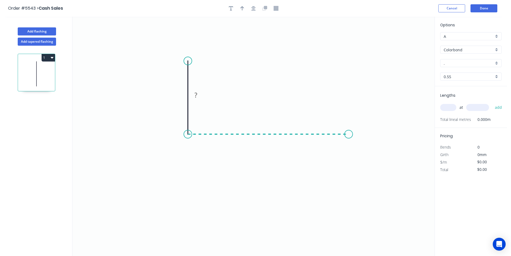
click at [349, 134] on icon "0 ?" at bounding box center [253, 136] width 362 height 239
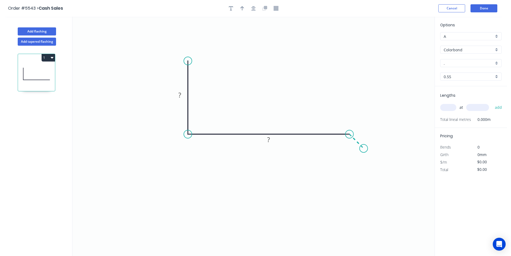
click at [364, 149] on icon "0 ? ?" at bounding box center [253, 136] width 362 height 239
click at [180, 97] on tspan "?" at bounding box center [179, 94] width 3 height 9
click at [497, 37] on div "A" at bounding box center [470, 36] width 61 height 8
type input "$14.87"
click at [483, 54] on div "B" at bounding box center [470, 55] width 61 height 9
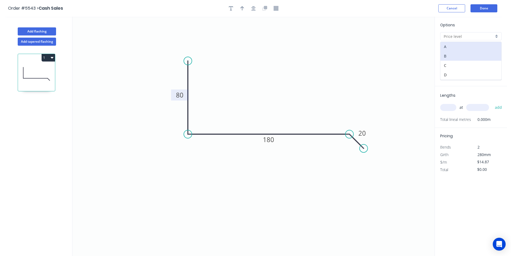
type input "B"
type input "$13.72"
click at [488, 53] on div "Colorbond" at bounding box center [470, 50] width 61 height 8
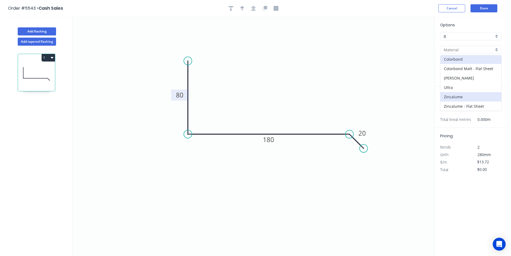
scroll to position [1, 0]
click at [458, 84] on div "Ultra" at bounding box center [470, 86] width 61 height 9
type input "Ultra"
type input "Dune"
type input "$18.96"
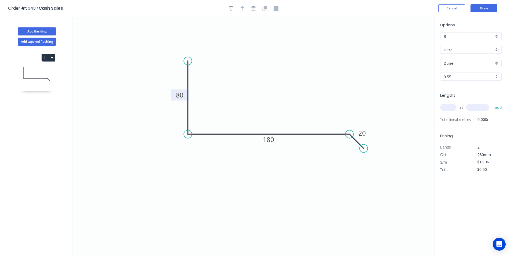
click at [497, 59] on div "Dune" at bounding box center [470, 63] width 61 height 8
click at [460, 105] on div "Surfmist" at bounding box center [470, 101] width 61 height 9
type input "Surfmist"
click at [454, 108] on input "text" at bounding box center [448, 107] width 16 height 7
type input "3"
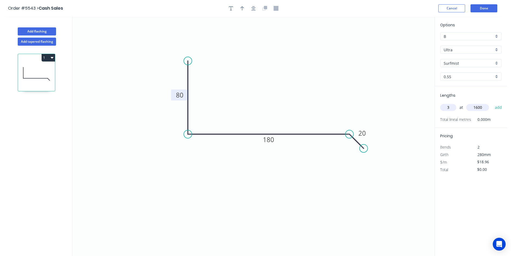
type input "1600"
click at [492, 103] on button "add" at bounding box center [498, 107] width 13 height 9
click at [244, 9] on button "button" at bounding box center [242, 8] width 8 height 8
drag, startPoint x: 383, startPoint y: 74, endPoint x: 265, endPoint y: 108, distance: 122.8
click at [276, 108] on icon at bounding box center [278, 101] width 5 height 17
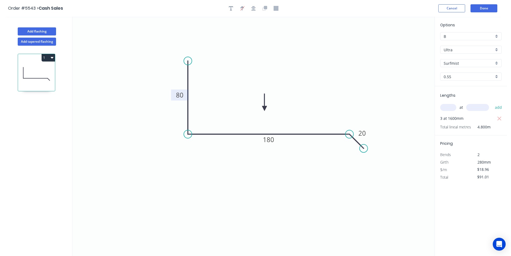
click at [53, 57] on icon "button" at bounding box center [52, 58] width 3 height 2
click at [42, 72] on div "Duplicate" at bounding box center [29, 71] width 41 height 8
type input "$0.00"
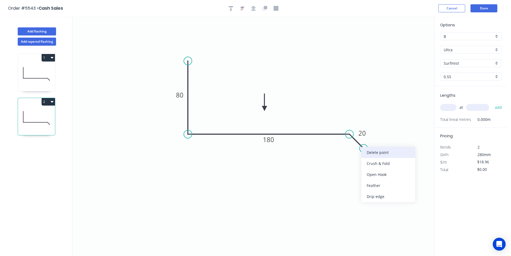
click at [387, 156] on div "Delete point" at bounding box center [388, 152] width 54 height 11
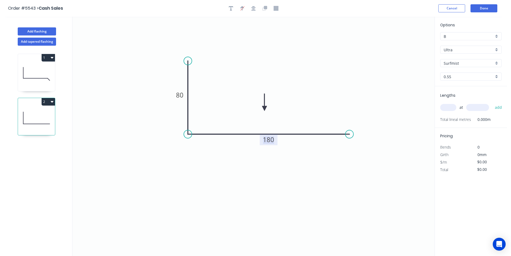
click at [273, 137] on tspan "180" at bounding box center [268, 139] width 11 height 9
click at [452, 109] on input "text" at bounding box center [448, 107] width 16 height 7
type input "$18.33"
type input "1"
type input "1600"
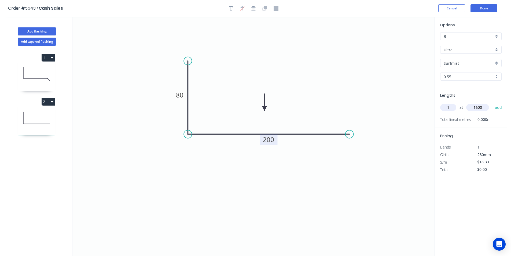
click at [492, 103] on button "add" at bounding box center [498, 107] width 13 height 9
type input "$29.33"
click at [56, 32] on div "Add flashing" at bounding box center [37, 27] width 71 height 16
click at [51, 32] on button "Add flashing" at bounding box center [37, 31] width 38 height 8
type input "A"
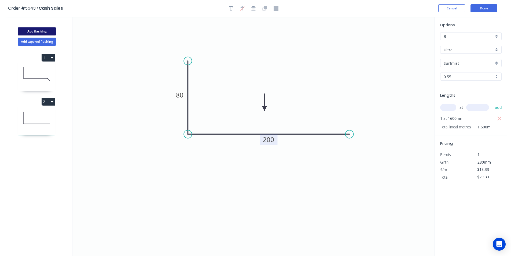
type input "$0.00"
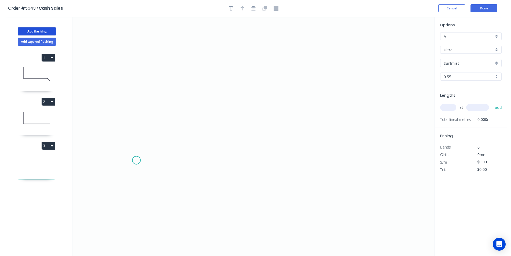
click at [136, 160] on icon "0" at bounding box center [253, 136] width 362 height 239
click at [152, 145] on icon "0" at bounding box center [253, 136] width 362 height 239
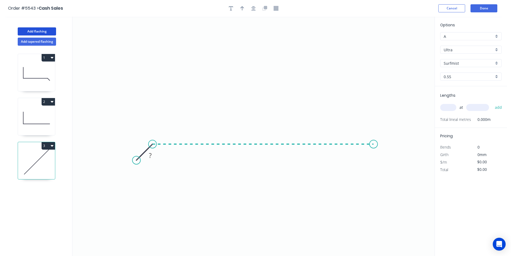
click at [374, 154] on icon "0 ?" at bounding box center [253, 136] width 362 height 239
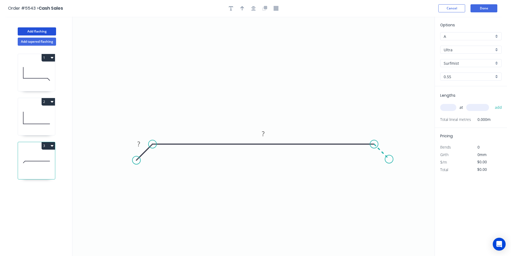
click at [389, 158] on icon "0 ? ?" at bounding box center [253, 136] width 362 height 239
click at [389, 158] on circle at bounding box center [389, 158] width 8 height 8
click at [137, 146] on rect at bounding box center [138, 144] width 11 height 8
click at [492, 38] on input "A" at bounding box center [469, 37] width 50 height 6
type input "$63.25"
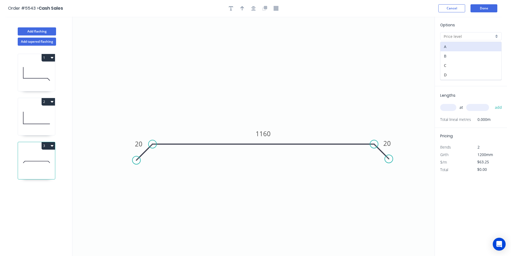
click at [482, 52] on div "B" at bounding box center [470, 55] width 61 height 9
type input "B"
type input "$58.39"
click at [448, 106] on input "text" at bounding box center [448, 107] width 16 height 7
type input "1"
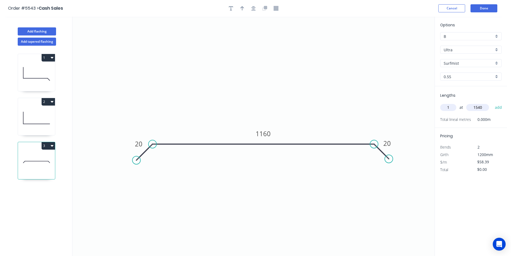
type input "1540"
click at [492, 103] on button "add" at bounding box center [498, 107] width 13 height 9
type input "$89.92"
click at [266, 134] on tspan "1160" at bounding box center [263, 133] width 15 height 9
type input "$0.00"
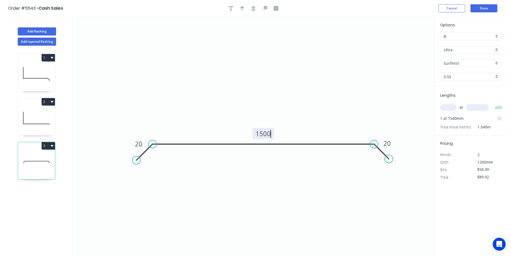
type input "$0.00"
click at [480, 169] on input "$0.00" at bounding box center [486, 169] width 18 height 8
click at [501, 121] on icon "button" at bounding box center [499, 118] width 5 height 6
click at [453, 108] on input "text" at bounding box center [448, 107] width 16 height 7
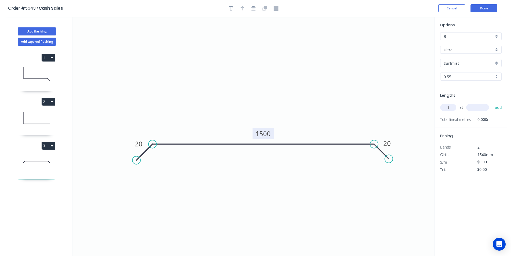
type input "1"
type input "1200"
click at [483, 165] on input "$0.00" at bounding box center [486, 162] width 18 height 8
type input "$60"
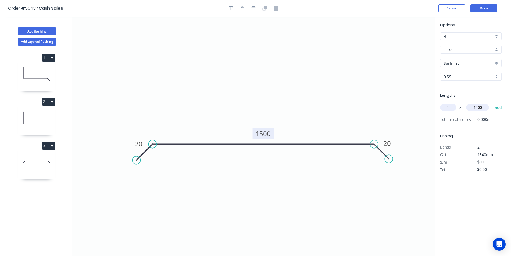
click at [488, 156] on span "1540mm" at bounding box center [485, 154] width 16 height 5
click at [488, 161] on input "$60" at bounding box center [486, 162] width 18 height 8
click at [497, 109] on button "add" at bounding box center [498, 107] width 13 height 9
click at [484, 170] on input "$0.00" at bounding box center [486, 169] width 18 height 8
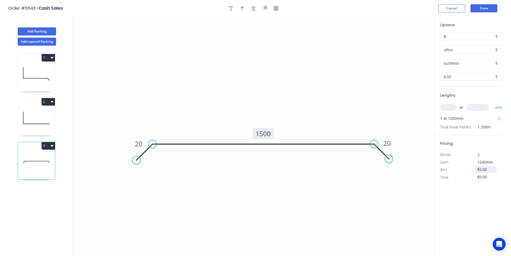
click at [485, 171] on input "$0.00" at bounding box center [486, 169] width 18 height 8
click at [496, 176] on div "$0.00" at bounding box center [485, 176] width 21 height 7
click at [499, 177] on icon "button" at bounding box center [499, 177] width 5 height 6
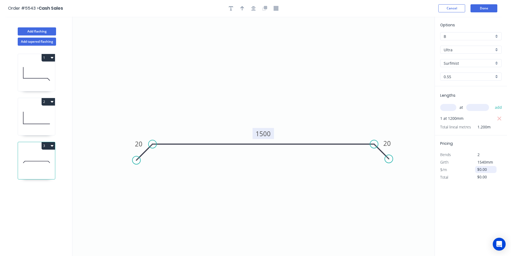
click at [485, 170] on input "$0.00" at bounding box center [486, 169] width 18 height 8
click at [485, 170] on input "$65.23" at bounding box center [486, 169] width 18 height 8
click at [489, 172] on input "$65.23" at bounding box center [486, 169] width 18 height 8
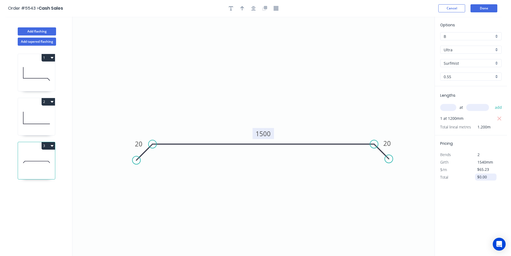
drag, startPoint x: 480, startPoint y: 184, endPoint x: 486, endPoint y: 177, distance: 8.9
click at [481, 184] on div "Options B B Ultra Ultra Surfmist Surfmist 0.55 0.55 Lengths at add 1 at 1200mm …" at bounding box center [470, 136] width 72 height 239
click at [487, 176] on input "$0.00" at bounding box center [486, 177] width 18 height 8
click at [489, 172] on input "$0.00" at bounding box center [486, 169] width 18 height 8
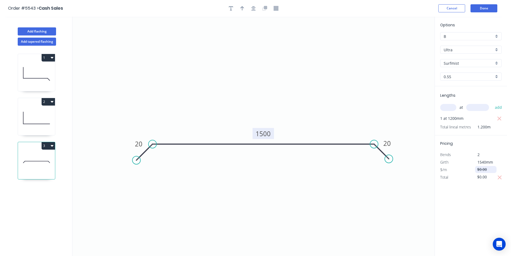
click at [489, 172] on input "$0.00" at bounding box center [486, 169] width 18 height 8
click at [495, 171] on input "$65.00" at bounding box center [486, 169] width 18 height 8
click at [500, 172] on div "$/m $0.00" at bounding box center [470, 170] width 69 height 8
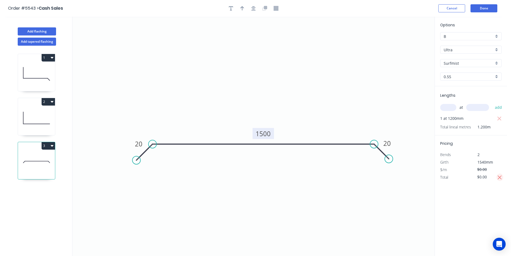
click at [501, 177] on icon "button" at bounding box center [499, 177] width 5 height 6
click at [485, 169] on input "$0.00" at bounding box center [486, 169] width 18 height 8
click at [478, 169] on input "$65.93" at bounding box center [486, 169] width 18 height 8
drag, startPoint x: 499, startPoint y: 175, endPoint x: 495, endPoint y: 175, distance: 4.1
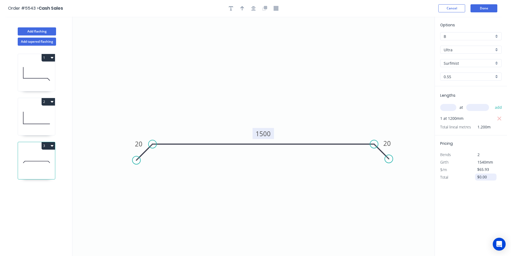
click at [498, 175] on div "$0.00" at bounding box center [485, 177] width 29 height 8
click at [489, 174] on input "$0.00" at bounding box center [486, 177] width 18 height 8
type input "$0.00"
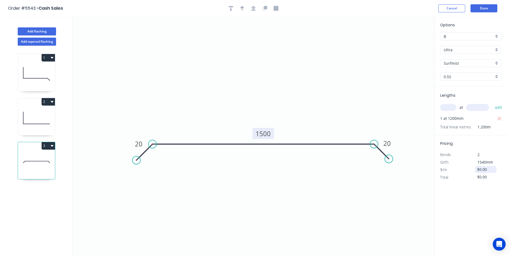
click at [488, 169] on input "$0.00" at bounding box center [486, 169] width 18 height 8
click at [487, 169] on input "$0.00" at bounding box center [486, 169] width 18 height 8
click at [499, 177] on icon "button" at bounding box center [500, 177] width 4 height 4
click at [487, 175] on input "$0.00" at bounding box center [486, 177] width 18 height 8
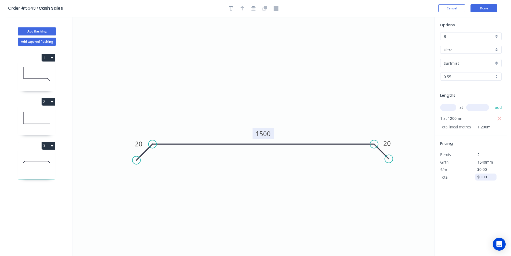
click at [487, 175] on input "$0.00" at bounding box center [486, 177] width 18 height 8
type input "$89.93"
click at [239, 9] on button "button" at bounding box center [242, 8] width 8 height 8
drag, startPoint x: 406, startPoint y: 43, endPoint x: 291, endPoint y: 115, distance: 135.6
click at [291, 115] on icon at bounding box center [291, 108] width 5 height 17
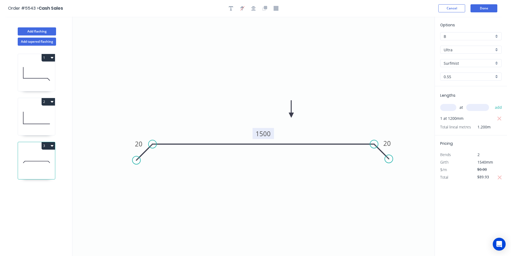
click at [53, 115] on icon at bounding box center [36, 118] width 37 height 34
type input "$18.33"
type input "$29.33"
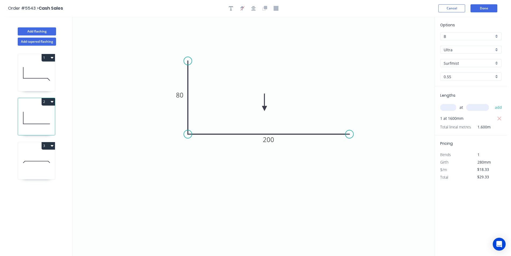
click at [37, 152] on icon at bounding box center [36, 162] width 37 height 34
type input "$0.00"
type input "$89.93"
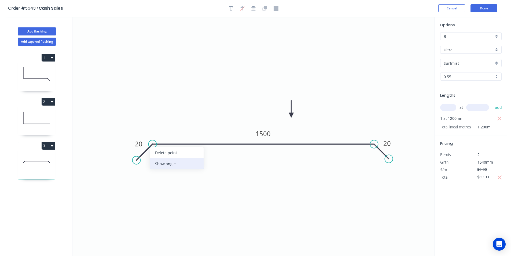
click at [165, 167] on div "Show angle" at bounding box center [177, 163] width 54 height 11
click at [158, 152] on tspan "º" at bounding box center [159, 156] width 2 height 9
click at [375, 160] on div "Show angle" at bounding box center [399, 161] width 54 height 11
click at [371, 157] on tspan "º" at bounding box center [370, 156] width 2 height 9
click at [26, 117] on icon at bounding box center [36, 118] width 37 height 34
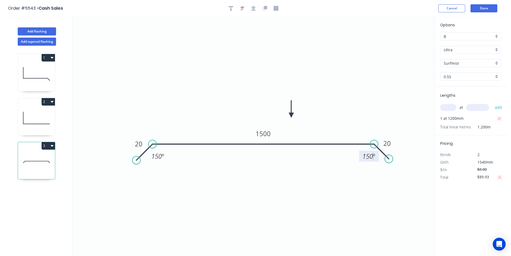
type input "$18.33"
type input "$29.33"
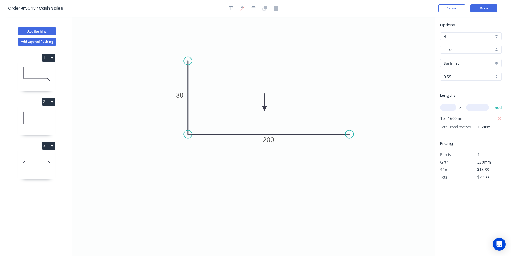
click at [40, 66] on icon at bounding box center [36, 74] width 37 height 34
type input "$18.96"
type input "$91.01"
click at [354, 152] on div "Show angle" at bounding box center [373, 151] width 54 height 11
click at [350, 140] on icon "0 80 180 20 ? º" at bounding box center [253, 136] width 362 height 239
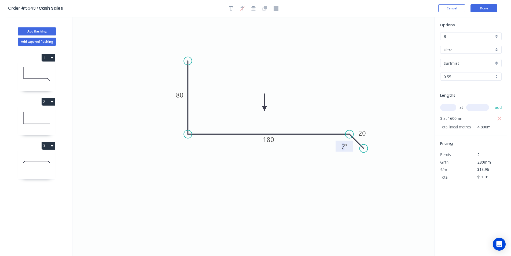
click at [346, 147] on tspan "º" at bounding box center [345, 146] width 2 height 9
click at [327, 199] on icon "0 80 180 20 150 º" at bounding box center [253, 136] width 362 height 239
click at [29, 29] on button "Add flashing" at bounding box center [37, 31] width 38 height 8
type input "A"
type input "$0.00"
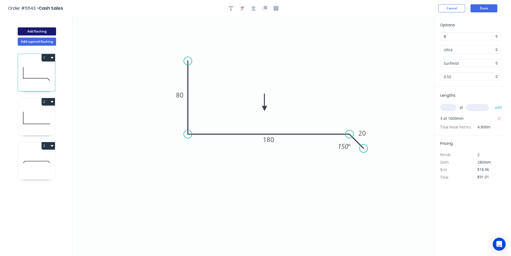
type input "$0.00"
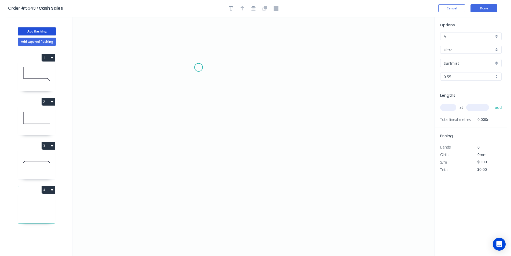
click at [198, 67] on icon "0" at bounding box center [253, 136] width 362 height 239
click at [201, 134] on icon "0" at bounding box center [253, 136] width 362 height 239
click at [246, 136] on icon "0 ?" at bounding box center [253, 136] width 362 height 239
click at [246, 154] on icon "0 ? ?" at bounding box center [253, 136] width 362 height 239
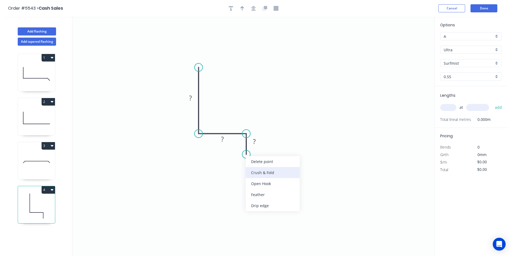
click at [253, 168] on div "Crush & Fold" at bounding box center [273, 172] width 54 height 11
click at [254, 171] on div "Flip bend" at bounding box center [275, 172] width 54 height 11
drag, startPoint x: 267, startPoint y: 147, endPoint x: 257, endPoint y: 176, distance: 30.4
click at [257, 176] on rect at bounding box center [247, 173] width 21 height 11
click at [194, 98] on rect at bounding box center [190, 98] width 11 height 8
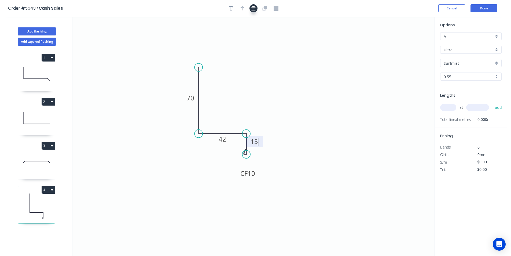
click at [253, 11] on button "button" at bounding box center [253, 8] width 8 height 8
type input "$14.78"
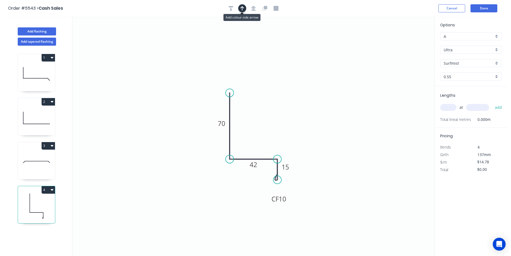
click at [244, 9] on button "button" at bounding box center [242, 8] width 8 height 8
click at [407, 43] on icon at bounding box center [407, 37] width 5 height 17
click at [407, 43] on icon at bounding box center [406, 36] width 5 height 17
click at [407, 43] on icon at bounding box center [411, 39] width 16 height 16
drag, startPoint x: 407, startPoint y: 43, endPoint x: 288, endPoint y: 133, distance: 149.4
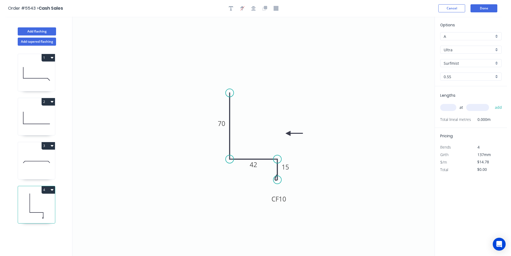
click at [288, 133] on icon at bounding box center [294, 133] width 17 height 5
drag, startPoint x: 289, startPoint y: 132, endPoint x: 274, endPoint y: 135, distance: 15.5
click at [274, 135] on icon at bounding box center [281, 130] width 16 height 16
click at [472, 37] on input "A" at bounding box center [469, 37] width 50 height 6
click at [455, 58] on div "B" at bounding box center [470, 55] width 61 height 9
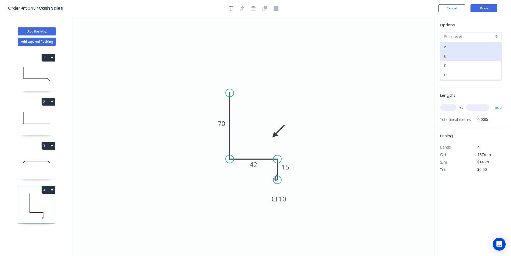
type input "B"
type input "$13.65"
click at [443, 105] on input "text" at bounding box center [448, 107] width 16 height 7
type input "3"
type input "8000"
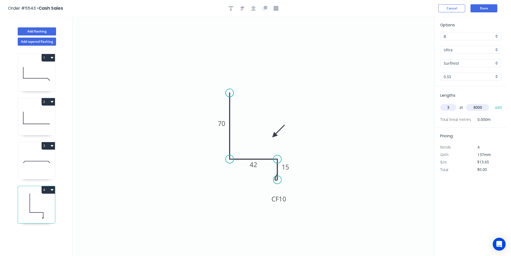
click at [492, 103] on button "add" at bounding box center [498, 107] width 13 height 9
type input "$327.60"
click at [487, 10] on button "Done" at bounding box center [483, 8] width 27 height 8
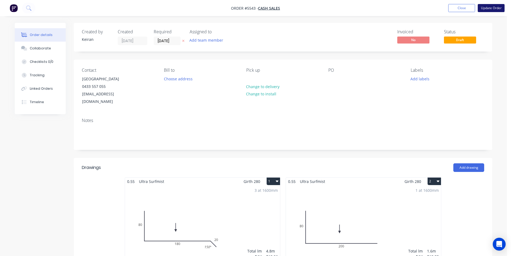
click at [500, 10] on button "Update Order" at bounding box center [491, 8] width 27 height 8
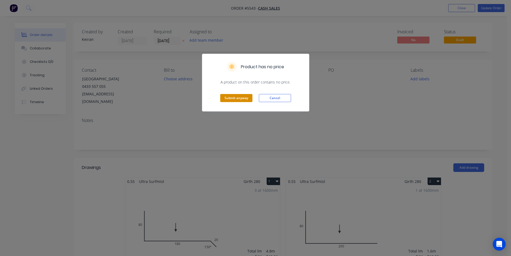
click at [241, 98] on button "Submit anyway" at bounding box center [236, 98] width 32 height 8
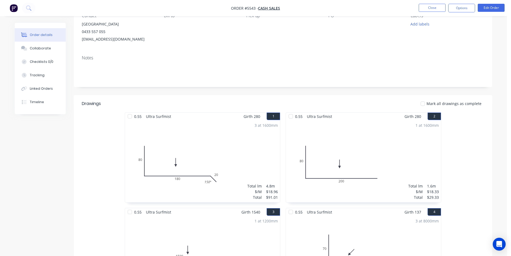
scroll to position [27, 0]
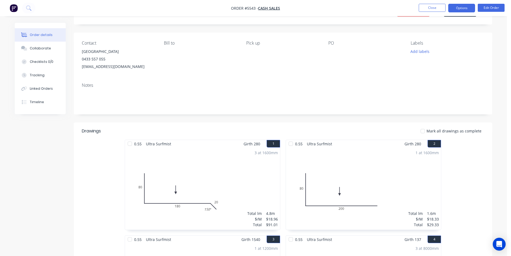
click at [456, 10] on button "Options" at bounding box center [461, 8] width 27 height 9
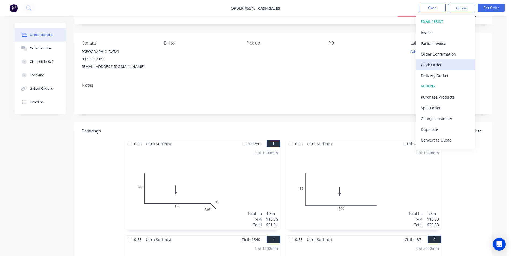
click at [444, 62] on div "Work Order" at bounding box center [445, 65] width 49 height 8
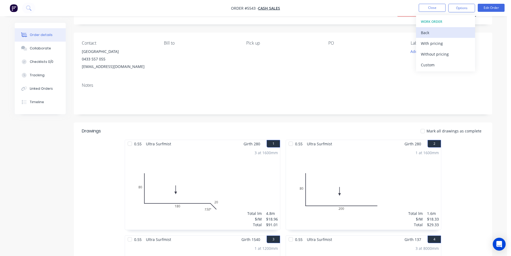
click at [431, 32] on div "Back" at bounding box center [445, 33] width 49 height 8
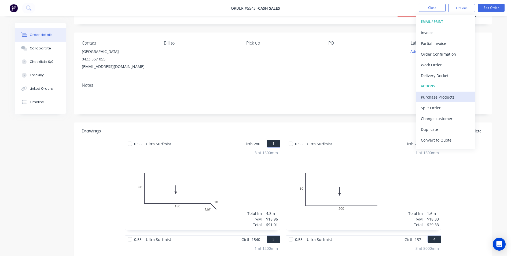
click at [432, 97] on div "Purchase Products" at bounding box center [445, 97] width 49 height 8
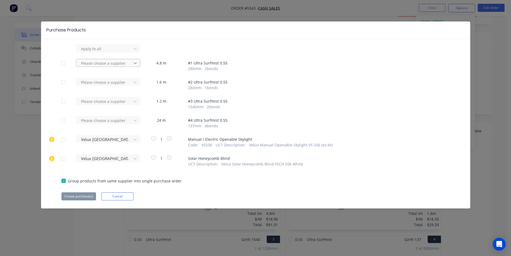
click at [137, 51] on icon at bounding box center [134, 48] width 5 height 5
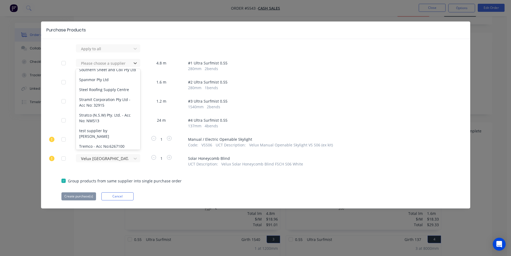
scroll to position [426, 0]
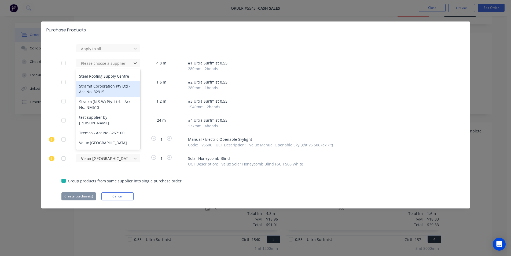
click at [99, 85] on div "Stramit Corporation Pty Ltd - Acc No: 32915" at bounding box center [108, 89] width 64 height 16
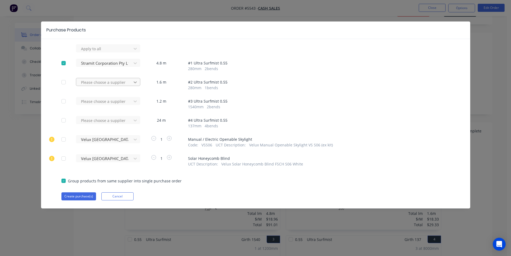
click at [135, 51] on icon at bounding box center [134, 48] width 5 height 5
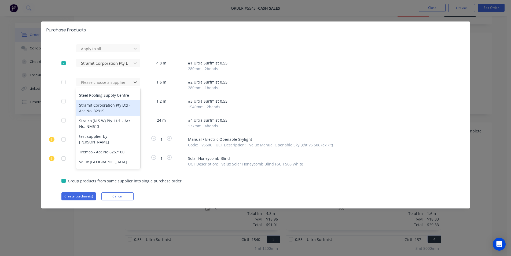
click at [103, 106] on div "Stramit Corporation Pty Ltd - Acc No: 32915" at bounding box center [108, 108] width 64 height 16
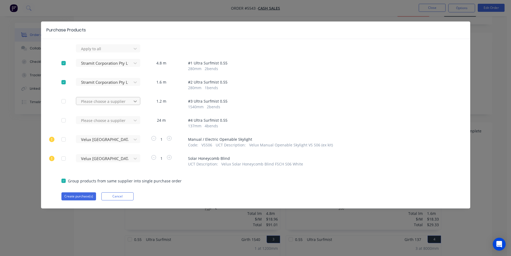
click at [136, 51] on icon at bounding box center [134, 48] width 5 height 5
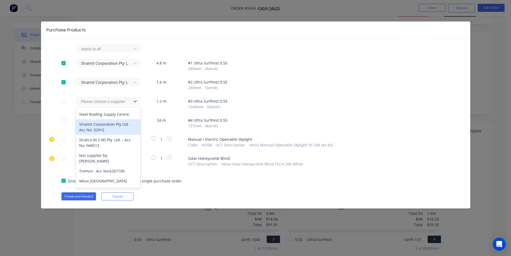
click at [105, 124] on div "Stramit Corporation Pty Ltd - Acc No: 32915" at bounding box center [108, 127] width 64 height 16
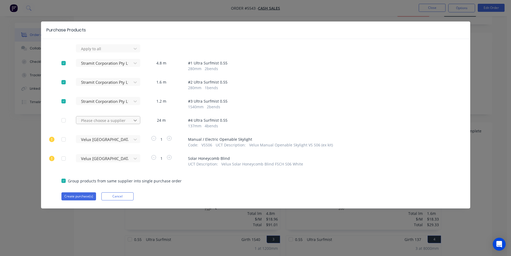
click at [136, 51] on icon at bounding box center [134, 48] width 5 height 5
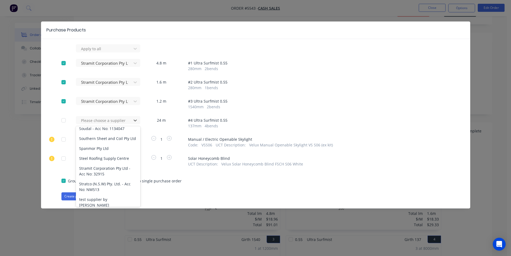
scroll to position [414, 0]
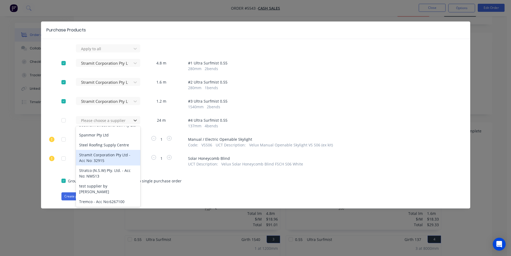
click at [104, 156] on div "Stramit Corporation Pty Ltd - Acc No: 32915" at bounding box center [108, 158] width 64 height 16
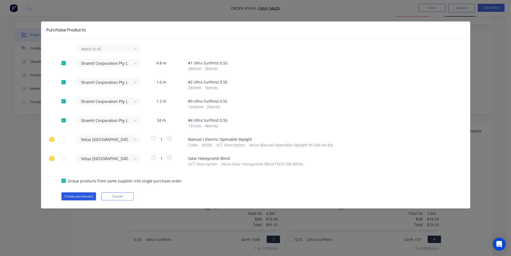
click at [70, 197] on button "Create purchase(s)" at bounding box center [78, 196] width 35 height 8
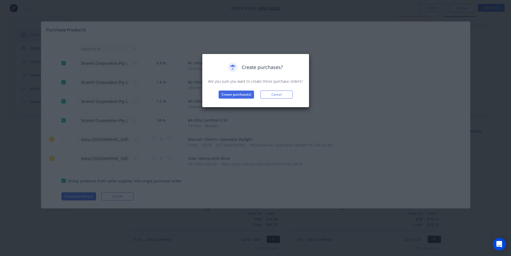
click at [227, 98] on div "Create purchases? Are you sure you want to create these purchase orders? Create…" at bounding box center [255, 81] width 107 height 54
click at [228, 95] on button "Create purchase(s)" at bounding box center [236, 94] width 35 height 8
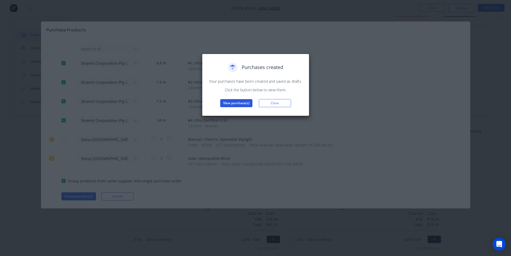
click at [231, 103] on button "View purchase(s)" at bounding box center [236, 103] width 32 height 8
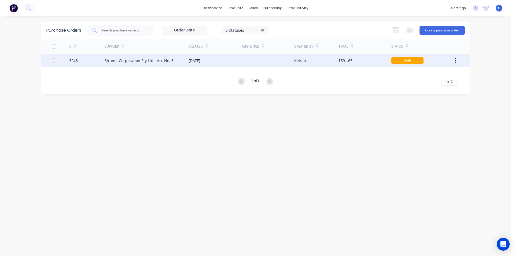
click at [193, 64] on div "[DATE]" at bounding box center [215, 60] width 53 height 13
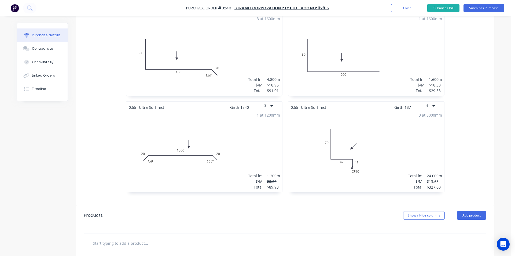
scroll to position [215, 0]
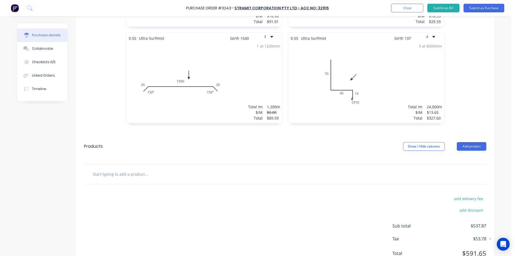
click at [169, 167] on div at bounding box center [285, 174] width 402 height 20
click at [168, 176] on input "text" at bounding box center [146, 173] width 107 height 11
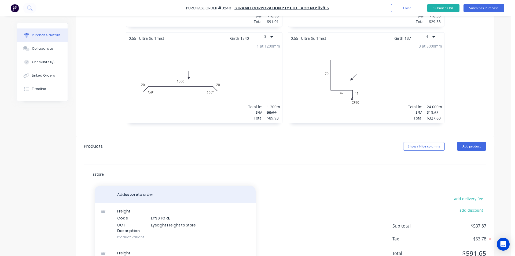
scroll to position [24, 0]
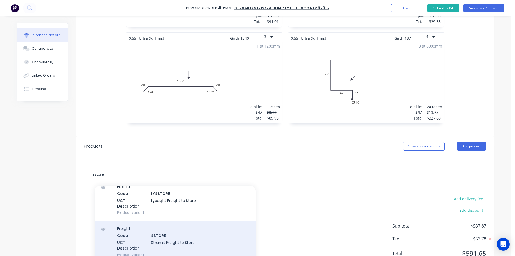
type input "sstore"
click at [208, 235] on div "Freight Code SSTORE UCT Description Stramit Freight to Store Product variant" at bounding box center [175, 241] width 161 height 42
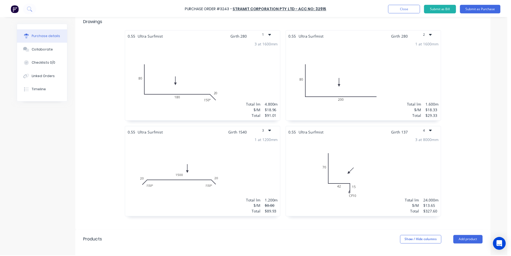
scroll to position [0, 0]
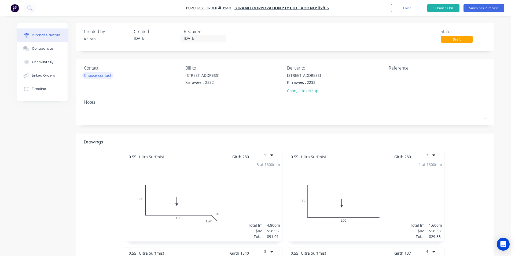
click at [105, 78] on div "Choose contact" at bounding box center [97, 75] width 27 height 6
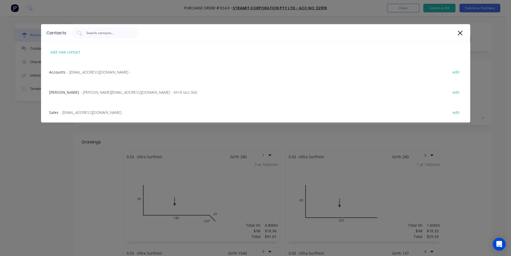
click at [461, 31] on icon at bounding box center [460, 33] width 6 height 8
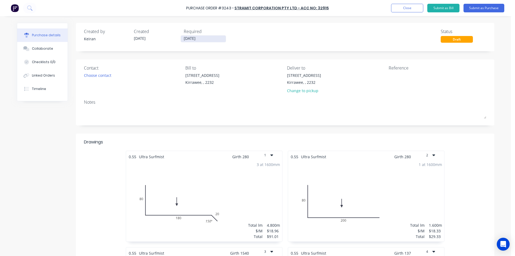
click at [201, 38] on input "[DATE]" at bounding box center [203, 38] width 45 height 7
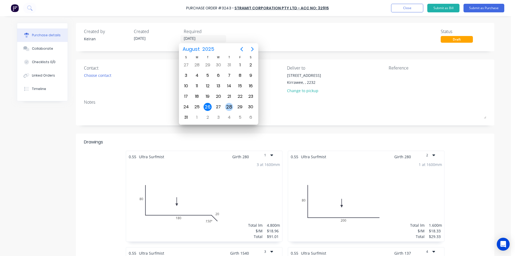
click at [227, 110] on div "28" at bounding box center [229, 107] width 8 height 8
type input "[DATE]"
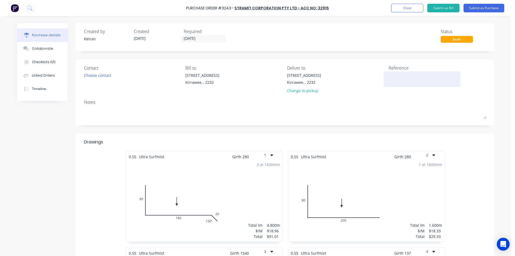
click at [393, 80] on textarea at bounding box center [422, 78] width 67 height 12
type textarea "JPH"
type textarea "x"
type textarea "JPH"
click at [472, 10] on button "Submit as Purchase" at bounding box center [483, 8] width 41 height 9
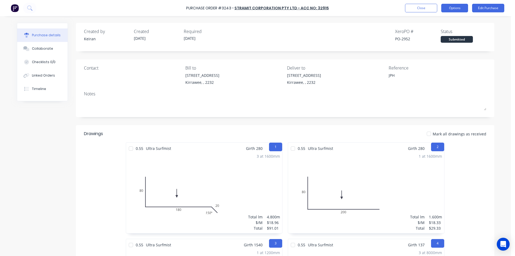
click at [457, 7] on button "Options" at bounding box center [454, 8] width 27 height 9
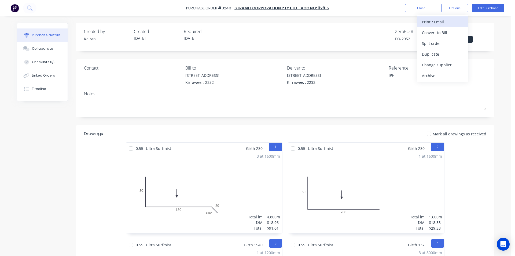
click at [442, 19] on div "Print / Email" at bounding box center [442, 22] width 41 height 8
click at [438, 43] on div "Without pricing" at bounding box center [442, 43] width 41 height 8
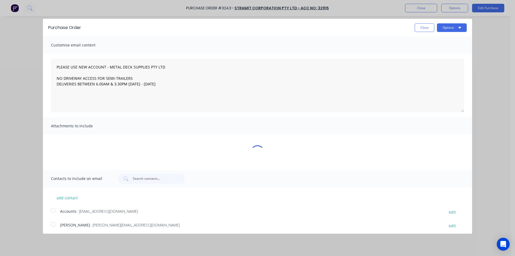
type textarea "x"
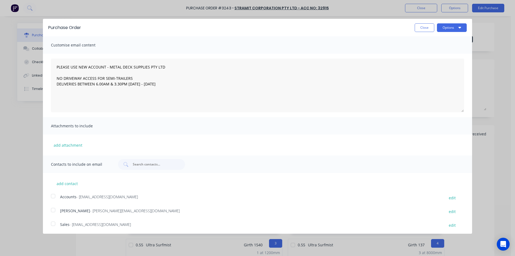
click at [53, 222] on div at bounding box center [53, 223] width 11 height 11
type textarea "PLEASE USE NEW ACCOUNT - METAL DECK SUPPLIES PTY LTD NO DRIVEWAY ACCESS FOR SEM…"
click at [454, 26] on button "Options" at bounding box center [452, 27] width 30 height 9
click at [426, 51] on div "Email" at bounding box center [440, 52] width 41 height 8
type textarea "x"
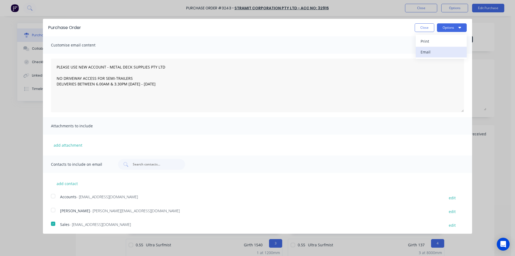
type textarea "PLEASE USE NEW ACCOUNT - METAL DECK SUPPLIES PTY LTD NO DRIVEWAY ACCESS FOR SEM…"
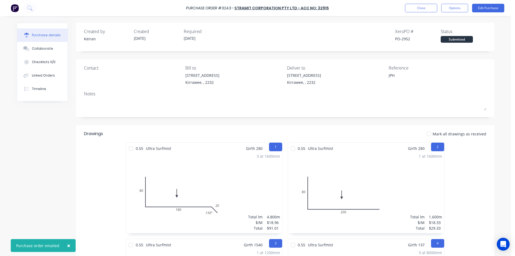
type textarea "x"
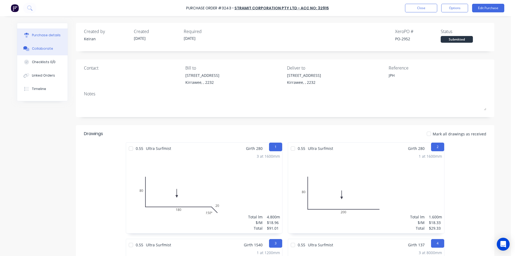
drag, startPoint x: 48, startPoint y: 49, endPoint x: 57, endPoint y: 47, distance: 8.8
click at [48, 49] on div "Collaborate" at bounding box center [42, 48] width 21 height 5
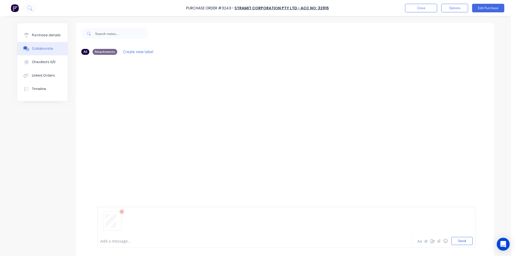
click at [468, 236] on div at bounding box center [286, 222] width 372 height 27
click at [468, 237] on button "Send" at bounding box center [461, 241] width 21 height 8
click at [421, 9] on button "Close" at bounding box center [421, 8] width 32 height 9
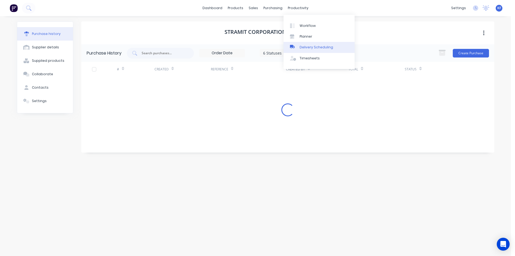
click at [303, 50] on link "Delivery Scheduling" at bounding box center [318, 47] width 71 height 11
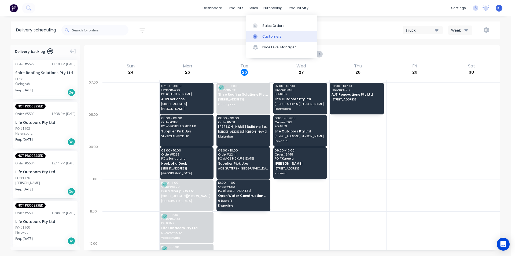
click at [268, 38] on div "Customers" at bounding box center [271, 36] width 19 height 5
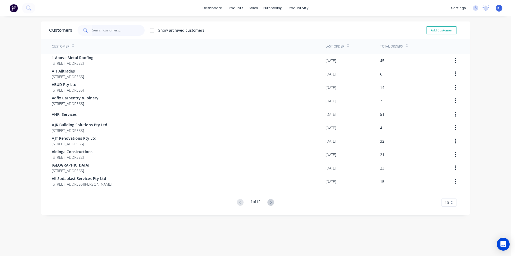
click at [110, 31] on input "text" at bounding box center [118, 30] width 52 height 11
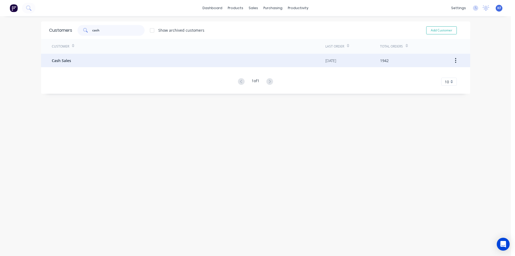
type input "cash"
click at [147, 55] on div "Cash Sales" at bounding box center [189, 60] width 274 height 13
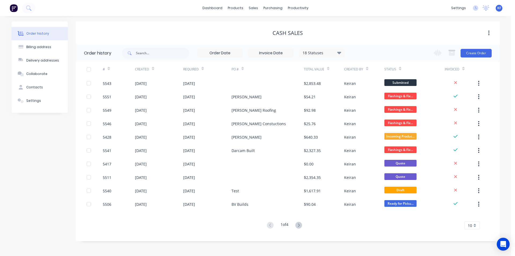
click at [335, 51] on div "18 Statuses" at bounding box center [321, 53] width 45 height 6
drag, startPoint x: 355, startPoint y: 118, endPoint x: 367, endPoint y: 61, distance: 58.9
click at [366, 115] on label at bounding box center [366, 115] width 0 height 0
click at [366, 118] on input "checkbox" at bounding box center [368, 117] width 4 height 5
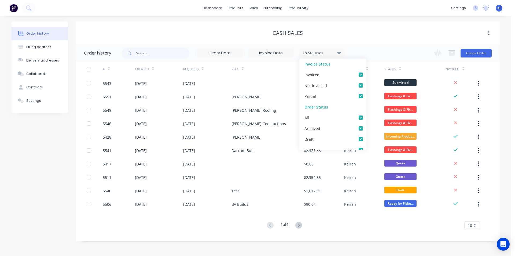
checkbox input "true"
click at [368, 56] on div "19 Statuses Invoice Status Invoiced Not Invoiced Partial Order Status All Archi…" at bounding box center [311, 52] width 378 height 17
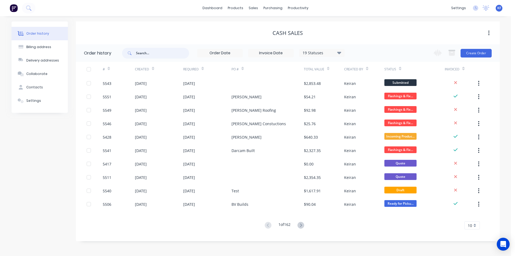
click at [158, 55] on input "text" at bounding box center [162, 53] width 53 height 11
type input "bunch"
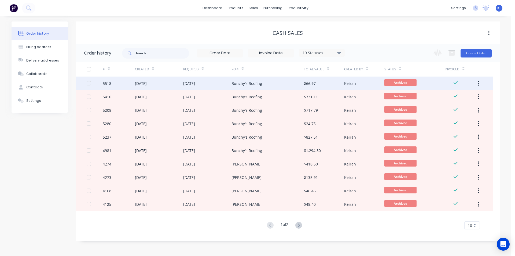
click at [266, 88] on div "Bunchy's Roofing" at bounding box center [267, 82] width 72 height 13
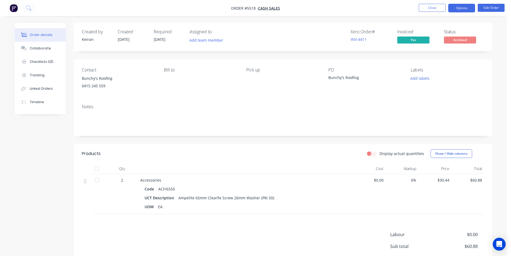
click at [463, 9] on button "Options" at bounding box center [461, 8] width 27 height 9
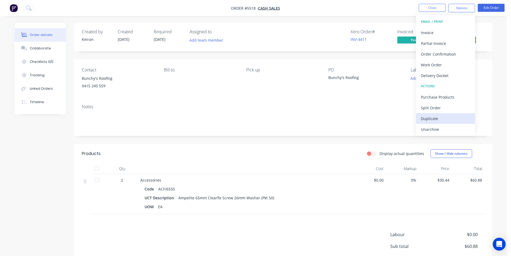
click at [429, 118] on div "Duplicate" at bounding box center [445, 119] width 49 height 8
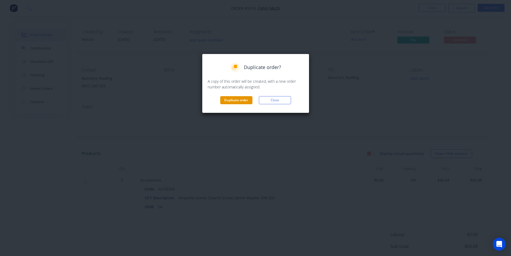
click at [233, 103] on button "Duplicate order" at bounding box center [236, 100] width 32 height 8
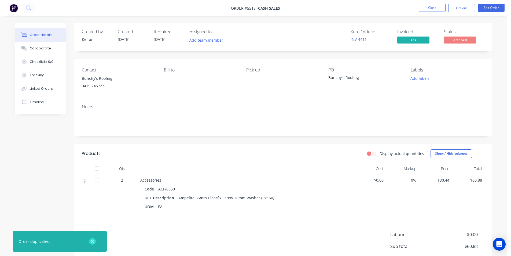
click at [94, 243] on icon "button" at bounding box center [92, 241] width 3 height 5
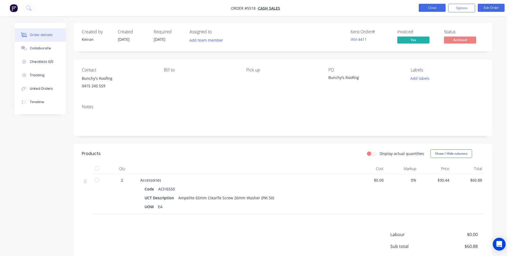
click at [426, 11] on button "Close" at bounding box center [432, 8] width 27 height 8
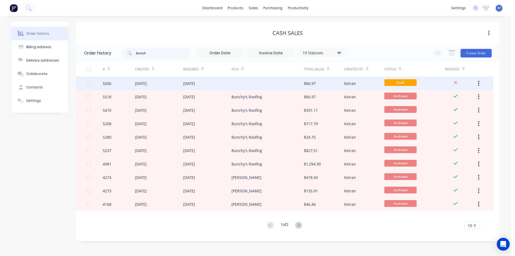
click at [205, 82] on div "[DATE]" at bounding box center [207, 82] width 48 height 13
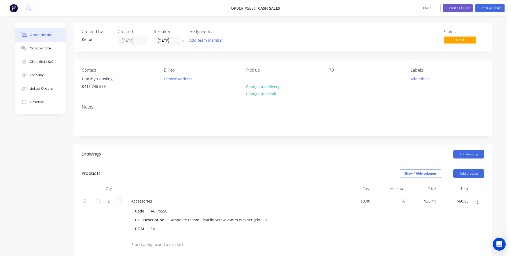
click at [338, 81] on div "PO" at bounding box center [364, 80] width 73 height 24
click at [333, 79] on div at bounding box center [332, 79] width 9 height 8
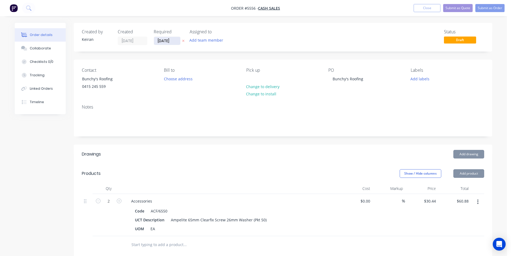
click at [165, 43] on input "[DATE]" at bounding box center [167, 41] width 26 height 8
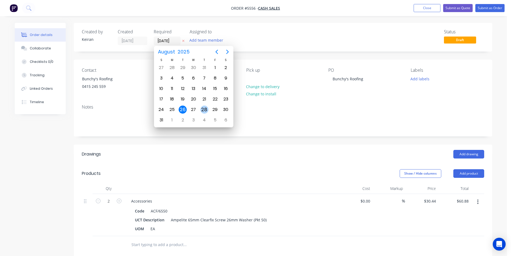
click at [204, 110] on div "28" at bounding box center [204, 109] width 8 height 8
type input "[DATE]"
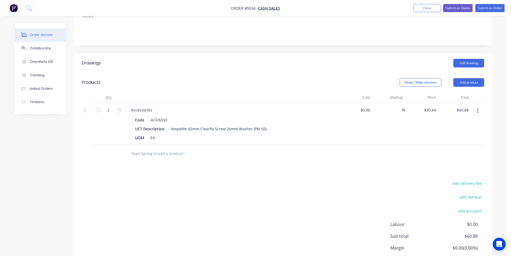
scroll to position [107, 0]
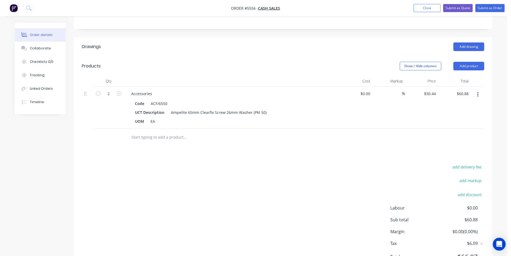
click at [480, 94] on button "button" at bounding box center [477, 95] width 13 height 10
click at [463, 139] on div "Delete" at bounding box center [458, 141] width 41 height 8
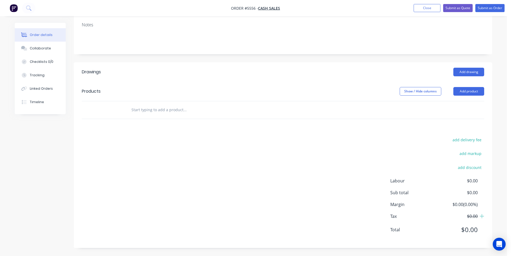
click at [159, 110] on input "text" at bounding box center [184, 109] width 107 height 11
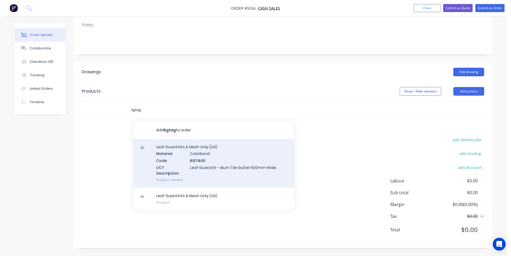
type input "kgtag"
click at [258, 158] on div "Leaf Guard Kits & Mesh Only (LM) Material Colorbond Code KGTAG E UCT Descriptio…" at bounding box center [213, 163] width 161 height 49
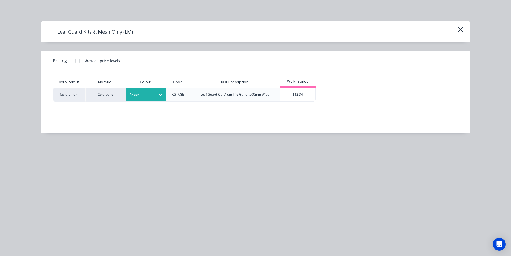
click at [160, 97] on icon at bounding box center [160, 94] width 5 height 5
type input "night"
click at [164, 110] on div "Night Sky" at bounding box center [158, 109] width 67 height 10
click at [79, 59] on div at bounding box center [77, 60] width 11 height 11
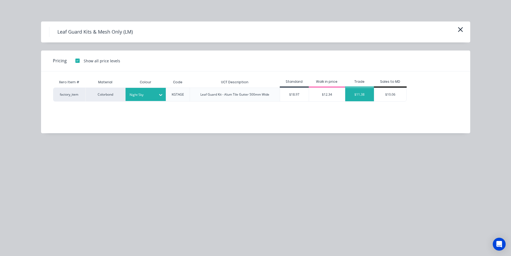
click at [355, 95] on div "$11.38" at bounding box center [359, 94] width 29 height 13
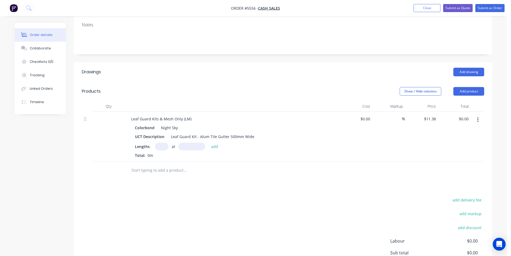
click at [166, 147] on input "text" at bounding box center [161, 146] width 13 height 8
type input "1"
type input "57000"
click at [208, 142] on button "add" at bounding box center [214, 145] width 13 height 7
type input "$648.66"
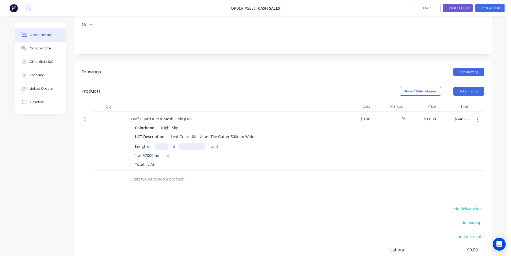
click at [172, 178] on input "text" at bounding box center [184, 178] width 107 height 11
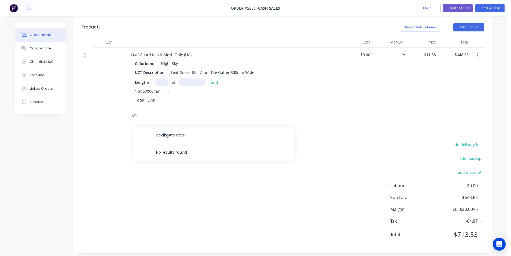
scroll to position [151, 0]
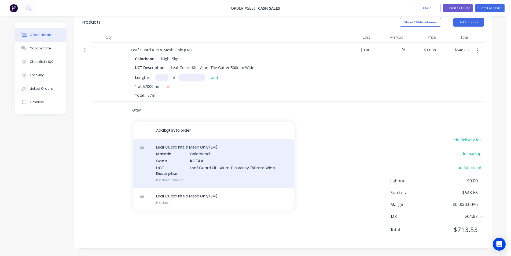
type input "kgtav"
click at [255, 178] on div "Leaf Guard Kits & Mesh Only (LM) Material Colorbond Code KGTAV UCT Description …" at bounding box center [213, 163] width 161 height 49
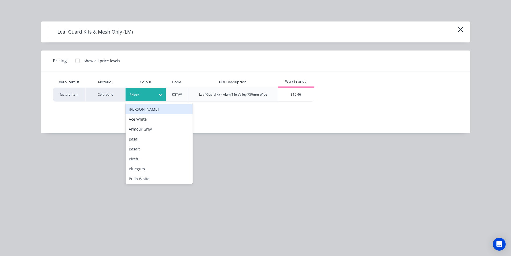
click at [151, 95] on div at bounding box center [142, 95] width 24 height 6
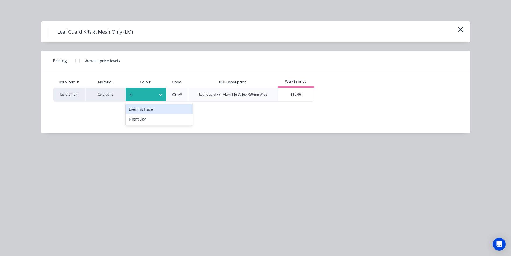
type input "nig"
drag, startPoint x: 156, startPoint y: 114, endPoint x: 150, endPoint y: 109, distance: 8.2
click at [156, 114] on div "Night Sky" at bounding box center [158, 109] width 67 height 12
click at [148, 112] on div "Night Sky" at bounding box center [158, 109] width 67 height 10
click at [77, 60] on div at bounding box center [77, 60] width 11 height 11
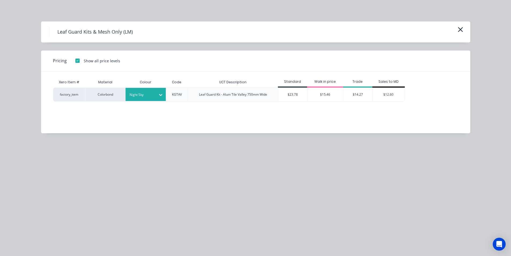
drag, startPoint x: 355, startPoint y: 94, endPoint x: 354, endPoint y: 97, distance: 3.7
click at [355, 94] on div "$14.27" at bounding box center [357, 94] width 29 height 13
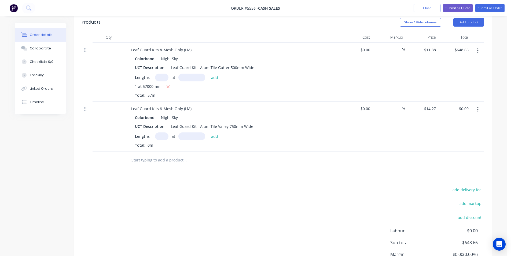
click at [156, 137] on input "text" at bounding box center [161, 136] width 13 height 8
type input "1"
type input "12000"
click at [208, 132] on button "add" at bounding box center [214, 135] width 13 height 7
type input "$171.24"
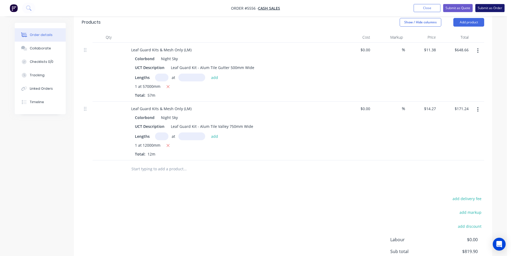
click at [488, 7] on button "Submit as Order" at bounding box center [489, 8] width 29 height 8
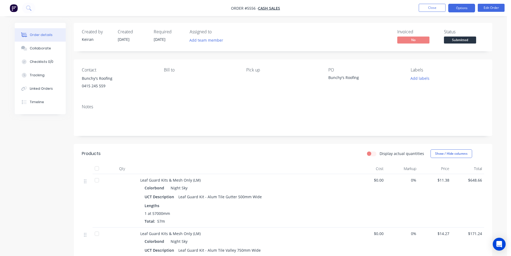
click at [463, 11] on button "Options" at bounding box center [461, 8] width 27 height 9
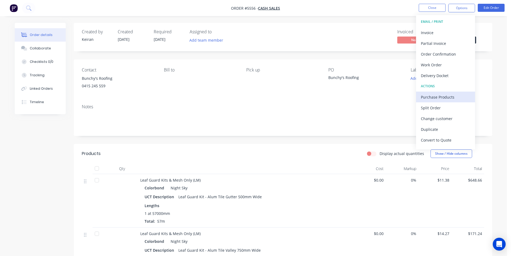
click at [437, 96] on div "Purchase Products" at bounding box center [445, 97] width 49 height 8
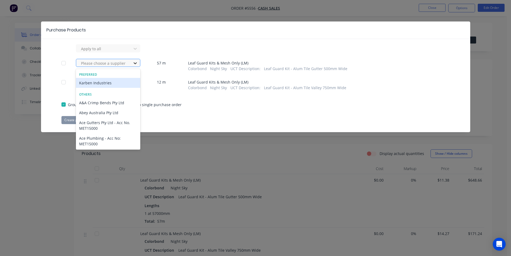
click at [138, 60] on div at bounding box center [135, 63] width 10 height 9
click at [122, 76] on div "Preferred" at bounding box center [108, 74] width 64 height 5
click at [124, 79] on div "Karben Industries" at bounding box center [108, 83] width 64 height 10
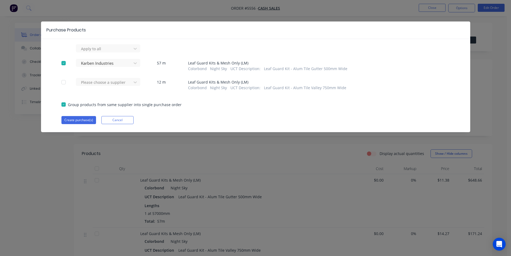
click at [127, 88] on div "Please choose a supplier" at bounding box center [105, 84] width 59 height 13
click at [126, 52] on div at bounding box center [104, 48] width 48 height 7
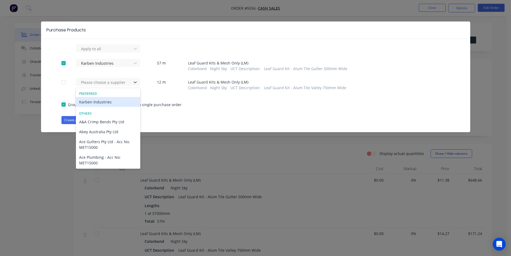
click at [118, 104] on div "Karben Industries" at bounding box center [108, 102] width 64 height 10
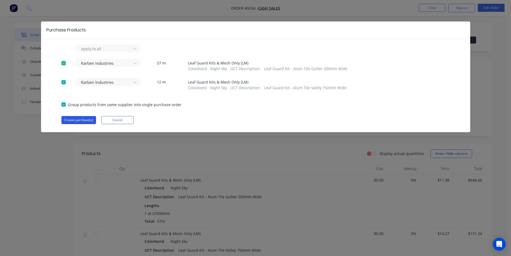
click at [87, 120] on button "Create purchase(s)" at bounding box center [78, 120] width 35 height 8
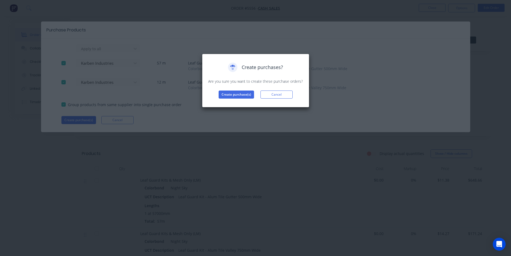
click at [225, 99] on div "Create purchases? Are you sure you want to create these purchase orders? Create…" at bounding box center [255, 81] width 107 height 54
click at [226, 97] on button "Create purchase(s)" at bounding box center [236, 94] width 35 height 8
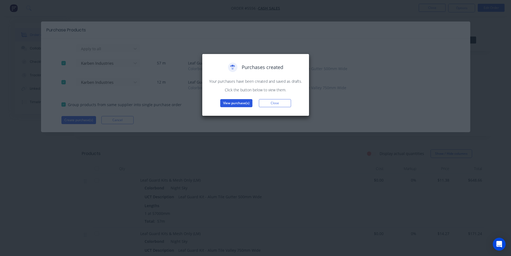
click at [230, 105] on button "View purchase(s)" at bounding box center [236, 103] width 32 height 8
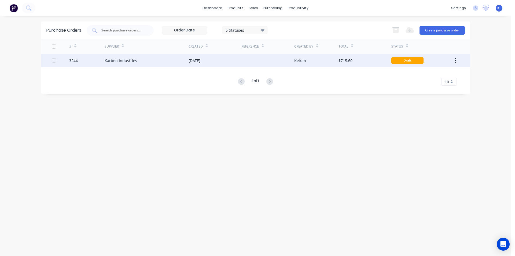
click at [199, 62] on div "[DATE]" at bounding box center [195, 61] width 12 height 6
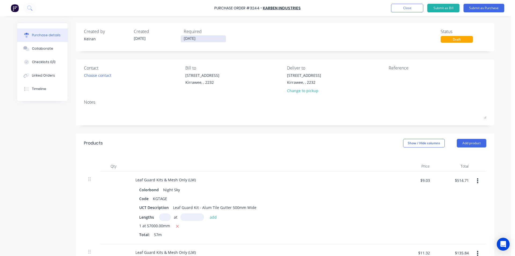
click at [193, 41] on input "[DATE]" at bounding box center [203, 38] width 45 height 7
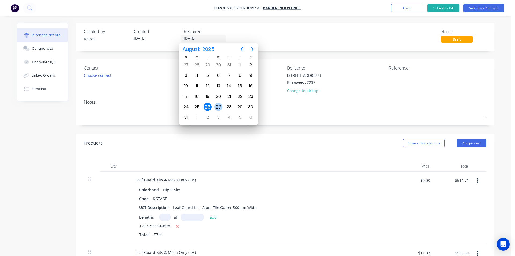
click at [221, 105] on div "27" at bounding box center [218, 107] width 8 height 8
type input "[DATE]"
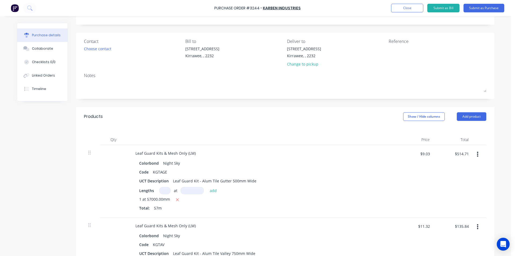
scroll to position [27, 0]
drag, startPoint x: 192, startPoint y: 155, endPoint x: 161, endPoint y: 152, distance: 31.3
click at [161, 152] on div "Leaf Guard Kits & Mesh Only (LM)" at bounding box center [165, 153] width 69 height 8
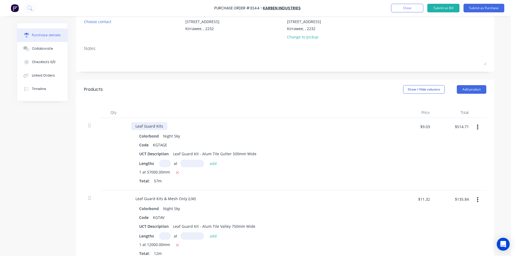
scroll to position [107, 0]
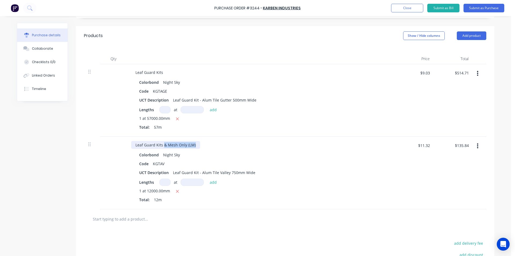
drag, startPoint x: 192, startPoint y: 145, endPoint x: 161, endPoint y: 142, distance: 31.2
click at [161, 142] on div "Leaf Guard Kits & Mesh Only (LM)" at bounding box center [165, 145] width 69 height 8
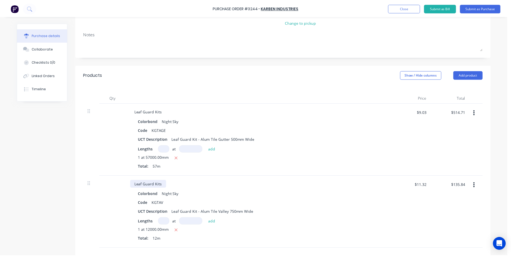
scroll to position [0, 0]
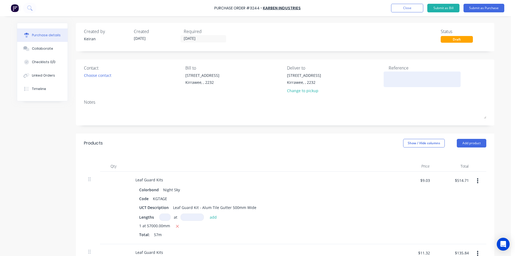
click at [394, 77] on textarea at bounding box center [422, 78] width 67 height 12
type textarea "b"
type textarea "Bunch"
type textarea "x"
type textarea "Bunchy"
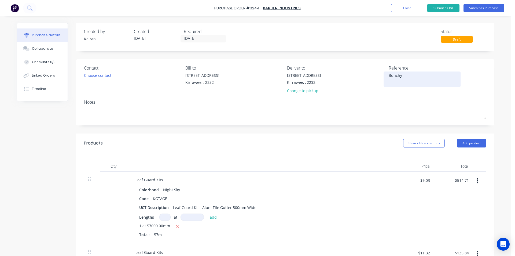
type textarea "x"
type textarea "Bunchys"
type textarea "x"
type textarea "Bunchy"
type textarea "x"
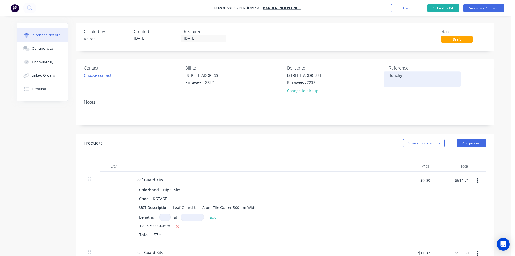
type textarea "Bunchy'"
type textarea "x"
type textarea "Bunchy's"
type textarea "x"
type textarea "Bunchy's"
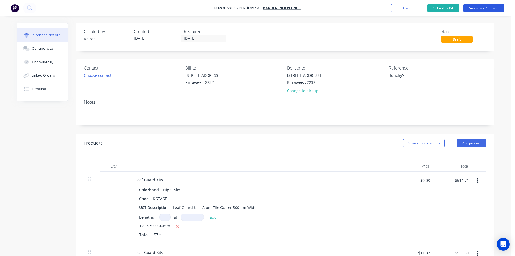
click at [496, 6] on button "Submit as Purchase" at bounding box center [483, 8] width 41 height 9
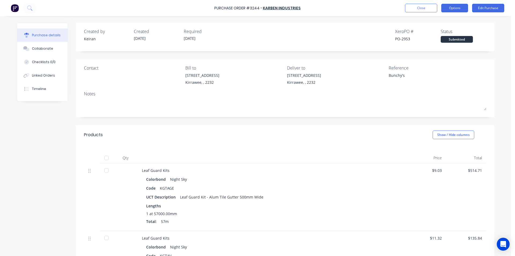
click at [448, 8] on button "Options" at bounding box center [454, 8] width 27 height 9
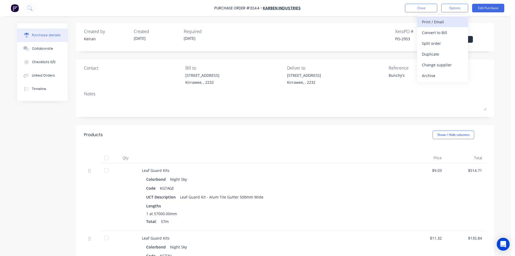
click at [443, 19] on div "Print / Email" at bounding box center [442, 22] width 41 height 8
click at [443, 42] on div "Without pricing" at bounding box center [442, 43] width 41 height 8
type textarea "x"
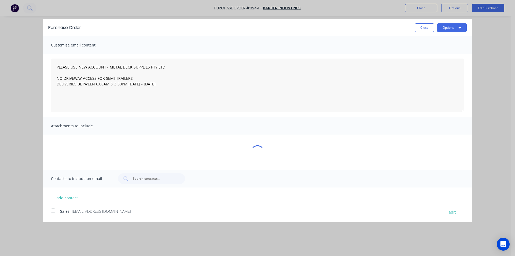
type textarea "PLEASE USE NEW ACCOUNT - METAL DECK SUPPLIES PTY LTD NO DRIVEWAY ACCESS FOR SEM…"
type textarea "x"
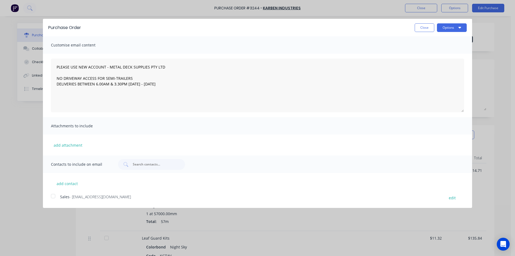
click at [55, 196] on div at bounding box center [53, 195] width 11 height 11
type textarea "PLEASE USE NEW ACCOUNT - METAL DECK SUPPLIES PTY LTD NO DRIVEWAY ACCESS FOR SEM…"
click at [454, 25] on button "Options" at bounding box center [452, 27] width 30 height 9
click at [449, 50] on div "Email" at bounding box center [440, 52] width 41 height 8
type textarea "x"
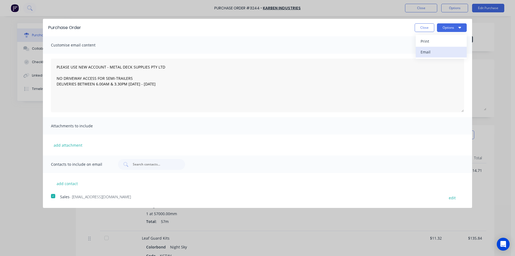
type textarea "PLEASE USE NEW ACCOUNT - METAL DECK SUPPLIES PTY LTD NO DRIVEWAY ACCESS FOR SEM…"
type textarea "x"
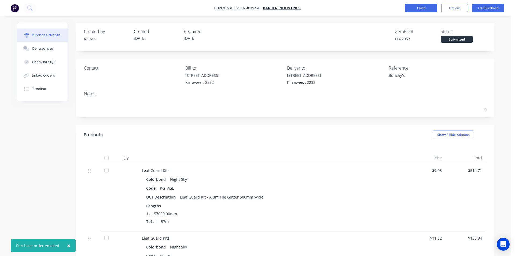
click at [422, 10] on button "Close" at bounding box center [421, 8] width 32 height 9
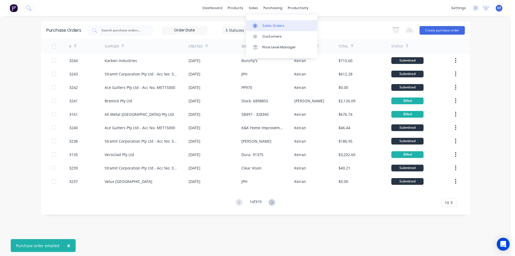
click at [266, 27] on div "Sales Orders" at bounding box center [273, 25] width 22 height 5
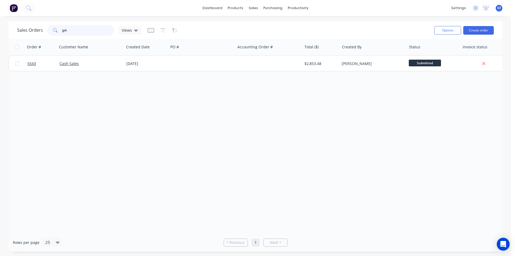
drag, startPoint x: 87, startPoint y: 32, endPoint x: 62, endPoint y: 31, distance: 25.0
click at [62, 31] on input "jph" at bounding box center [88, 30] width 52 height 11
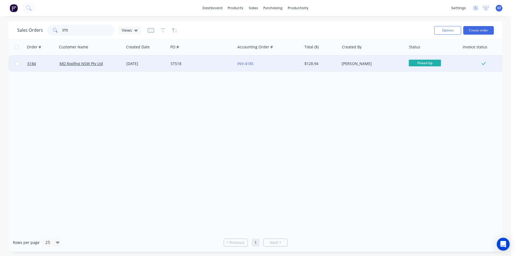
type input "ST5"
click at [164, 67] on div "[DATE]" at bounding box center [146, 64] width 44 height 16
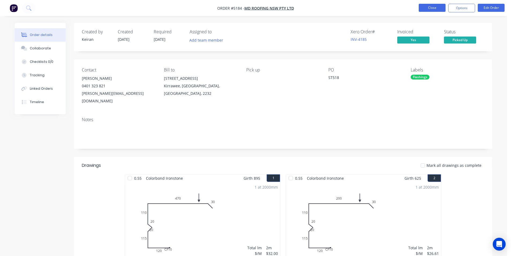
click at [428, 11] on button "Close" at bounding box center [432, 8] width 27 height 8
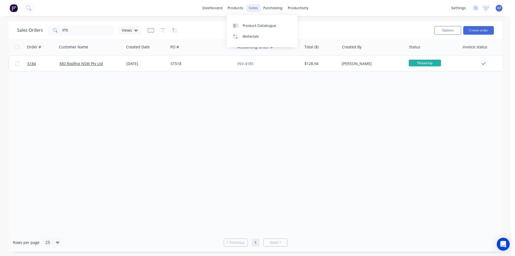
click at [254, 6] on div "sales" at bounding box center [253, 8] width 15 height 8
click at [265, 22] on link "Sales Orders" at bounding box center [281, 25] width 71 height 11
drag, startPoint x: 86, startPoint y: 32, endPoint x: 29, endPoint y: 30, distance: 56.6
click at [45, 31] on div "Sales Orders ST5 Views" at bounding box center [79, 30] width 124 height 11
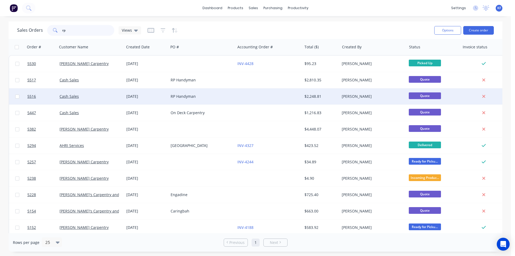
type input "rp"
click at [277, 96] on div at bounding box center [268, 96] width 67 height 16
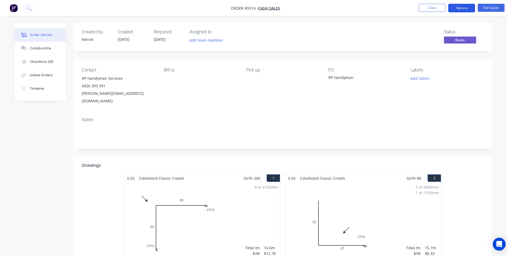
click at [459, 8] on button "Options" at bounding box center [461, 8] width 27 height 9
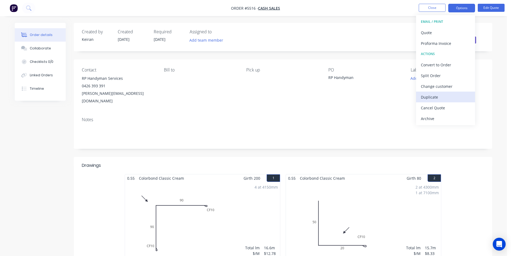
click at [441, 93] on div "Duplicate" at bounding box center [445, 97] width 49 height 8
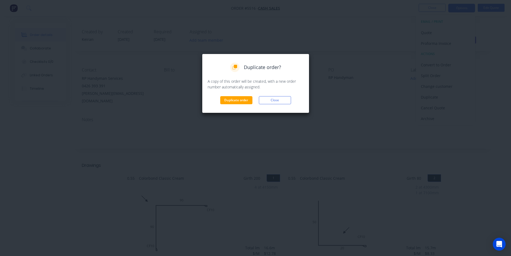
click at [254, 101] on div "Duplicate order Close" at bounding box center [256, 100] width 96 height 8
click at [251, 99] on button "Duplicate order" at bounding box center [236, 100] width 32 height 8
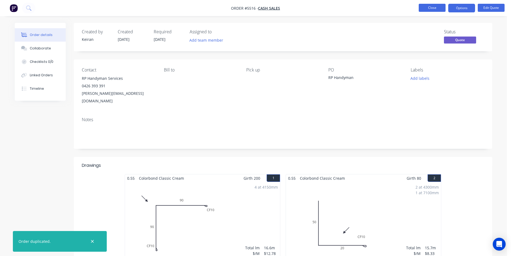
click at [424, 9] on button "Close" at bounding box center [432, 8] width 27 height 8
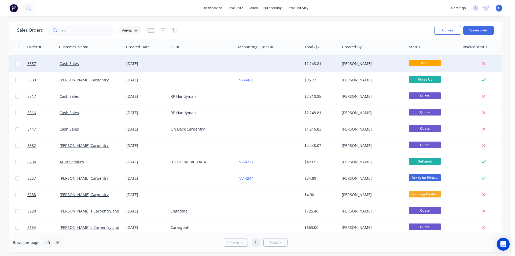
click at [263, 65] on div at bounding box center [268, 64] width 67 height 16
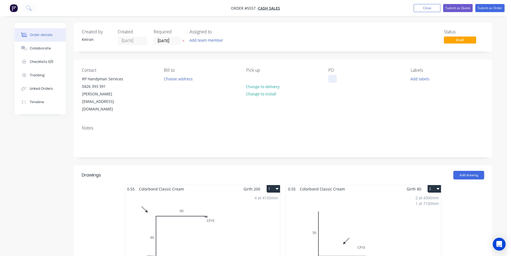
click at [331, 80] on div at bounding box center [332, 79] width 9 height 8
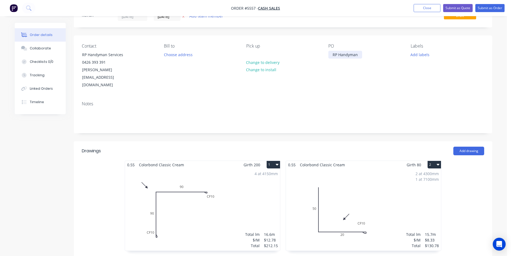
scroll to position [80, 0]
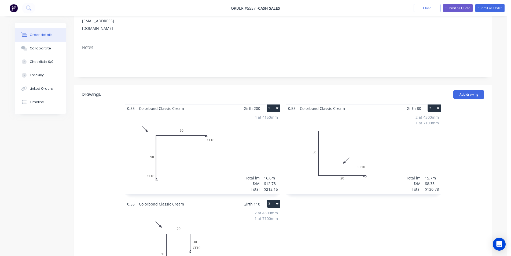
click at [376, 125] on div "2 at 4300mm 1 at 7100mm Total lm $/M Total 15.7m $8.33 $130.78" at bounding box center [363, 153] width 155 height 82
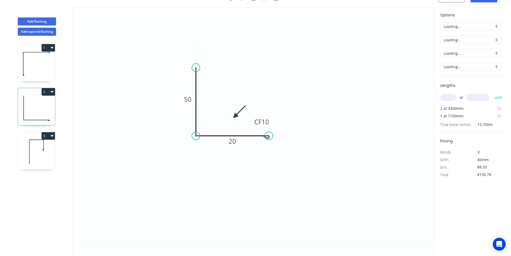
scroll to position [10, 0]
click at [237, 141] on rect at bounding box center [232, 142] width 11 height 8
click at [39, 149] on icon at bounding box center [36, 152] width 37 height 34
type input "$10.54"
type input "$165.48"
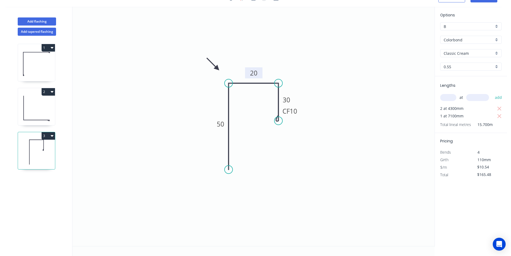
click at [256, 75] on tspan "20" at bounding box center [254, 72] width 8 height 9
click at [391, 93] on icon "0 50 30 CF 10 30" at bounding box center [253, 126] width 362 height 239
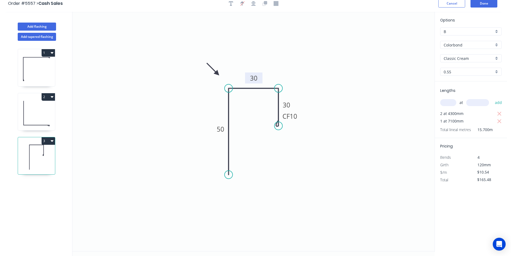
scroll to position [0, 0]
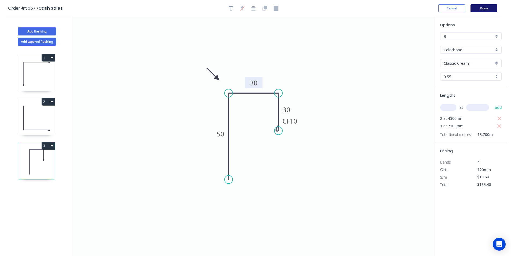
click at [482, 9] on button "Done" at bounding box center [483, 8] width 27 height 8
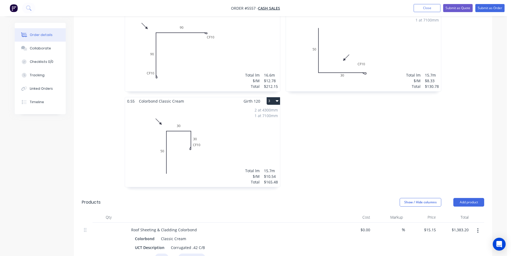
scroll to position [268, 0]
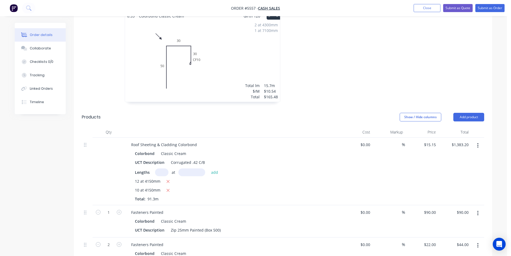
click at [480, 141] on button "button" at bounding box center [477, 146] width 13 height 10
click at [460, 154] on button "Edit" at bounding box center [458, 159] width 51 height 11
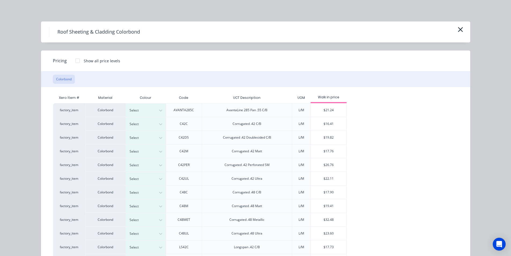
click at [463, 30] on div "Roof Sheeting & Cladding Colorbond" at bounding box center [255, 31] width 429 height 21
click at [461, 29] on button "button" at bounding box center [460, 29] width 9 height 9
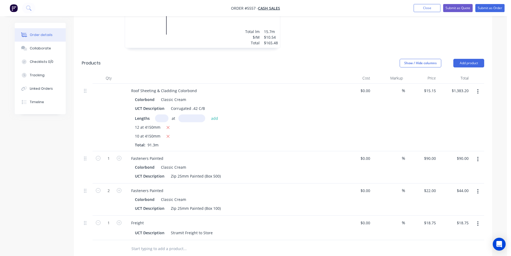
scroll to position [322, 0]
drag, startPoint x: 479, startPoint y: 75, endPoint x: 470, endPoint y: 83, distance: 12.4
click at [479, 87] on button "button" at bounding box center [477, 92] width 13 height 10
click at [456, 102] on div "Edit" at bounding box center [458, 106] width 41 height 8
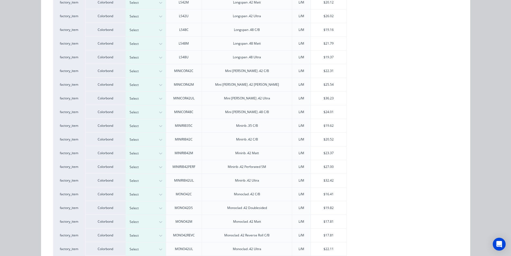
scroll to position [295, 0]
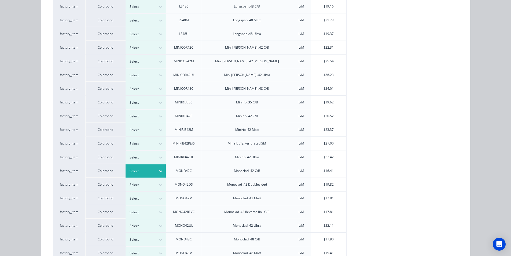
click at [160, 171] on icon at bounding box center [160, 171] width 3 height 2
type input "cl"
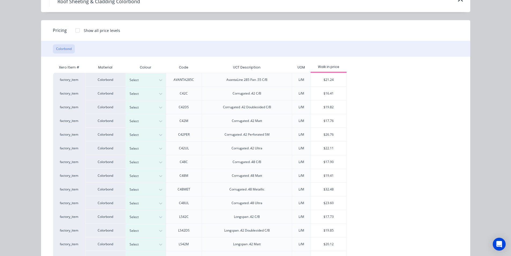
scroll to position [27, 0]
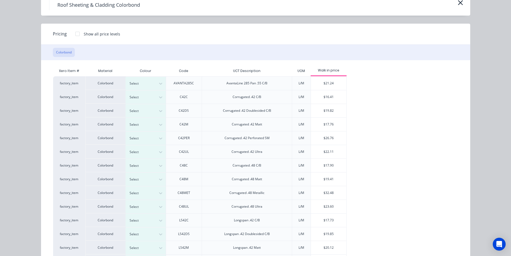
click at [76, 32] on div at bounding box center [77, 33] width 11 height 11
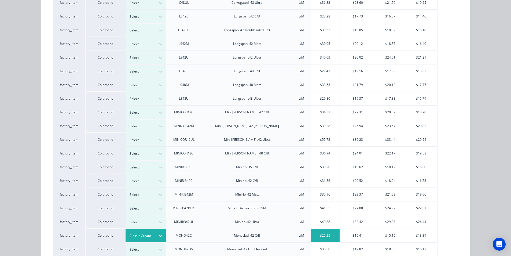
scroll to position [241, 0]
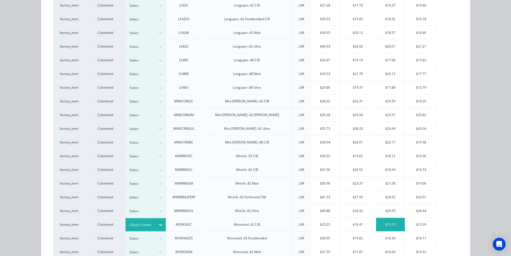
click at [377, 226] on div "$15.15" at bounding box center [390, 223] width 29 height 13
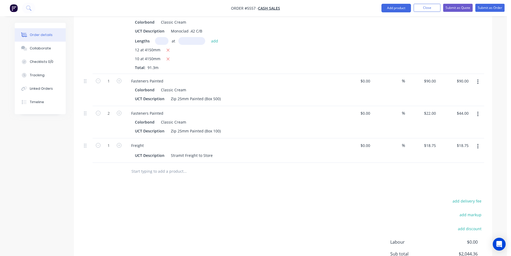
scroll to position [268, 0]
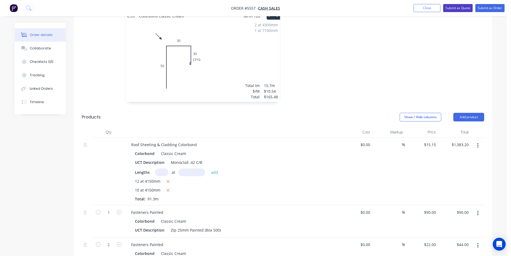
click at [461, 8] on button "Submit as Quote" at bounding box center [457, 8] width 29 height 8
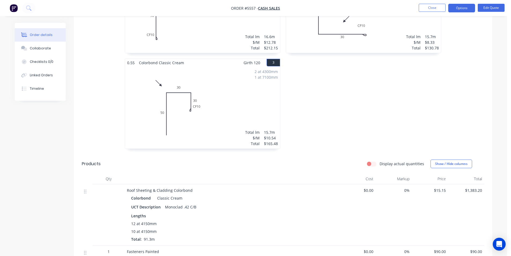
scroll to position [210, 0]
click at [468, 8] on button "Options" at bounding box center [461, 8] width 27 height 9
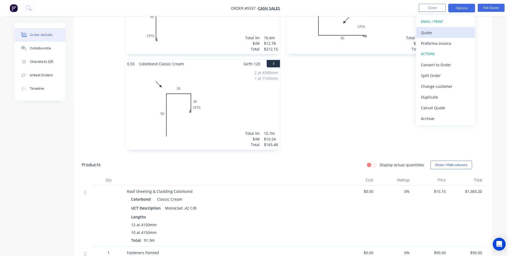
click at [440, 34] on div "Quote" at bounding box center [445, 33] width 49 height 8
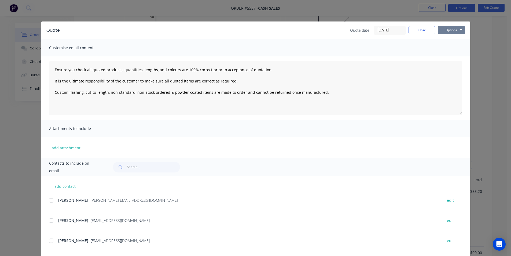
click at [439, 32] on button "Options" at bounding box center [451, 30] width 27 height 8
click at [441, 46] on button "Print" at bounding box center [455, 48] width 34 height 9
click at [420, 27] on button "Close" at bounding box center [421, 30] width 27 height 8
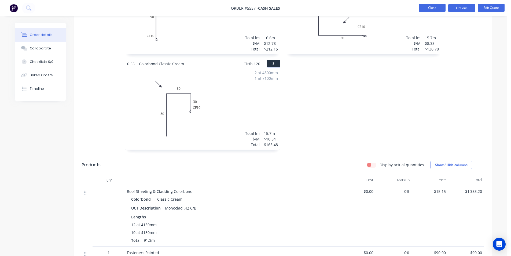
click at [436, 5] on button "Close" at bounding box center [432, 8] width 27 height 8
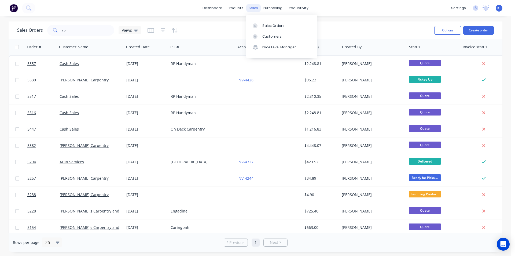
click at [256, 5] on div "sales" at bounding box center [253, 8] width 15 height 8
click at [268, 21] on link "Sales Orders" at bounding box center [281, 25] width 71 height 11
click at [41, 29] on div "Sales Orders rp Views" at bounding box center [79, 30] width 124 height 11
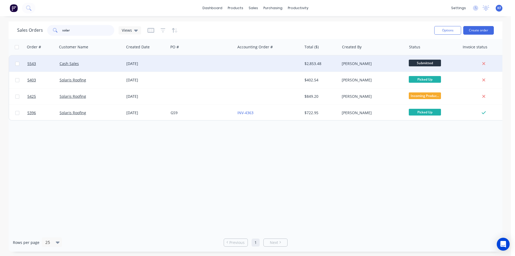
type input "solar"
click at [372, 66] on div "[PERSON_NAME]" at bounding box center [372, 64] width 67 height 16
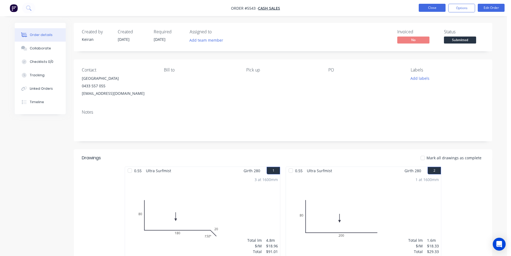
click at [424, 12] on button "Close" at bounding box center [432, 8] width 27 height 8
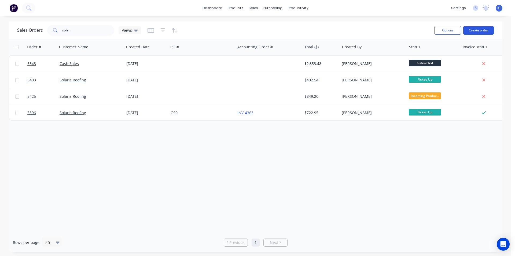
click at [487, 31] on button "Create order" at bounding box center [478, 30] width 31 height 9
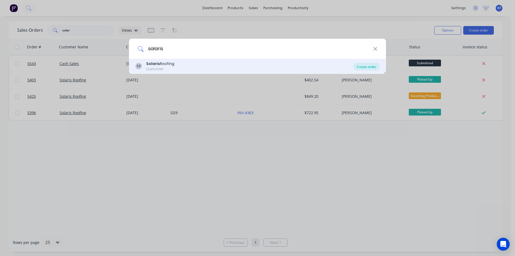
type input "solaris"
click at [367, 68] on div "Create order" at bounding box center [366, 67] width 26 height 8
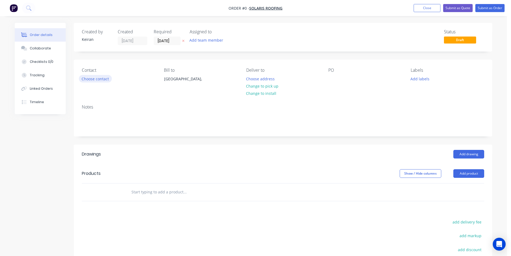
click at [106, 81] on button "Choose contact" at bounding box center [95, 78] width 33 height 7
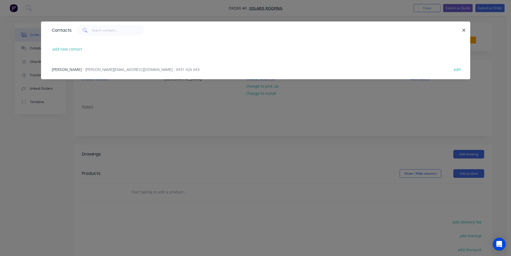
click at [109, 74] on div "Chris - [EMAIL_ADDRESS][DOMAIN_NAME] - 0431 426 643 edit" at bounding box center [255, 69] width 413 height 20
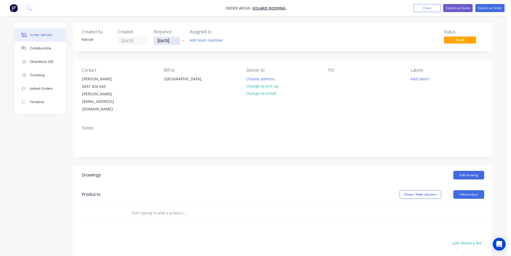
click at [167, 40] on input "[DATE]" at bounding box center [167, 41] width 26 height 8
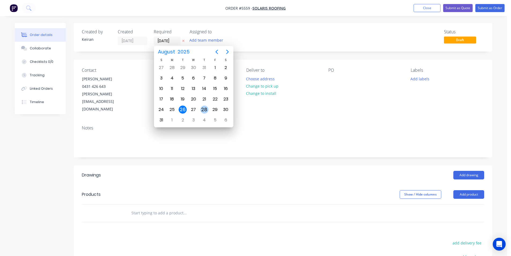
click at [201, 109] on div "28" at bounding box center [204, 109] width 8 height 8
type input "[DATE]"
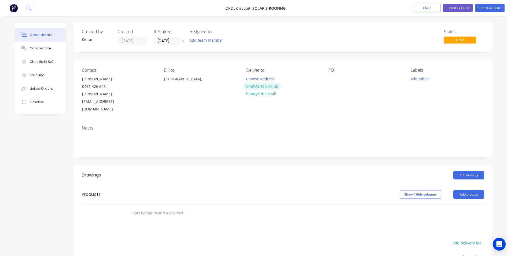
click at [260, 87] on button "Change to pick up" at bounding box center [262, 85] width 38 height 7
click at [480, 171] on button "Add drawing" at bounding box center [468, 175] width 31 height 9
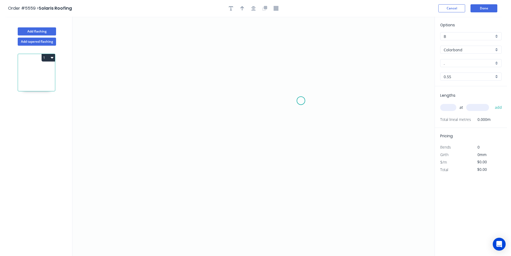
click at [301, 100] on icon "0" at bounding box center [253, 136] width 362 height 239
click at [301, 79] on icon "0" at bounding box center [253, 136] width 362 height 239
click at [229, 78] on icon "0 ?" at bounding box center [253, 136] width 362 height 239
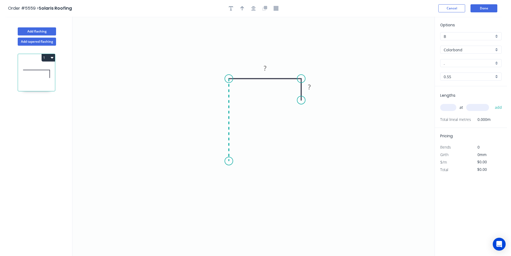
click at [225, 161] on icon "0 ? ?" at bounding box center [253, 136] width 362 height 239
click at [233, 171] on icon "0 ? ? ?" at bounding box center [253, 136] width 362 height 239
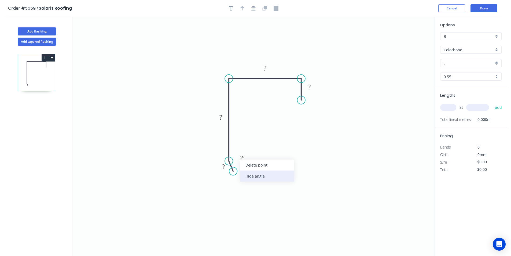
click at [252, 173] on div "Hide angle" at bounding box center [267, 175] width 54 height 11
drag, startPoint x: 224, startPoint y: 170, endPoint x: 223, endPoint y: 166, distance: 4.3
click at [224, 170] on tspan "?" at bounding box center [223, 166] width 3 height 9
click at [256, 7] on button "button" at bounding box center [253, 8] width 8 height 8
type input "$9.84"
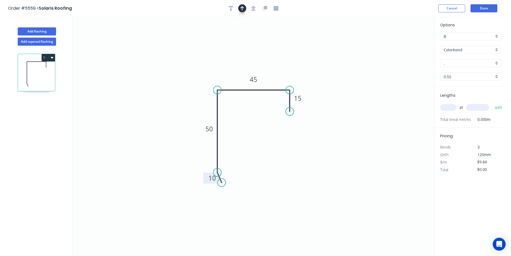
click at [244, 7] on button "button" at bounding box center [242, 8] width 8 height 8
click at [209, 78] on icon at bounding box center [211, 72] width 5 height 17
click at [495, 64] on div "." at bounding box center [470, 63] width 61 height 8
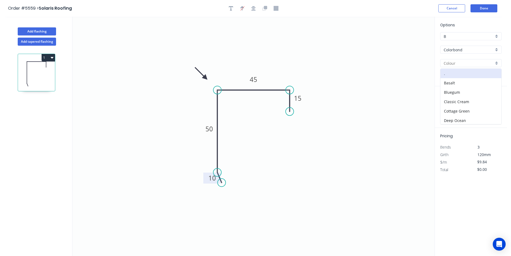
scroll to position [189, 0]
click at [488, 115] on div "Woodland Grey" at bounding box center [470, 119] width 61 height 9
type input "Woodland Grey"
click at [445, 108] on input "text" at bounding box center [448, 107] width 16 height 7
type input "2"
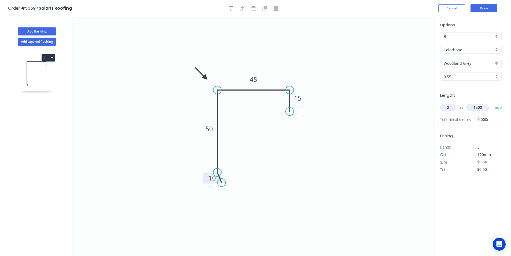
type input "1500"
click at [492, 103] on button "add" at bounding box center [498, 107] width 13 height 9
type input "$29.52"
click at [54, 28] on button "Add flashing" at bounding box center [37, 31] width 38 height 8
type input "$0.00"
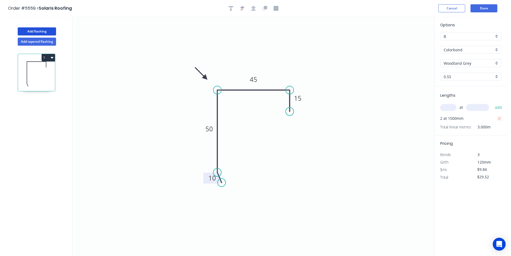
type input "$0.00"
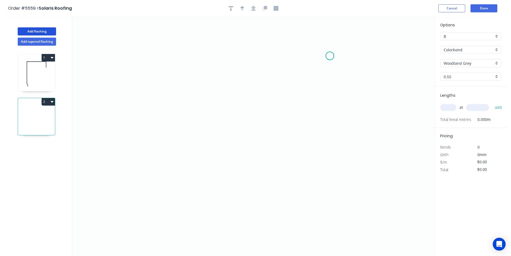
click at [330, 56] on icon "0" at bounding box center [253, 136] width 362 height 239
click at [330, 140] on icon "0" at bounding box center [253, 136] width 362 height 239
click at [299, 139] on icon "0 ?" at bounding box center [253, 136] width 362 height 239
click at [298, 193] on icon "0 ? ?" at bounding box center [253, 136] width 362 height 239
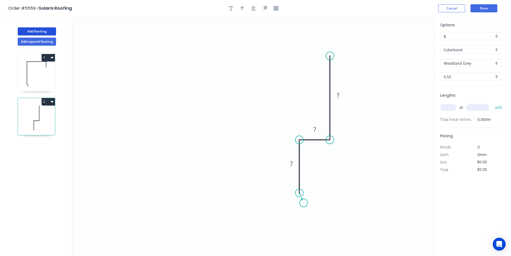
click at [304, 203] on icon "0 ? ? ?" at bounding box center [253, 136] width 362 height 239
click at [319, 204] on div "Hide angle" at bounding box center [342, 206] width 54 height 11
click at [293, 200] on tspan "?" at bounding box center [294, 198] width 3 height 9
click at [255, 6] on icon "button" at bounding box center [253, 8] width 4 height 5
type input "$9.84"
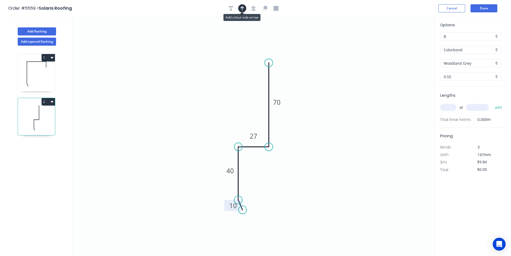
click at [242, 9] on icon "button" at bounding box center [242, 8] width 4 height 4
click at [224, 114] on icon at bounding box center [226, 105] width 5 height 17
click at [452, 104] on input "text" at bounding box center [448, 107] width 16 height 7
type input "4"
type input "2000"
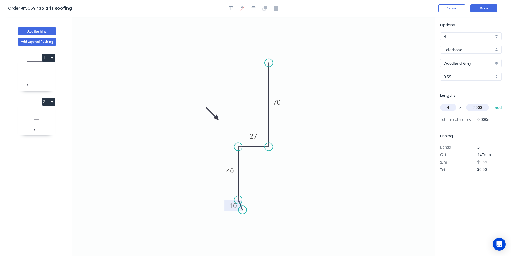
click at [492, 103] on button "add" at bounding box center [498, 107] width 13 height 9
type input "$78.72"
click at [477, 12] on header "Order #5559 > Solaris Roofing Cancel Done" at bounding box center [253, 8] width 507 height 17
click at [478, 12] on button "Done" at bounding box center [483, 8] width 27 height 8
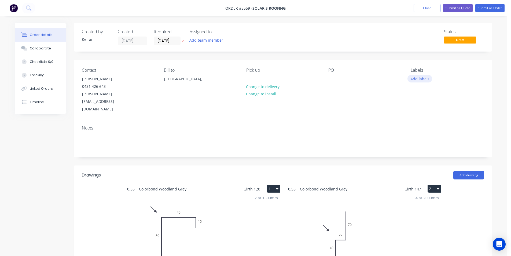
click at [414, 78] on button "Add labels" at bounding box center [419, 78] width 25 height 7
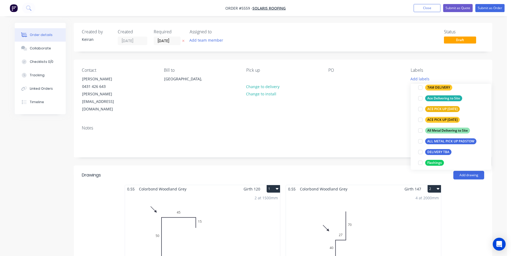
scroll to position [54, 0]
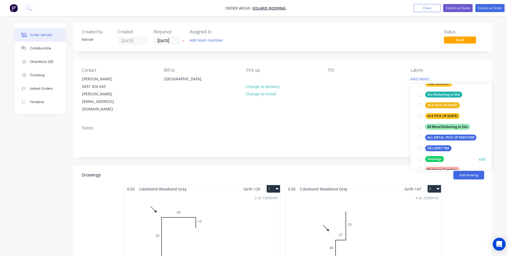
click at [420, 158] on div at bounding box center [420, 158] width 11 height 11
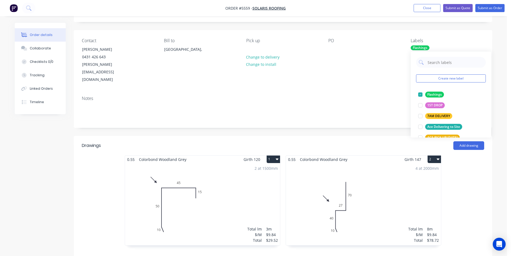
scroll to position [27, 0]
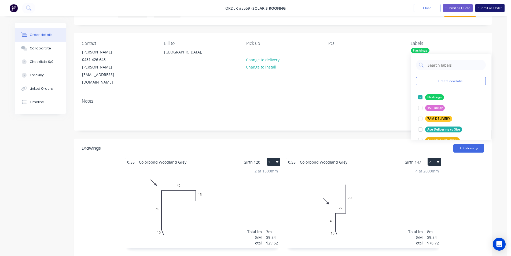
click at [485, 8] on button "Submit as Order" at bounding box center [489, 8] width 29 height 8
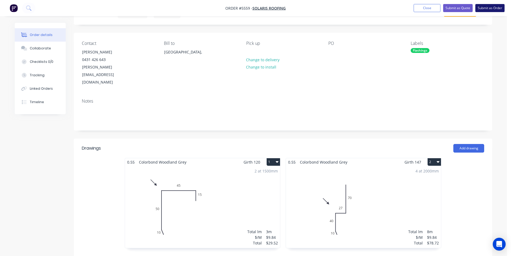
scroll to position [0, 0]
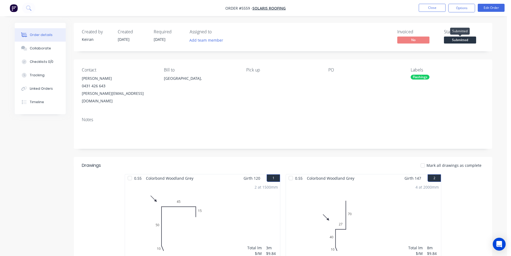
click at [462, 39] on span "Submitted" at bounding box center [460, 39] width 32 height 7
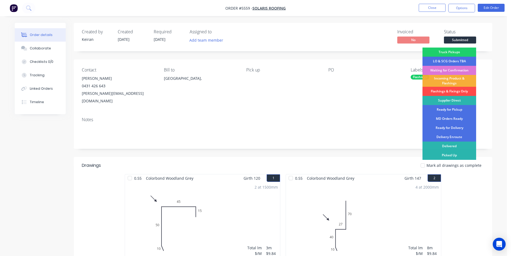
click at [443, 92] on div "Flashings & Fixings Only" at bounding box center [449, 91] width 54 height 9
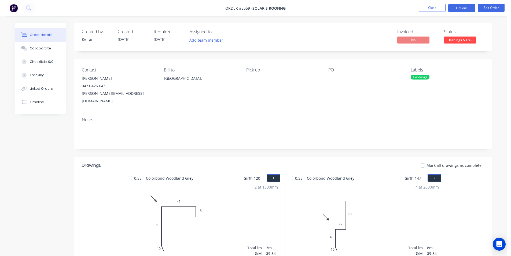
click at [467, 8] on button "Options" at bounding box center [461, 8] width 27 height 9
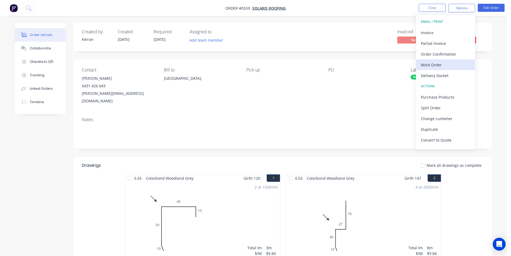
click at [454, 67] on div "Work Order" at bounding box center [445, 65] width 49 height 8
click at [454, 67] on div "Custom" at bounding box center [445, 65] width 49 height 8
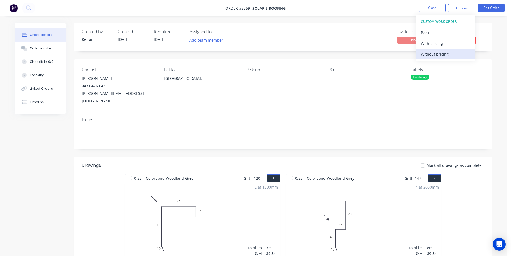
click at [455, 56] on div "Without pricing" at bounding box center [445, 54] width 49 height 8
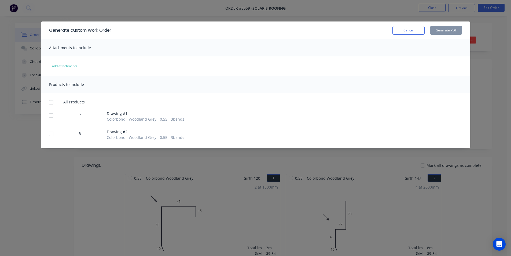
click at [54, 103] on div at bounding box center [51, 102] width 11 height 11
click at [441, 33] on button "Generate PDF" at bounding box center [446, 30] width 32 height 9
click at [412, 29] on button "Cancel" at bounding box center [408, 30] width 32 height 9
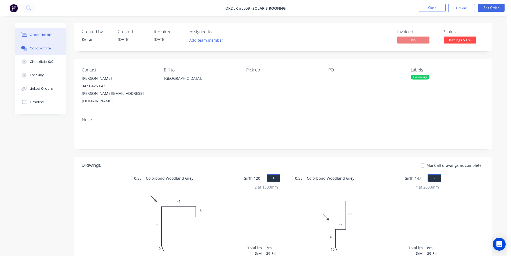
click at [35, 45] on button "Collaborate" at bounding box center [40, 48] width 51 height 13
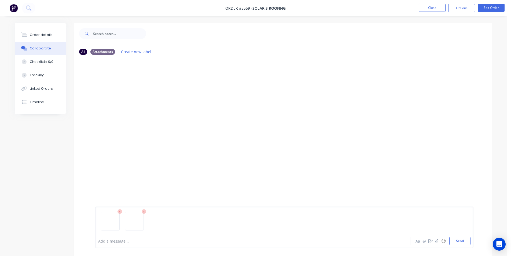
drag, startPoint x: 460, startPoint y: 245, endPoint x: 463, endPoint y: 246, distance: 3.4
click at [460, 245] on div "Add a message... Aa @ ☺ Send" at bounding box center [284, 226] width 378 height 41
click at [28, 34] on button "Order details" at bounding box center [40, 34] width 51 height 13
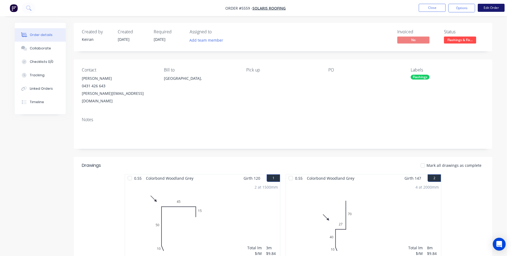
click at [489, 9] on button "Edit Order" at bounding box center [491, 8] width 27 height 8
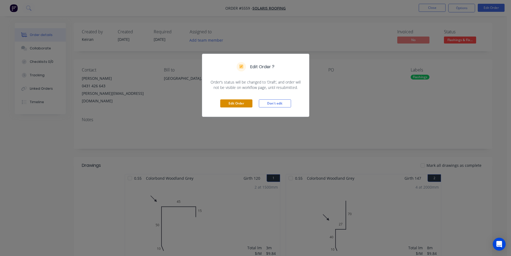
click at [238, 101] on button "Edit Order" at bounding box center [236, 103] width 32 height 8
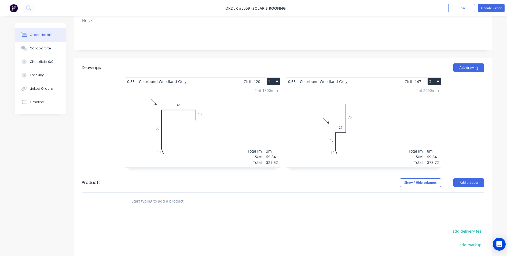
click at [363, 131] on div "4 at 2000mm Total lm $/M Total 8m $9.84 $78.72" at bounding box center [363, 126] width 155 height 82
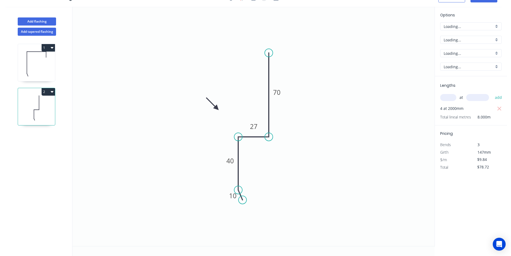
scroll to position [10, 0]
click at [500, 110] on icon "button" at bounding box center [499, 108] width 5 height 6
type input "$0.00"
click at [449, 97] on input "text" at bounding box center [448, 97] width 16 height 7
type input "2"
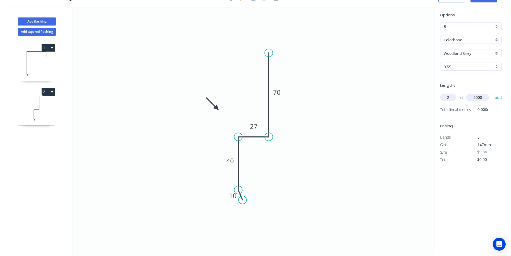
type input "2000"
click at [492, 93] on button "add" at bounding box center [498, 97] width 13 height 9
type input "$39.36"
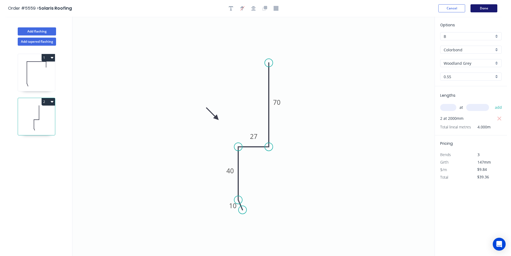
click at [473, 8] on button "Done" at bounding box center [483, 8] width 27 height 8
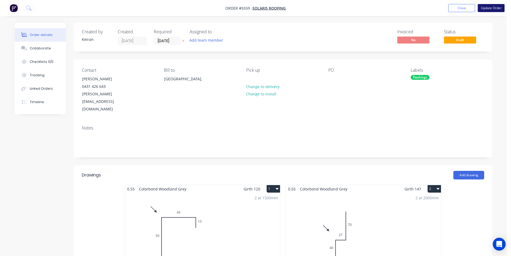
click at [485, 9] on button "Update Order" at bounding box center [491, 8] width 27 height 8
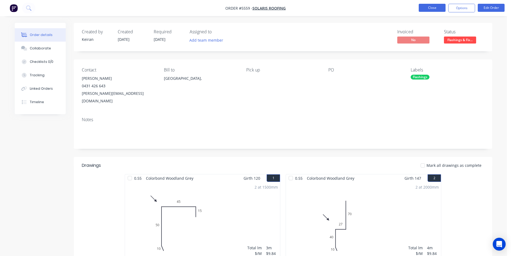
click at [431, 7] on button "Close" at bounding box center [432, 8] width 27 height 8
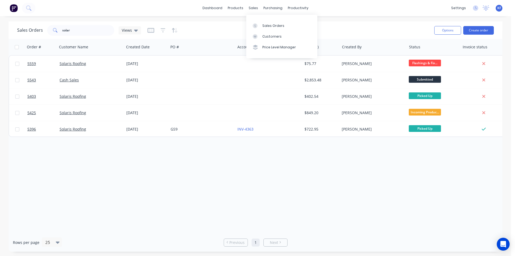
drag, startPoint x: 253, startPoint y: 6, endPoint x: 267, endPoint y: 19, distance: 19.2
click at [253, 6] on div "sales" at bounding box center [253, 8] width 15 height 8
click at [272, 24] on div "Sales Orders" at bounding box center [273, 25] width 22 height 5
drag, startPoint x: 84, startPoint y: 27, endPoint x: 56, endPoint y: 27, distance: 27.9
click at [56, 27] on div "solar" at bounding box center [80, 30] width 67 height 11
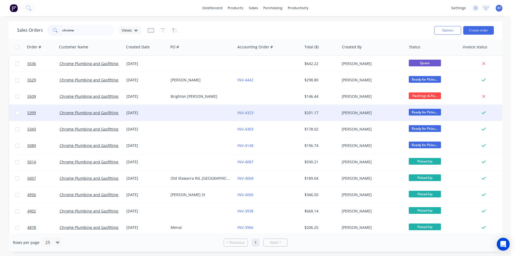
click at [200, 115] on div at bounding box center [201, 113] width 67 height 16
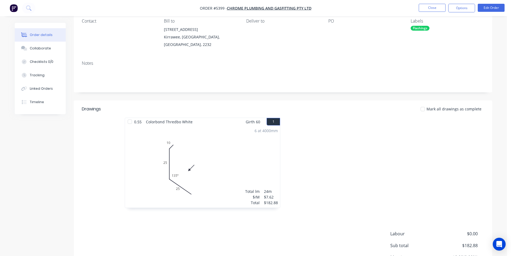
scroll to position [48, 0]
click at [421, 12] on button "Close" at bounding box center [432, 8] width 27 height 8
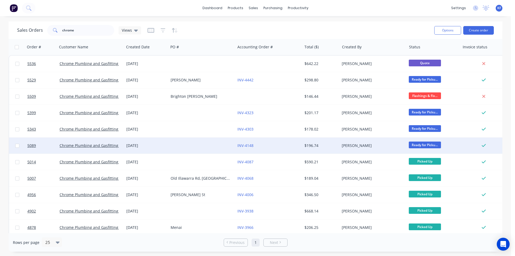
click at [185, 149] on div at bounding box center [201, 145] width 67 height 16
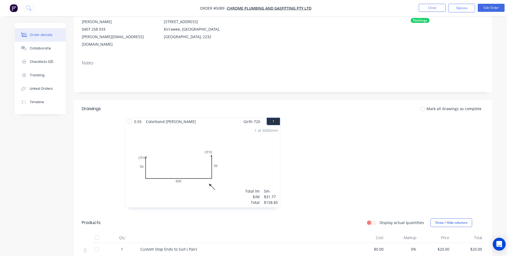
scroll to position [54, 0]
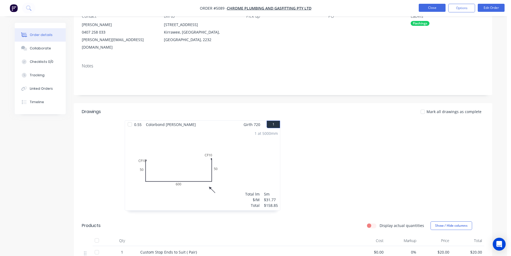
click at [425, 11] on button "Close" at bounding box center [432, 8] width 27 height 8
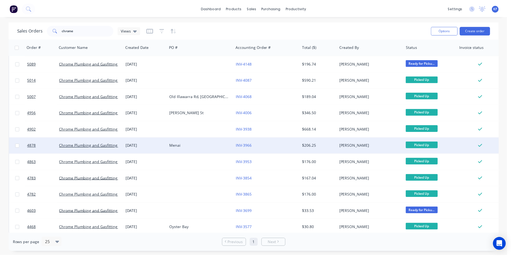
scroll to position [87, 0]
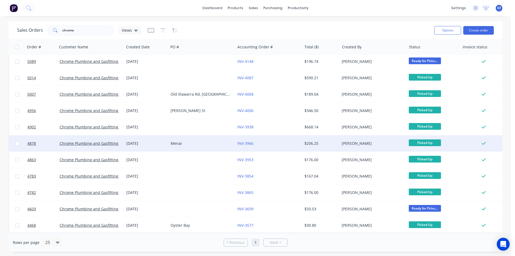
click at [173, 143] on div "Menai" at bounding box center [201, 143] width 60 height 5
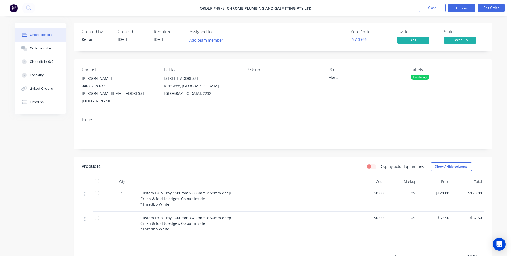
click at [462, 5] on button "Options" at bounding box center [461, 8] width 27 height 9
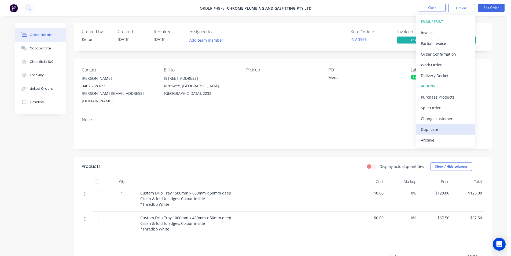
click at [433, 128] on div "Duplicate" at bounding box center [445, 129] width 49 height 8
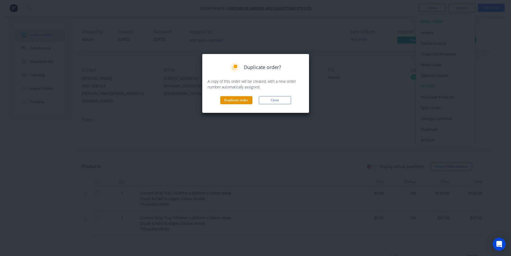
click at [237, 102] on button "Duplicate order" at bounding box center [236, 100] width 32 height 8
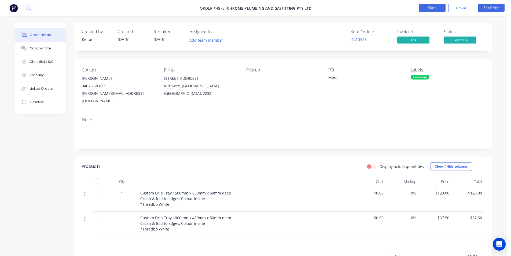
click at [438, 7] on button "Close" at bounding box center [432, 8] width 27 height 8
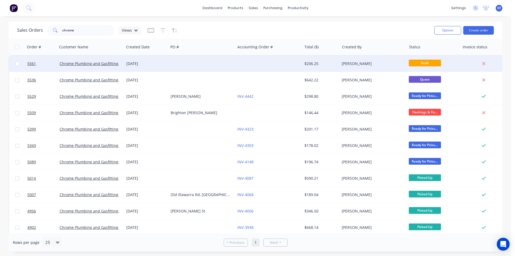
click at [289, 62] on div at bounding box center [268, 64] width 67 height 16
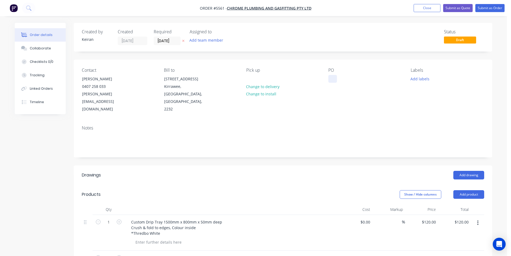
click at [331, 79] on div at bounding box center [332, 79] width 9 height 8
click at [175, 39] on input "[DATE]" at bounding box center [167, 41] width 26 height 8
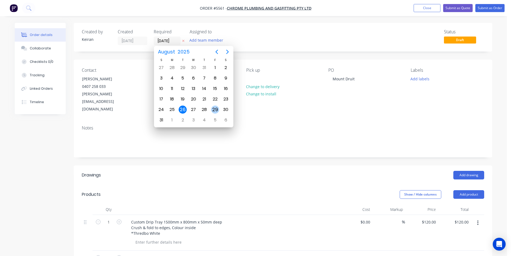
click at [216, 109] on div "29" at bounding box center [215, 109] width 8 height 8
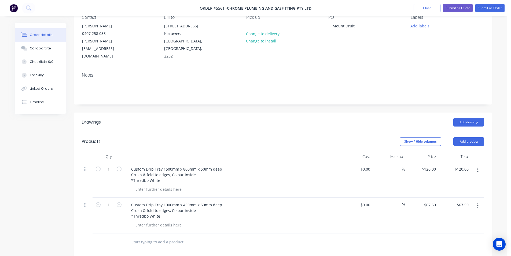
scroll to position [54, 0]
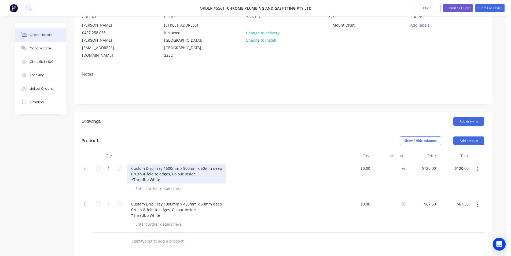
click at [169, 164] on div "Custom Drip Tray 1500mm x 800mm x 50mm deep Crush & fold to edges, Colour insid…" at bounding box center [176, 173] width 99 height 19
click at [476, 200] on button "button" at bounding box center [477, 205] width 13 height 10
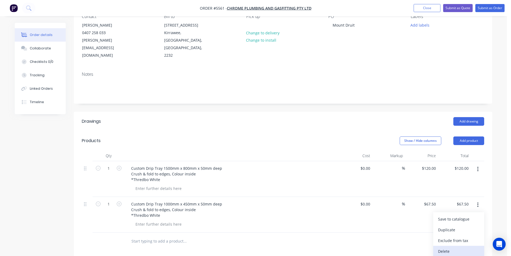
click at [455, 247] on div "Delete" at bounding box center [458, 251] width 41 height 8
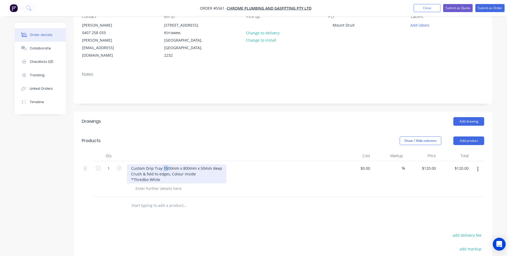
drag, startPoint x: 167, startPoint y: 151, endPoint x: 163, endPoint y: 152, distance: 4.1
click at [163, 164] on div "Custom Drip Tray 1500mm x 800mm x 50mm deep Crush & fold to edges, Colour insid…" at bounding box center [176, 173] width 99 height 19
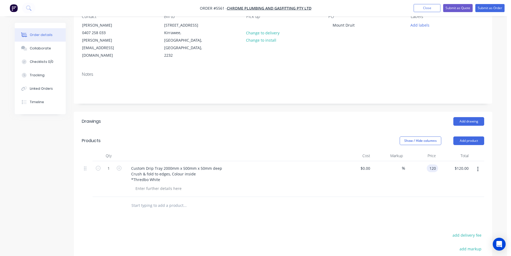
click at [434, 164] on input "120" at bounding box center [433, 168] width 9 height 8
click at [117, 165] on icon "button" at bounding box center [119, 167] width 5 height 5
click at [489, 6] on button "Submit as Order" at bounding box center [489, 8] width 29 height 8
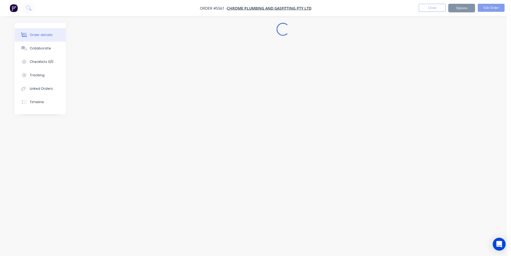
scroll to position [0, 0]
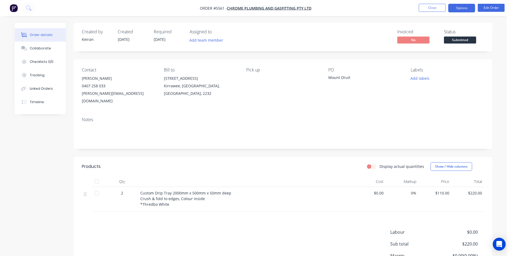
click at [461, 9] on button "Options" at bounding box center [461, 8] width 27 height 9
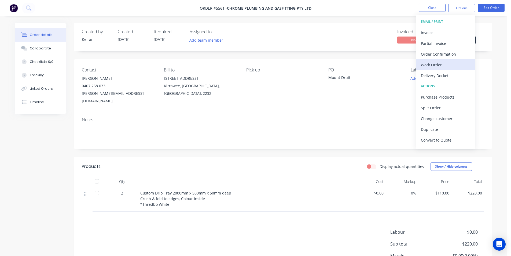
click at [439, 65] on div "Work Order" at bounding box center [445, 65] width 49 height 8
click at [438, 68] on div "Custom" at bounding box center [445, 65] width 49 height 8
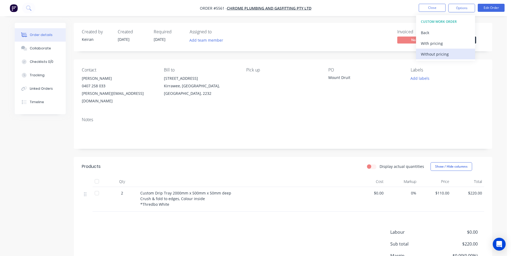
click at [437, 58] on button "Without pricing" at bounding box center [445, 54] width 59 height 11
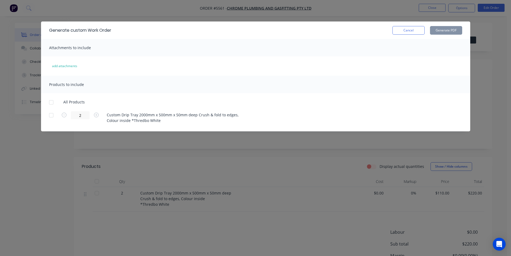
click at [53, 117] on div at bounding box center [51, 115] width 11 height 11
click at [437, 31] on button "Generate PDF" at bounding box center [446, 30] width 32 height 9
click at [416, 34] on button "Cancel" at bounding box center [408, 30] width 32 height 9
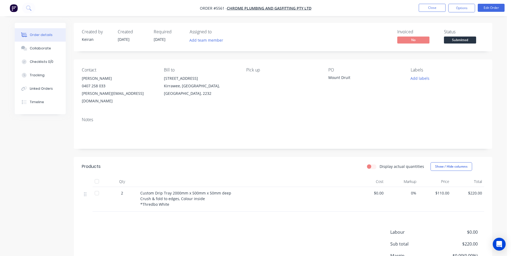
click at [436, 12] on li "Close" at bounding box center [432, 8] width 27 height 9
click at [434, 8] on button "Close" at bounding box center [432, 8] width 27 height 8
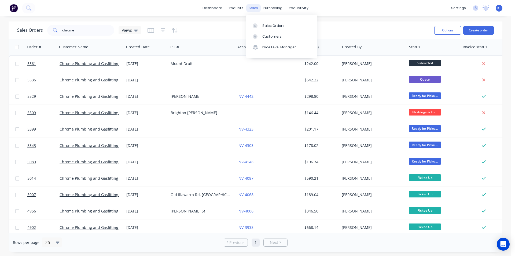
click at [249, 8] on div "sales" at bounding box center [253, 8] width 15 height 8
click at [268, 22] on link "Sales Orders" at bounding box center [281, 25] width 71 height 11
drag, startPoint x: 86, startPoint y: 31, endPoint x: 27, endPoint y: 29, distance: 59.3
click at [34, 28] on div "Sales Orders chrome Views" at bounding box center [79, 30] width 124 height 11
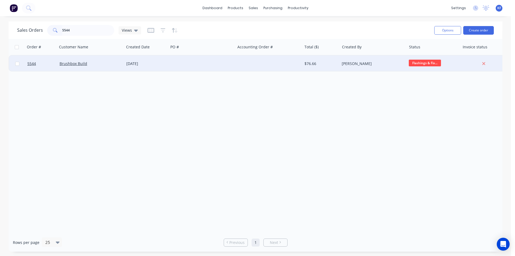
click at [185, 62] on div at bounding box center [201, 64] width 67 height 16
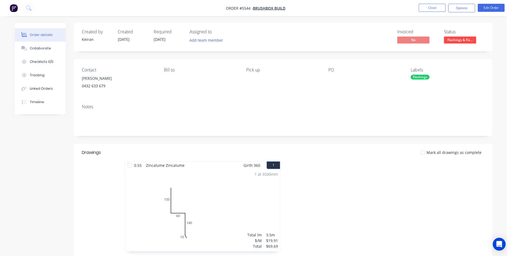
click at [457, 40] on span "Flashings & Fix..." at bounding box center [460, 39] width 32 height 7
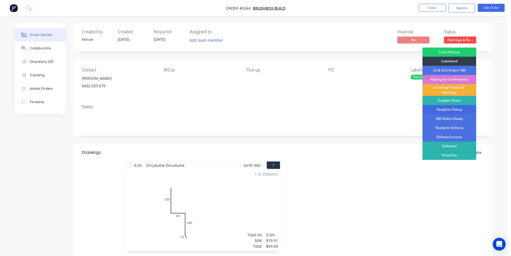
click at [460, 111] on div "Ready for Pickup" at bounding box center [449, 109] width 54 height 9
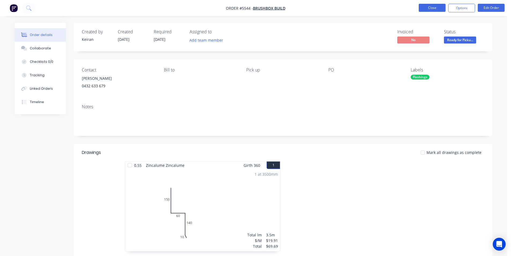
click at [440, 5] on button "Close" at bounding box center [432, 8] width 27 height 8
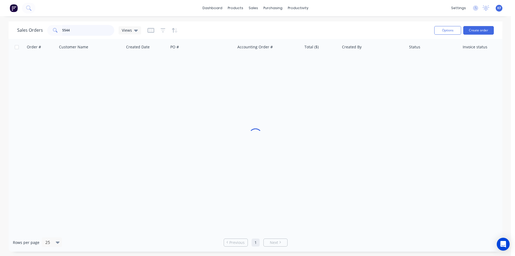
click at [35, 24] on div "Sales Orders 5544 Views" at bounding box center [223, 30] width 413 height 13
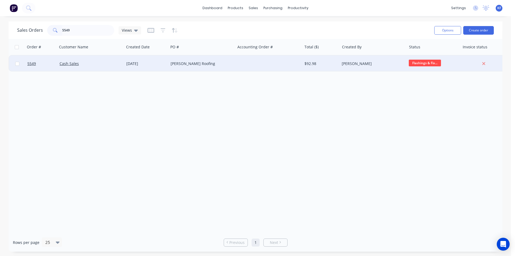
click at [244, 65] on div at bounding box center [268, 64] width 67 height 16
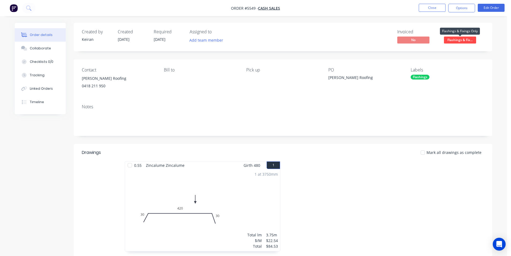
click at [456, 37] on span "Flashings & Fix..." at bounding box center [460, 39] width 32 height 7
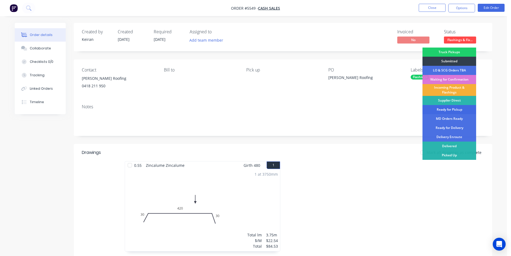
click at [456, 108] on div "Ready for Pickup" at bounding box center [449, 109] width 54 height 9
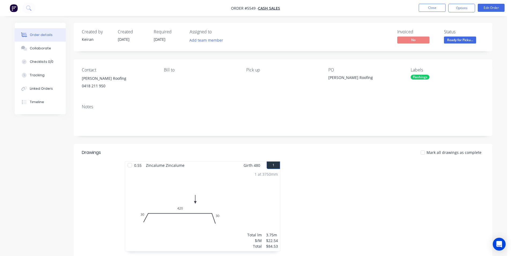
click at [425, 0] on nav "Order #5549 - Cash Sales Close Options Edit Order" at bounding box center [255, 8] width 511 height 16
click at [428, 7] on button "Close" at bounding box center [432, 8] width 27 height 8
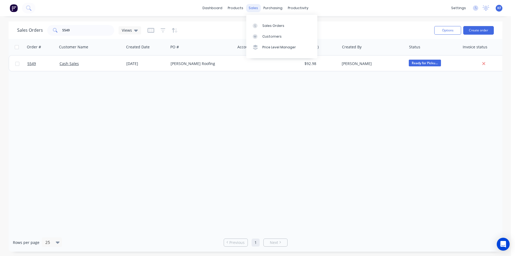
click at [256, 9] on div "sales" at bounding box center [253, 8] width 15 height 8
click at [264, 22] on link "Sales Orders" at bounding box center [281, 25] width 71 height 11
click at [248, 8] on div "sales" at bounding box center [253, 8] width 15 height 8
click at [266, 21] on link "Sales Orders" at bounding box center [281, 25] width 71 height 11
drag, startPoint x: 92, startPoint y: 30, endPoint x: 42, endPoint y: 24, distance: 50.8
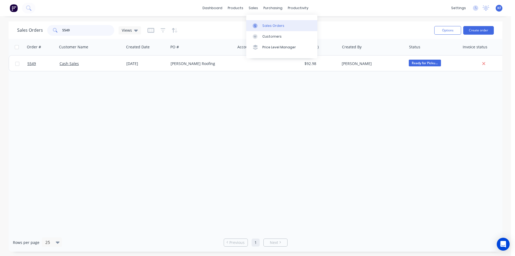
click at [46, 25] on div "Sales Orders 5549 Views" at bounding box center [79, 30] width 124 height 11
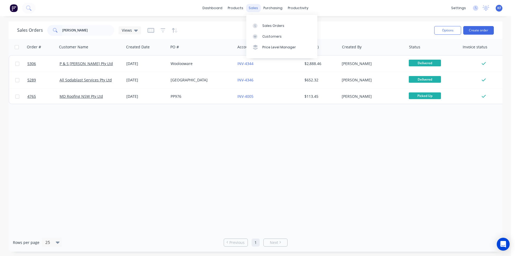
click at [258, 6] on div "sales" at bounding box center [253, 8] width 15 height 8
click at [267, 24] on div "Sales Orders" at bounding box center [273, 25] width 22 height 5
drag, startPoint x: 86, startPoint y: 31, endPoint x: 29, endPoint y: 29, distance: 56.6
click at [56, 30] on div "[PERSON_NAME]" at bounding box center [80, 30] width 67 height 11
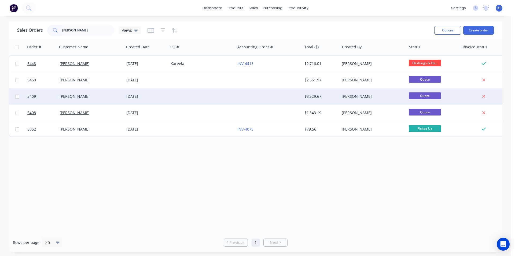
click at [211, 97] on div at bounding box center [201, 96] width 67 height 16
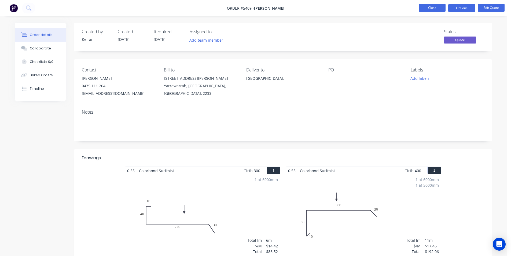
click at [422, 8] on button "Close" at bounding box center [432, 8] width 27 height 8
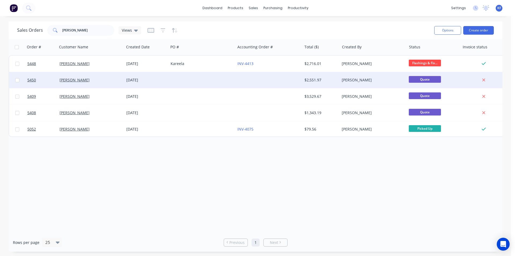
click at [268, 83] on div at bounding box center [268, 80] width 67 height 16
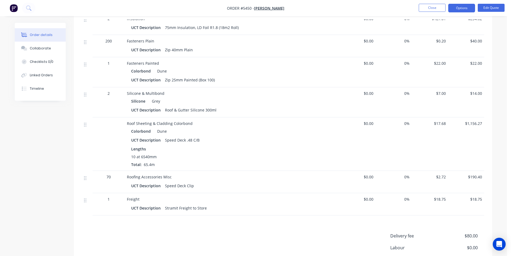
scroll to position [483, 0]
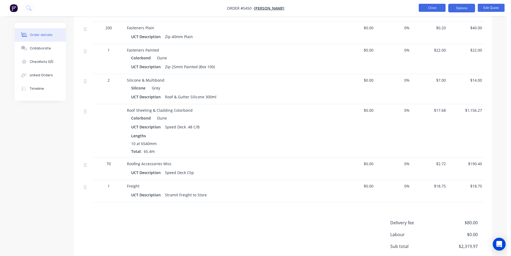
click at [439, 10] on button "Close" at bounding box center [432, 8] width 27 height 8
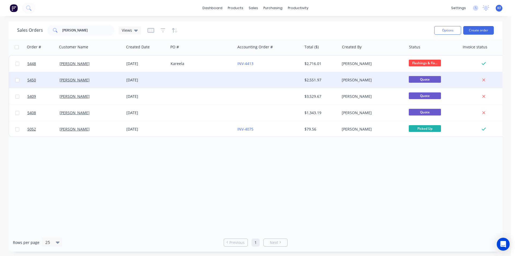
click at [182, 81] on div at bounding box center [201, 80] width 67 height 16
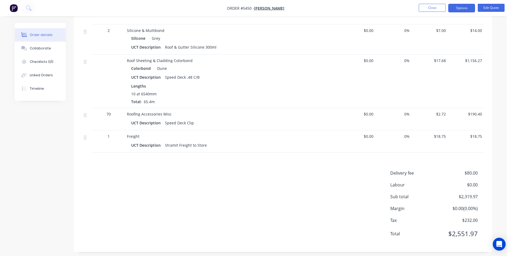
scroll to position [536, 0]
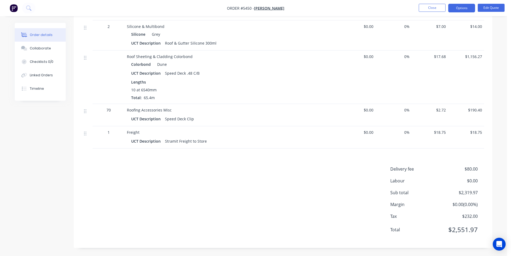
click at [436, 13] on nav "Order #5450 - [PERSON_NAME] Close Options Edit Quote" at bounding box center [255, 8] width 511 height 16
click at [436, 8] on button "Close" at bounding box center [432, 8] width 27 height 8
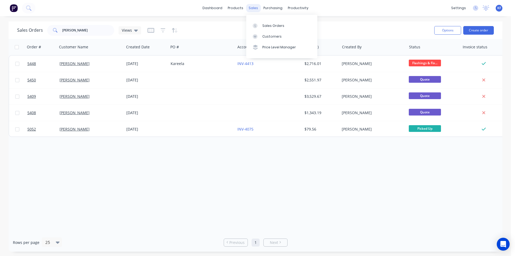
click at [257, 9] on div "sales" at bounding box center [253, 8] width 15 height 8
click at [267, 25] on div "Sales Orders" at bounding box center [273, 25] width 22 height 5
drag, startPoint x: 14, startPoint y: 28, endPoint x: 0, endPoint y: 26, distance: 14.4
click at [0, 26] on div "Sales Orders [PERSON_NAME] Views Options Create order Order # Customer Name Cre…" at bounding box center [255, 136] width 511 height 230
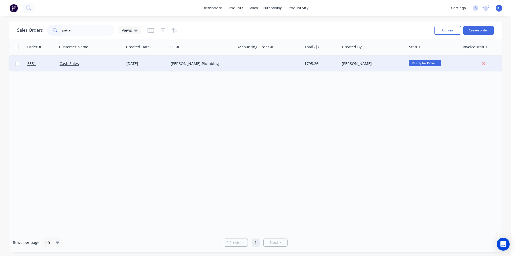
click at [218, 68] on div "[PERSON_NAME] Plumbing" at bounding box center [201, 64] width 67 height 16
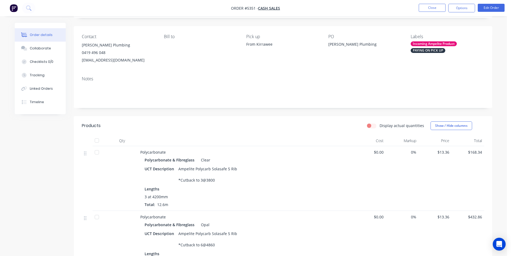
scroll to position [1, 0]
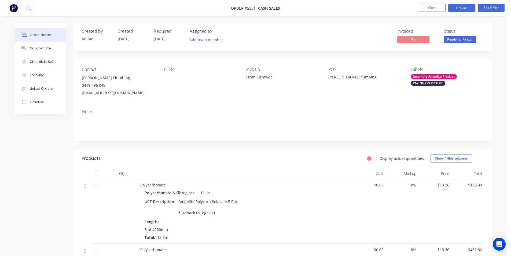
click at [463, 9] on button "Options" at bounding box center [461, 8] width 27 height 9
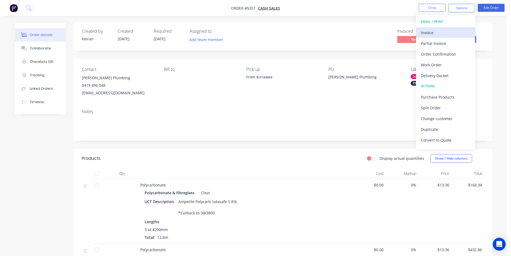
click at [455, 34] on div "Invoice" at bounding box center [445, 33] width 49 height 8
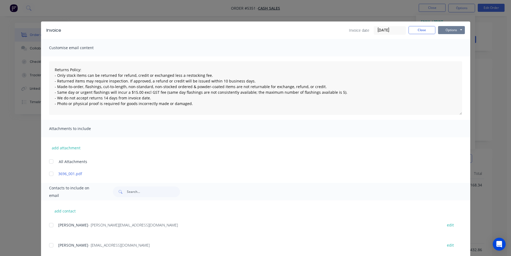
click at [456, 30] on button "Options" at bounding box center [451, 30] width 27 height 8
click at [450, 50] on button "Print" at bounding box center [455, 48] width 34 height 9
